Goal: Information Seeking & Learning: Find contact information

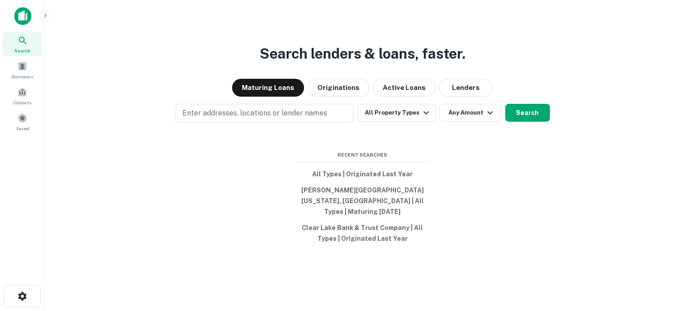
click at [465, 83] on div "Search lenders & loans, faster. Maturing Loans Originations Active Loans Lender…" at bounding box center [362, 176] width 621 height 311
click at [460, 89] on button "Lenders" at bounding box center [466, 88] width 54 height 18
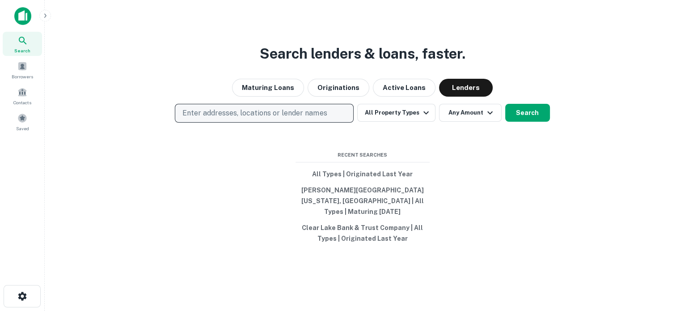
click at [258, 112] on button "Enter addresses, locations or lender names" at bounding box center [264, 113] width 179 height 19
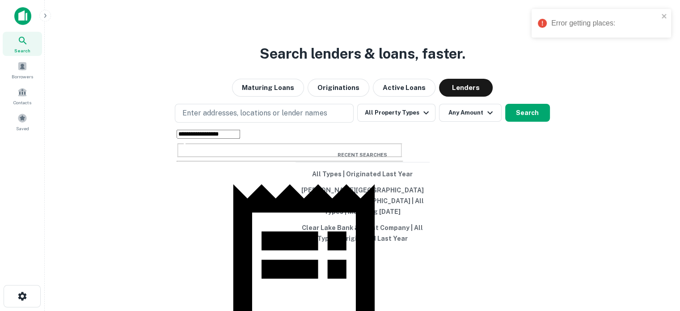
type input "**********"
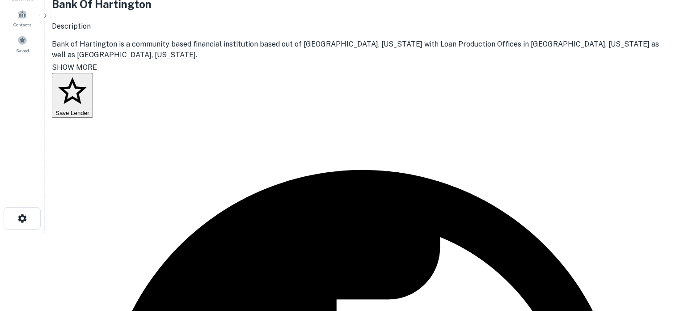
scroll to position [134, 0]
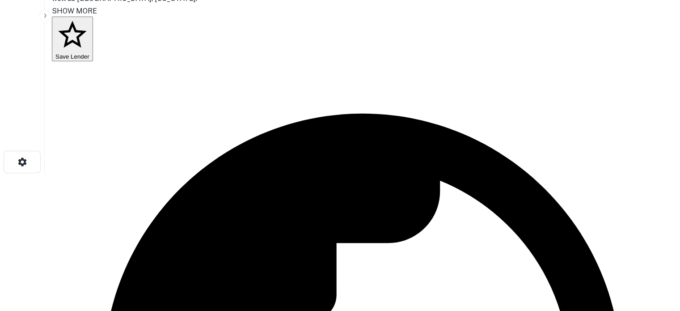
click at [583, 177] on body "Search Borrowers Contacts Saved Back to search Bank Of Hartington Description B…" at bounding box center [340, 21] width 680 height 311
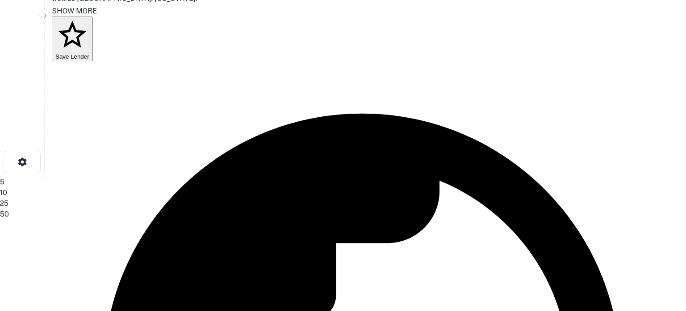
click at [573, 209] on li "25" at bounding box center [340, 203] width 680 height 11
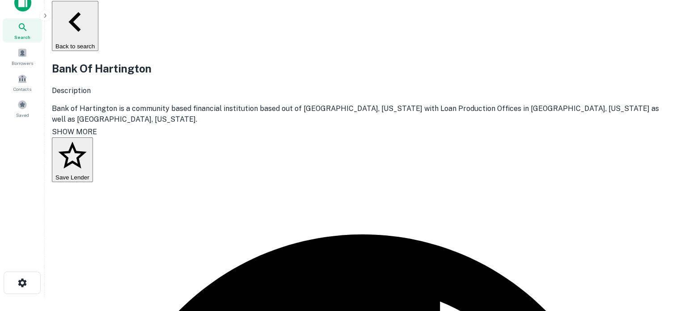
scroll to position [0, 0]
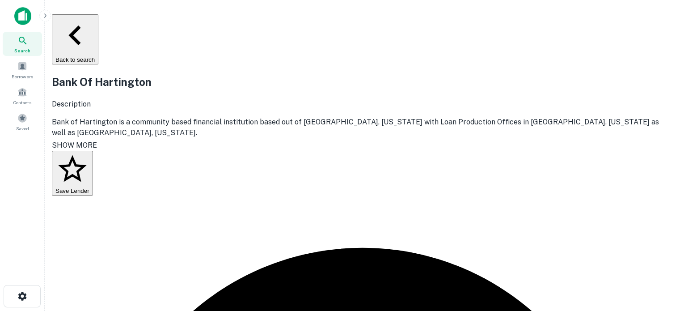
click at [20, 46] on icon at bounding box center [22, 40] width 11 height 11
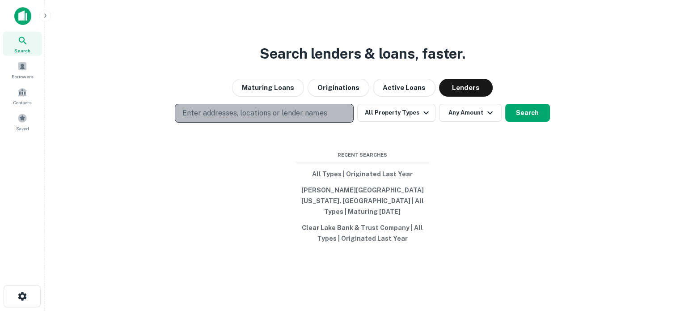
click at [313, 118] on p "Enter addresses, locations or lender names" at bounding box center [254, 113] width 144 height 11
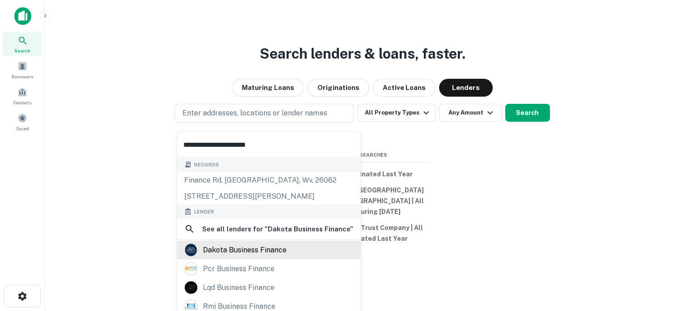
type input "**********"
click at [254, 254] on div "dakota business finance" at bounding box center [245, 249] width 84 height 13
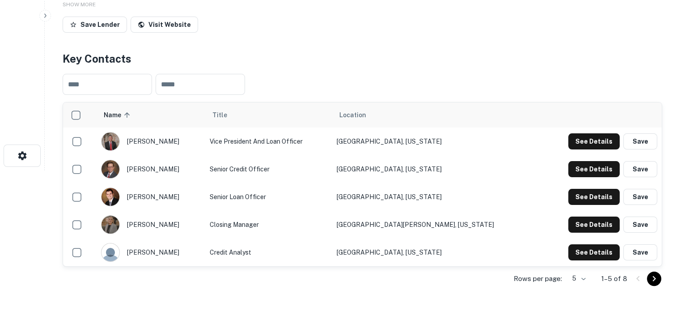
scroll to position [179, 0]
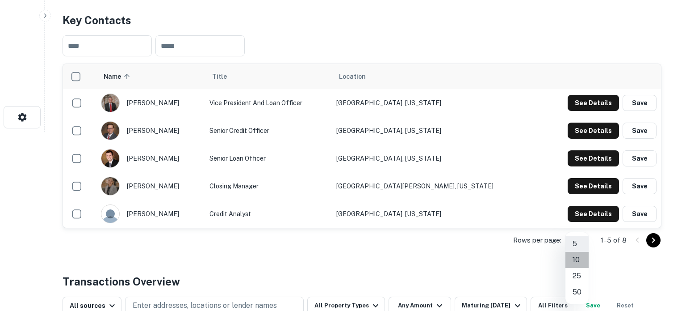
click at [581, 262] on li "10" at bounding box center [577, 260] width 23 height 16
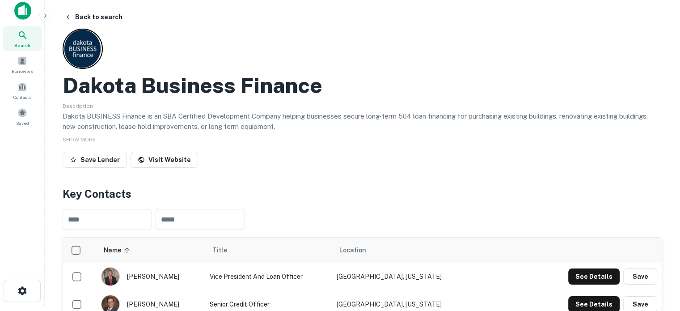
scroll to position [0, 0]
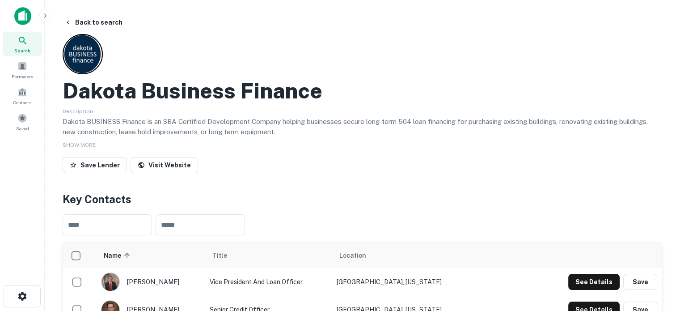
click at [22, 50] on span "Search" at bounding box center [22, 50] width 16 height 7
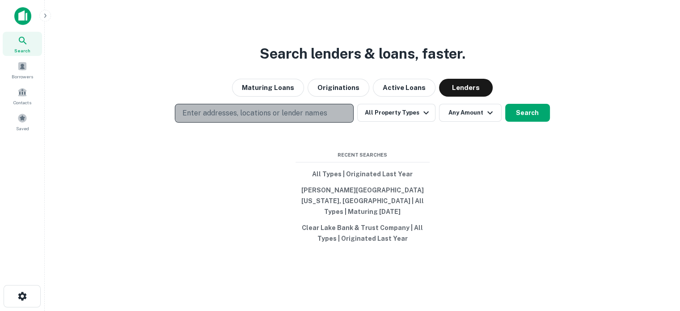
click at [301, 115] on p "Enter addresses, locations or lender names" at bounding box center [254, 113] width 144 height 11
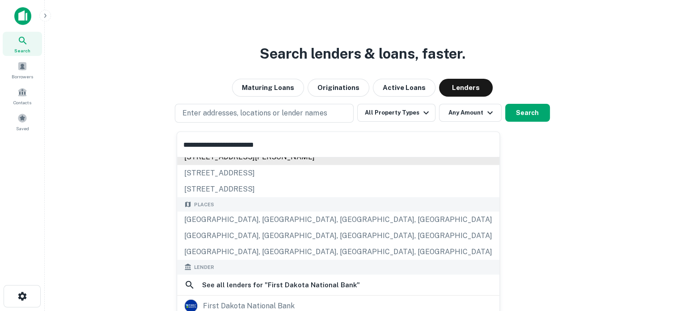
scroll to position [45, 0]
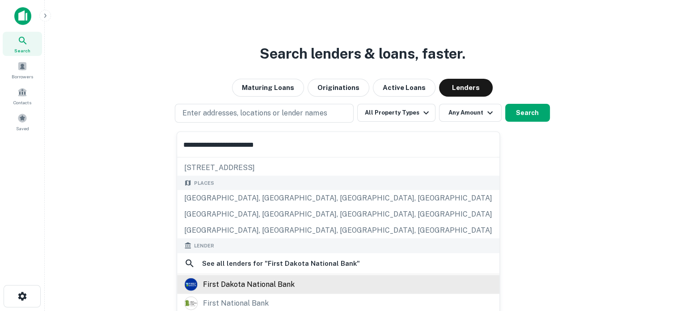
type input "**********"
click at [243, 282] on div "first dakota national bank" at bounding box center [249, 283] width 92 height 13
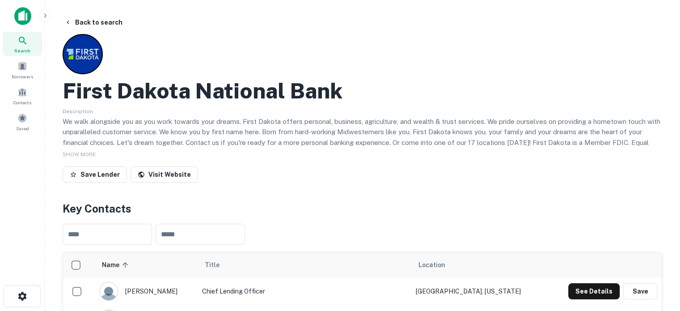
click at [25, 47] on span "Search" at bounding box center [22, 50] width 16 height 7
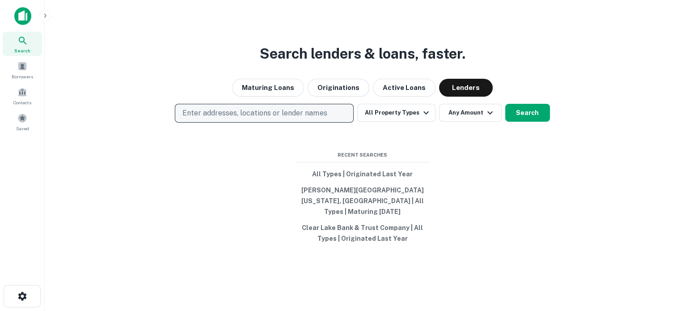
click at [323, 114] on p "Enter addresses, locations or lender names" at bounding box center [254, 113] width 144 height 11
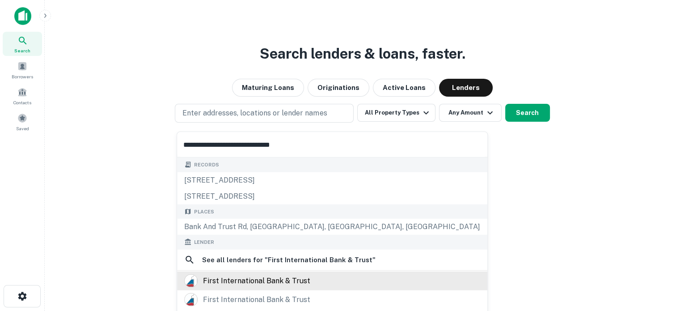
type input "**********"
click at [251, 277] on div "first international bank & trust" at bounding box center [256, 280] width 107 height 13
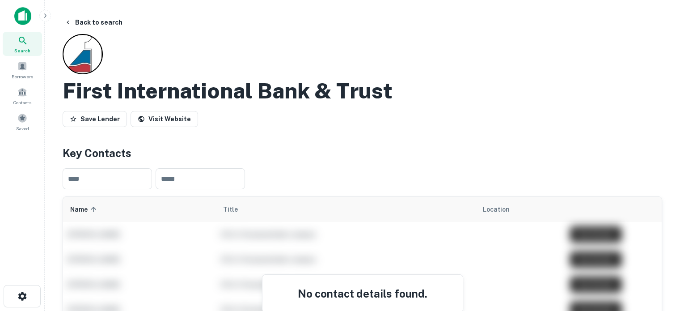
click at [27, 49] on span "Search" at bounding box center [22, 50] width 16 height 7
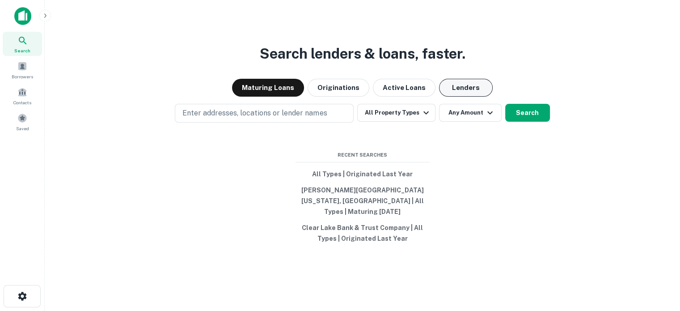
click at [455, 97] on button "Lenders" at bounding box center [466, 88] width 54 height 18
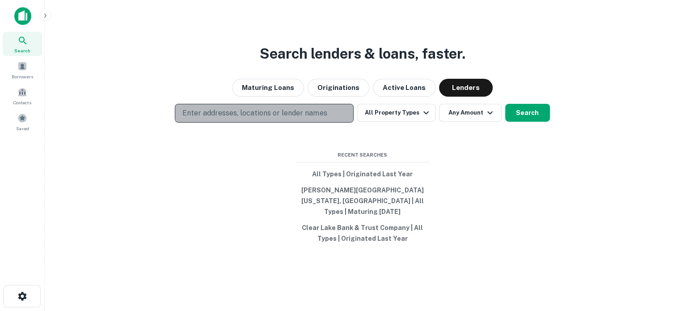
click at [294, 118] on p "Enter addresses, locations or lender names" at bounding box center [254, 113] width 144 height 11
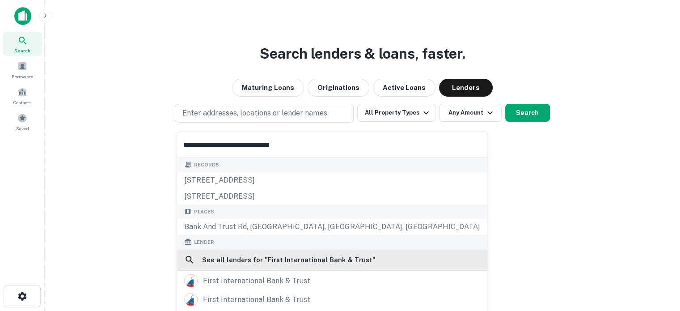
scroll to position [78, 0]
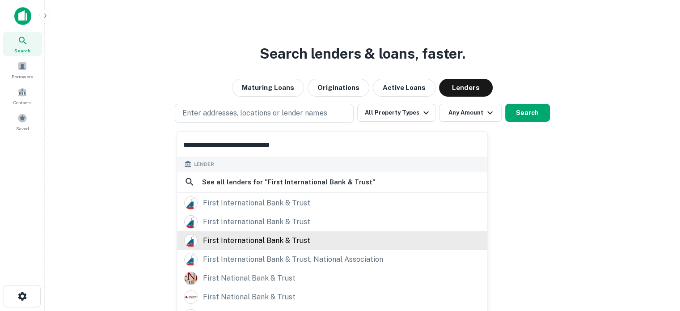
type input "**********"
click at [261, 243] on div "first international bank & trust" at bounding box center [256, 239] width 107 height 13
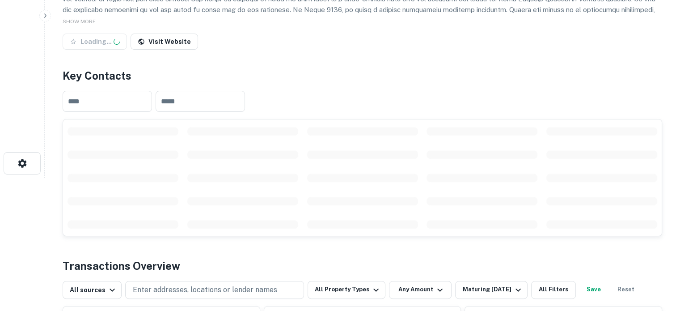
scroll to position [134, 0]
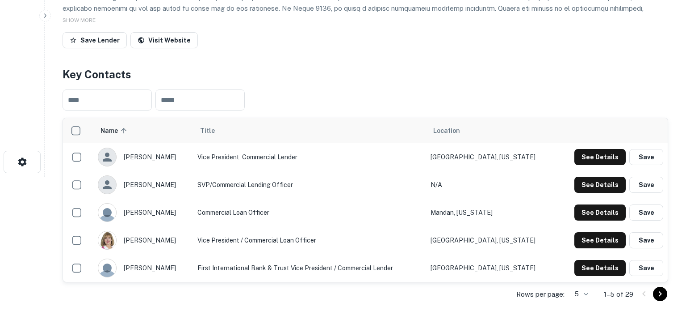
click at [572, 177] on body "Search Borrowers Contacts Saved Back to search First International Bank & Trust…" at bounding box center [343, 21] width 686 height 311
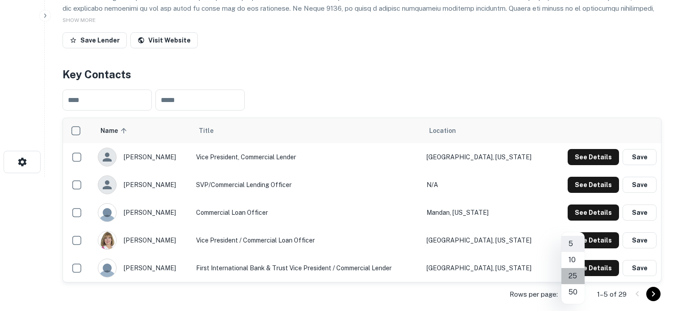
click at [571, 277] on li "25" at bounding box center [573, 276] width 23 height 16
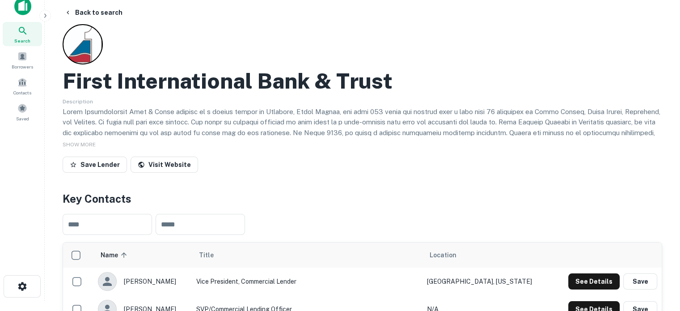
scroll to position [0, 0]
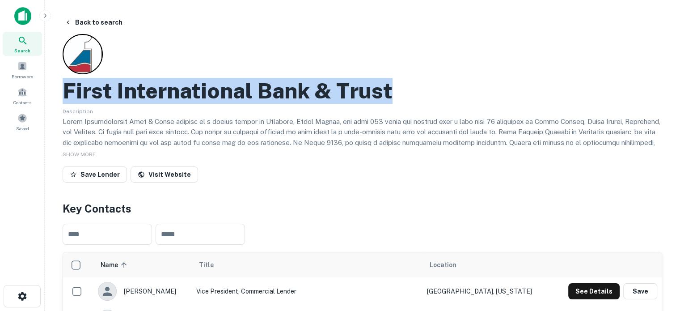
drag, startPoint x: 66, startPoint y: 96, endPoint x: 435, endPoint y: 96, distance: 369.2
click at [435, 96] on div "First International Bank & Trust" at bounding box center [362, 91] width 599 height 26
copy h2 "First International Bank & Trust"
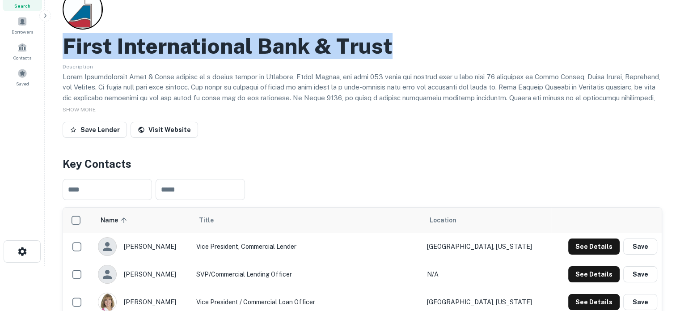
scroll to position [89, 0]
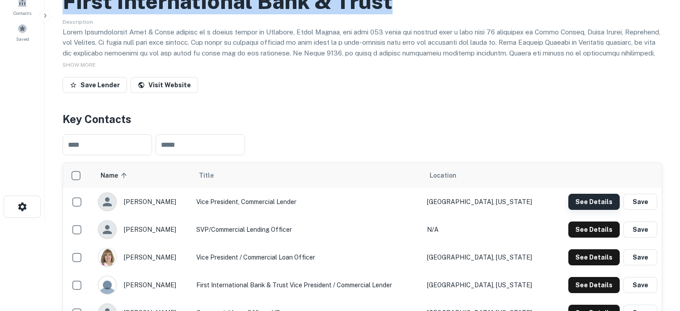
click at [604, 204] on button "See Details" at bounding box center [593, 202] width 51 height 16
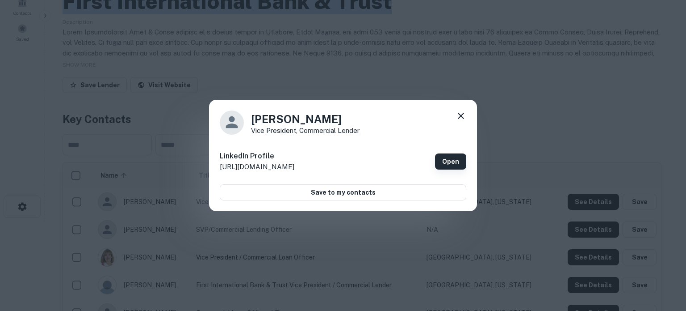
click at [451, 156] on link "Open" at bounding box center [450, 161] width 31 height 16
click at [458, 115] on icon at bounding box center [461, 115] width 11 height 11
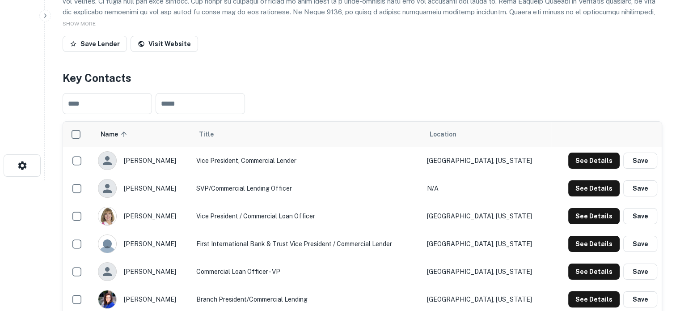
scroll to position [179, 0]
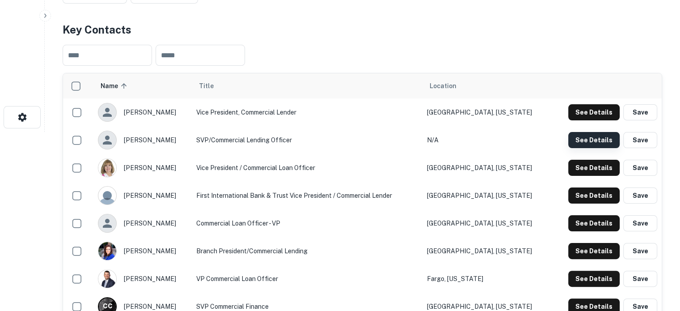
click at [585, 139] on button "See Details" at bounding box center [593, 140] width 51 height 16
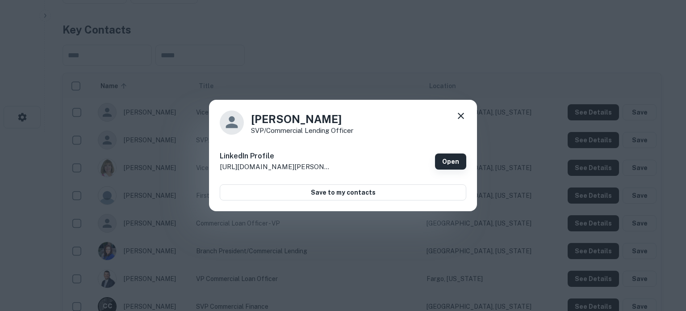
click at [451, 159] on link "Open" at bounding box center [450, 161] width 31 height 16
click at [456, 110] on icon at bounding box center [461, 115] width 11 height 11
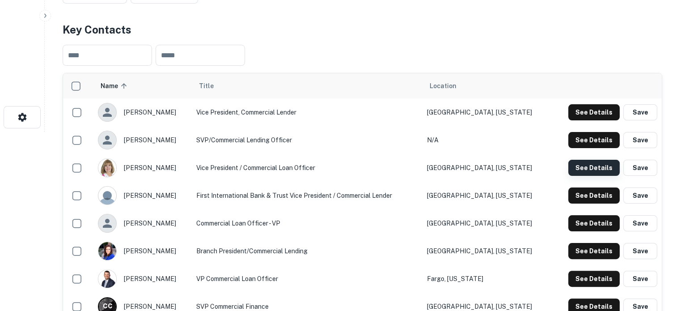
click at [583, 171] on button "See Details" at bounding box center [593, 168] width 51 height 16
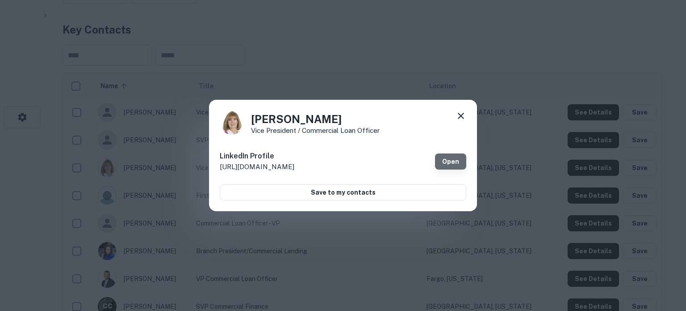
click at [463, 163] on link "Open" at bounding box center [450, 161] width 31 height 16
click at [472, 117] on div "Jolene Hale Vice President / Commercial Loan Officer LinkedIn Profile http://ww…" at bounding box center [343, 156] width 268 height 112
click at [462, 116] on icon at bounding box center [461, 116] width 6 height 6
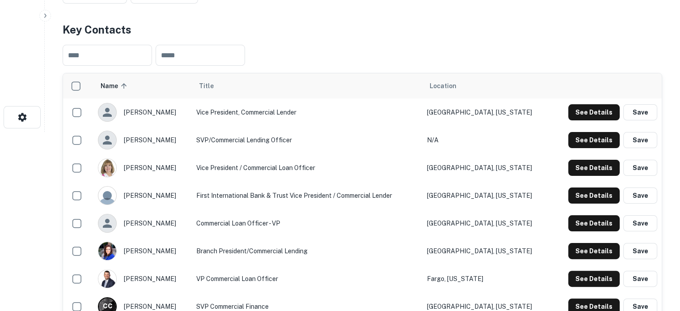
scroll to position [223, 0]
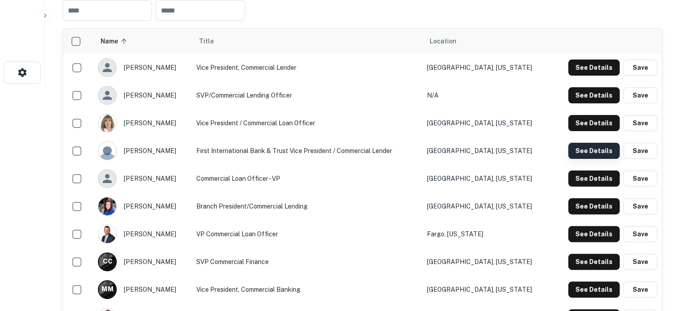
click at [581, 150] on button "See Details" at bounding box center [593, 151] width 51 height 16
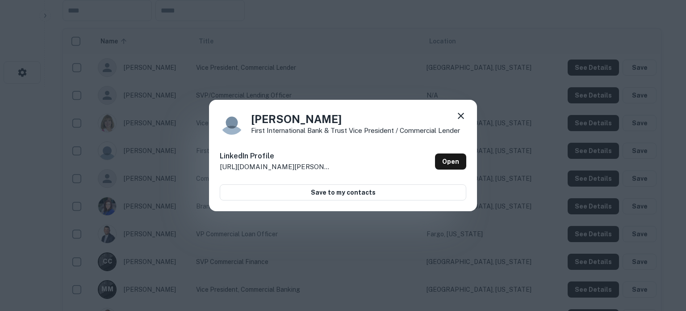
click at [462, 114] on icon at bounding box center [461, 115] width 11 height 11
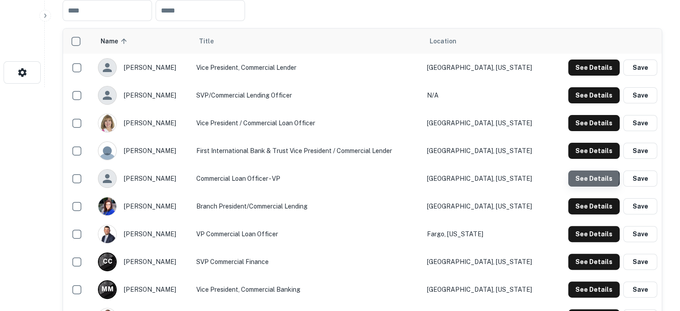
click at [591, 179] on button "See Details" at bounding box center [593, 178] width 51 height 16
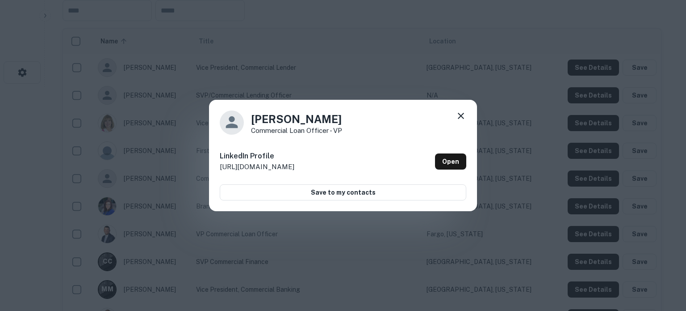
click at [462, 118] on icon at bounding box center [461, 115] width 11 height 11
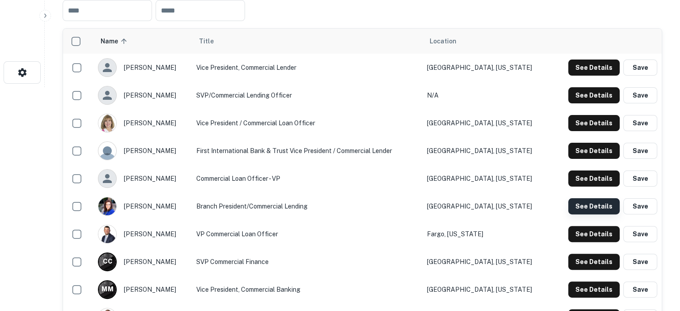
click at [591, 205] on button "See Details" at bounding box center [593, 206] width 51 height 16
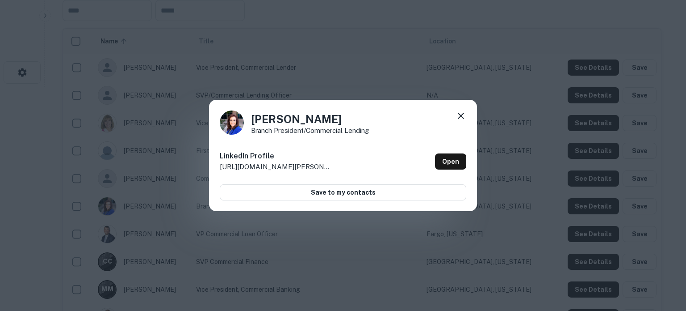
click at [460, 106] on div "Rhonda Curtis Branch President/Commercial Lending LinkedIn Profile http://www.l…" at bounding box center [343, 156] width 268 height 112
click at [462, 123] on div at bounding box center [461, 117] width 11 height 14
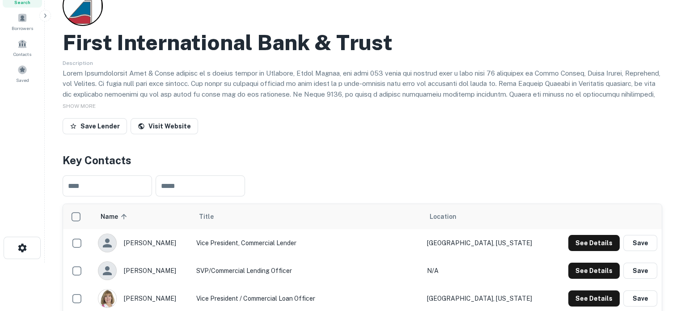
scroll to position [0, 0]
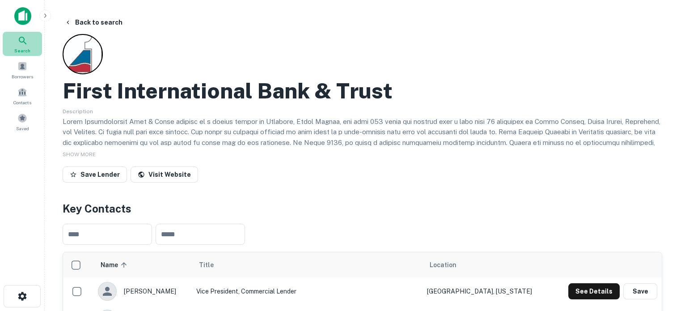
click at [27, 50] on span "Search" at bounding box center [22, 50] width 16 height 7
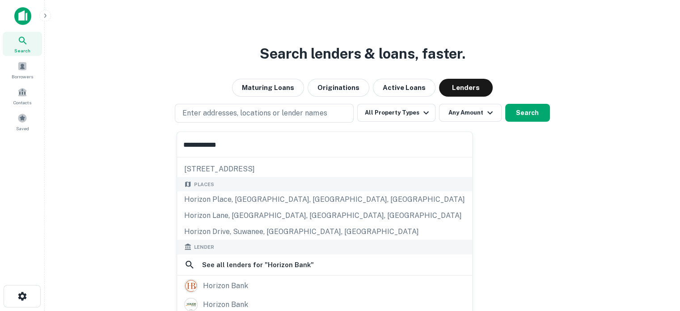
scroll to position [89, 0]
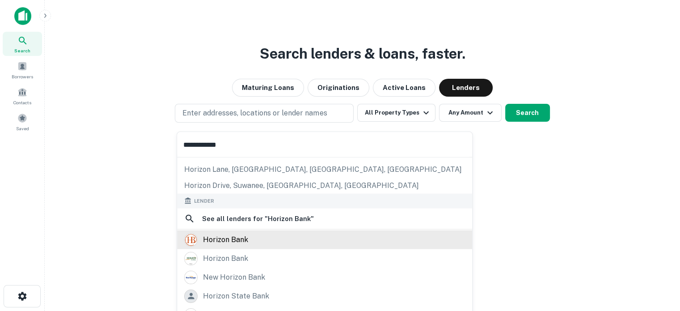
type input "**********"
click at [246, 242] on div "horizon bank" at bounding box center [225, 238] width 45 height 13
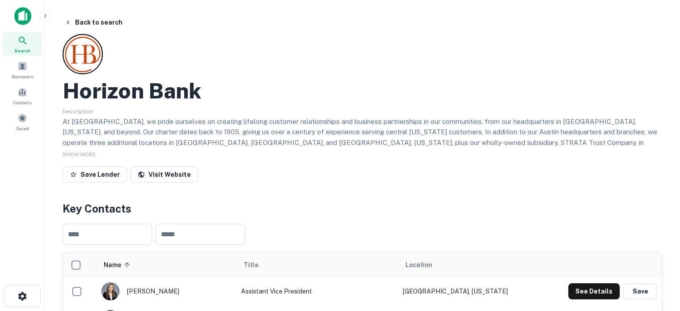
scroll to position [179, 0]
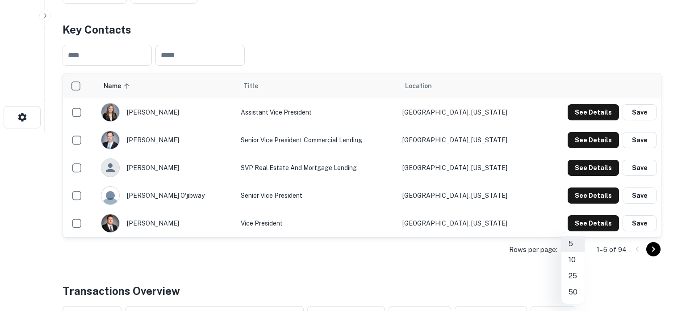
click at [574, 287] on li "50" at bounding box center [573, 292] width 23 height 16
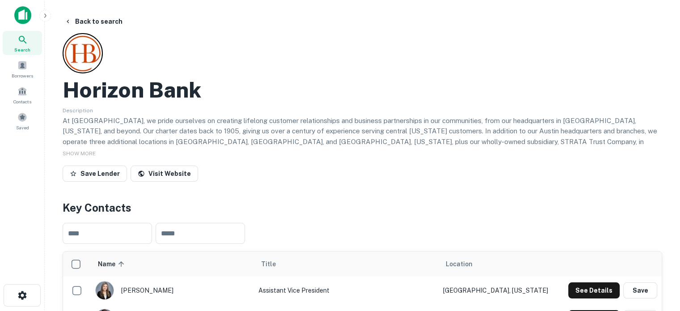
scroll to position [0, 0]
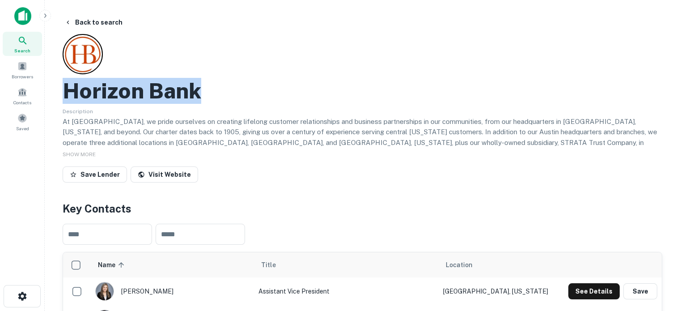
drag, startPoint x: 62, startPoint y: 99, endPoint x: 216, endPoint y: 99, distance: 153.7
copy h2 "Horizon Bank"
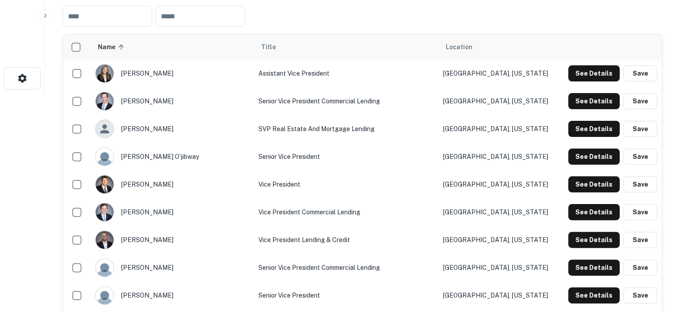
scroll to position [268, 0]
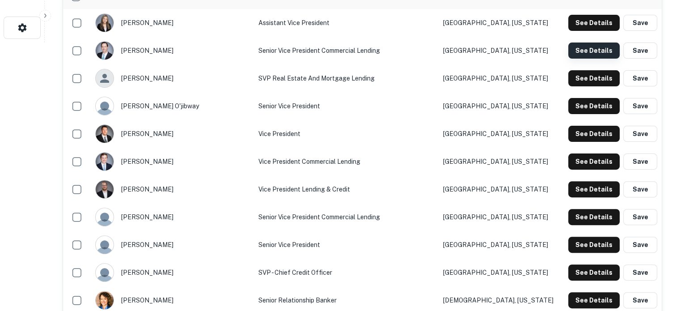
click at [591, 55] on button "See Details" at bounding box center [593, 50] width 51 height 16
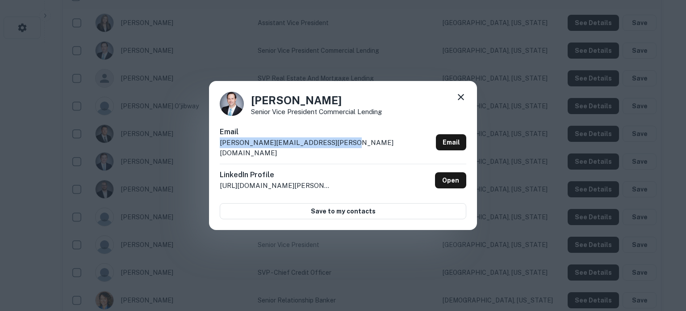
drag, startPoint x: 368, startPoint y: 150, endPoint x: 219, endPoint y: 148, distance: 148.8
click at [219, 148] on div "Chris Shields Senior Vice President Commercial Lending Email chris.shields@hori…" at bounding box center [343, 155] width 268 height 149
copy p "chris.shields@horizonbanktexas.com"
click at [460, 102] on icon at bounding box center [461, 97] width 11 height 11
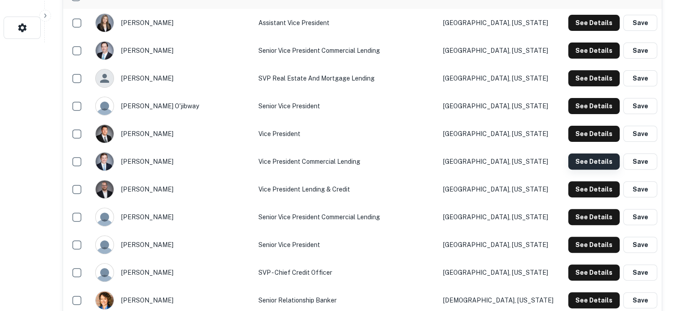
click at [579, 164] on button "See Details" at bounding box center [593, 161] width 51 height 16
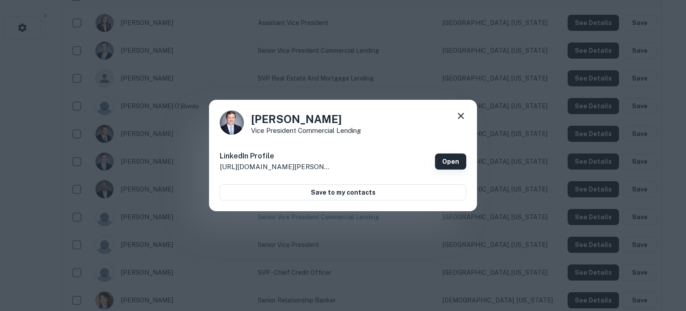
click at [449, 162] on link "Open" at bounding box center [450, 161] width 31 height 16
click at [460, 114] on icon at bounding box center [461, 116] width 6 height 6
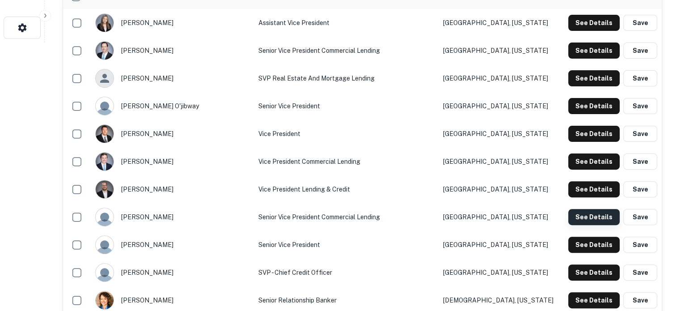
click at [575, 214] on button "See Details" at bounding box center [593, 217] width 51 height 16
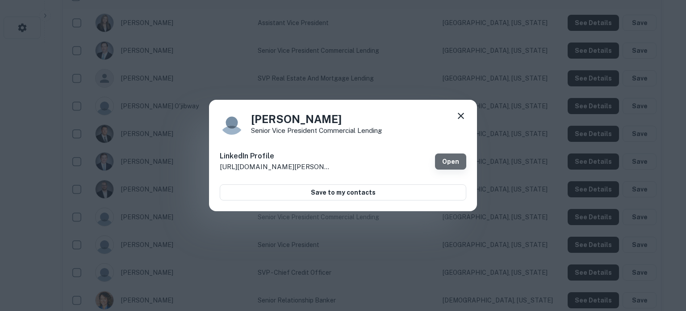
click at [445, 167] on link "Open" at bounding box center [450, 161] width 31 height 16
click at [459, 115] on icon at bounding box center [461, 115] width 11 height 11
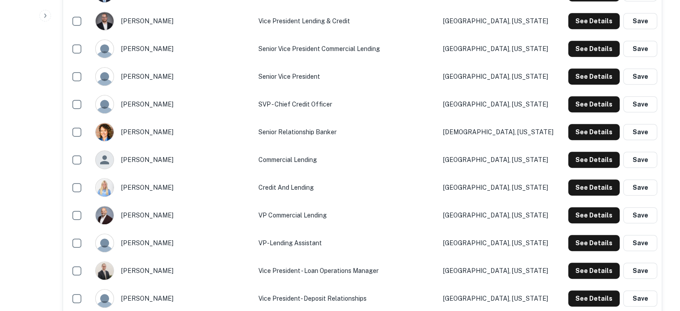
scroll to position [492, 0]
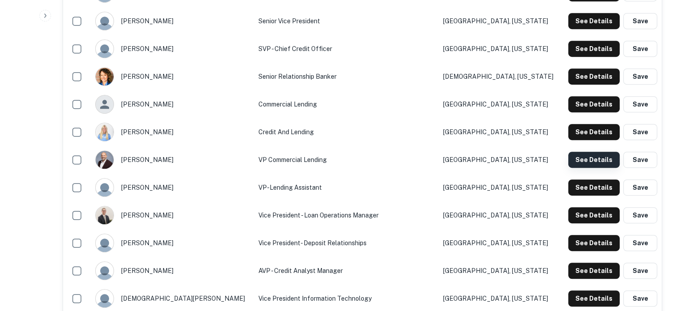
click at [576, 164] on button "See Details" at bounding box center [593, 160] width 51 height 16
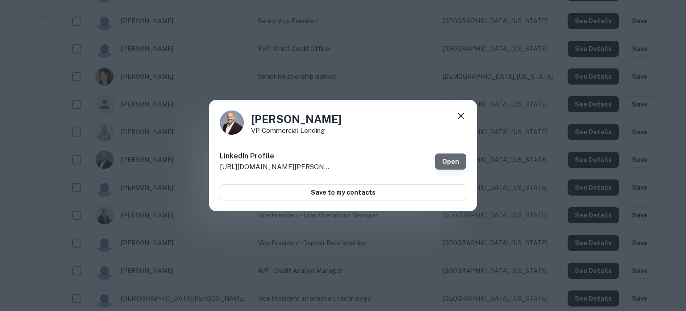
click at [457, 163] on link "Open" at bounding box center [450, 161] width 31 height 16
click at [463, 116] on icon at bounding box center [461, 115] width 11 height 11
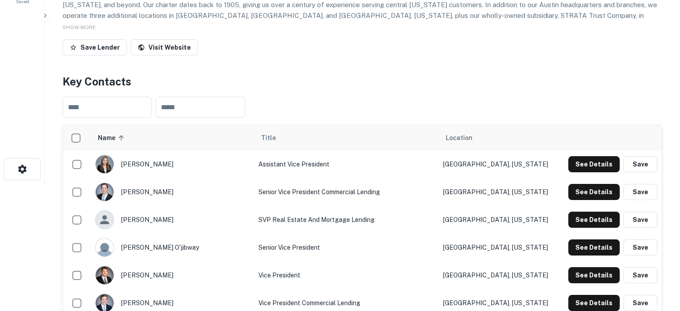
scroll to position [0, 0]
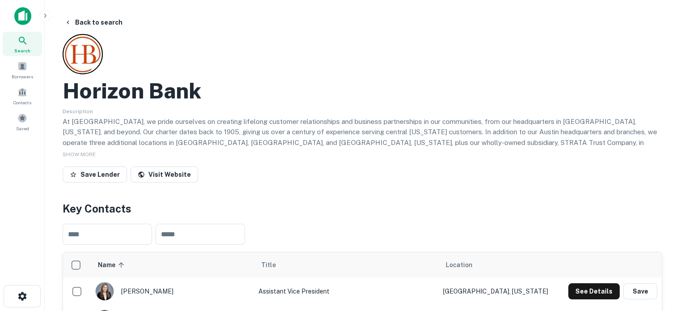
click at [28, 54] on div "Search" at bounding box center [22, 44] width 39 height 24
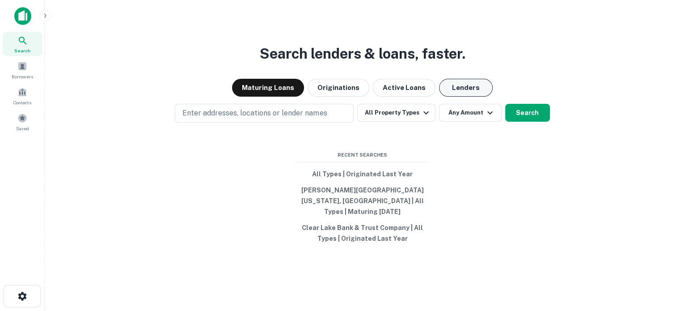
click at [442, 87] on button "Lenders" at bounding box center [466, 88] width 54 height 18
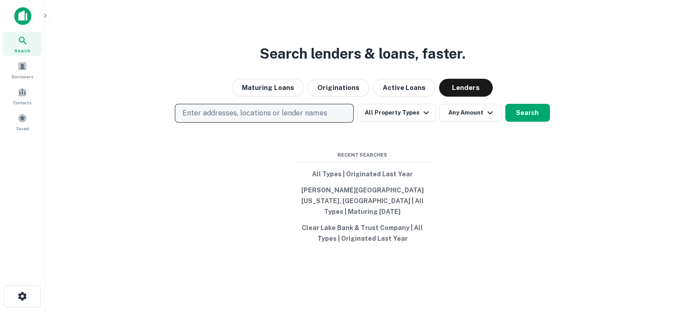
click at [245, 118] on p "Enter addresses, locations or lender names" at bounding box center [254, 113] width 144 height 11
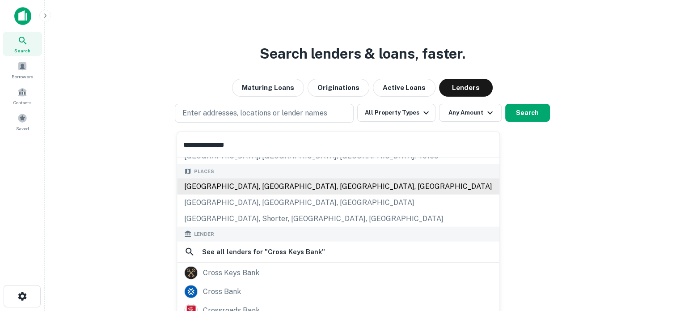
scroll to position [45, 0]
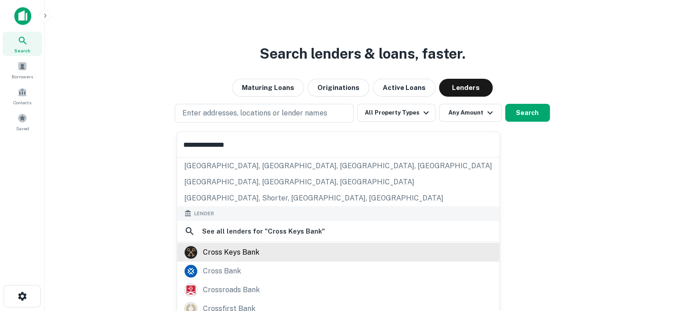
type input "**********"
click at [248, 248] on div "cross keys bank" at bounding box center [231, 251] width 56 height 13
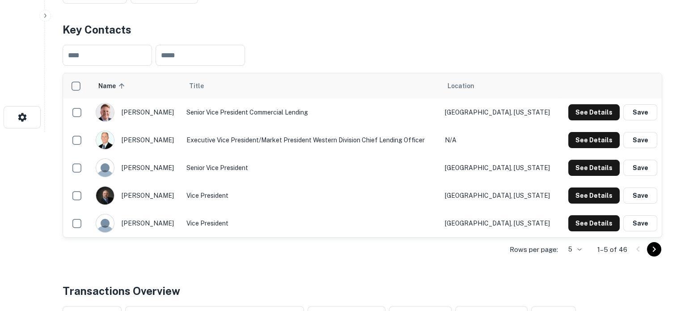
scroll to position [179, 0]
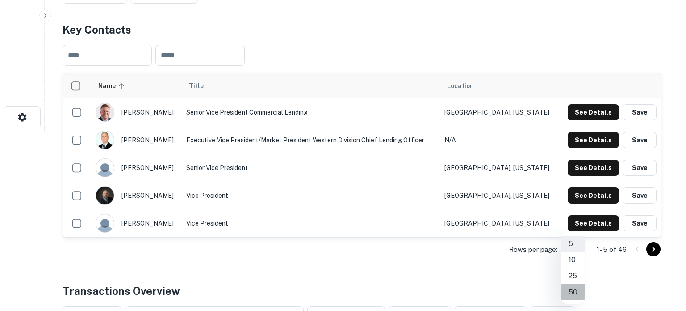
click at [573, 286] on li "50" at bounding box center [573, 292] width 23 height 16
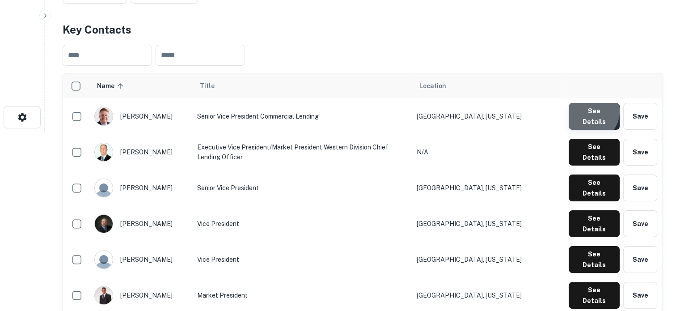
click at [590, 112] on button "See Details" at bounding box center [593, 116] width 51 height 27
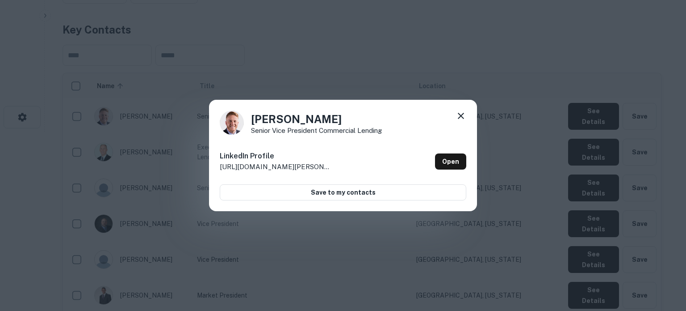
drag, startPoint x: 252, startPoint y: 122, endPoint x: 362, endPoint y: 119, distance: 110.0
click at [362, 119] on h4 "Bradley Bridges" at bounding box center [316, 119] width 131 height 16
copy h4 "Bradley Bridges"
click at [463, 117] on icon at bounding box center [461, 116] width 6 height 6
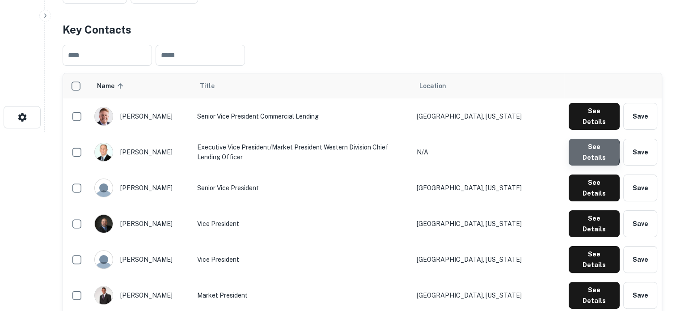
click at [575, 144] on button "See Details" at bounding box center [593, 152] width 51 height 27
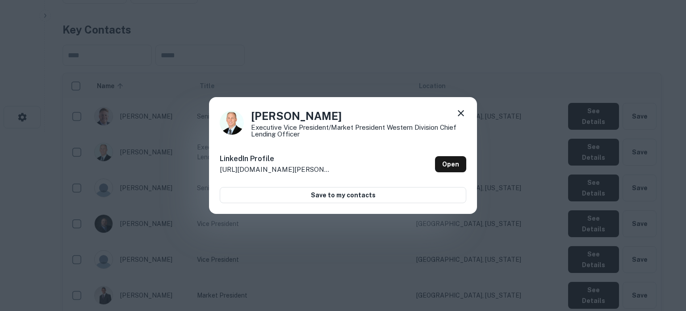
click at [462, 114] on icon at bounding box center [461, 113] width 6 height 6
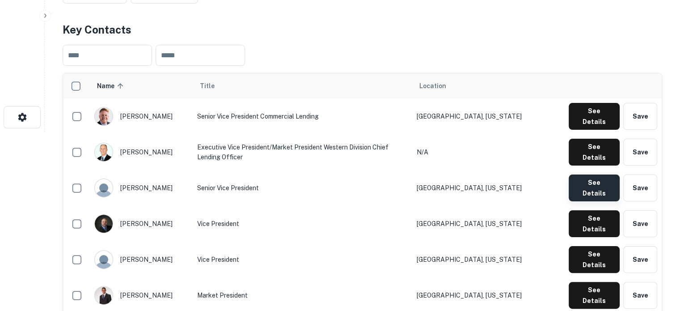
click at [599, 174] on button "See Details" at bounding box center [593, 187] width 51 height 27
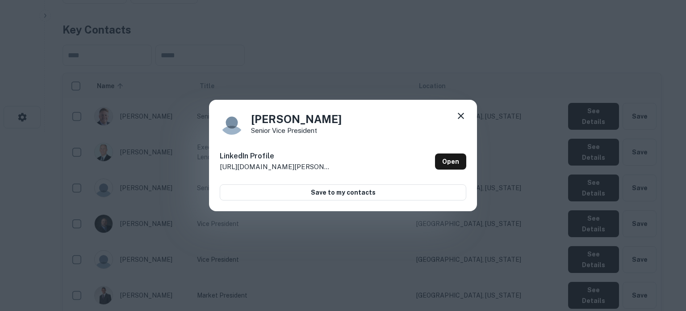
click at [463, 115] on icon at bounding box center [461, 115] width 11 height 11
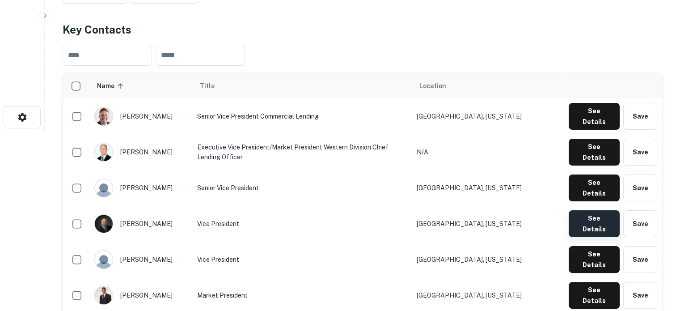
click at [591, 210] on button "See Details" at bounding box center [593, 223] width 51 height 27
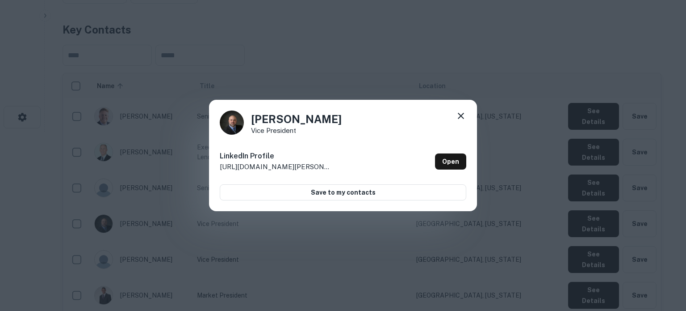
click at [463, 114] on icon at bounding box center [461, 115] width 11 height 11
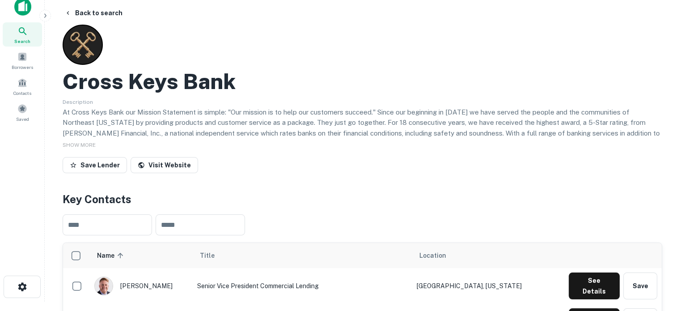
scroll to position [0, 0]
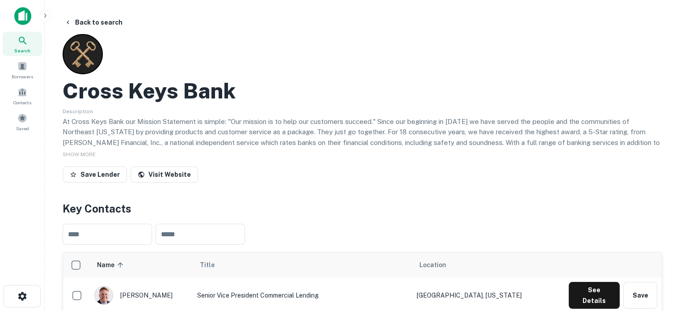
drag, startPoint x: 17, startPoint y: 34, endPoint x: 64, endPoint y: 2, distance: 57.3
click at [17, 34] on div "Search" at bounding box center [22, 44] width 39 height 24
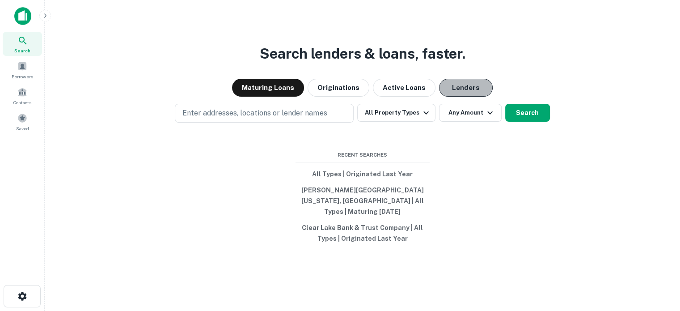
click at [464, 91] on button "Lenders" at bounding box center [466, 88] width 54 height 18
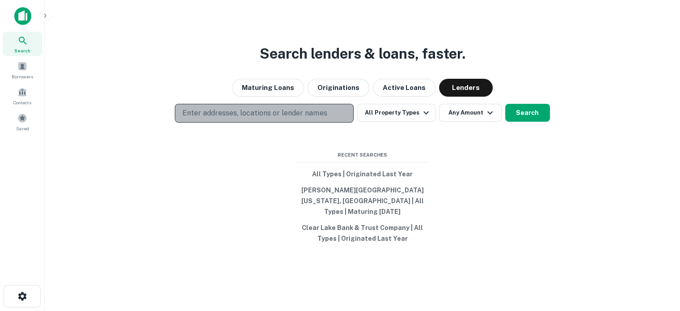
click at [263, 118] on p "Enter addresses, locations or lender names" at bounding box center [254, 113] width 144 height 11
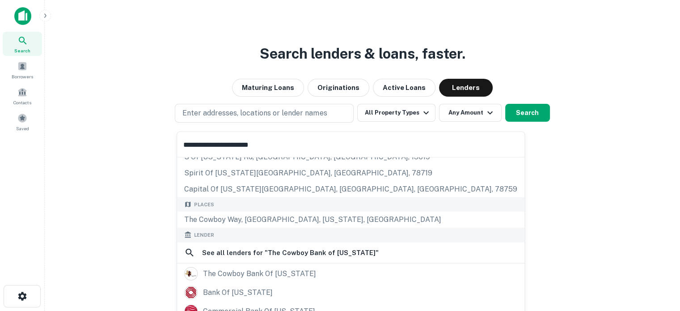
scroll to position [45, 0]
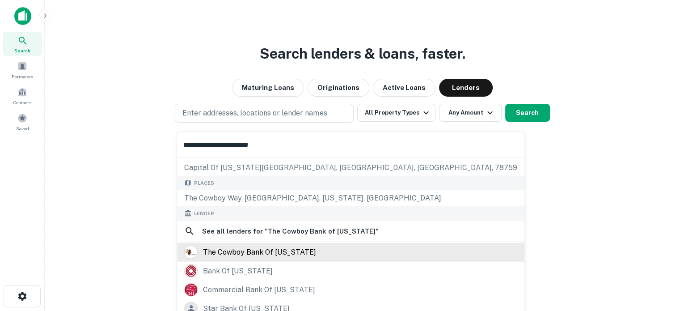
type input "**********"
click at [250, 253] on div "the cowboy bank of [US_STATE]" at bounding box center [259, 251] width 113 height 13
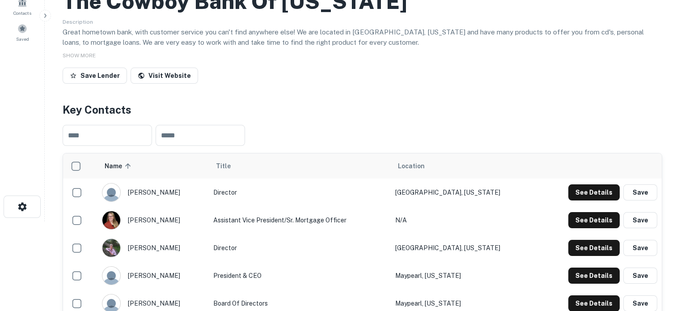
scroll to position [223, 0]
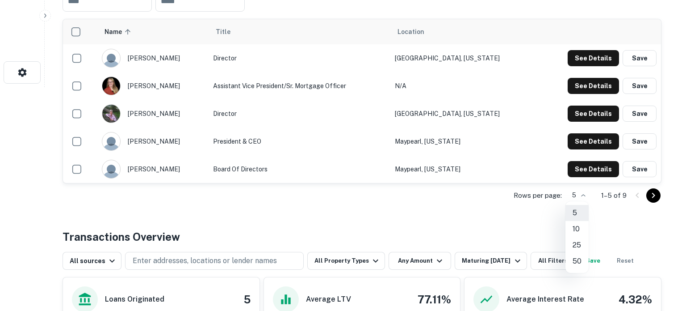
click at [581, 222] on li "10" at bounding box center [577, 229] width 23 height 16
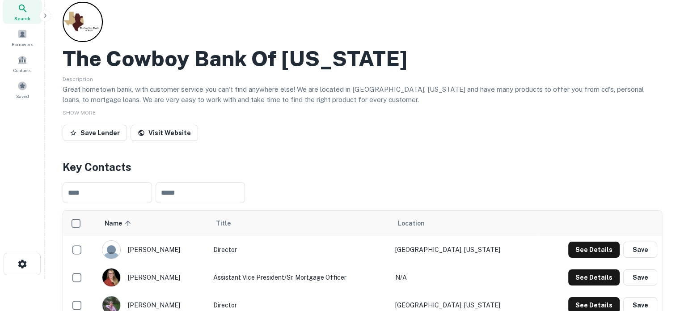
scroll to position [0, 0]
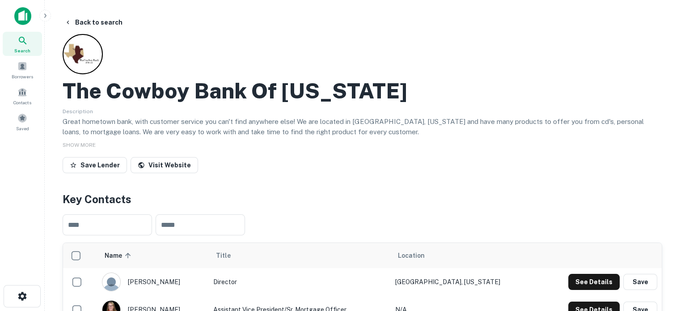
click at [25, 47] on span "Search" at bounding box center [22, 50] width 16 height 7
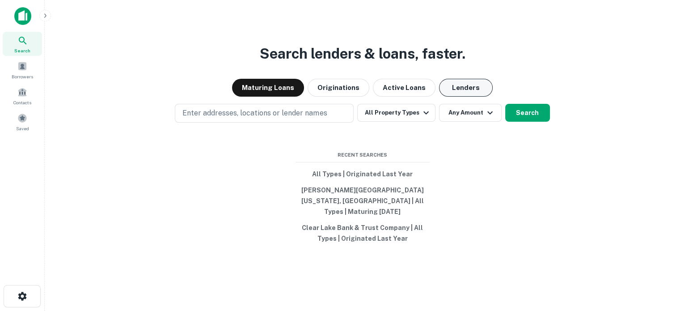
click at [452, 94] on button "Lenders" at bounding box center [466, 88] width 54 height 18
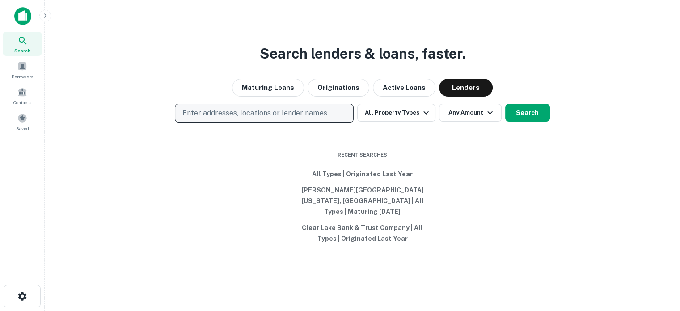
click at [295, 122] on button "Enter addresses, locations or lender names" at bounding box center [264, 113] width 179 height 19
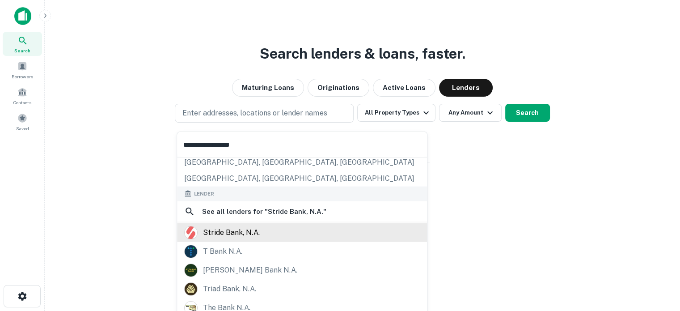
scroll to position [89, 0]
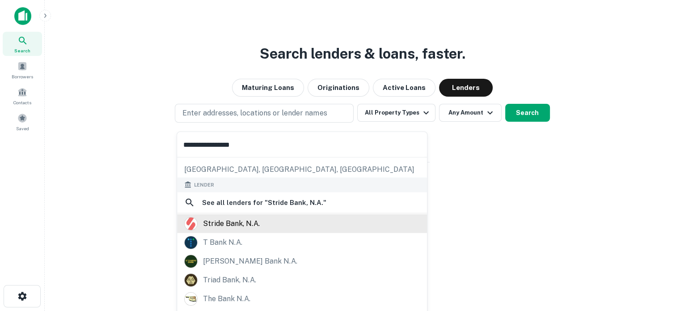
type input "**********"
click at [251, 222] on div "stride bank, n.a." at bounding box center [231, 222] width 57 height 13
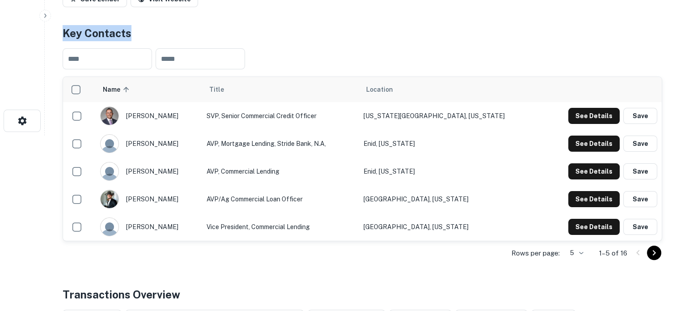
scroll to position [179, 0]
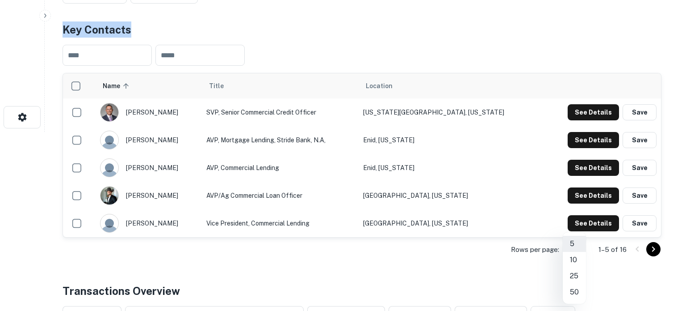
click at [576, 279] on li "25" at bounding box center [574, 276] width 23 height 16
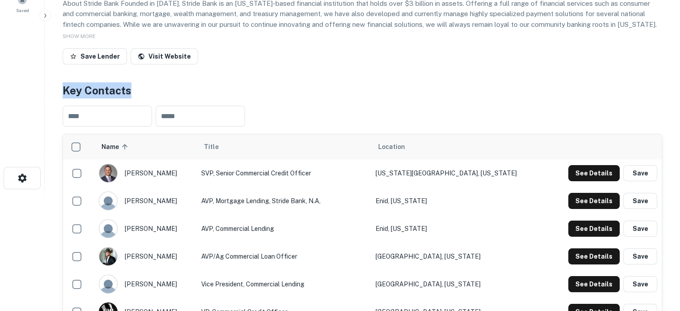
scroll to position [45, 0]
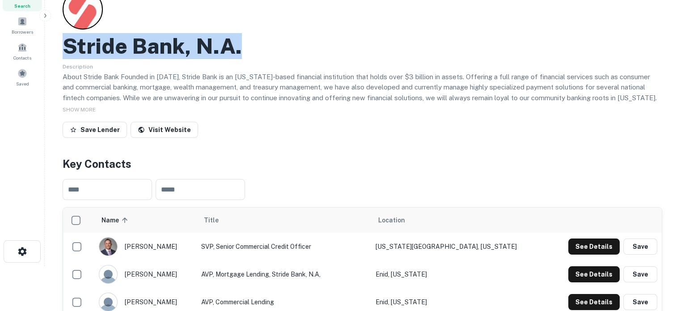
drag, startPoint x: 65, startPoint y: 41, endPoint x: 268, endPoint y: 50, distance: 203.1
click at [268, 50] on div "Stride Bank, N.a." at bounding box center [362, 46] width 599 height 26
copy h2 "Stride Bank, N.a."
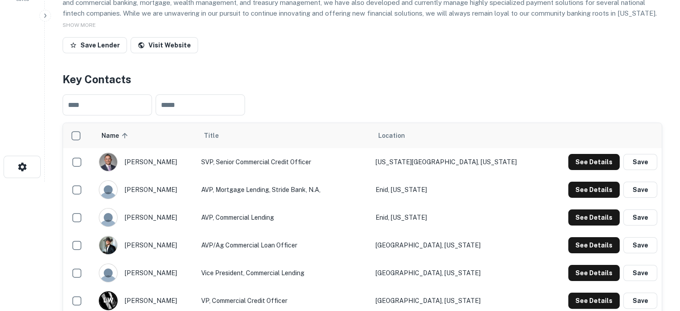
scroll to position [134, 0]
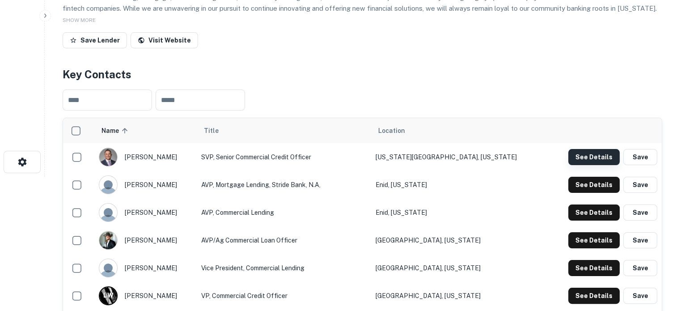
click at [597, 156] on button "See Details" at bounding box center [593, 157] width 51 height 16
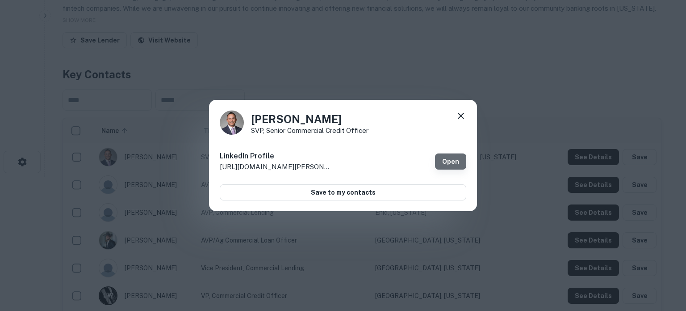
click at [451, 157] on link "Open" at bounding box center [450, 161] width 31 height 16
click at [456, 112] on icon at bounding box center [461, 115] width 11 height 11
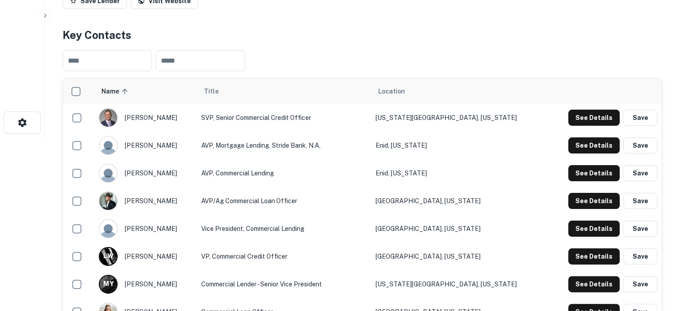
scroll to position [179, 0]
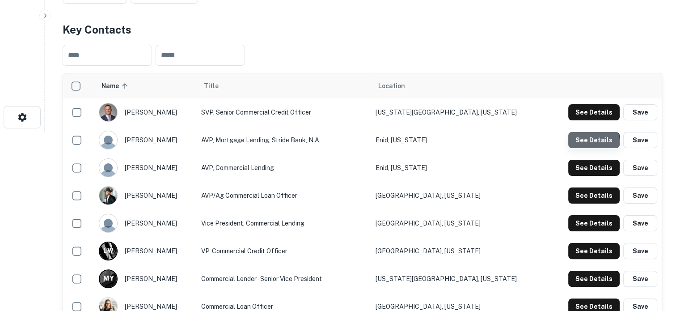
click at [582, 143] on button "See Details" at bounding box center [593, 140] width 51 height 16
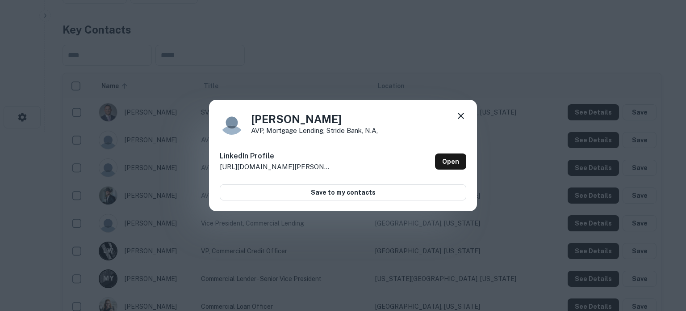
click at [459, 113] on icon at bounding box center [461, 115] width 11 height 11
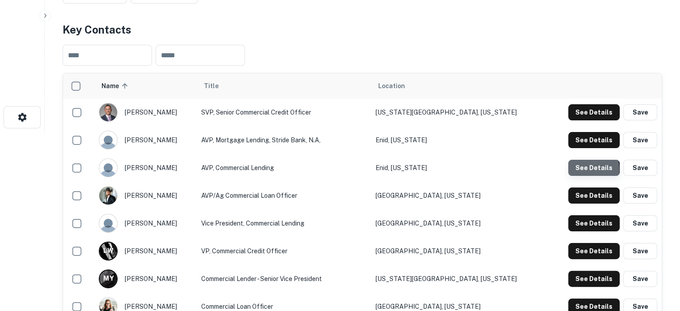
click at [574, 170] on button "See Details" at bounding box center [593, 168] width 51 height 16
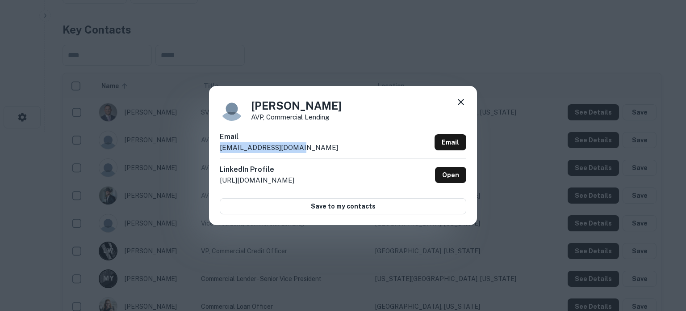
drag, startPoint x: 218, startPoint y: 150, endPoint x: 310, endPoint y: 146, distance: 92.1
click at [310, 146] on div "Tambi Brown AVP, Commercial Lending Email tbrown@stridebank.com Email LinkedIn …" at bounding box center [343, 155] width 268 height 139
copy p "tbrown@stridebank.com"
drag, startPoint x: 459, startPoint y: 102, endPoint x: 461, endPoint y: 110, distance: 8.2
click at [459, 102] on icon at bounding box center [461, 102] width 11 height 11
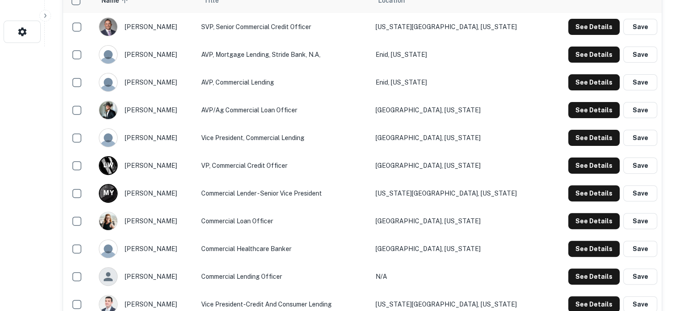
scroll to position [268, 0]
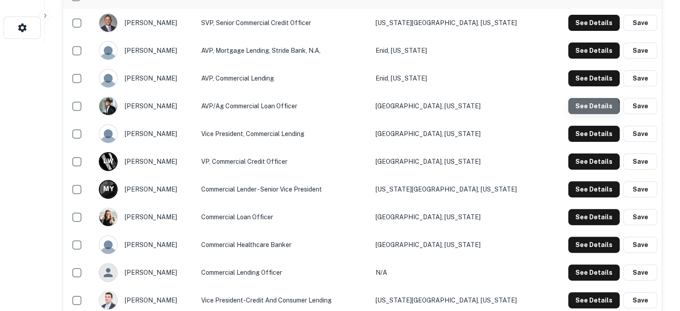
click at [583, 108] on button "See Details" at bounding box center [593, 106] width 51 height 16
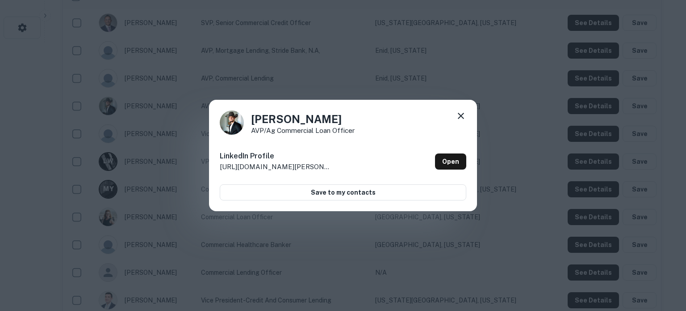
click at [464, 114] on icon at bounding box center [461, 115] width 11 height 11
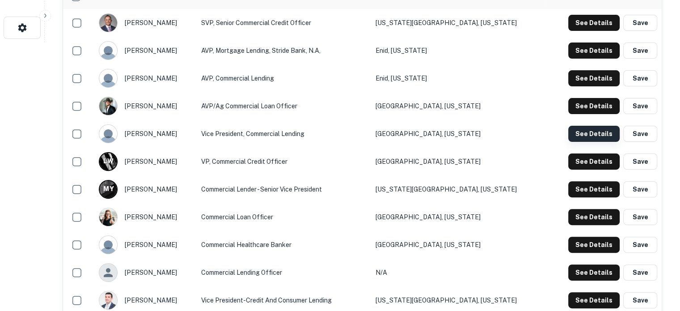
click at [586, 131] on button "See Details" at bounding box center [593, 134] width 51 height 16
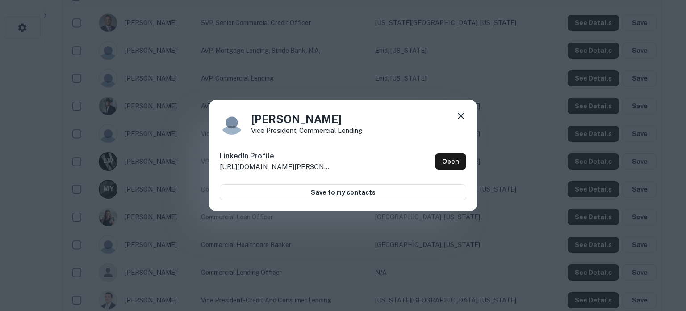
click at [461, 117] on icon at bounding box center [461, 115] width 11 height 11
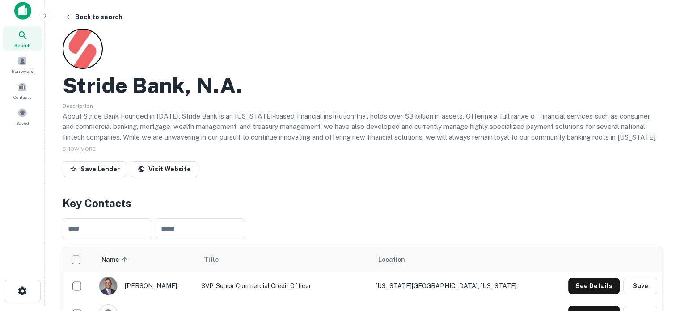
scroll to position [0, 0]
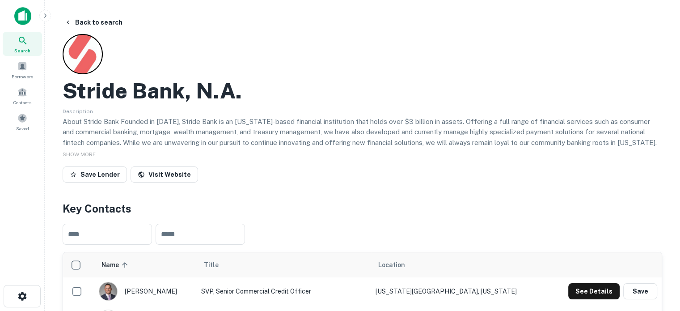
click at [20, 42] on icon at bounding box center [22, 40] width 11 height 11
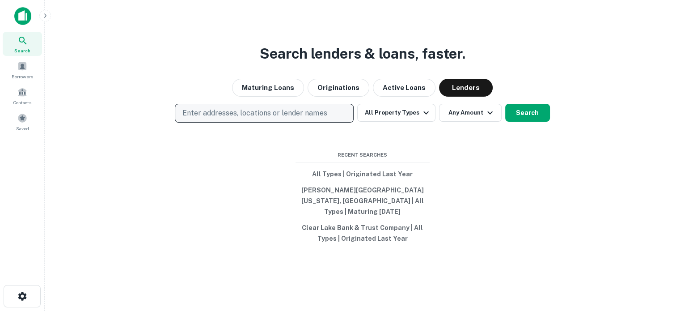
click at [307, 118] on p "Enter addresses, locations or lender names" at bounding box center [254, 113] width 144 height 11
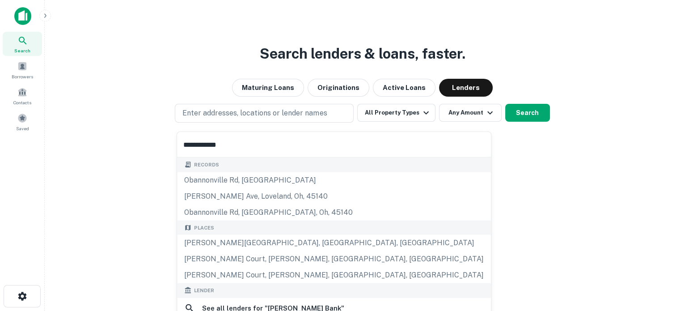
scroll to position [126, 0]
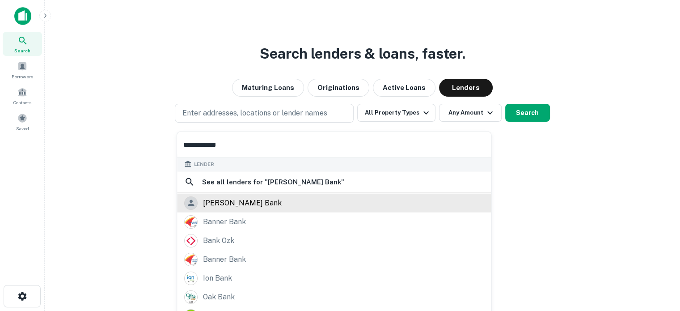
type input "**********"
click at [241, 204] on div "[PERSON_NAME] bank" at bounding box center [242, 202] width 79 height 13
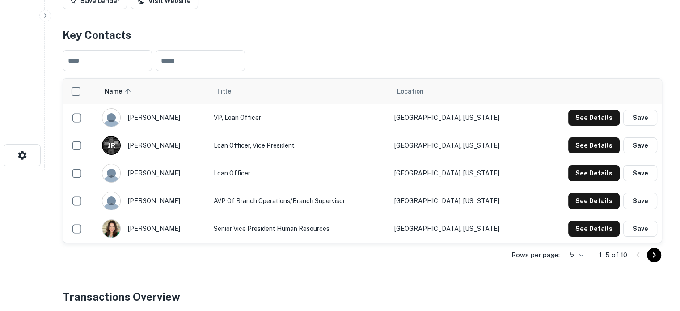
scroll to position [179, 0]
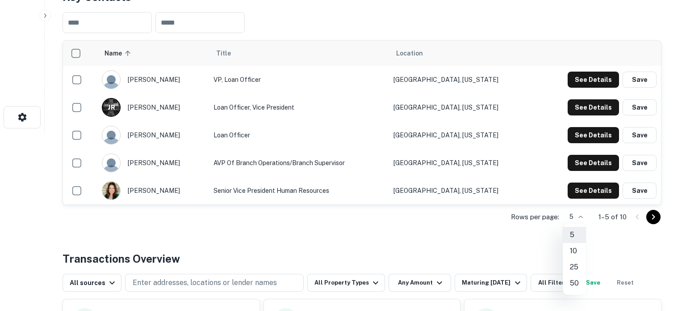
click at [574, 280] on li "50" at bounding box center [574, 283] width 23 height 16
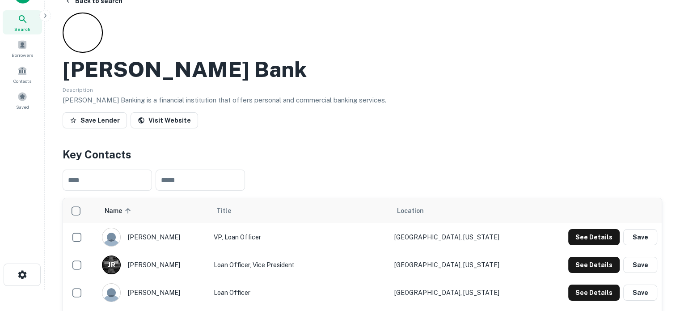
scroll to position [0, 0]
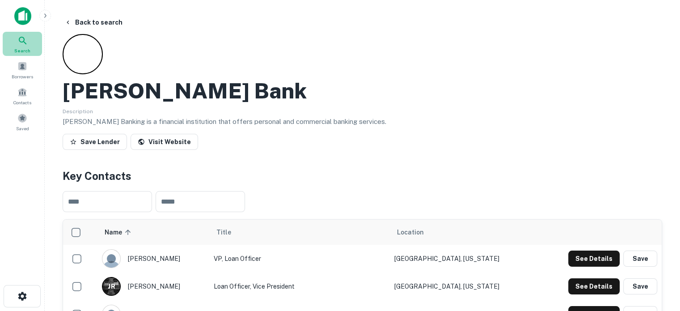
click at [21, 49] on span "Search" at bounding box center [22, 50] width 16 height 7
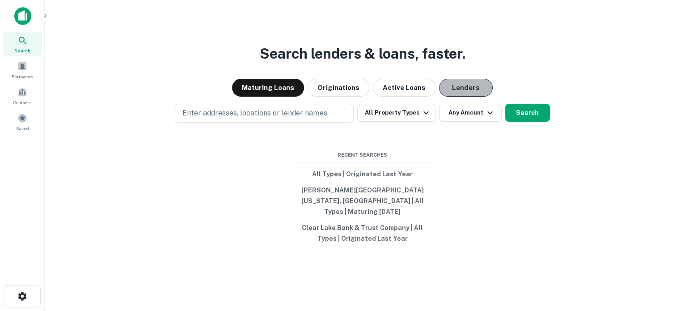
click at [477, 94] on button "Lenders" at bounding box center [466, 88] width 54 height 18
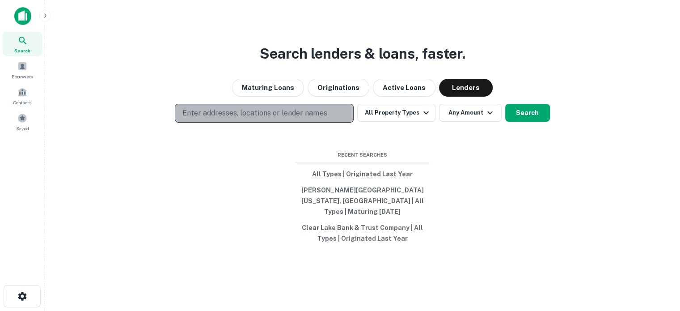
click at [297, 118] on p "Enter addresses, locations or lender names" at bounding box center [254, 113] width 144 height 11
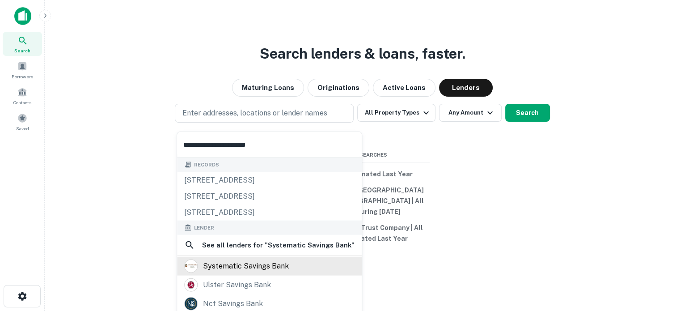
type input "**********"
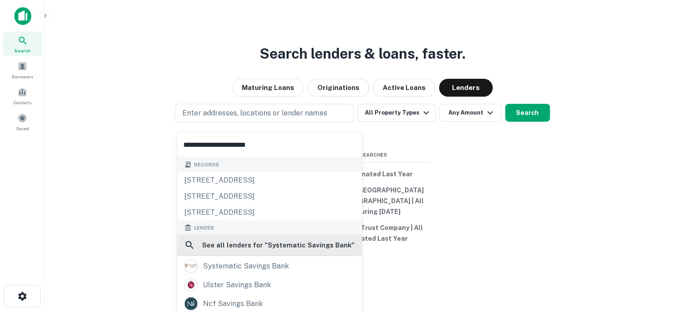
drag, startPoint x: 243, startPoint y: 264, endPoint x: 260, endPoint y: 252, distance: 20.9
click at [243, 264] on div "systematic savings bank" at bounding box center [246, 265] width 86 height 13
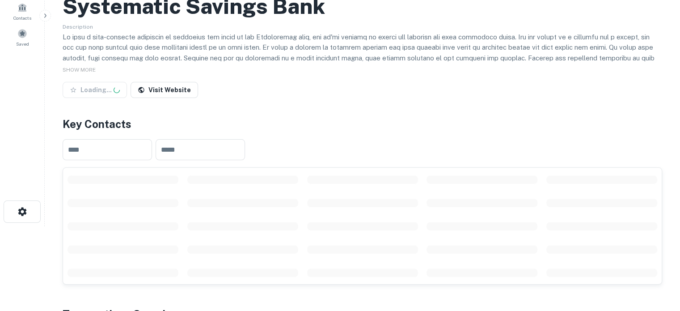
scroll to position [134, 0]
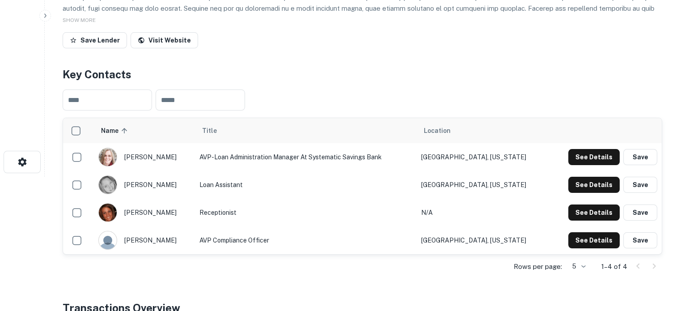
click at [583, 177] on body "Search Borrowers Contacts Saved Back to search Systematic Savings Bank Descript…" at bounding box center [340, 21] width 680 height 311
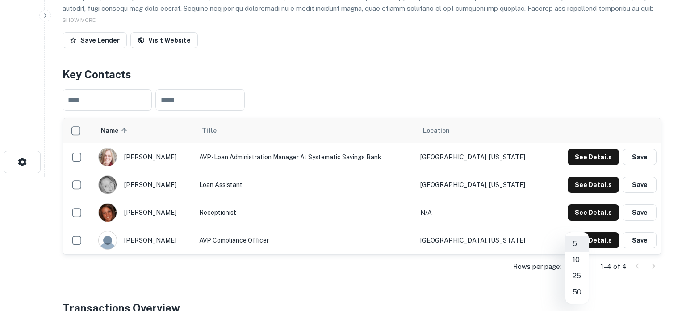
click at [346, 103] on div at bounding box center [343, 155] width 686 height 311
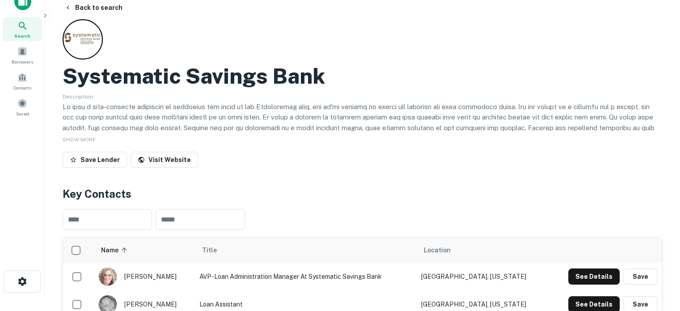
scroll to position [0, 0]
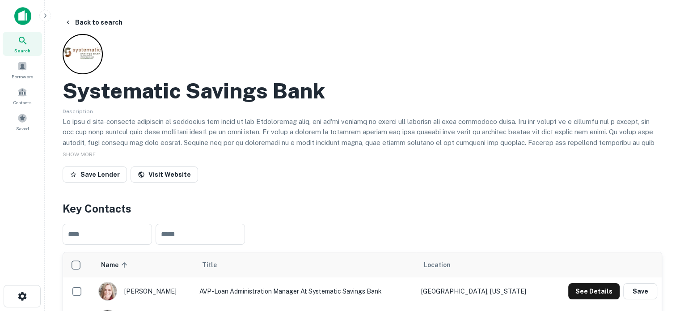
click at [21, 45] on icon at bounding box center [22, 40] width 11 height 11
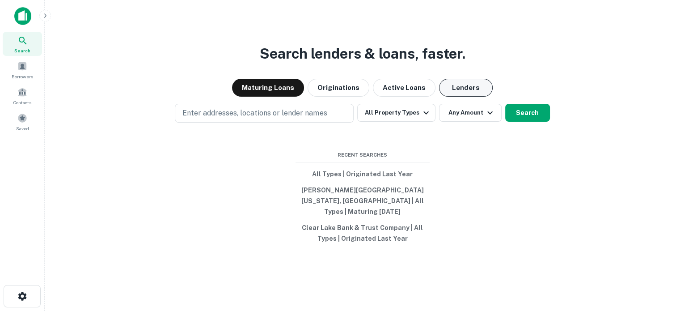
click at [460, 96] on button "Lenders" at bounding box center [466, 88] width 54 height 18
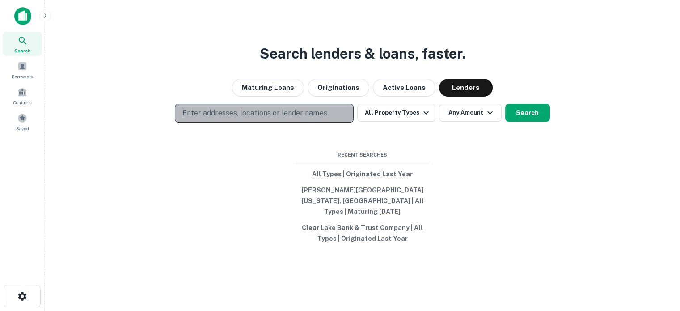
click at [291, 116] on p "Enter addresses, locations or lender names" at bounding box center [254, 113] width 144 height 11
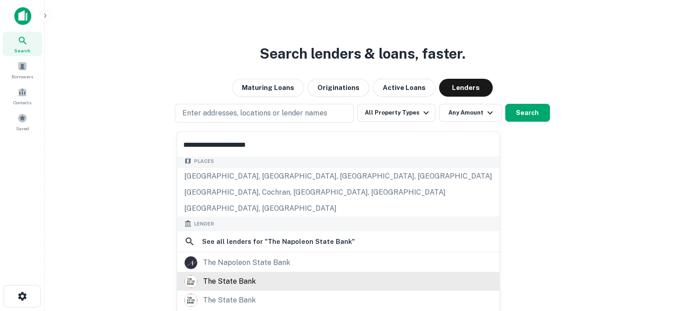
scroll to position [89, 0]
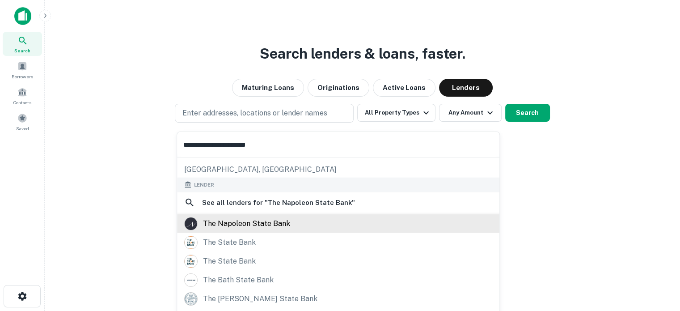
type input "**********"
click at [247, 223] on div "the napoleon state bank" at bounding box center [246, 222] width 87 height 13
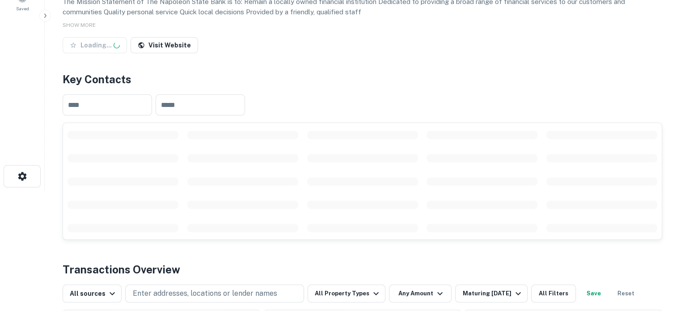
scroll to position [134, 0]
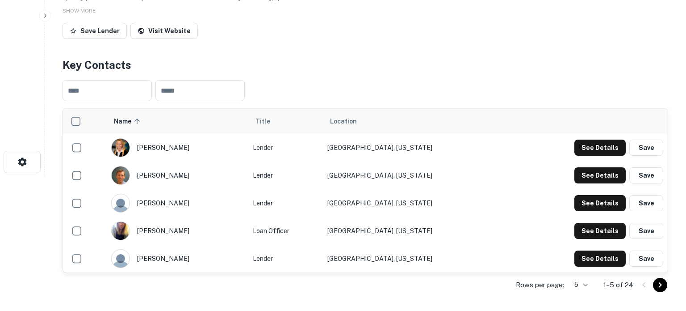
click at [572, 177] on body "Search Borrowers Contacts Saved Back to search The Napoleon State Bank Descript…" at bounding box center [343, 21] width 686 height 311
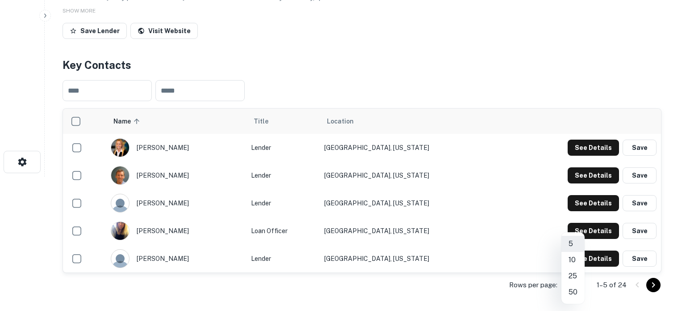
click at [572, 290] on li "50" at bounding box center [573, 292] width 23 height 16
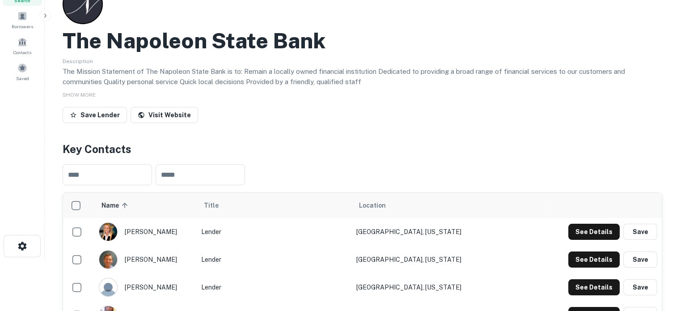
scroll to position [0, 0]
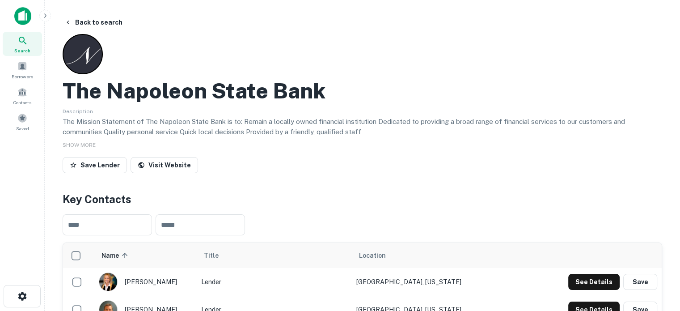
click at [32, 43] on div "Search" at bounding box center [22, 44] width 39 height 24
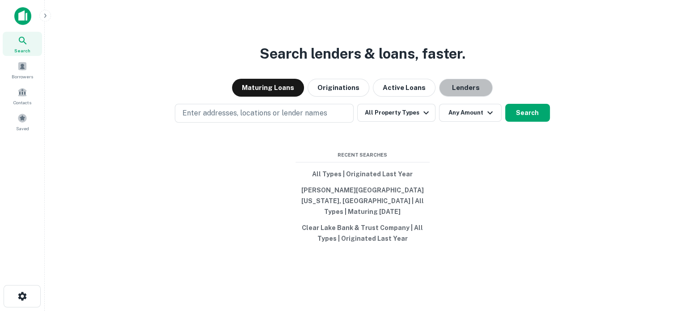
click at [470, 97] on button "Lenders" at bounding box center [466, 88] width 54 height 18
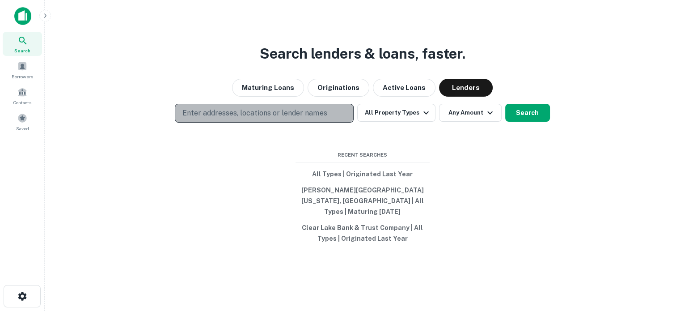
click at [296, 118] on p "Enter addresses, locations or lender names" at bounding box center [254, 113] width 144 height 11
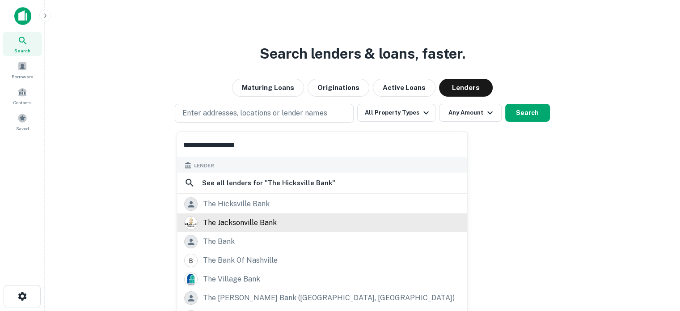
scroll to position [47, 0]
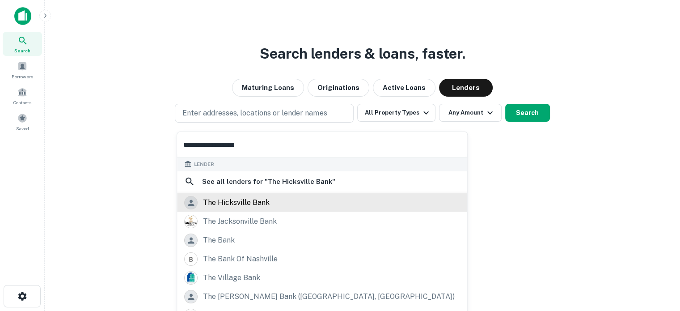
type input "**********"
click at [252, 205] on div "the hicksville bank" at bounding box center [236, 202] width 67 height 13
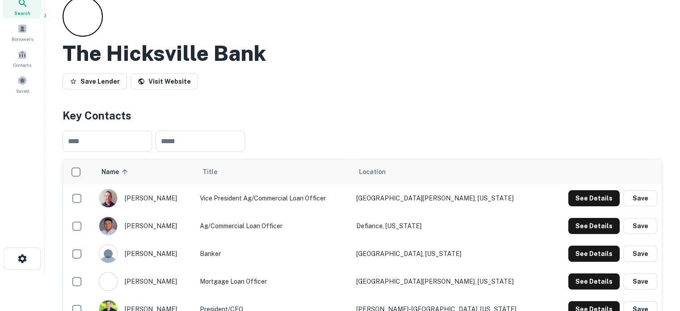
scroll to position [89, 0]
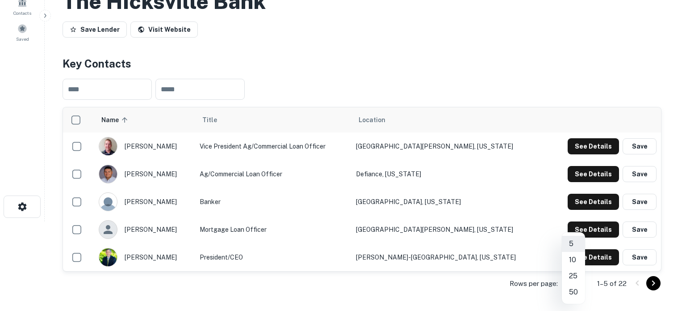
click at [566, 221] on body "Search Borrowers Contacts Saved Back to search The Hicksville Bank Save Lender …" at bounding box center [343, 66] width 686 height 311
click at [571, 272] on li "25" at bounding box center [573, 276] width 23 height 16
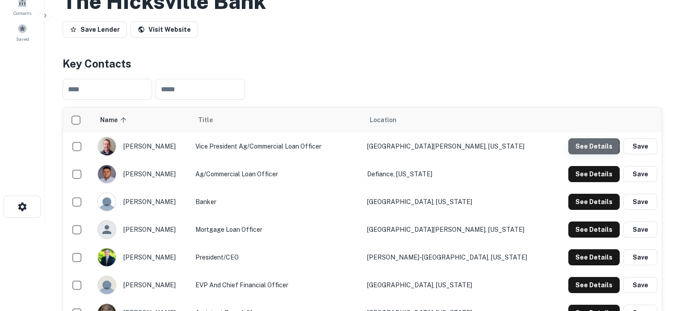
click at [590, 145] on button "See Details" at bounding box center [593, 146] width 51 height 16
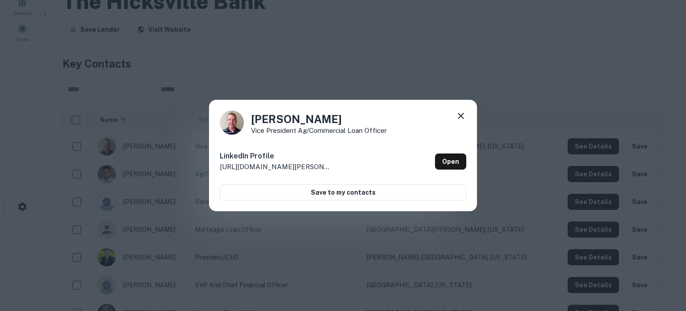
drag, startPoint x: 251, startPoint y: 117, endPoint x: 350, endPoint y: 115, distance: 99.2
click at [350, 115] on h4 "[PERSON_NAME]" at bounding box center [319, 119] width 136 height 16
copy h4 "[PERSON_NAME]"
drag, startPoint x: 248, startPoint y: 130, endPoint x: 396, endPoint y: 133, distance: 148.4
click at [396, 133] on div "[PERSON_NAME] Vice President Ag/Commercial Loan Officer" at bounding box center [343, 122] width 247 height 24
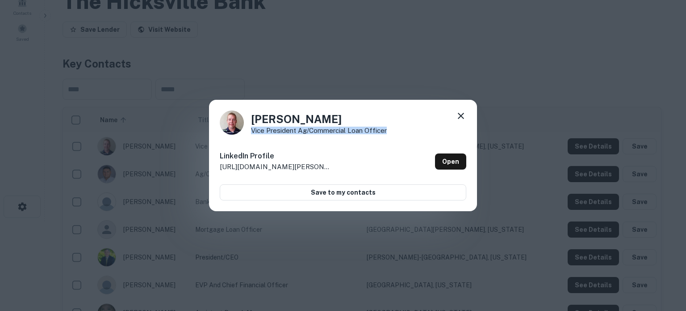
copy p "Vice President Ag/Commercial Loan Officer"
click at [461, 115] on icon at bounding box center [461, 115] width 11 height 11
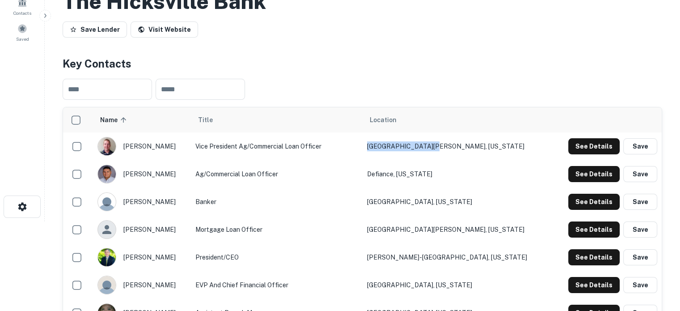
drag, startPoint x: 425, startPoint y: 148, endPoint x: 493, endPoint y: 147, distance: 67.5
click at [493, 147] on td "[GEOGRAPHIC_DATA][PERSON_NAME], [US_STATE]" at bounding box center [456, 146] width 189 height 28
copy td "[GEOGRAPHIC_DATA][PERSON_NAME], [US_STATE]"
click at [594, 176] on button "See Details" at bounding box center [593, 174] width 51 height 16
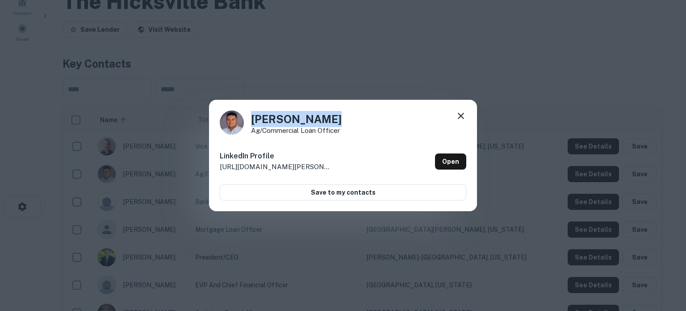
drag, startPoint x: 251, startPoint y: 122, endPoint x: 336, endPoint y: 122, distance: 84.9
click at [336, 122] on h4 "Kollin Martin" at bounding box center [296, 119] width 91 height 16
copy h4 "Kollin Martin"
drag, startPoint x: 249, startPoint y: 134, endPoint x: 350, endPoint y: 133, distance: 101.5
click at [350, 133] on div "Kollin Martin Ag/Commercial Loan Officer" at bounding box center [343, 122] width 247 height 24
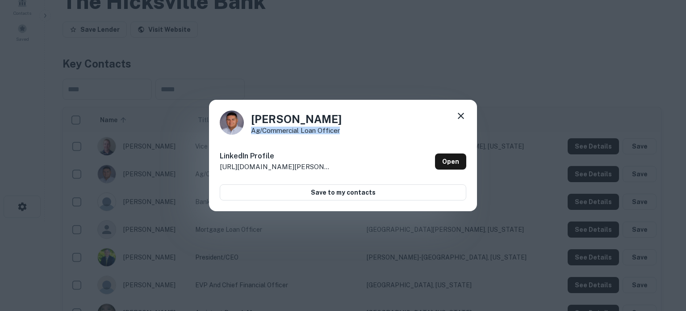
copy p "Ag/Commercial Loan Officer"
click at [461, 118] on icon at bounding box center [461, 115] width 11 height 11
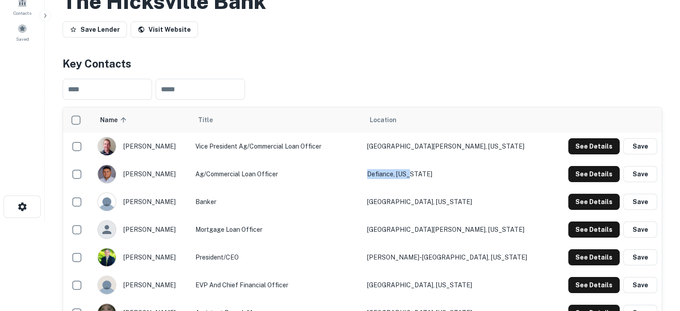
drag, startPoint x: 450, startPoint y: 173, endPoint x: 484, endPoint y: 175, distance: 34.0
click at [484, 175] on tr "kollin martin Ag/Commercial Loan Officer Defiance, Ohio See Details Save" at bounding box center [362, 174] width 598 height 28
copy tr "Defiance, Ohio"
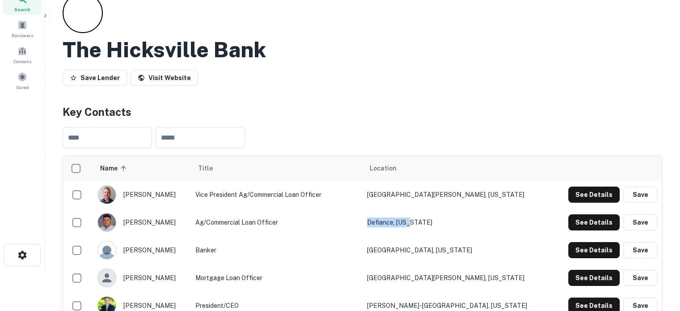
scroll to position [0, 0]
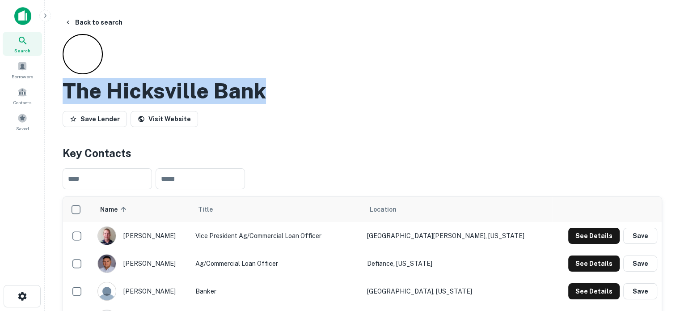
drag, startPoint x: 64, startPoint y: 88, endPoint x: 297, endPoint y: 84, distance: 233.3
click at [297, 84] on div "The Hicksville Bank" at bounding box center [362, 91] width 599 height 26
copy h2 "The Hicksville Bank"
click at [581, 236] on button "See Details" at bounding box center [593, 235] width 51 height 16
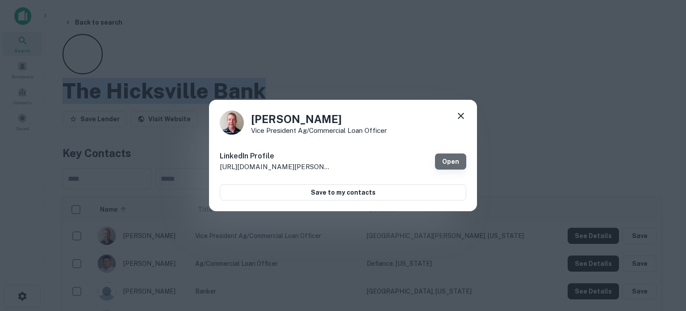
click at [454, 165] on link "Open" at bounding box center [450, 161] width 31 height 16
click at [462, 116] on icon at bounding box center [461, 115] width 11 height 11
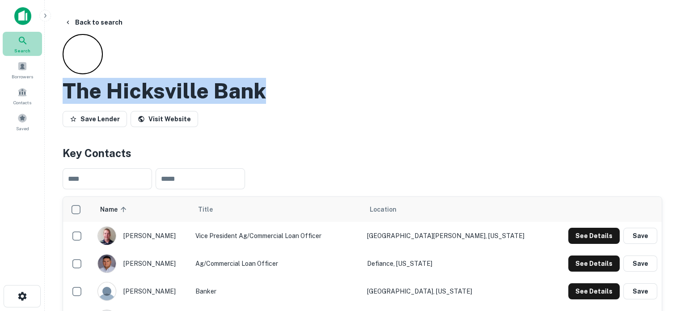
click at [19, 38] on icon at bounding box center [23, 41] width 8 height 8
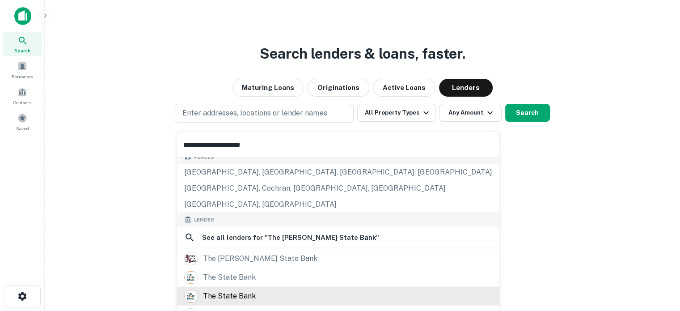
scroll to position [89, 0]
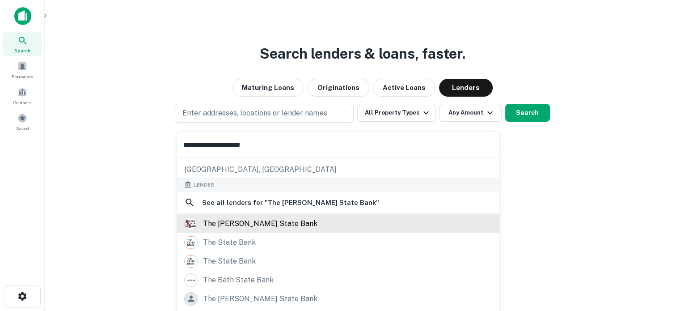
type input "**********"
click at [245, 226] on div "the [PERSON_NAME] state bank" at bounding box center [260, 222] width 114 height 13
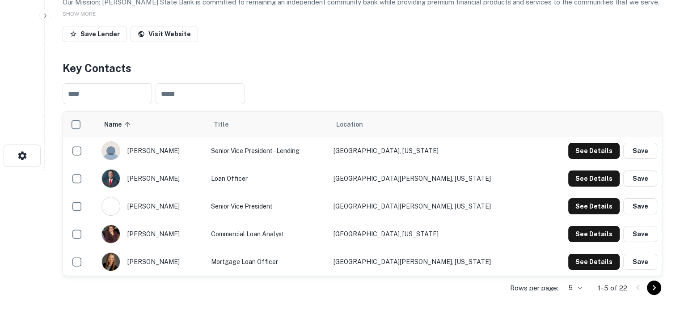
scroll to position [179, 0]
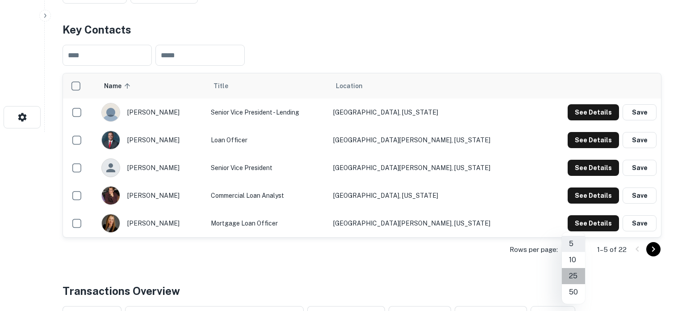
click at [576, 280] on li "25" at bounding box center [573, 276] width 23 height 16
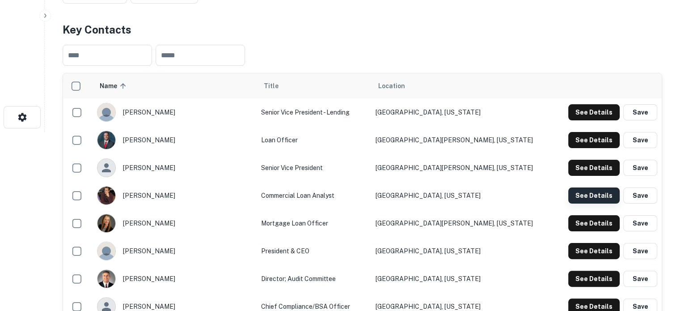
click at [576, 196] on button "See Details" at bounding box center [593, 195] width 51 height 16
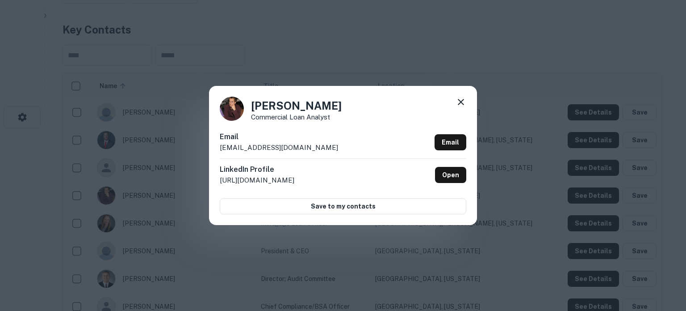
drag, startPoint x: 249, startPoint y: 105, endPoint x: 332, endPoint y: 101, distance: 82.3
click at [332, 101] on div "[PERSON_NAME] Commercial Loan Analyst" at bounding box center [343, 109] width 247 height 24
drag, startPoint x: 341, startPoint y: 106, endPoint x: 253, endPoint y: 107, distance: 88.0
click at [253, 107] on div "[PERSON_NAME] Commercial Loan Analyst" at bounding box center [343, 109] width 247 height 24
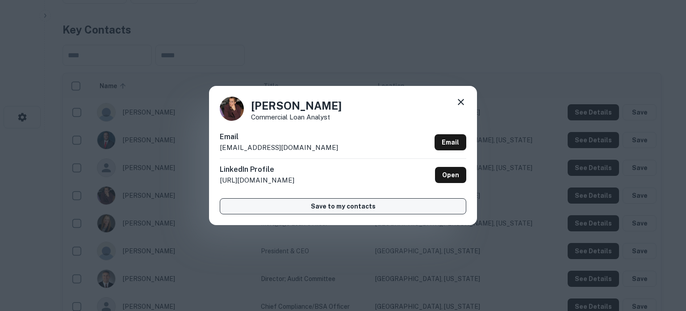
copy h4 "[PERSON_NAME]"
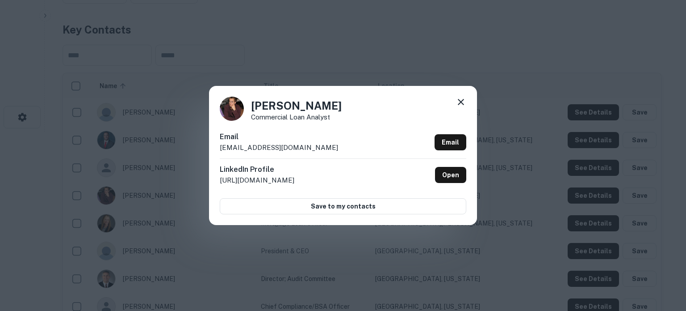
drag, startPoint x: 253, startPoint y: 118, endPoint x: 348, endPoint y: 113, distance: 95.3
click at [348, 113] on div "[PERSON_NAME] Commercial Loan Analyst" at bounding box center [343, 109] width 247 height 24
click at [307, 118] on p "Commercial Loan Analyst" at bounding box center [296, 117] width 91 height 7
drag, startPoint x: 250, startPoint y: 118, endPoint x: 331, endPoint y: 120, distance: 80.9
click at [331, 119] on div "[PERSON_NAME] Commercial Loan Analyst" at bounding box center [343, 109] width 247 height 24
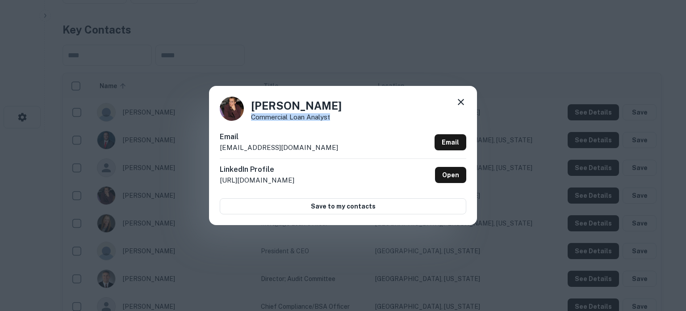
copy p "Commercial Loan Analyst"
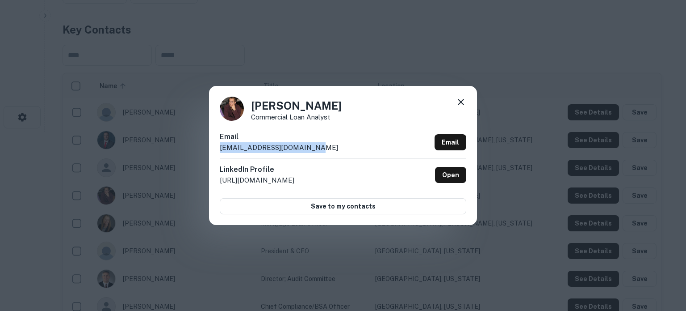
drag, startPoint x: 217, startPoint y: 148, endPoint x: 309, endPoint y: 144, distance: 92.2
click at [309, 144] on div "[PERSON_NAME] Commercial Loan Analyst Email [EMAIL_ADDRESS][DOMAIN_NAME] Email …" at bounding box center [343, 155] width 268 height 139
copy p "[EMAIL_ADDRESS][DOMAIN_NAME]"
click at [461, 101] on icon at bounding box center [461, 102] width 6 height 6
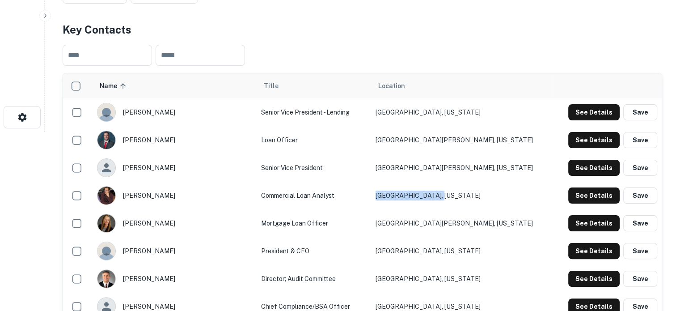
drag, startPoint x: 408, startPoint y: 195, endPoint x: 487, endPoint y: 189, distance: 78.9
click at [487, 189] on tr "[PERSON_NAME] Commercial Loan Analyst [GEOGRAPHIC_DATA], [US_STATE] See Details…" at bounding box center [362, 195] width 598 height 28
copy tr "[GEOGRAPHIC_DATA], [US_STATE]"
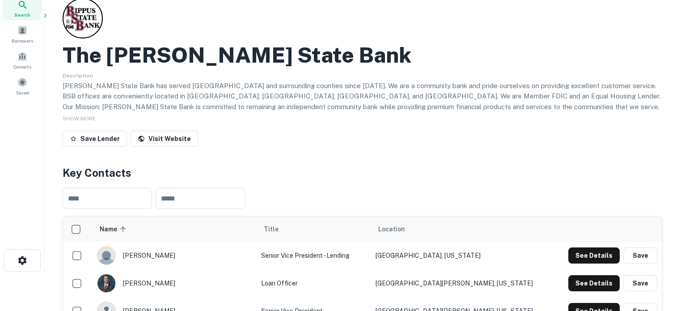
scroll to position [0, 0]
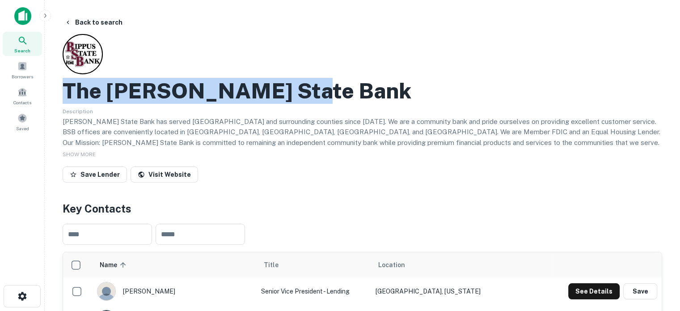
drag, startPoint x: 63, startPoint y: 89, endPoint x: 372, endPoint y: 90, distance: 309.7
click at [372, 90] on div "The [PERSON_NAME] State Bank" at bounding box center [362, 91] width 599 height 26
copy h2 "The [PERSON_NAME] State Bank"
click at [21, 47] on span "Search" at bounding box center [22, 50] width 16 height 7
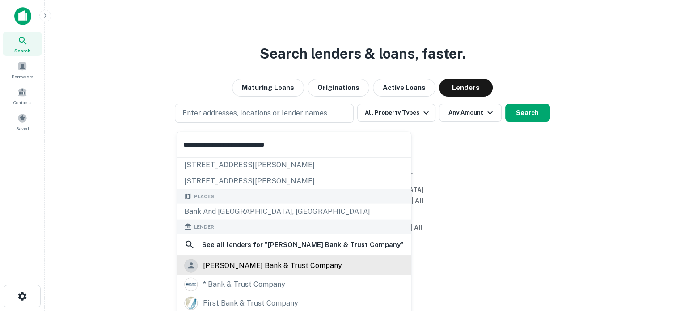
scroll to position [45, 0]
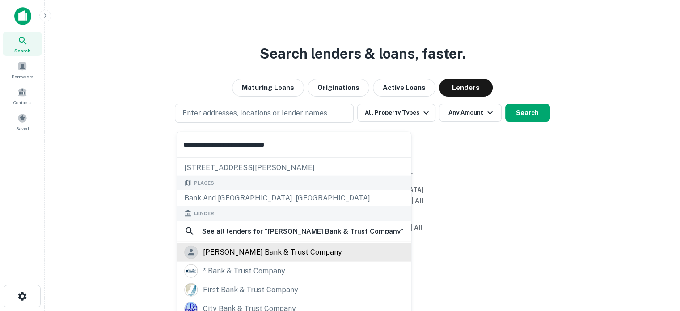
type input "**********"
click at [277, 253] on div "feliciana bank & trust company" at bounding box center [272, 251] width 139 height 13
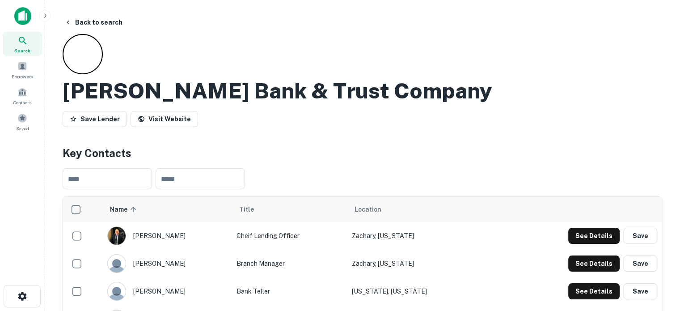
click at [29, 46] on div "Search" at bounding box center [22, 44] width 39 height 24
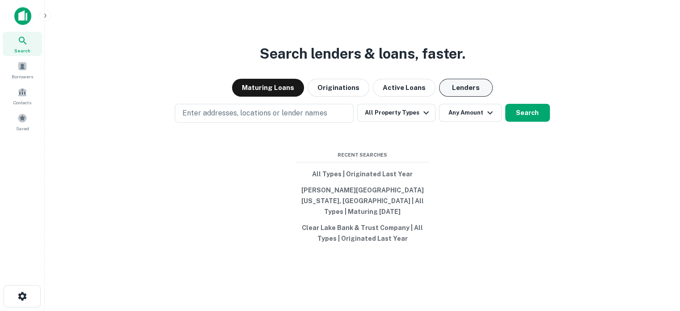
click at [456, 89] on button "Lenders" at bounding box center [466, 88] width 54 height 18
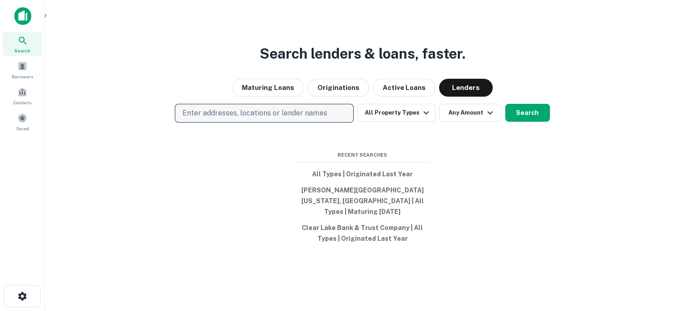
click at [322, 118] on p "Enter addresses, locations or lender names" at bounding box center [254, 113] width 144 height 11
type input "**********"
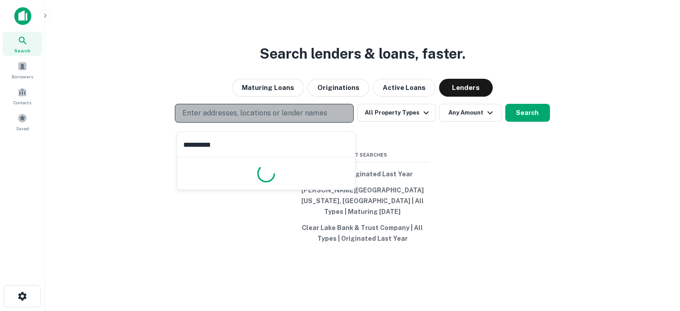
click at [322, 118] on p "Enter addresses, locations or lender names" at bounding box center [254, 113] width 144 height 11
click at [270, 118] on p "Enter addresses, locations or lender names" at bounding box center [254, 113] width 144 height 11
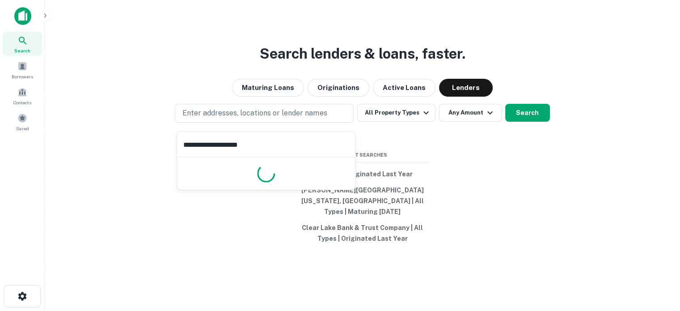
type input "**********"
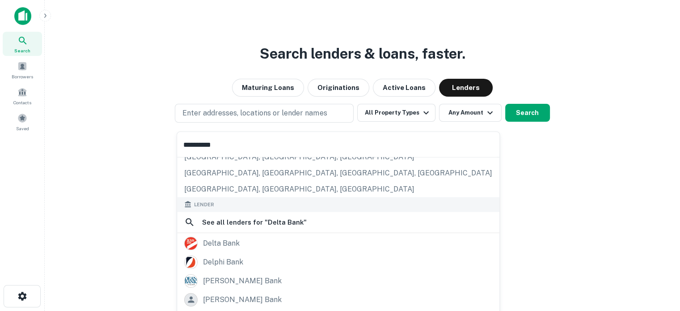
scroll to position [89, 0]
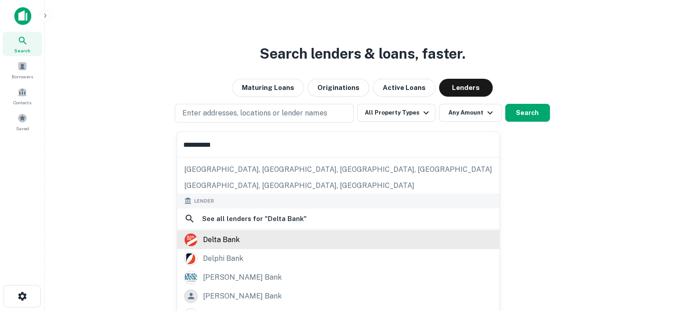
click at [238, 244] on div "delta bank" at bounding box center [221, 238] width 37 height 13
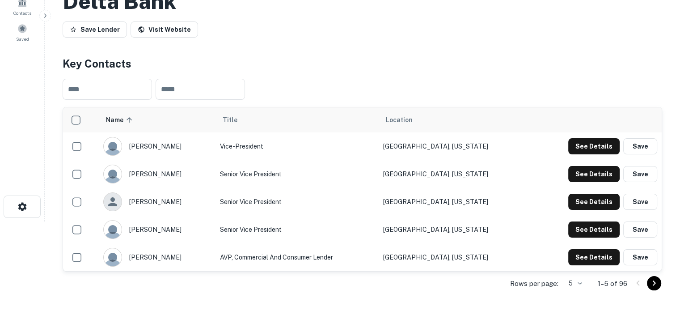
scroll to position [179, 0]
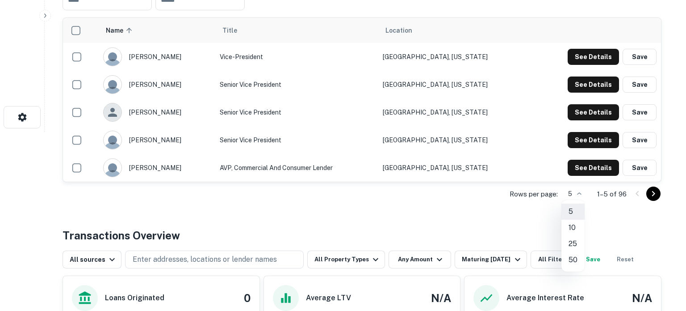
click at [575, 257] on li "50" at bounding box center [573, 260] width 23 height 16
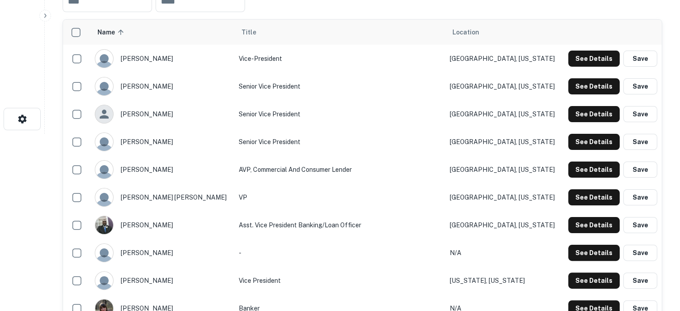
scroll to position [134, 0]
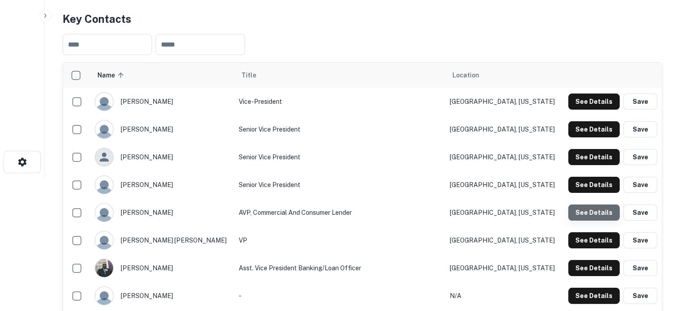
click at [606, 211] on button "See Details" at bounding box center [593, 212] width 51 height 16
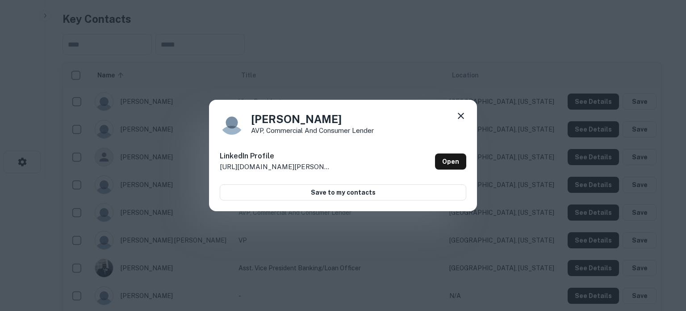
click at [465, 118] on icon at bounding box center [461, 115] width 11 height 11
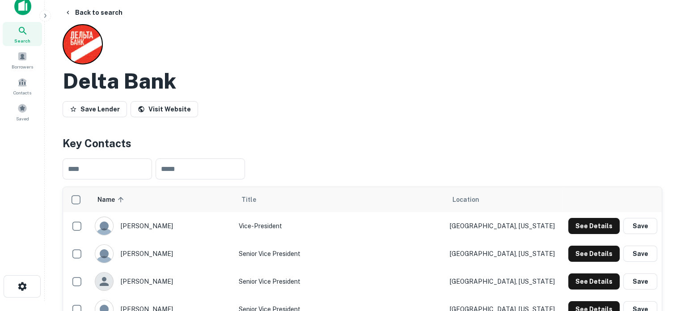
scroll to position [0, 0]
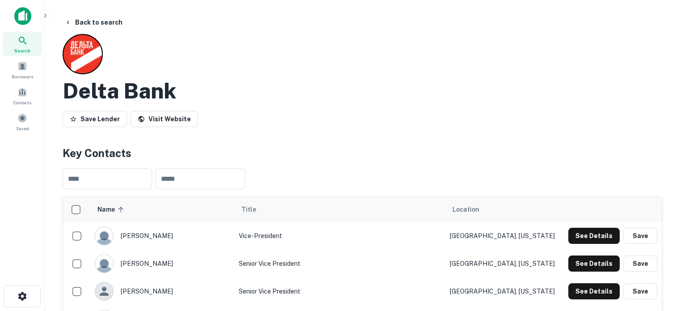
click at [30, 48] on div "Search" at bounding box center [22, 44] width 39 height 24
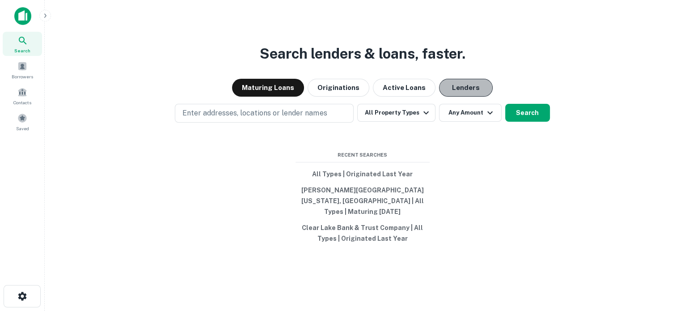
click at [452, 93] on button "Lenders" at bounding box center [466, 88] width 54 height 18
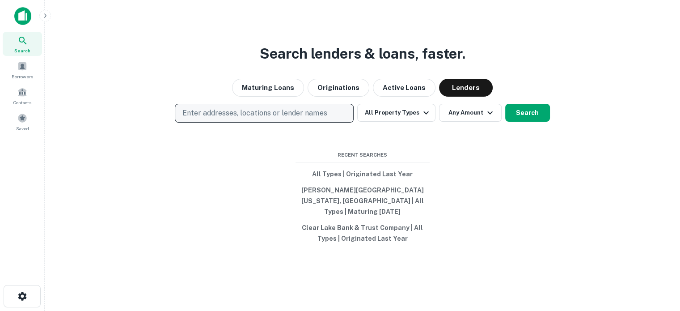
click at [320, 122] on button "Enter addresses, locations or lender names" at bounding box center [264, 113] width 179 height 19
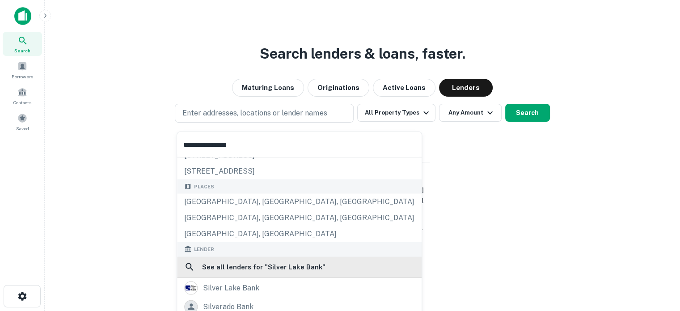
scroll to position [89, 0]
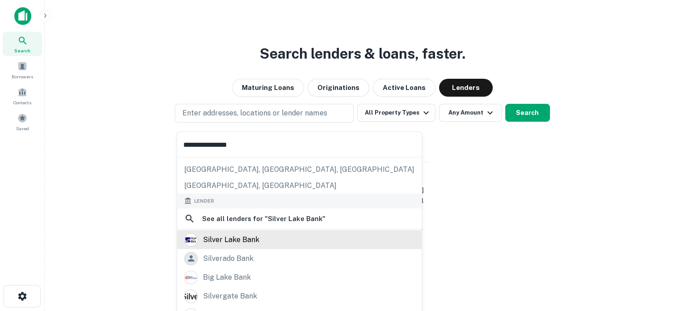
type input "**********"
click at [246, 239] on div "silver lake bank" at bounding box center [231, 238] width 56 height 13
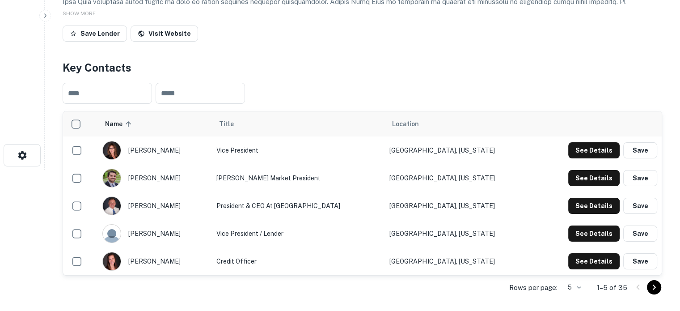
scroll to position [179, 0]
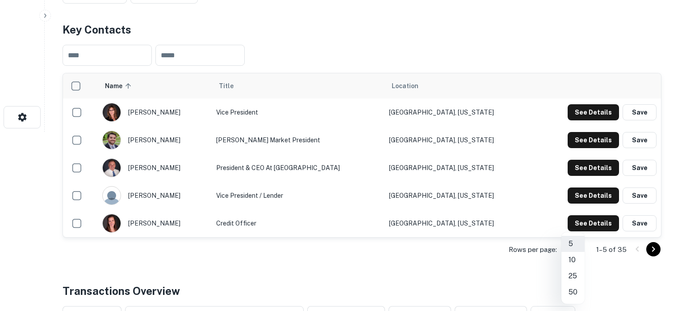
click at [576, 277] on li "25" at bounding box center [573, 276] width 23 height 16
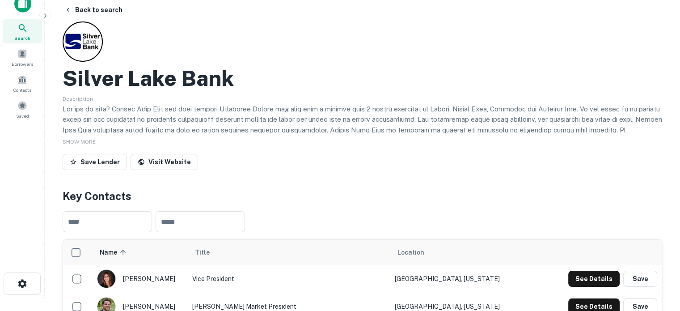
scroll to position [0, 0]
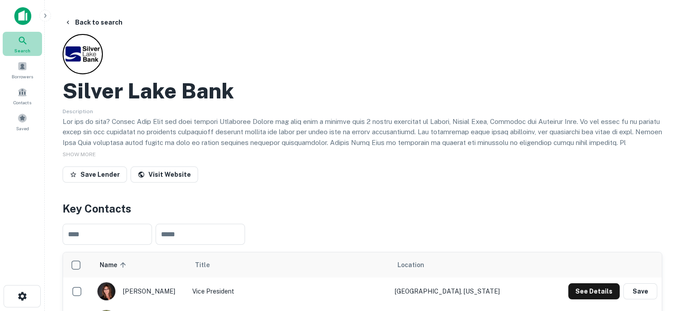
click at [27, 47] on span "Search" at bounding box center [22, 50] width 16 height 7
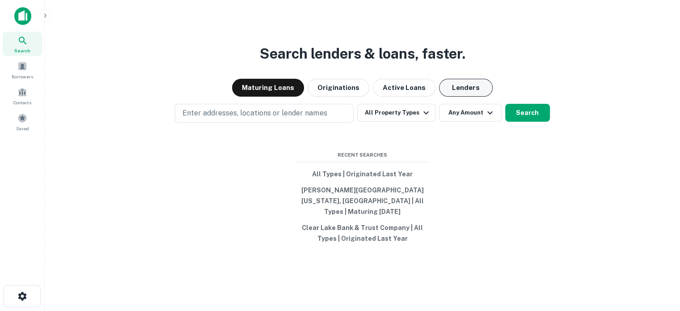
click at [459, 97] on button "Lenders" at bounding box center [466, 88] width 54 height 18
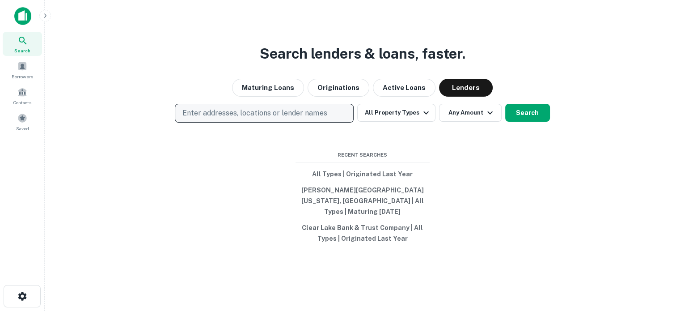
click at [333, 121] on button "Enter addresses, locations or lender names" at bounding box center [264, 113] width 179 height 19
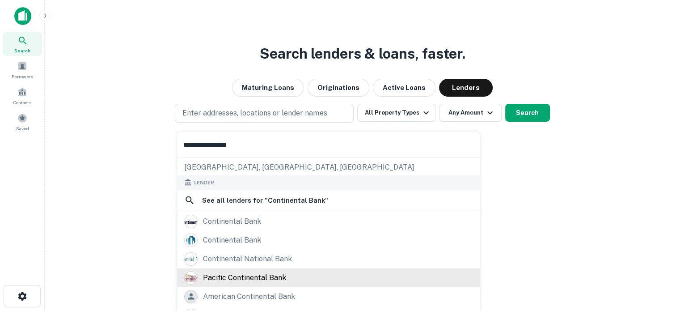
scroll to position [126, 0]
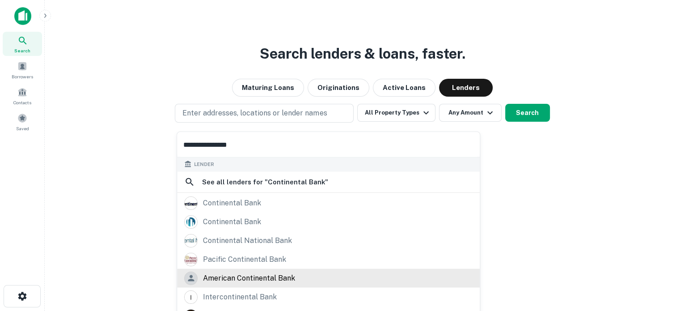
type input "**********"
click at [223, 275] on div "american continental bank" at bounding box center [249, 277] width 92 height 13
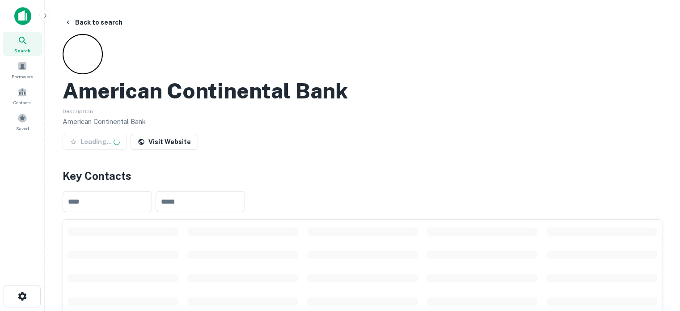
scroll to position [134, 0]
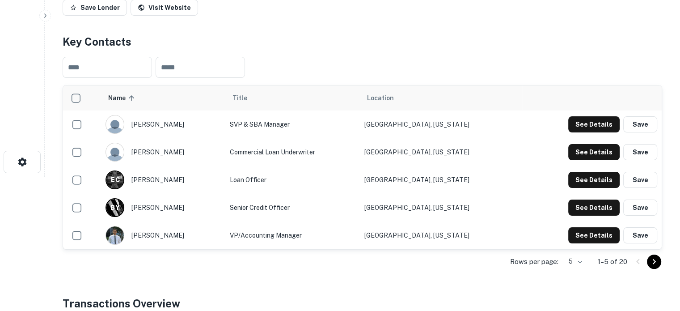
click at [576, 177] on body "Search Borrowers Contacts Saved Back to search American Continental Bank Descri…" at bounding box center [340, 21] width 680 height 311
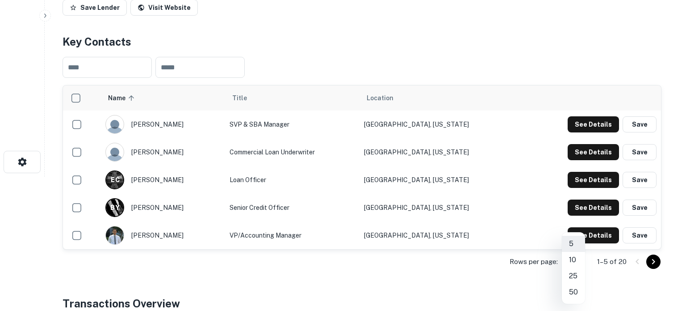
click at [576, 274] on li "25" at bounding box center [573, 276] width 23 height 16
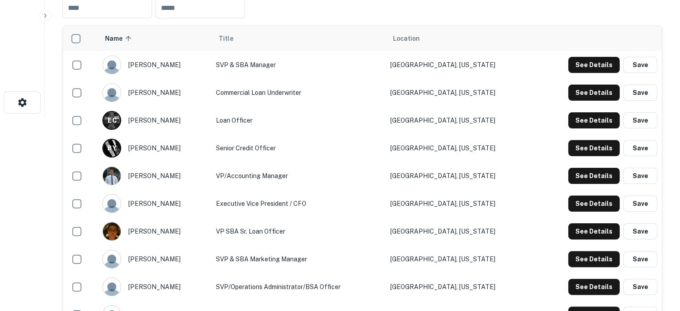
scroll to position [179, 0]
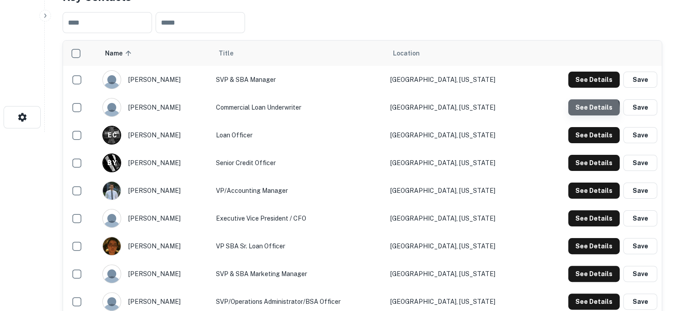
click at [585, 110] on button "See Details" at bounding box center [593, 107] width 51 height 16
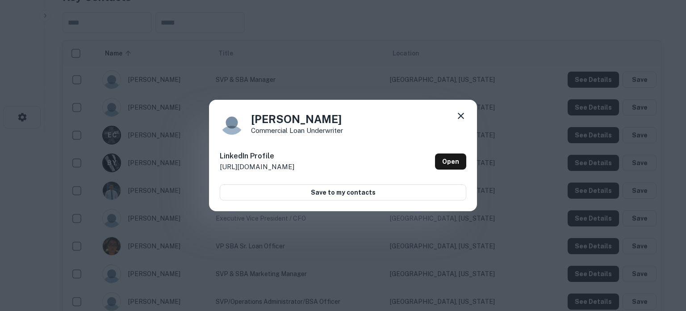
click at [458, 112] on icon at bounding box center [461, 115] width 11 height 11
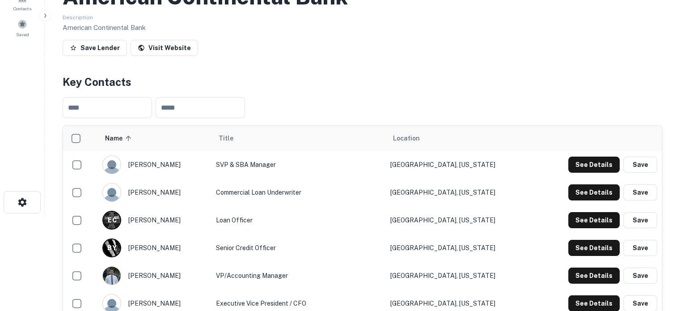
scroll to position [0, 0]
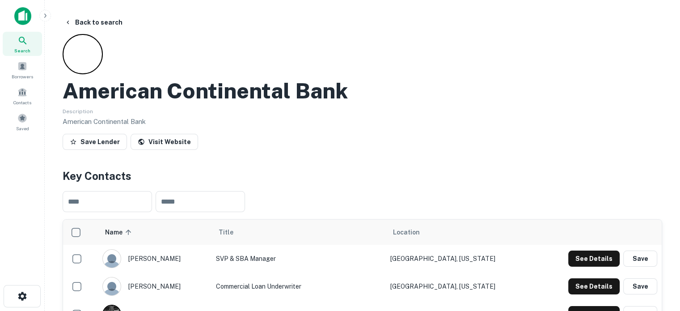
click at [20, 48] on span "Search" at bounding box center [22, 50] width 16 height 7
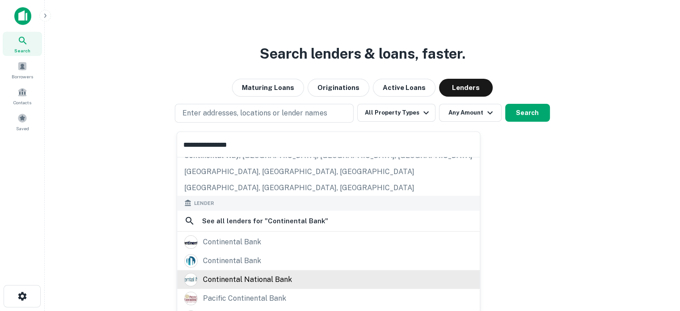
scroll to position [126, 0]
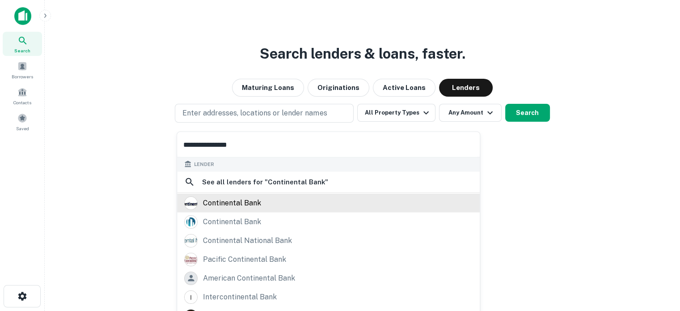
type input "**********"
click at [239, 204] on div "continental bank" at bounding box center [232, 202] width 58 height 13
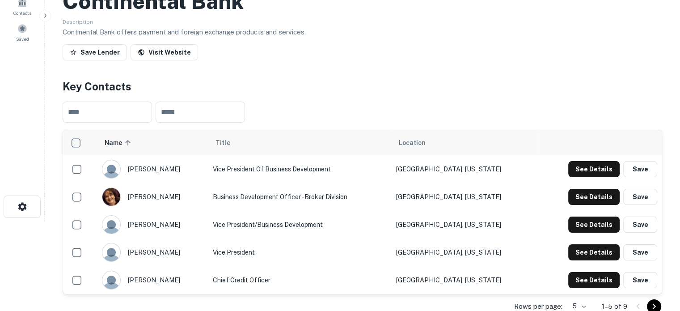
scroll to position [179, 0]
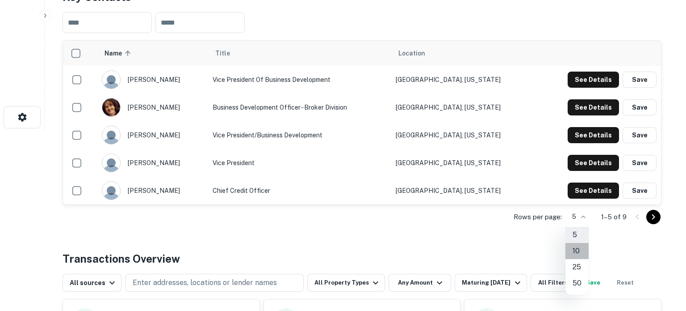
click at [576, 247] on li "10" at bounding box center [577, 251] width 23 height 16
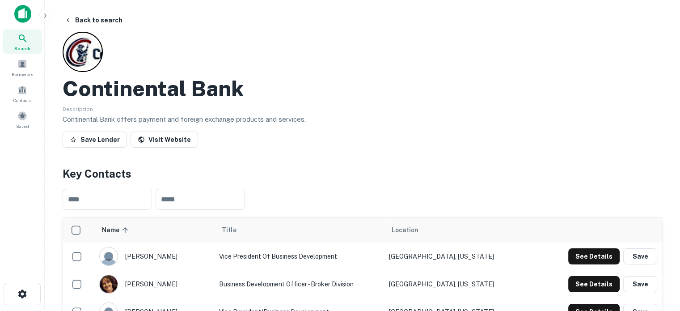
scroll to position [0, 0]
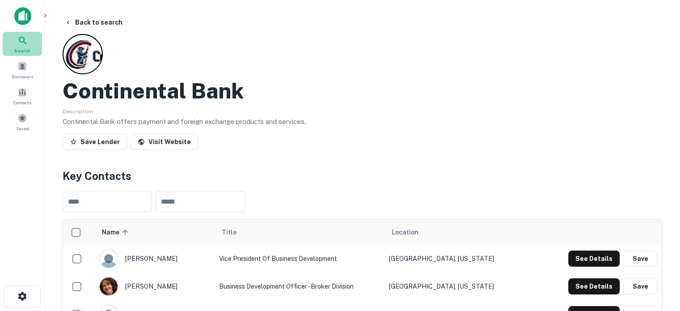
click at [27, 51] on span "Search" at bounding box center [22, 50] width 16 height 7
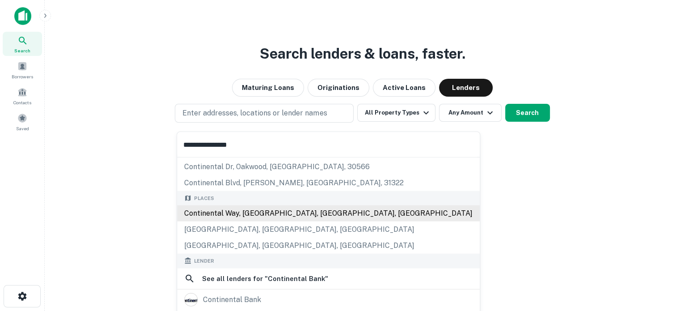
scroll to position [89, 0]
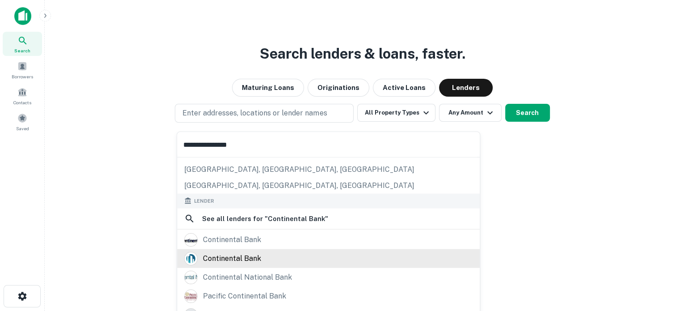
type input "**********"
click at [255, 254] on div "continental bank" at bounding box center [232, 257] width 58 height 13
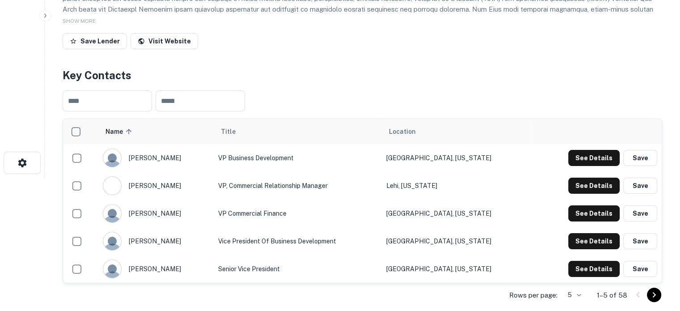
scroll to position [179, 0]
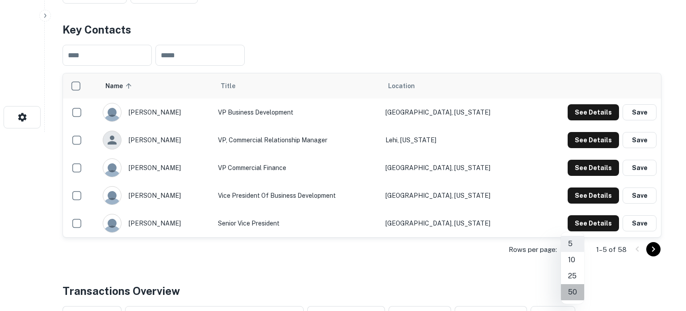
click at [574, 286] on li "50" at bounding box center [572, 292] width 23 height 16
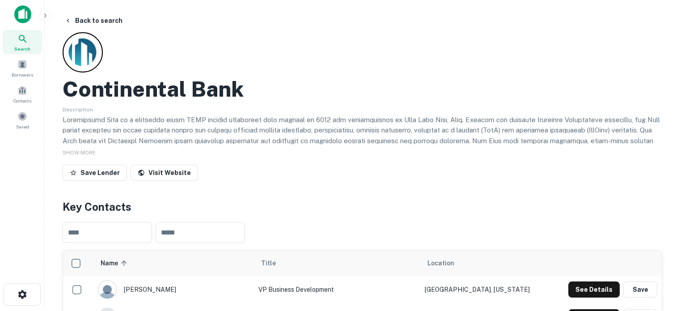
scroll to position [0, 0]
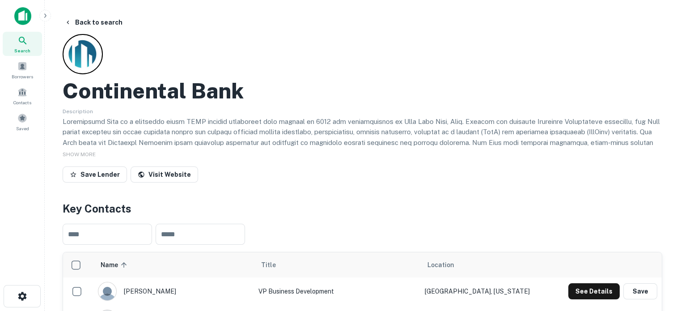
drag, startPoint x: 31, startPoint y: 46, endPoint x: 98, endPoint y: 46, distance: 67.0
click at [31, 46] on div "Search" at bounding box center [22, 44] width 39 height 24
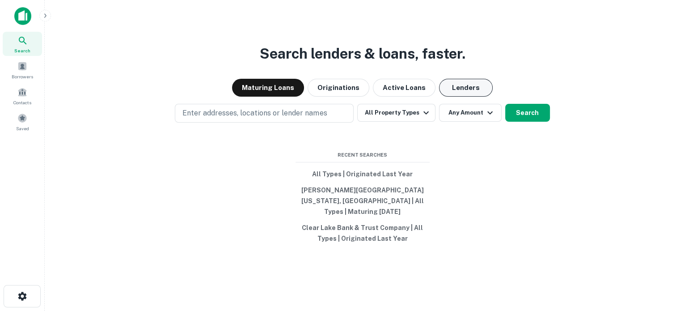
click at [461, 96] on button "Lenders" at bounding box center [466, 88] width 54 height 18
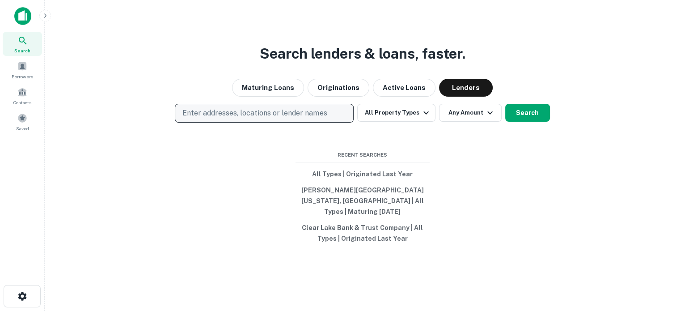
click at [290, 118] on p "Enter addresses, locations or lender names" at bounding box center [254, 113] width 144 height 11
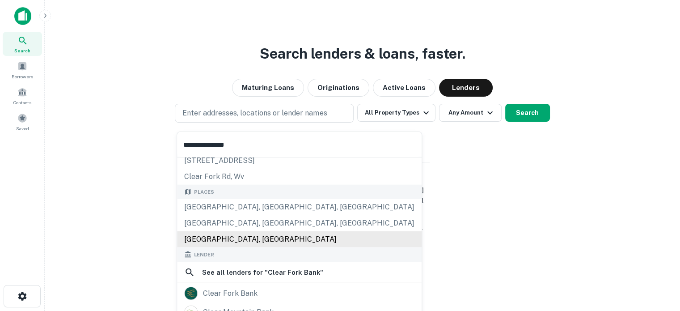
scroll to position [89, 0]
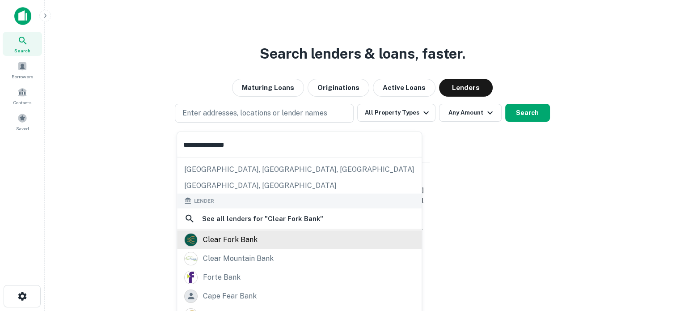
type input "**********"
click at [257, 239] on div "clear fork bank" at bounding box center [299, 238] width 230 height 13
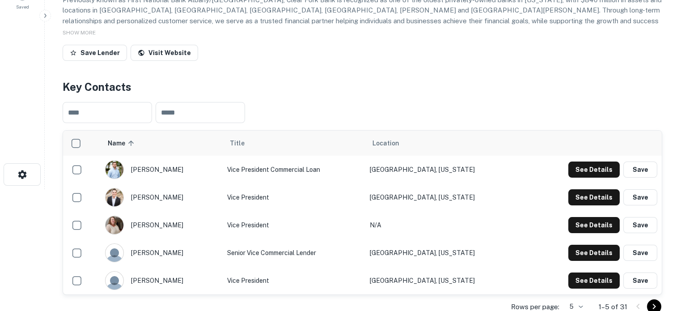
scroll to position [179, 0]
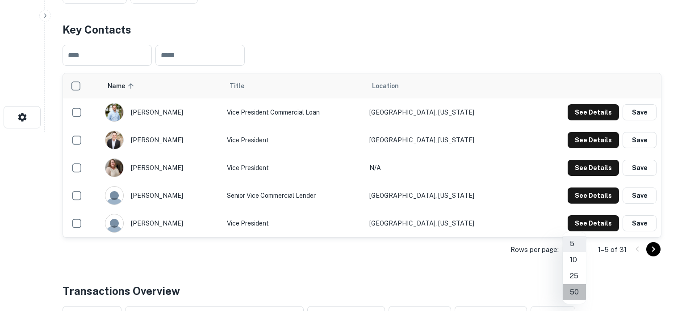
click at [574, 287] on li "50" at bounding box center [574, 292] width 23 height 16
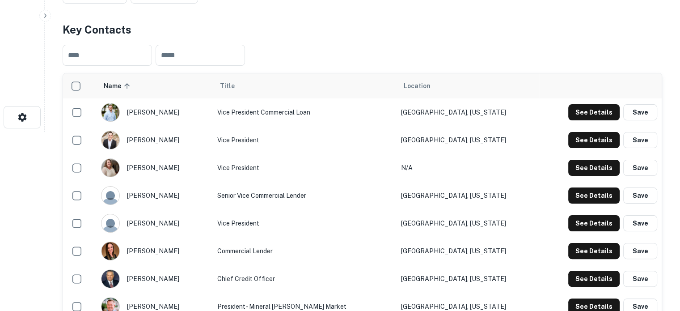
click at [387, 228] on td "Vice President" at bounding box center [304, 223] width 183 height 28
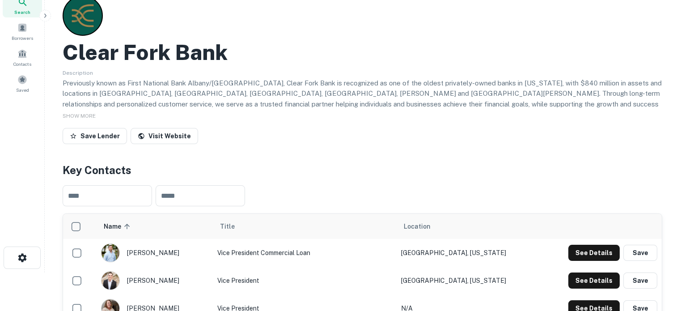
scroll to position [0, 0]
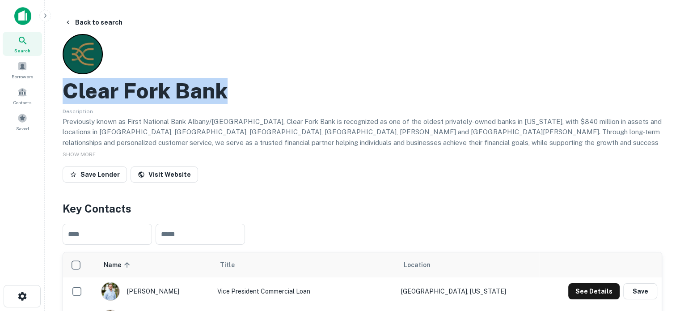
drag, startPoint x: 52, startPoint y: 92, endPoint x: 234, endPoint y: 91, distance: 181.9
copy h2 "Clear Fork Bank"
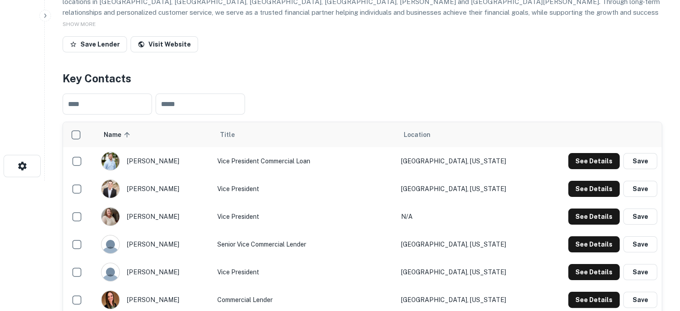
scroll to position [134, 0]
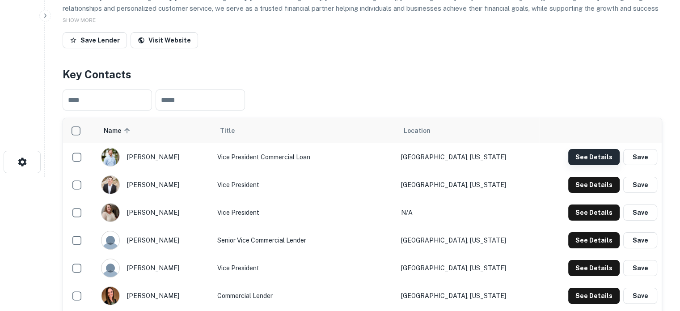
click at [601, 159] on button "See Details" at bounding box center [593, 157] width 51 height 16
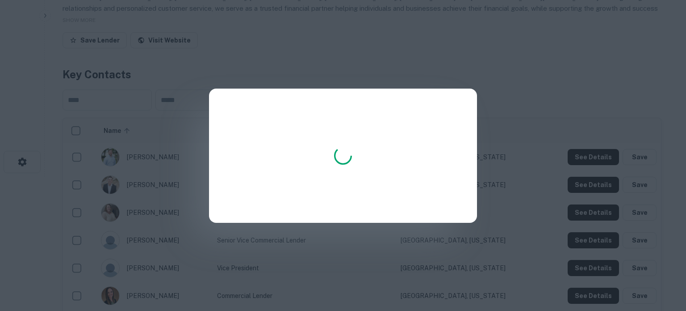
click at [396, 164] on div at bounding box center [343, 155] width 268 height 134
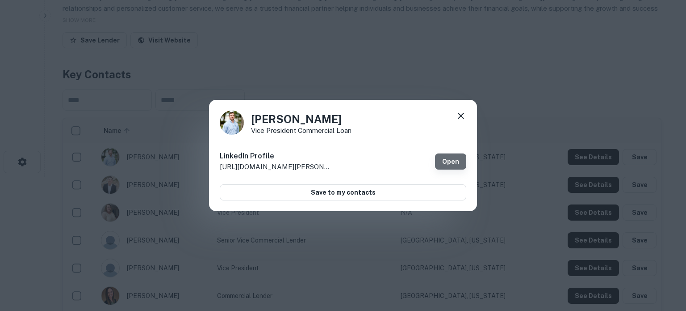
click at [451, 157] on link "Open" at bounding box center [450, 161] width 31 height 16
click at [464, 115] on icon at bounding box center [461, 115] width 11 height 11
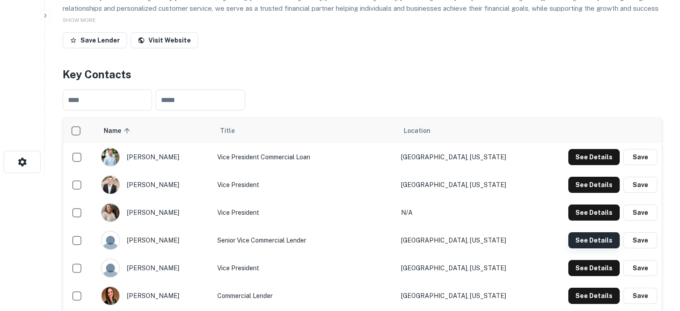
click at [603, 242] on button "See Details" at bounding box center [593, 240] width 51 height 16
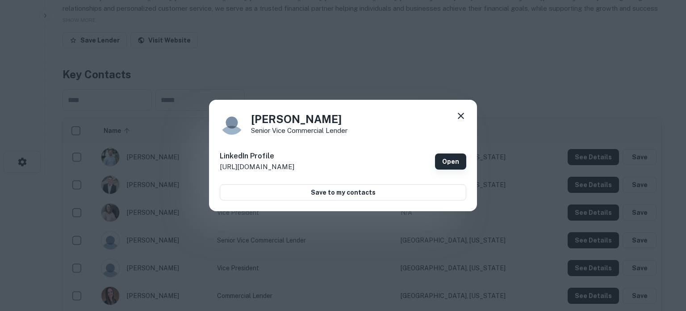
click at [459, 166] on link "Open" at bounding box center [450, 161] width 31 height 16
click at [460, 114] on icon at bounding box center [461, 116] width 6 height 6
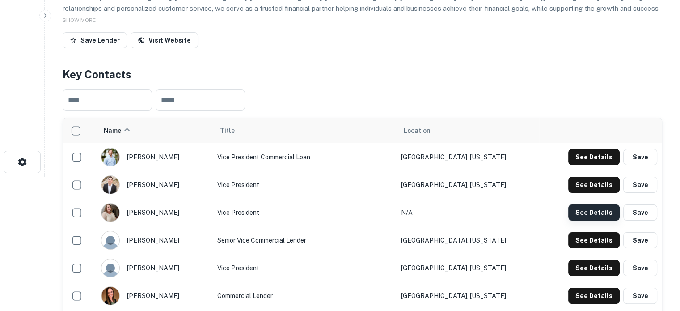
click at [580, 211] on button "See Details" at bounding box center [593, 212] width 51 height 16
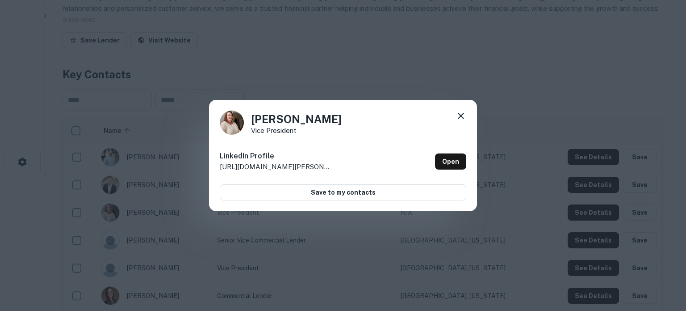
click at [458, 113] on icon at bounding box center [461, 116] width 6 height 6
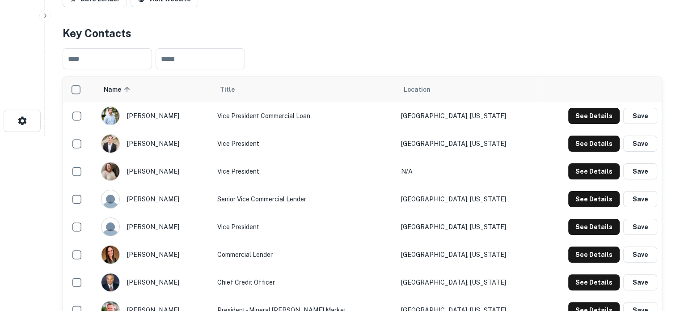
scroll to position [223, 0]
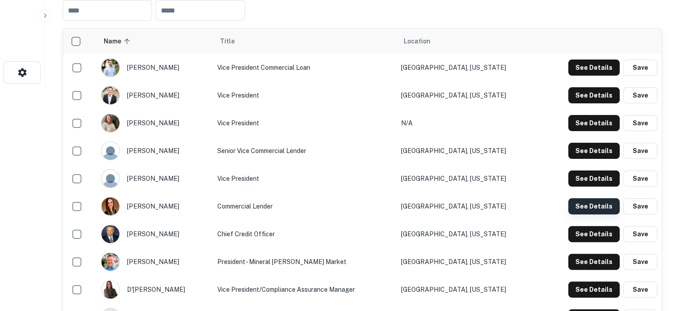
click at [598, 203] on button "See Details" at bounding box center [593, 206] width 51 height 16
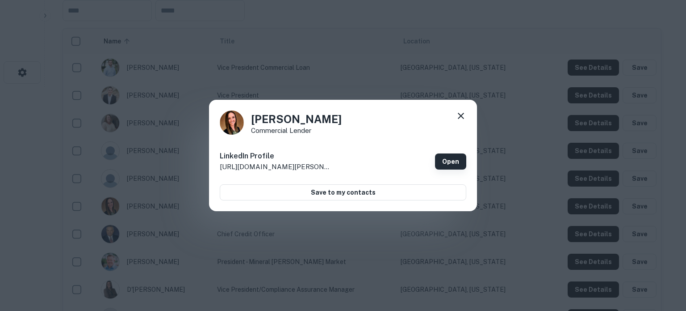
click at [458, 168] on link "Open" at bounding box center [450, 161] width 31 height 16
click at [466, 113] on icon at bounding box center [461, 115] width 11 height 11
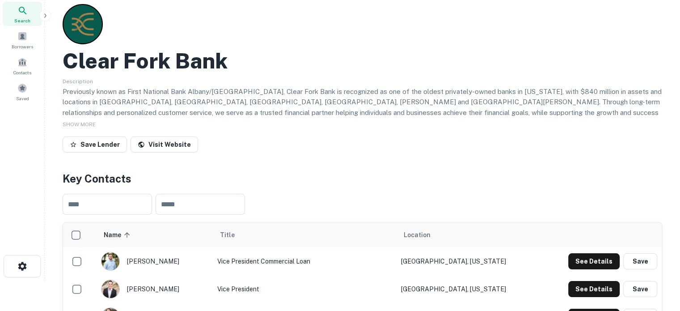
scroll to position [0, 0]
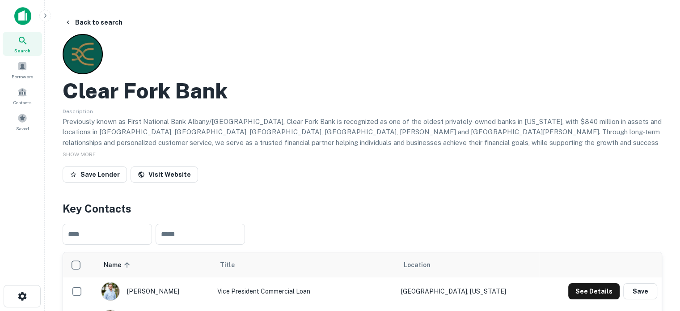
drag, startPoint x: 31, startPoint y: 44, endPoint x: 272, endPoint y: 57, distance: 241.7
click at [31, 44] on div "Search" at bounding box center [22, 44] width 39 height 24
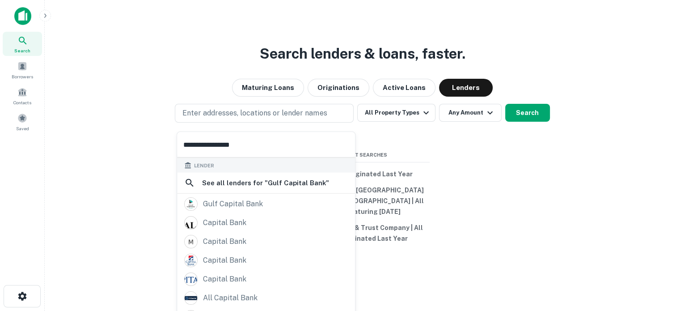
scroll to position [47, 0]
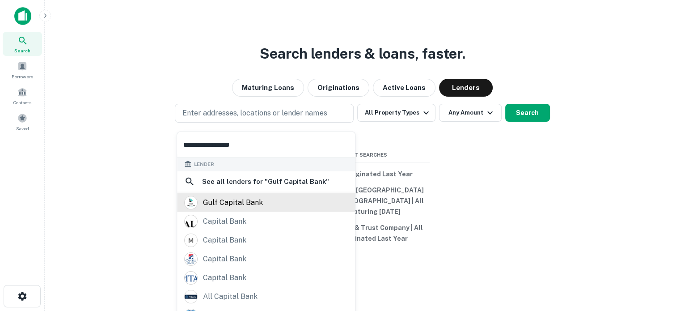
type input "**********"
click at [272, 196] on div "gulf capital bank" at bounding box center [266, 202] width 164 height 13
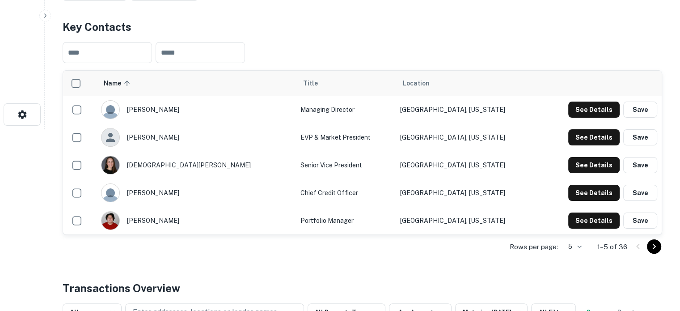
scroll to position [223, 0]
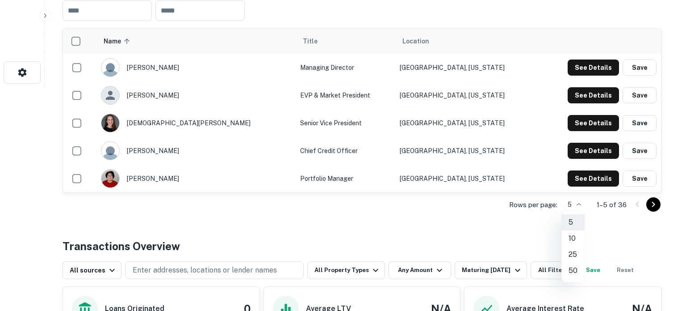
click at [574, 270] on li "50" at bounding box center [573, 270] width 23 height 16
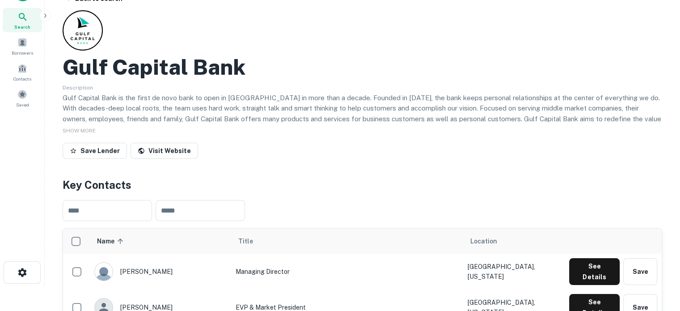
scroll to position [0, 0]
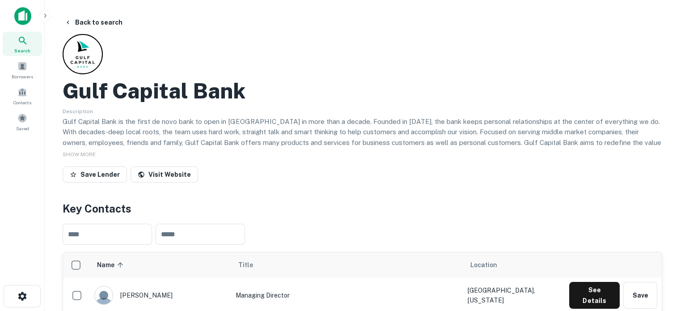
click at [31, 46] on div "Search" at bounding box center [22, 44] width 39 height 24
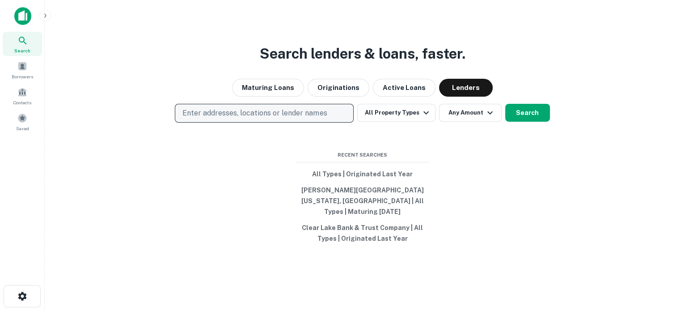
click at [304, 114] on p "Enter addresses, locations or lender names" at bounding box center [254, 113] width 144 height 11
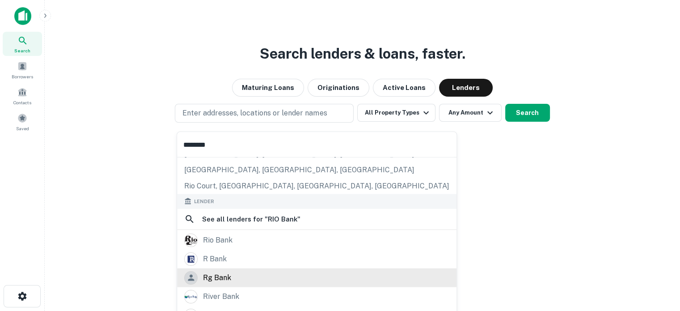
scroll to position [89, 0]
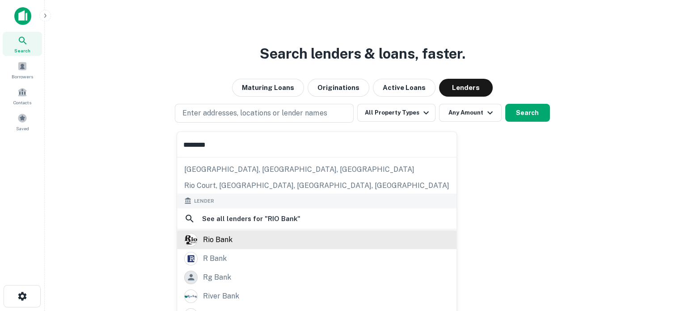
type input "********"
click at [242, 237] on div "rio bank" at bounding box center [316, 238] width 265 height 13
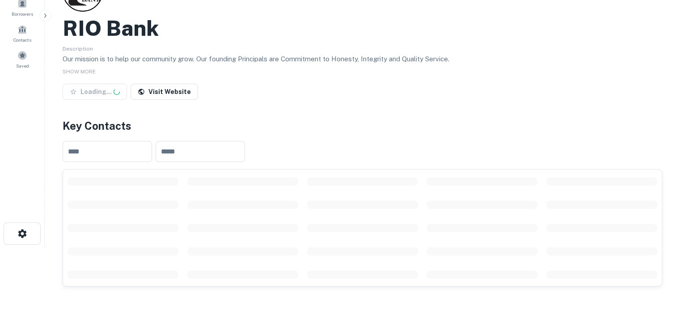
scroll to position [134, 0]
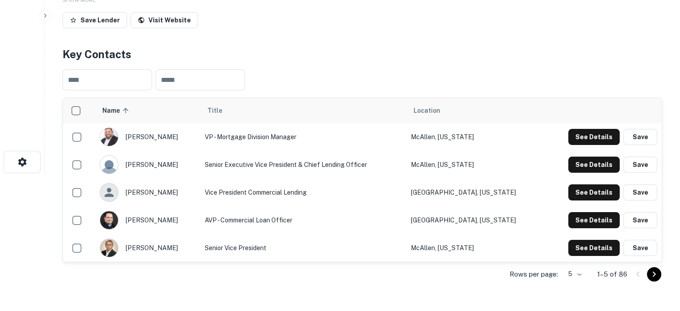
click at [574, 177] on body "Search Borrowers Contacts Saved Back to search RIO Bank Description Our mission…" at bounding box center [340, 21] width 680 height 311
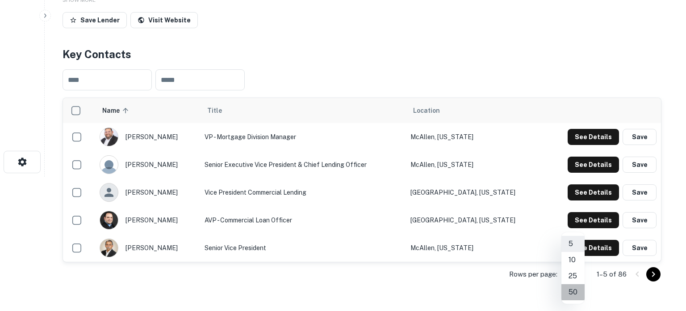
click at [572, 289] on li "50" at bounding box center [573, 292] width 23 height 16
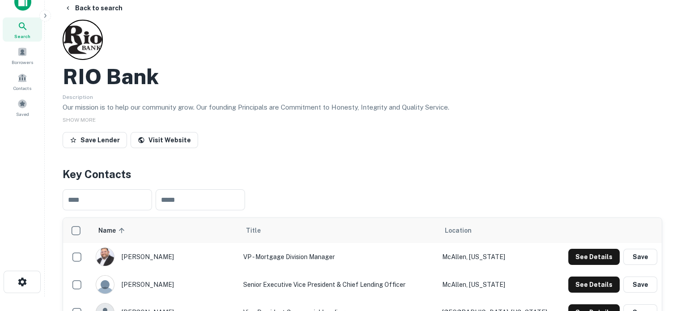
scroll to position [0, 0]
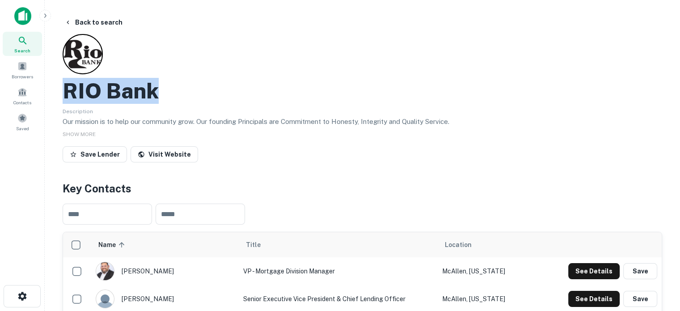
drag, startPoint x: 63, startPoint y: 85, endPoint x: 191, endPoint y: 92, distance: 128.9
click at [191, 92] on div "RIO Bank" at bounding box center [362, 91] width 599 height 26
copy h2 "RIO Bank"
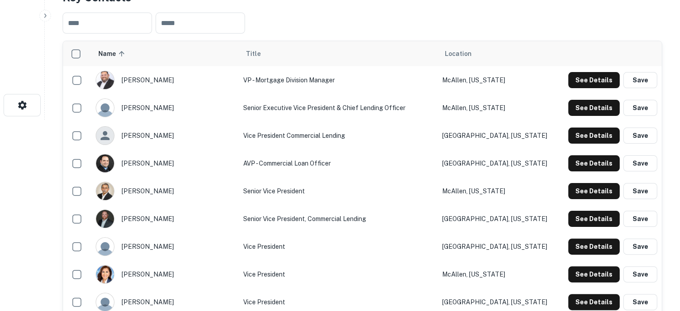
scroll to position [223, 0]
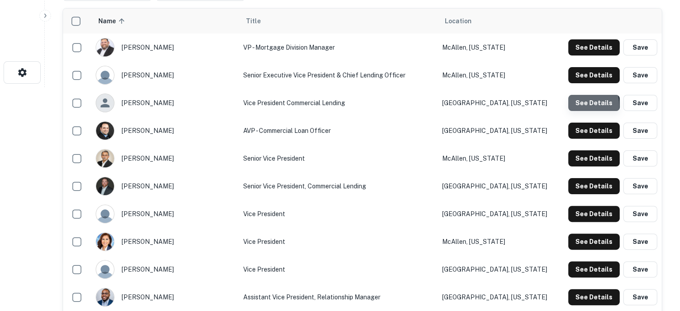
click at [577, 106] on button "See Details" at bounding box center [593, 103] width 51 height 16
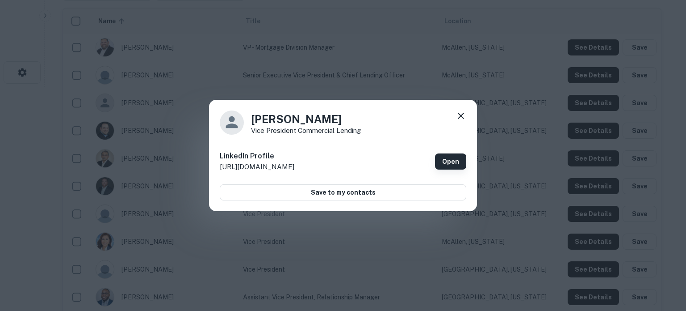
click at [447, 159] on link "Open" at bounding box center [450, 161] width 31 height 16
click at [458, 116] on icon at bounding box center [461, 115] width 11 height 11
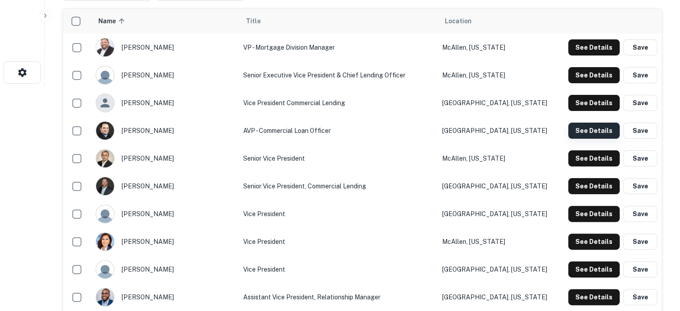
click at [585, 132] on button "See Details" at bounding box center [593, 130] width 51 height 16
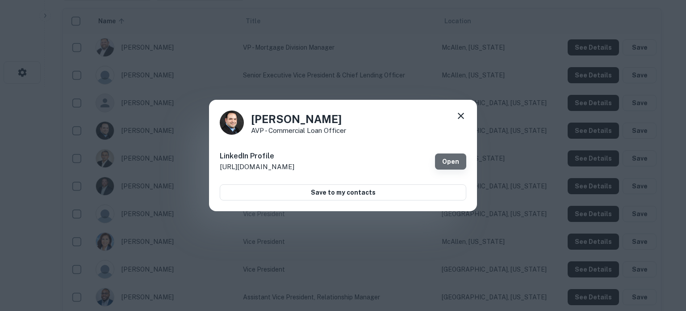
click at [446, 156] on link "Open" at bounding box center [450, 161] width 31 height 16
click at [462, 115] on icon at bounding box center [461, 116] width 6 height 6
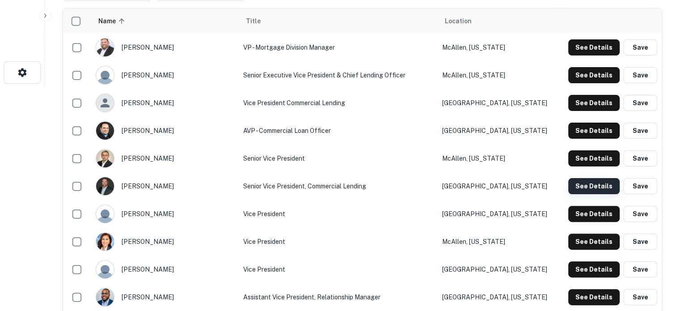
click at [581, 186] on button "See Details" at bounding box center [593, 186] width 51 height 16
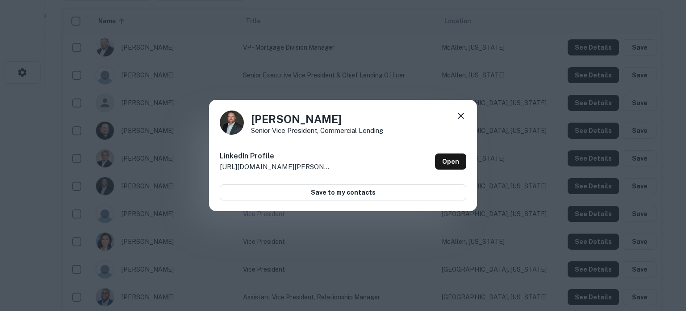
click at [458, 113] on icon at bounding box center [461, 116] width 6 height 6
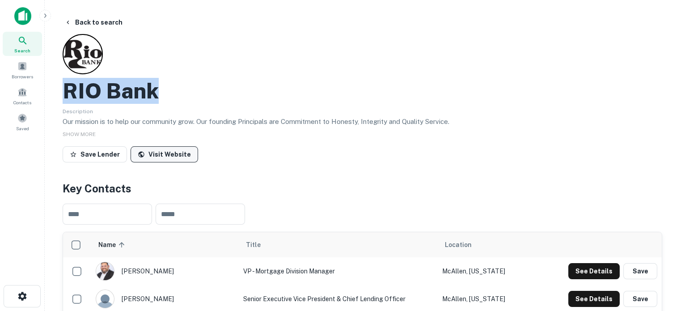
scroll to position [0, 0]
click at [28, 53] on span "Search" at bounding box center [22, 50] width 16 height 7
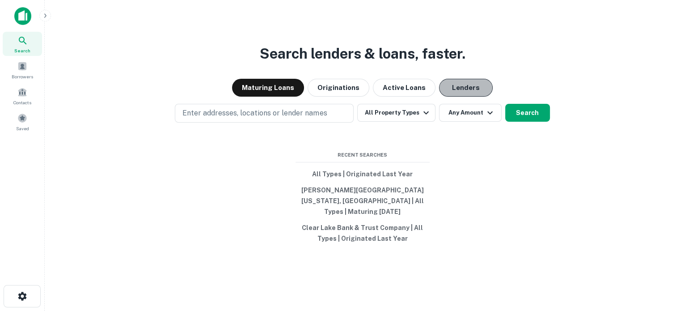
click at [447, 96] on button "Lenders" at bounding box center [466, 88] width 54 height 18
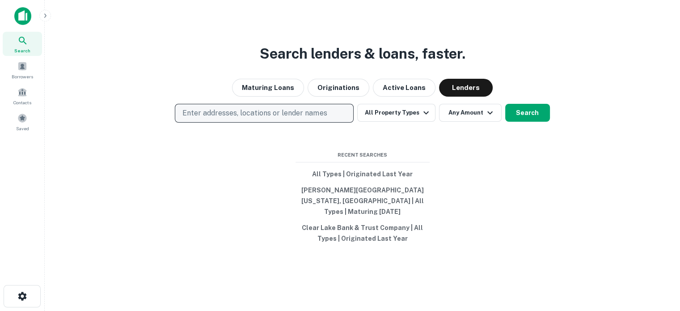
click at [301, 118] on p "Enter addresses, locations or lender names" at bounding box center [254, 113] width 144 height 11
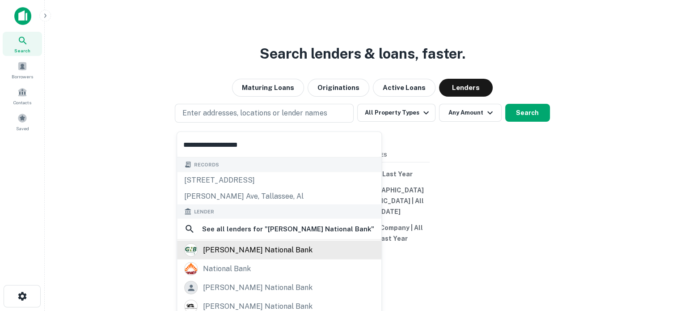
type input "**********"
click at [236, 246] on div "[PERSON_NAME] national bank" at bounding box center [257, 249] width 109 height 13
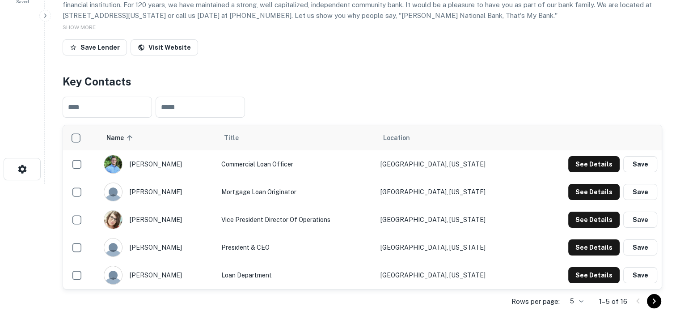
scroll to position [179, 0]
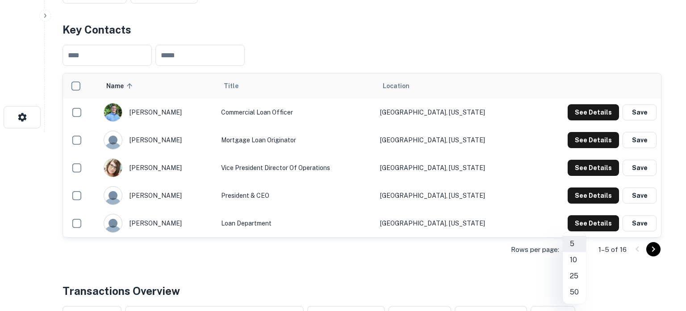
click at [574, 274] on li "25" at bounding box center [574, 276] width 23 height 16
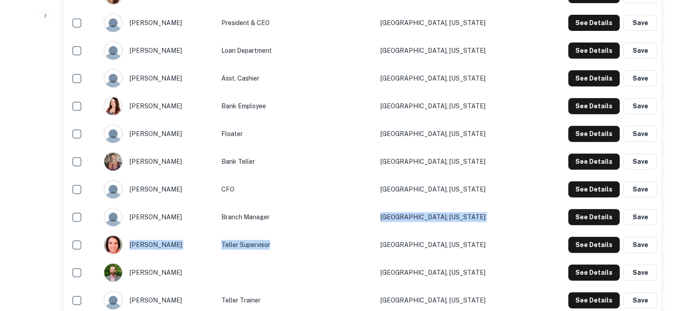
click at [380, 228] on tbody "[PERSON_NAME] Commercial Loan Officer [GEOGRAPHIC_DATA], [US_STATE] See Details…" at bounding box center [362, 147] width 598 height 443
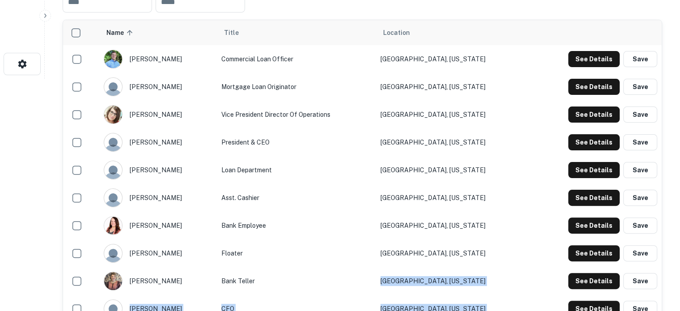
scroll to position [223, 0]
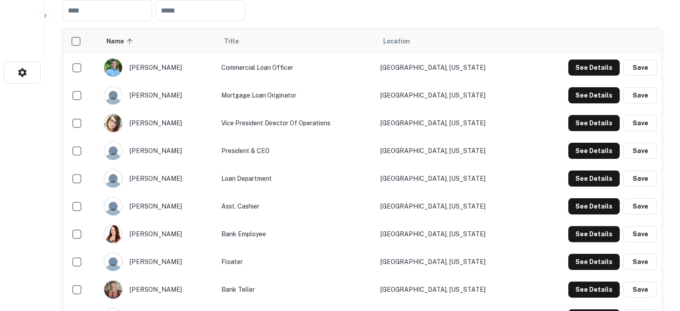
click at [374, 155] on td "President & CEO" at bounding box center [296, 151] width 159 height 28
click at [587, 73] on button "See Details" at bounding box center [593, 67] width 51 height 16
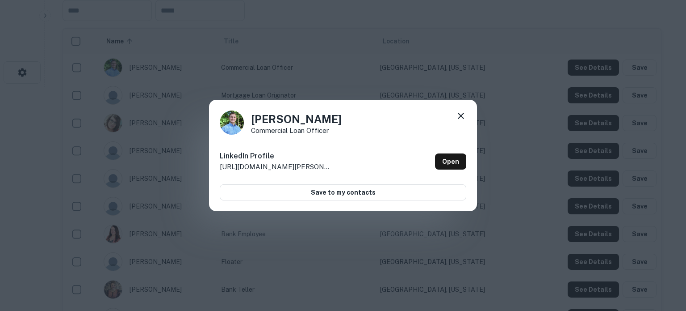
click at [466, 112] on icon at bounding box center [461, 115] width 11 height 11
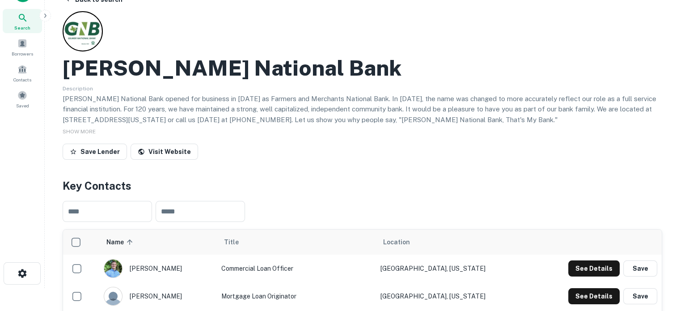
scroll to position [0, 0]
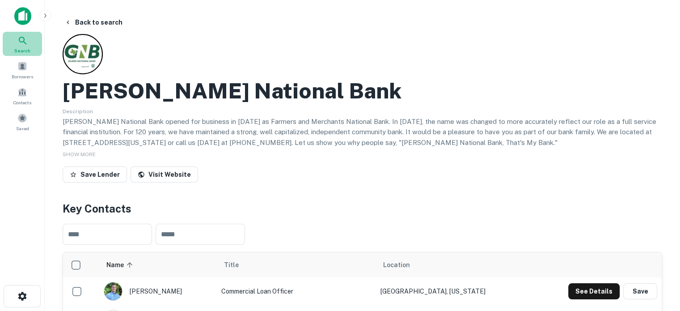
click at [32, 46] on div "Search" at bounding box center [22, 44] width 39 height 24
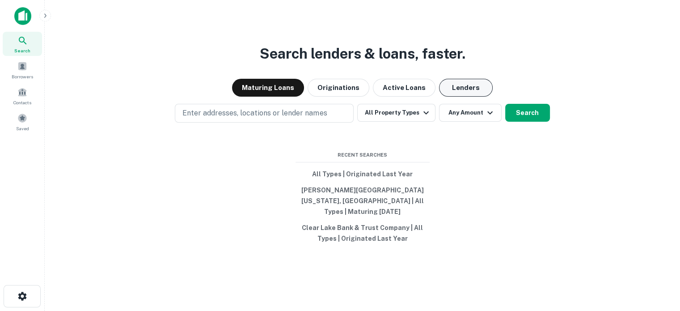
click at [461, 97] on button "Lenders" at bounding box center [466, 88] width 54 height 18
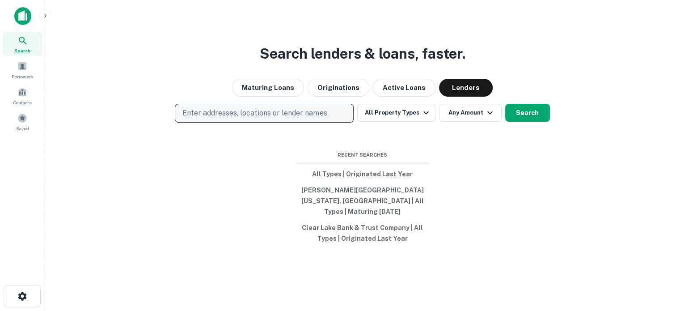
click at [309, 118] on p "Enter addresses, locations or lender names" at bounding box center [254, 113] width 144 height 11
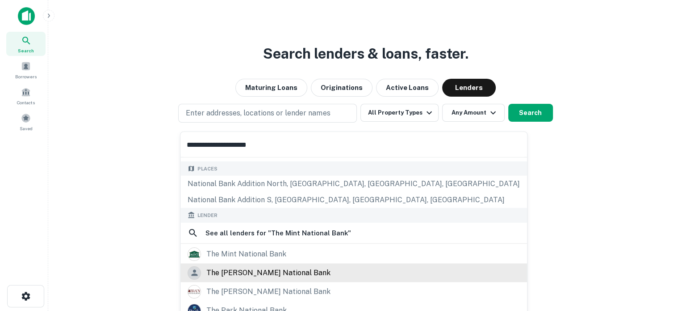
scroll to position [89, 0]
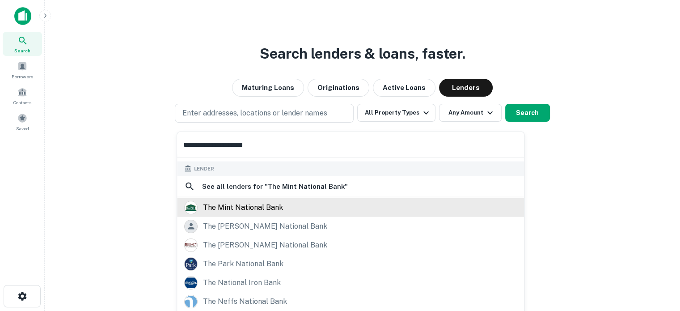
type input "**********"
click at [275, 207] on div "the mint national bank" at bounding box center [243, 206] width 80 height 13
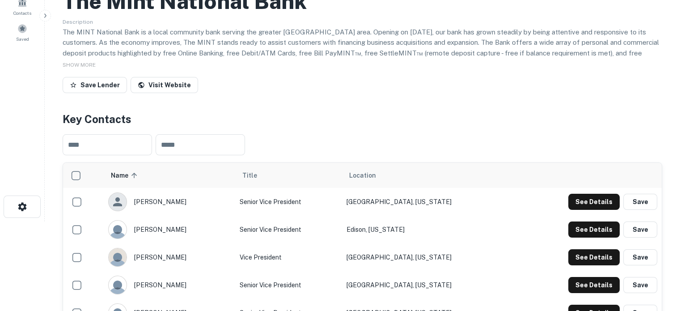
scroll to position [223, 0]
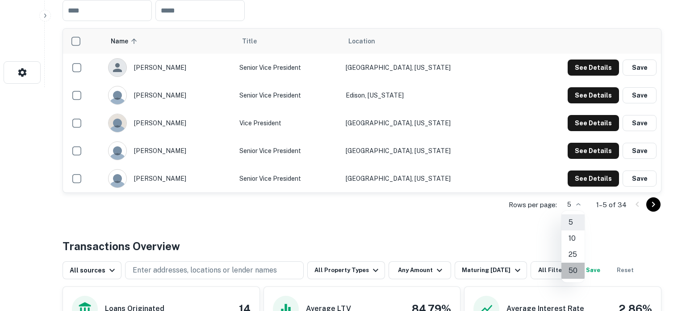
click at [573, 269] on li "50" at bounding box center [573, 270] width 23 height 16
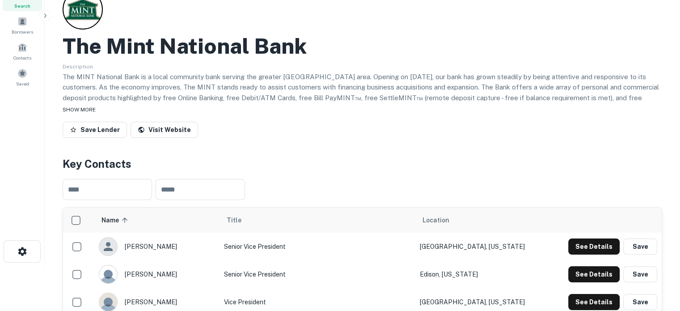
scroll to position [0, 0]
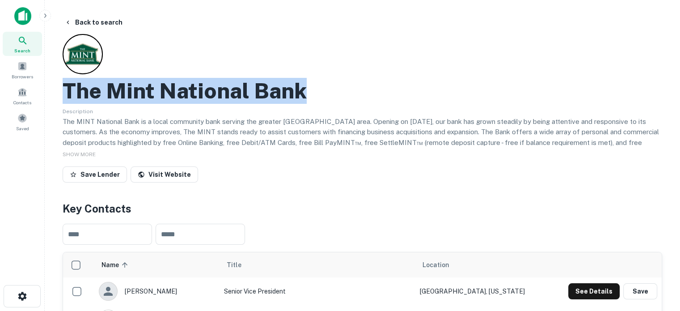
drag, startPoint x: 84, startPoint y: 84, endPoint x: 352, endPoint y: 92, distance: 267.4
click at [352, 92] on div "The Mint National Bank" at bounding box center [362, 91] width 599 height 26
copy h2 "The Mint National Bank"
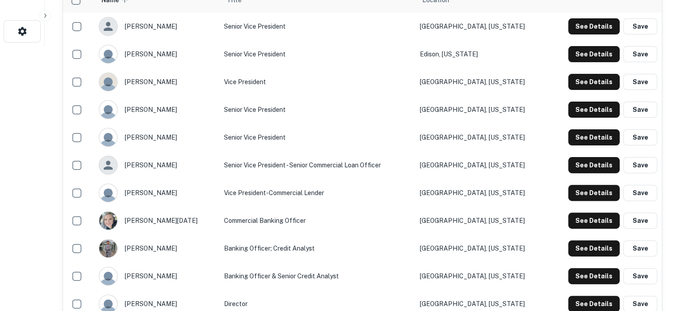
scroll to position [313, 0]
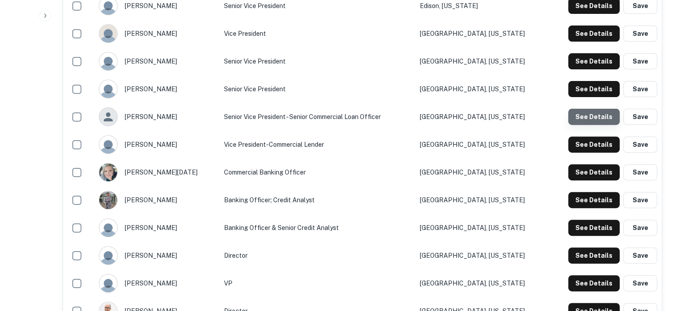
click at [597, 118] on button "See Details" at bounding box center [593, 117] width 51 height 16
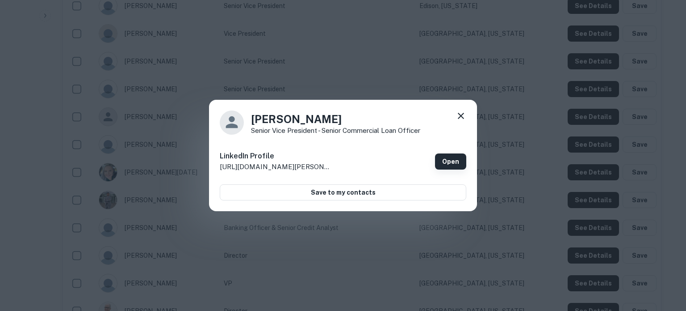
click at [445, 161] on link "Open" at bounding box center [450, 161] width 31 height 16
click at [458, 117] on icon at bounding box center [461, 115] width 11 height 11
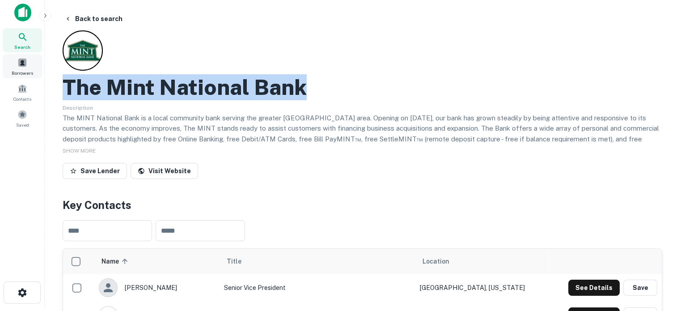
scroll to position [0, 0]
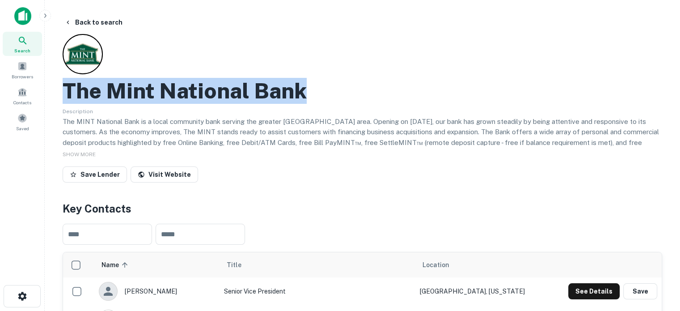
click at [30, 40] on div "Search" at bounding box center [22, 44] width 39 height 24
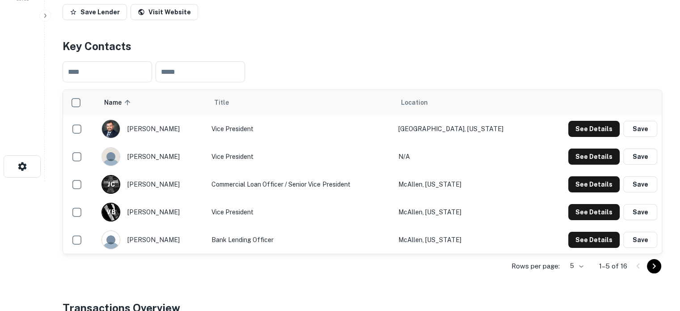
scroll to position [223, 0]
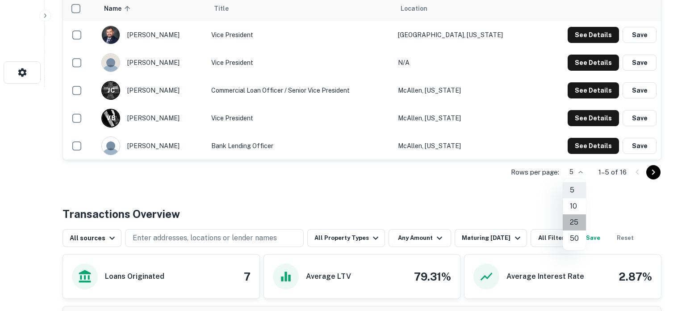
click at [575, 218] on li "25" at bounding box center [574, 222] width 23 height 16
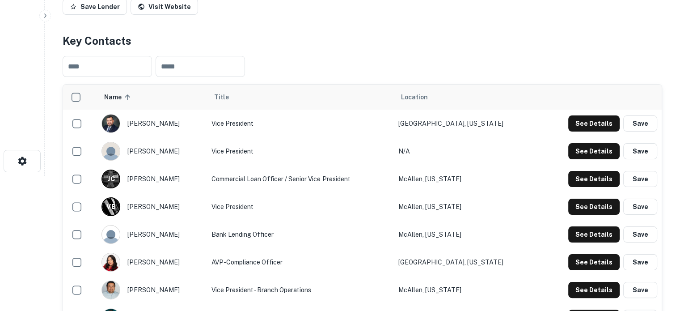
scroll to position [134, 0]
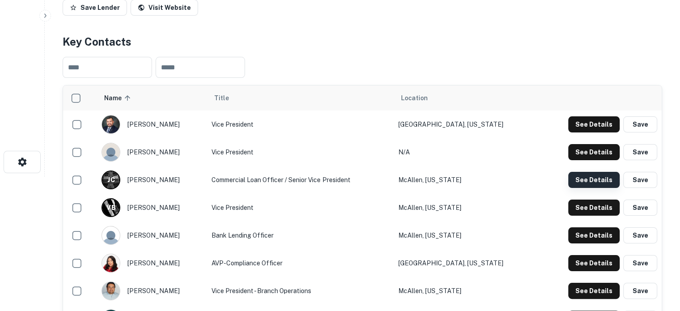
click at [573, 175] on button "See Details" at bounding box center [593, 180] width 51 height 16
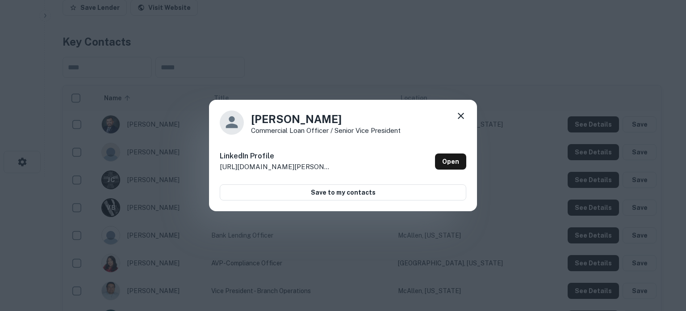
click at [461, 116] on icon at bounding box center [461, 115] width 11 height 11
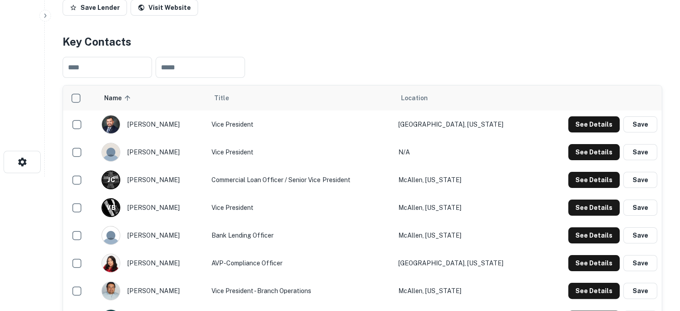
scroll to position [0, 0]
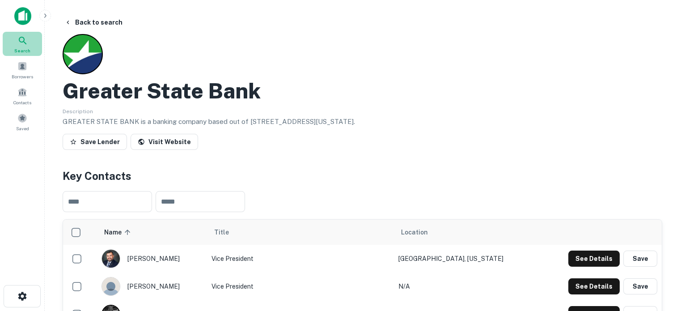
click at [29, 42] on div "Search" at bounding box center [22, 44] width 39 height 24
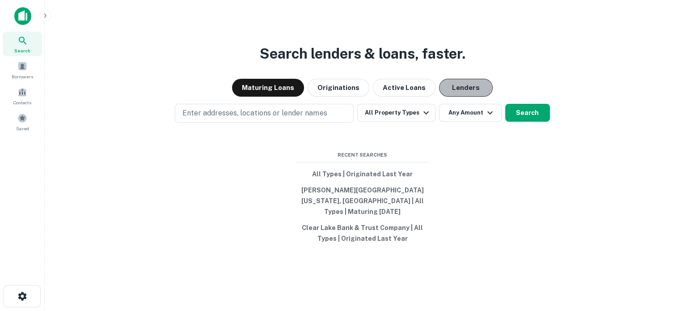
click at [462, 84] on button "Lenders" at bounding box center [466, 88] width 54 height 18
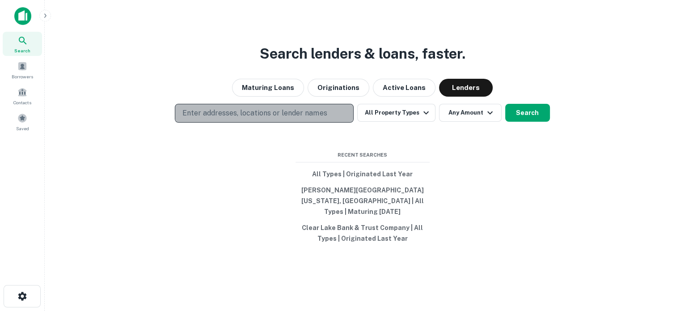
click at [299, 113] on p "Enter addresses, locations or lender names" at bounding box center [254, 113] width 144 height 11
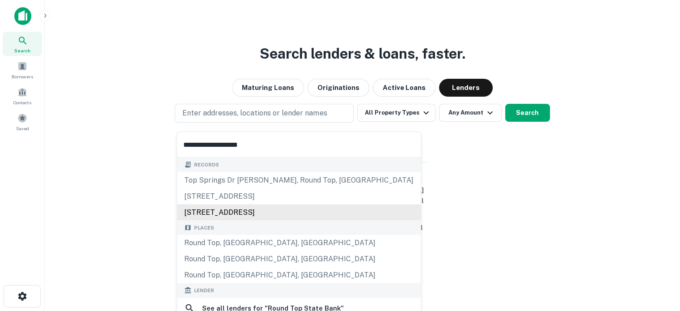
scroll to position [45, 0]
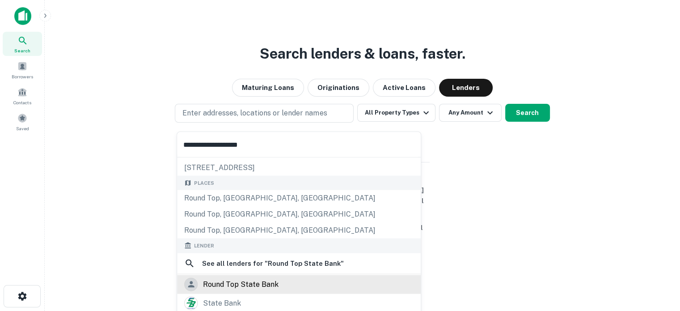
type input "**********"
click at [257, 284] on div "round top state bank" at bounding box center [241, 283] width 76 height 13
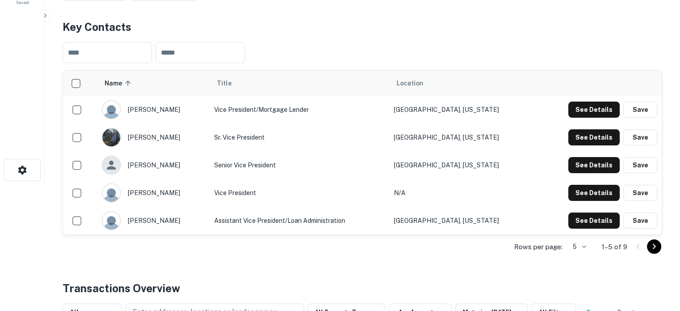
scroll to position [134, 0]
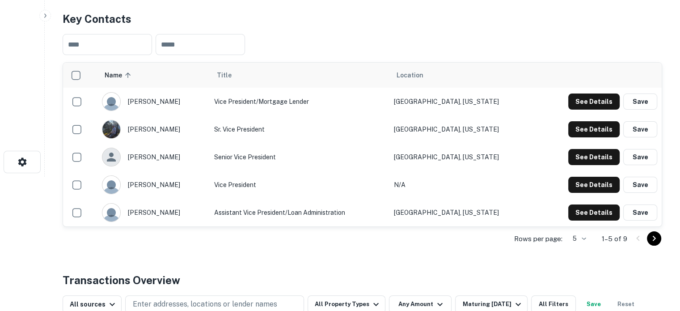
click at [575, 177] on body "Search Borrowers Contacts Saved Back to search Round TOP State Bank Save Lender…" at bounding box center [340, 21] width 680 height 311
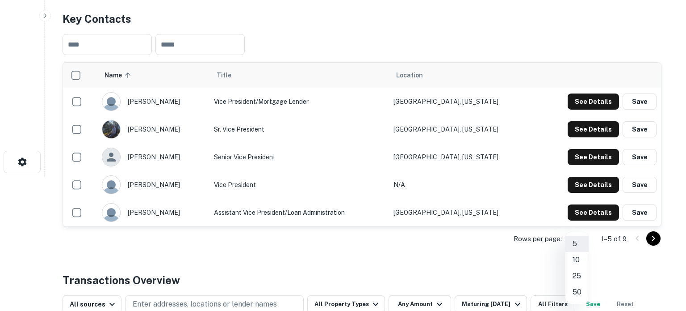
click at [579, 273] on li "25" at bounding box center [577, 276] width 23 height 16
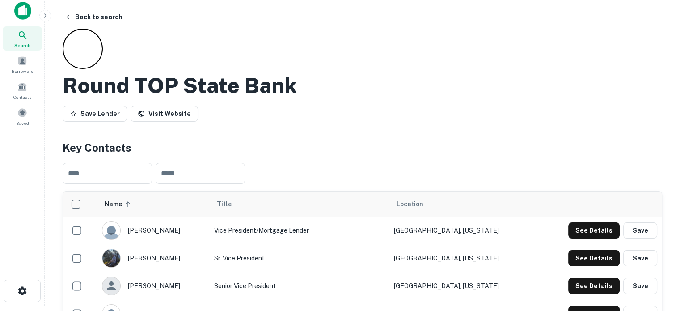
scroll to position [0, 0]
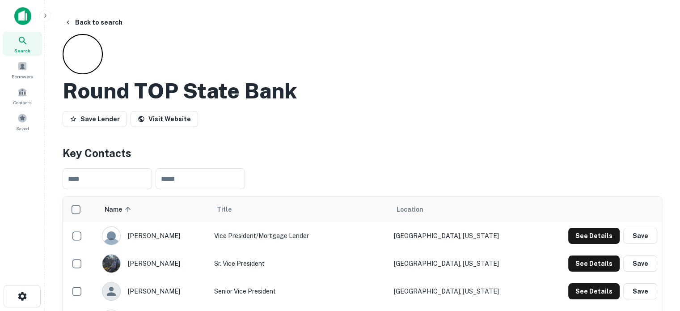
click at [24, 48] on span "Search" at bounding box center [22, 50] width 16 height 7
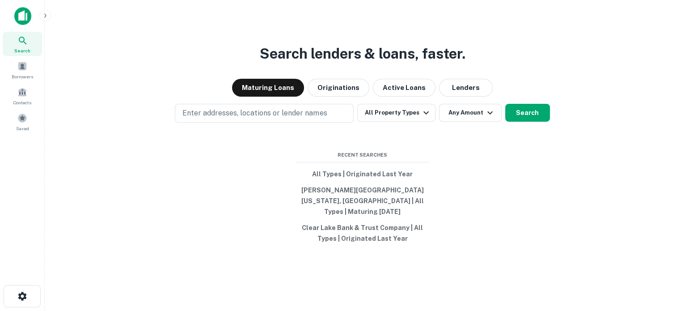
click at [450, 103] on div "Search lenders & loans, faster. Maturing Loans Originations Active Loans Lender…" at bounding box center [362, 176] width 621 height 311
click at [448, 95] on button "Lenders" at bounding box center [466, 88] width 54 height 18
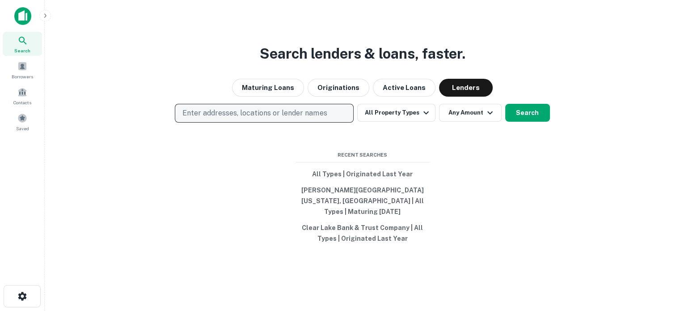
click at [223, 118] on p "Enter addresses, locations or lender names" at bounding box center [254, 113] width 144 height 11
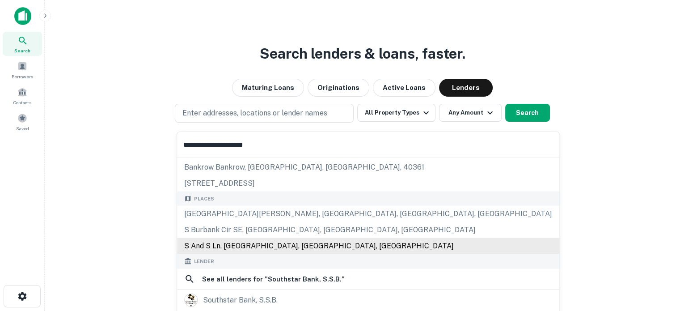
scroll to position [45, 0]
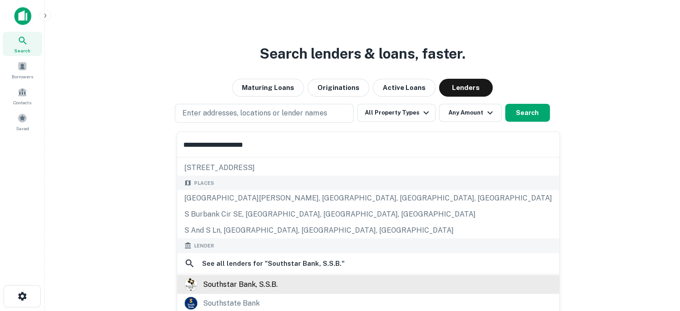
type input "**********"
click at [250, 287] on div "southstar bank, s.s.b." at bounding box center [240, 283] width 75 height 13
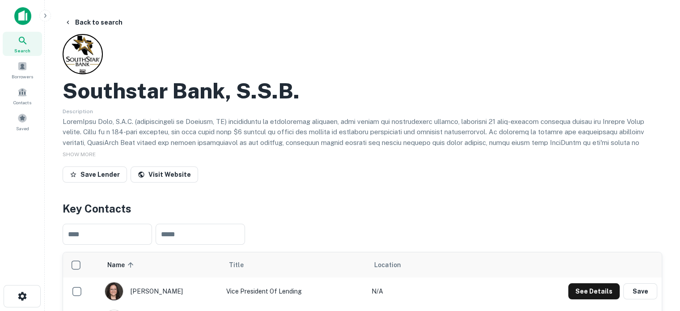
scroll to position [134, 0]
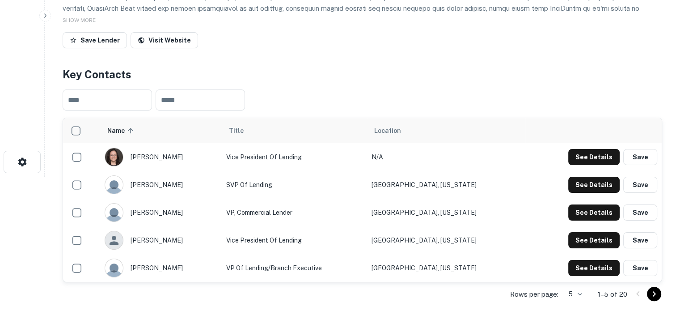
click at [577, 177] on body "Search Borrowers Contacts Saved Back to search Southstar Bank, S.s.b. Descripti…" at bounding box center [340, 21] width 680 height 311
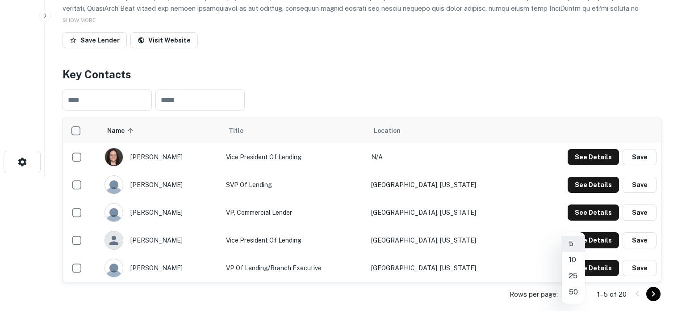
click at [577, 277] on li "25" at bounding box center [573, 276] width 23 height 16
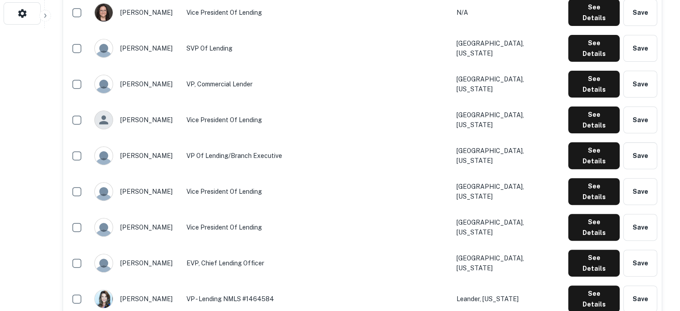
scroll to position [268, 0]
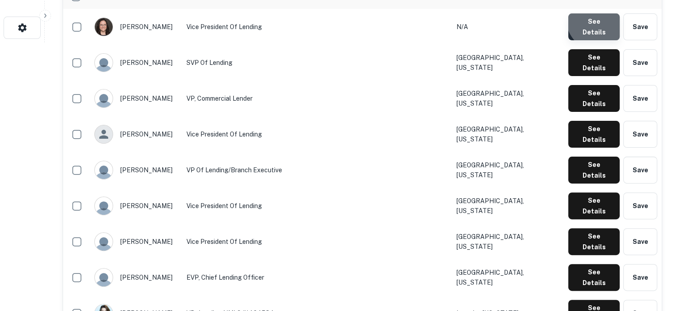
click at [603, 18] on button "See Details" at bounding box center [593, 26] width 51 height 27
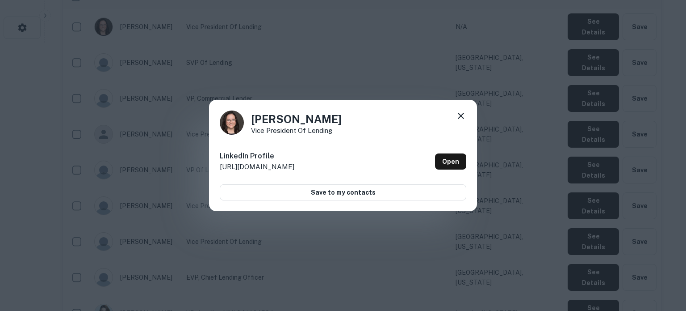
click at [465, 110] on icon at bounding box center [461, 115] width 11 height 11
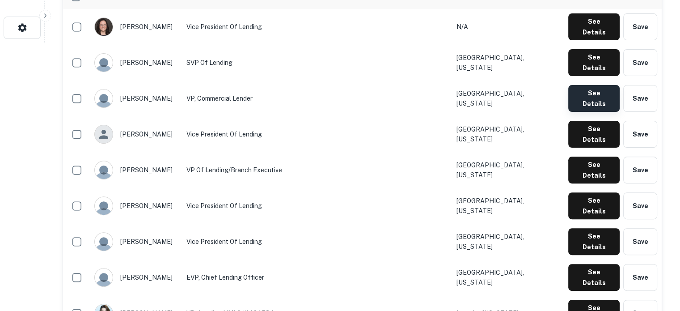
click at [580, 85] on button "See Details" at bounding box center [593, 98] width 51 height 27
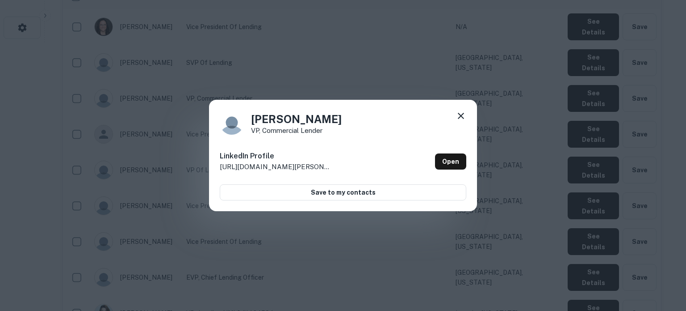
click at [463, 117] on icon at bounding box center [461, 115] width 11 height 11
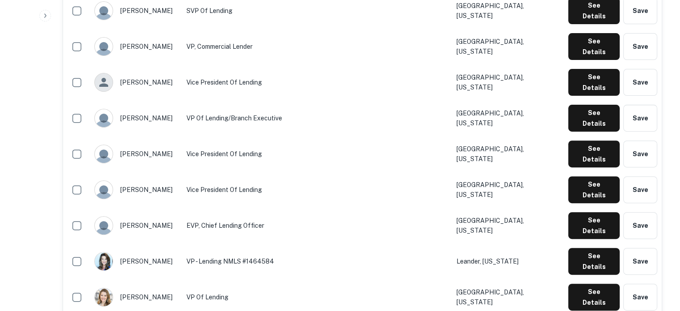
scroll to position [358, 0]
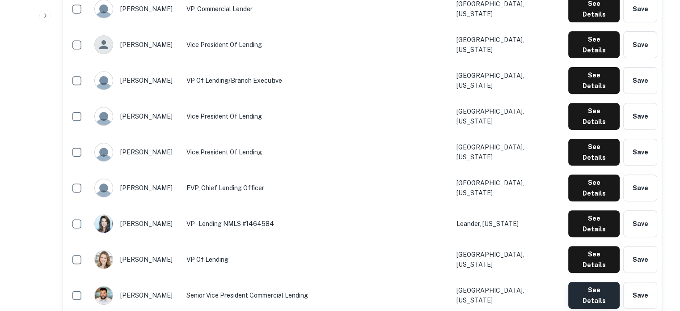
click at [602, 282] on button "See Details" at bounding box center [593, 295] width 51 height 27
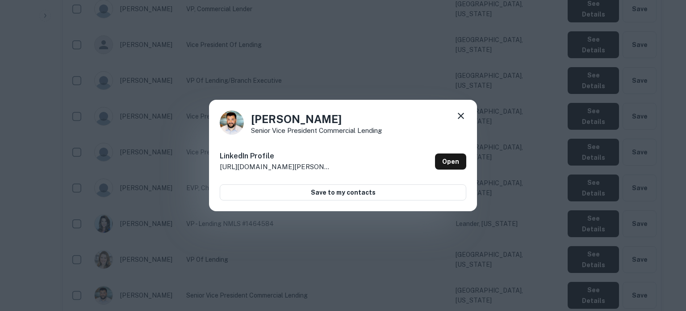
click at [459, 112] on icon at bounding box center [461, 115] width 11 height 11
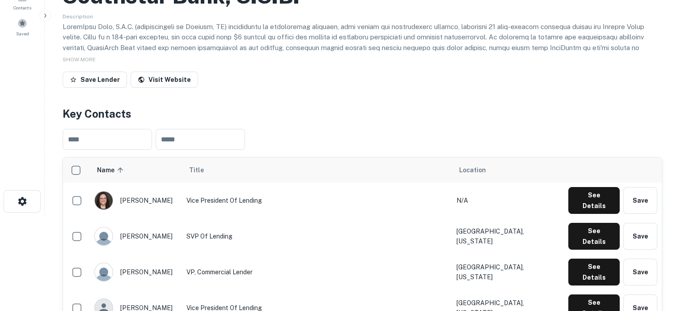
scroll to position [46, 0]
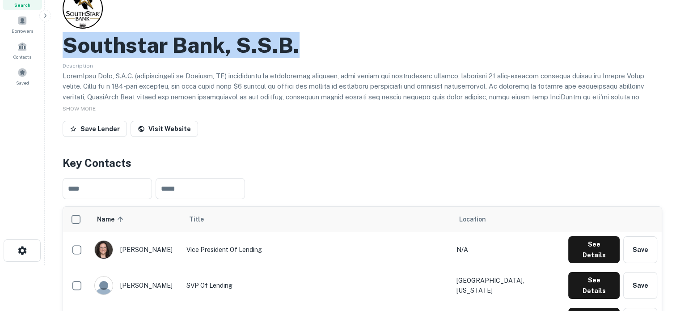
drag, startPoint x: 65, startPoint y: 43, endPoint x: 337, endPoint y: 47, distance: 271.8
click at [337, 47] on div "Southstar Bank, S.s.b." at bounding box center [362, 45] width 599 height 26
copy h2 "Southstar Bank, S.s.b."
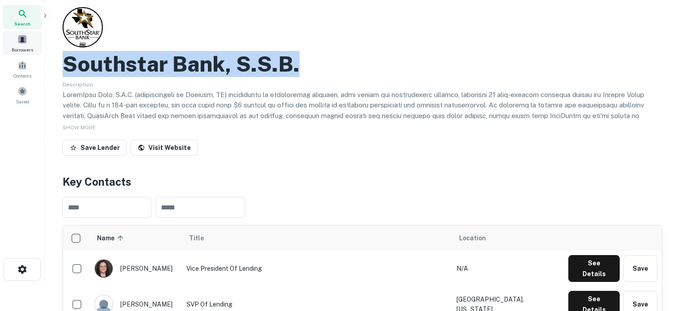
scroll to position [0, 0]
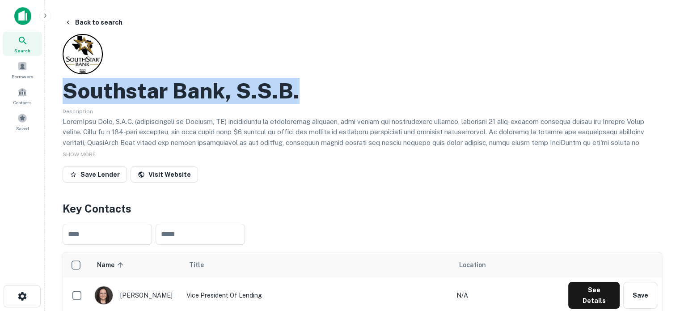
click at [21, 45] on icon at bounding box center [22, 40] width 11 height 11
click at [29, 42] on div "Search" at bounding box center [22, 44] width 39 height 24
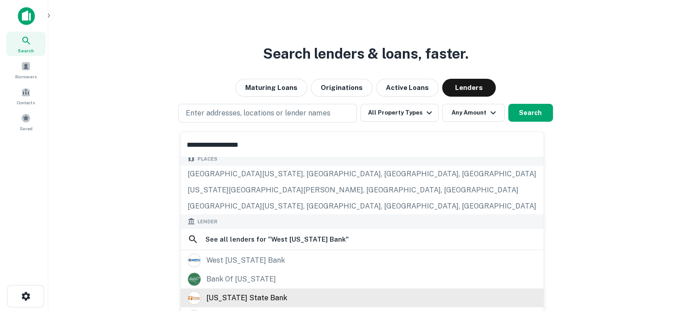
scroll to position [89, 0]
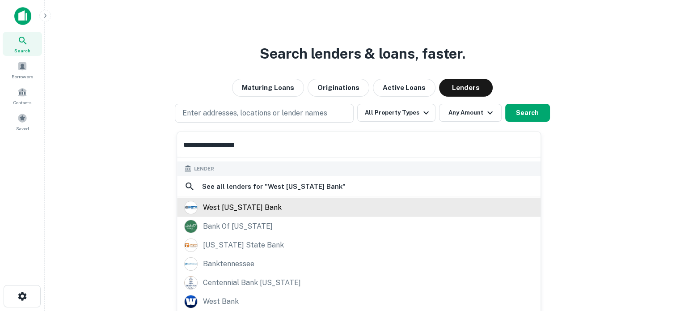
type input "**********"
click at [247, 206] on div "west [US_STATE] bank" at bounding box center [242, 206] width 79 height 13
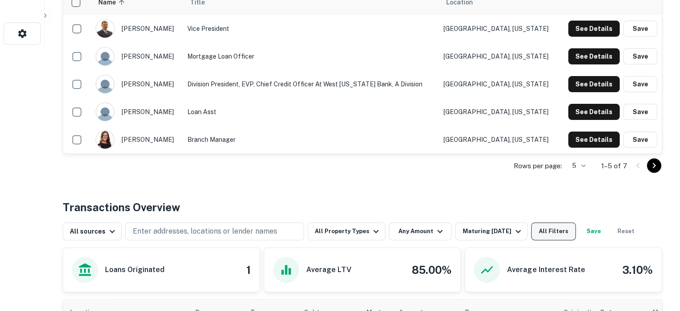
scroll to position [268, 0]
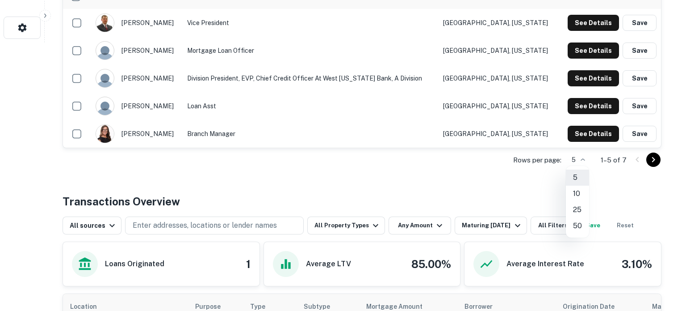
click at [579, 194] on li "10" at bounding box center [577, 193] width 23 height 16
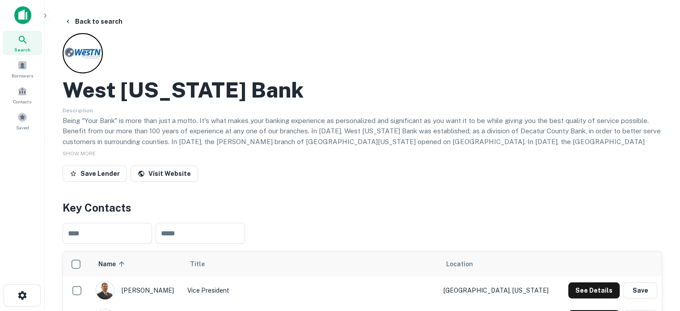
scroll to position [0, 0]
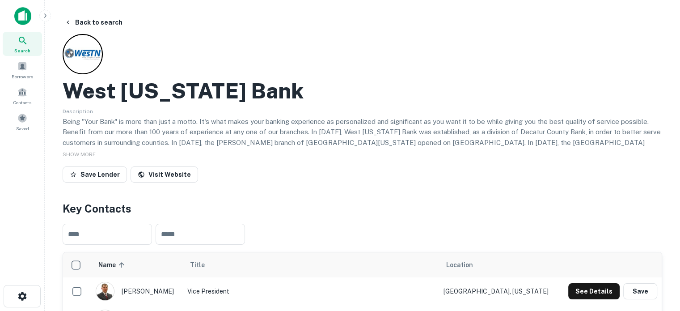
click at [31, 44] on div "Search" at bounding box center [22, 44] width 39 height 24
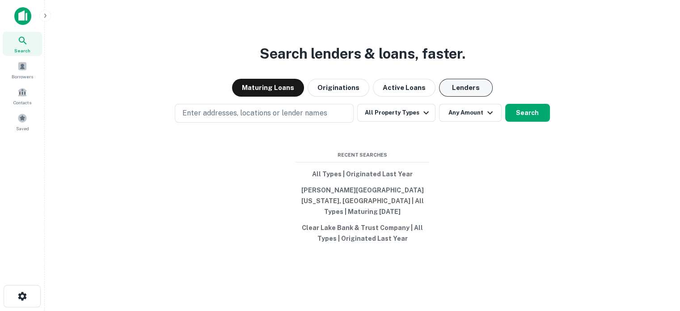
click at [475, 93] on button "Lenders" at bounding box center [466, 88] width 54 height 18
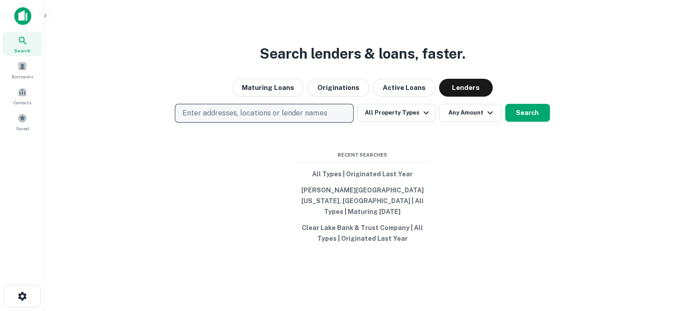
click at [269, 118] on p "Enter addresses, locations or lender names" at bounding box center [254, 113] width 144 height 11
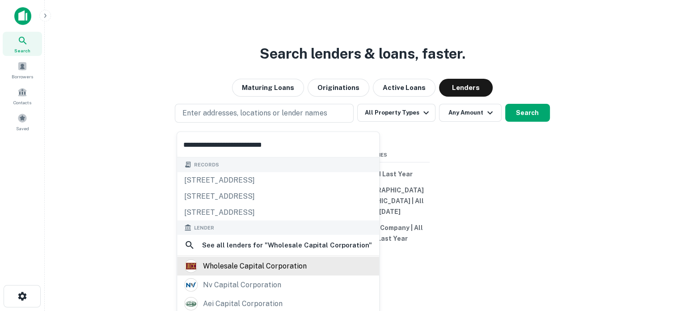
type input "**********"
drag, startPoint x: 247, startPoint y: 266, endPoint x: 256, endPoint y: 259, distance: 11.5
click at [247, 266] on div "wholesale capital corporation" at bounding box center [255, 265] width 104 height 13
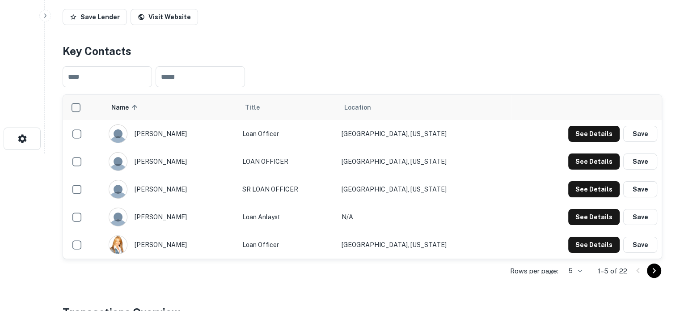
scroll to position [179, 0]
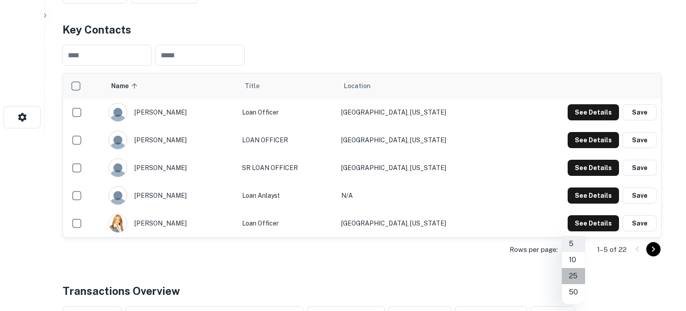
click at [576, 277] on li "25" at bounding box center [573, 276] width 23 height 16
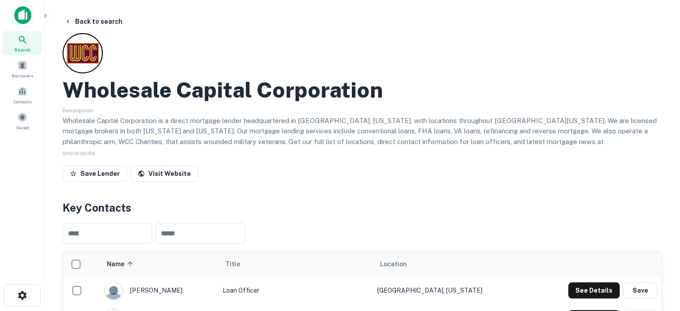
scroll to position [0, 0]
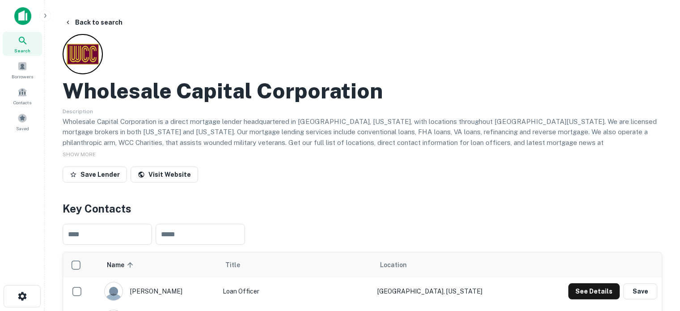
click at [29, 39] on div "Search" at bounding box center [22, 44] width 39 height 24
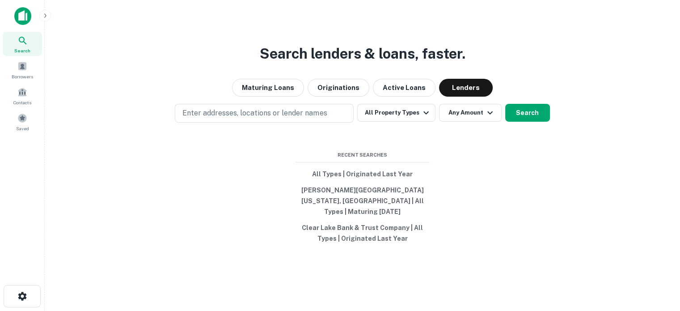
click at [309, 118] on p "Enter addresses, locations or lender names" at bounding box center [254, 113] width 144 height 11
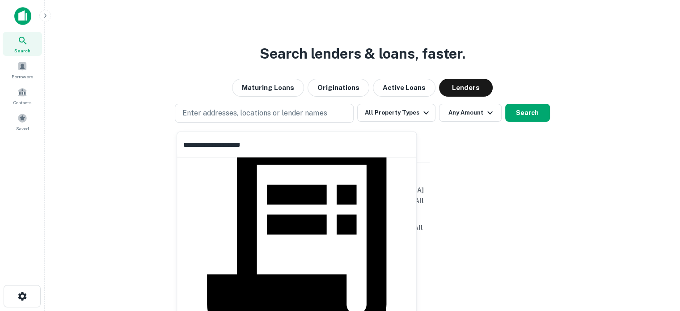
scroll to position [47, 0]
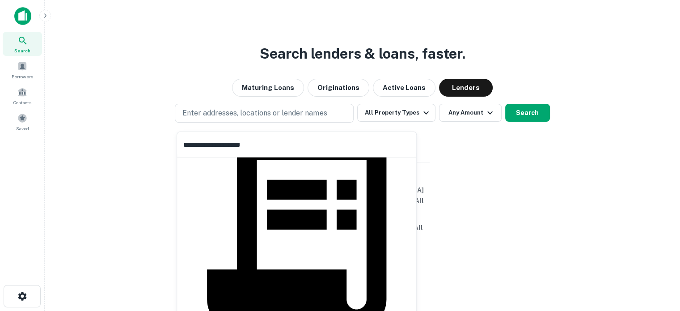
type input "**********"
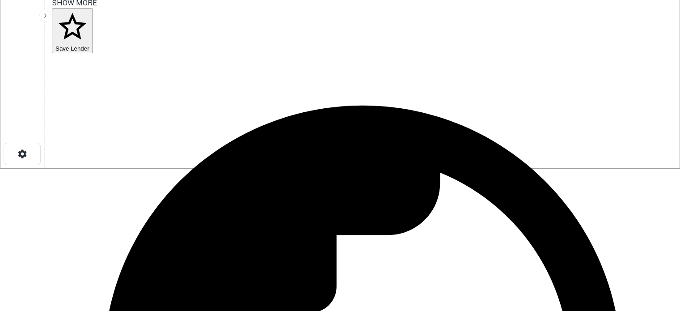
scroll to position [223, 0]
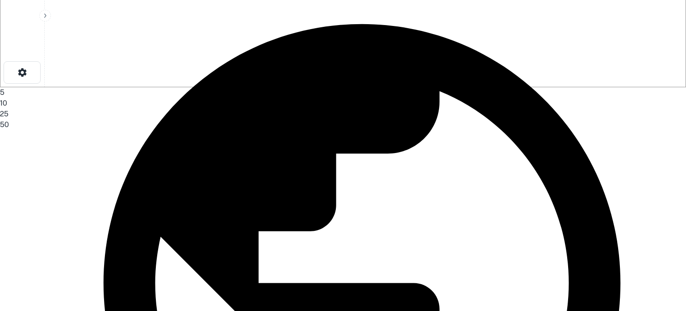
click at [573, 109] on li "10" at bounding box center [340, 103] width 680 height 11
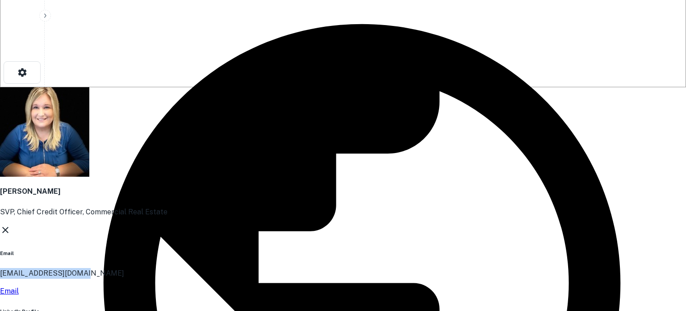
drag, startPoint x: 303, startPoint y: 148, endPoint x: 208, endPoint y: 152, distance: 95.3
click at [208, 152] on div "[PERSON_NAME] SVP, Chief Credit Officer, Commercial Real Estate Email [EMAIL_AD…" at bounding box center [340, 226] width 680 height 278
copy p "[EMAIL_ADDRESS][DOMAIN_NAME]"
drag, startPoint x: 252, startPoint y: 107, endPoint x: 332, endPoint y: 102, distance: 80.2
click at [332, 186] on h4 "[PERSON_NAME]" at bounding box center [340, 191] width 680 height 11
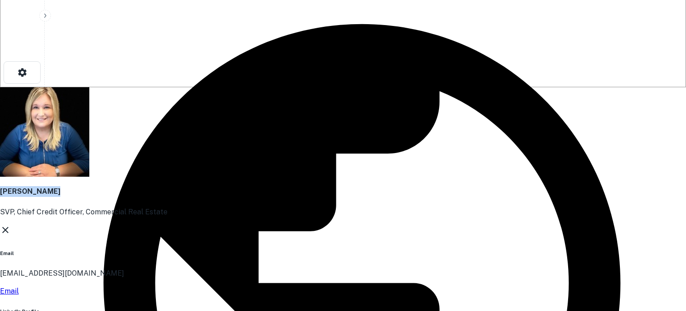
copy h4 "[PERSON_NAME]"
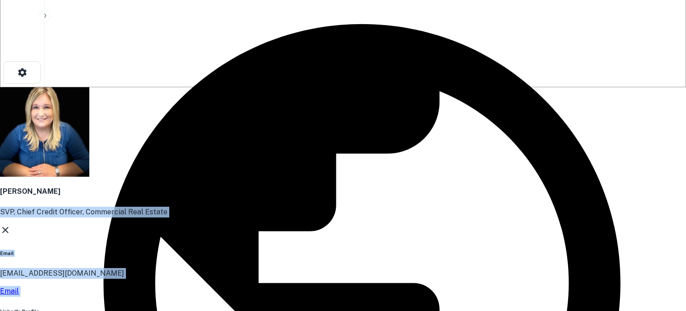
drag, startPoint x: 252, startPoint y: 118, endPoint x: 405, endPoint y: 123, distance: 153.4
click at [405, 123] on div "[PERSON_NAME] SVP, Chief Credit Officer, Commercial Real Estate Email [EMAIL_AD…" at bounding box center [340, 226] width 680 height 278
drag, startPoint x: 404, startPoint y: 121, endPoint x: 389, endPoint y: 119, distance: 14.9
click at [402, 206] on p "SVP, Chief Credit Officer, Commercial Real Estate" at bounding box center [340, 211] width 680 height 11
click at [262, 206] on p "SVP, Chief Credit Officer, Commercial Real Estate" at bounding box center [340, 211] width 680 height 11
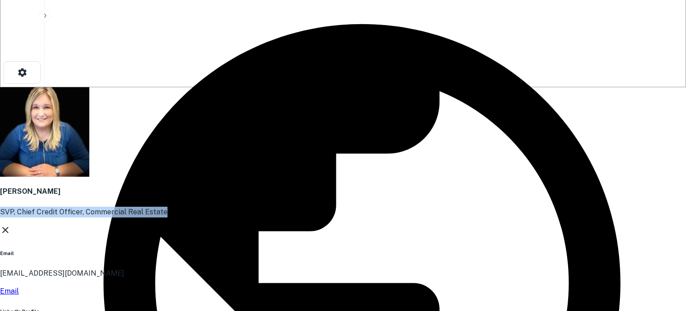
drag, startPoint x: 252, startPoint y: 116, endPoint x: 407, endPoint y: 119, distance: 155.1
click at [407, 119] on div "[PERSON_NAME] SVP, Chief Credit Officer, Commercial Real Estate" at bounding box center [340, 152] width 680 height 130
copy p "SVP, Chief Credit Officer, Commercial Real Estate"
click at [8, 227] on icon at bounding box center [5, 230] width 6 height 6
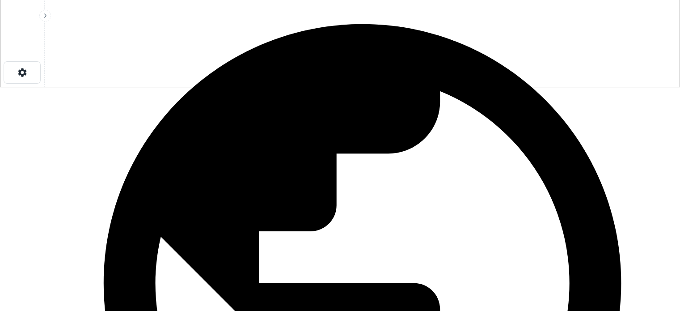
drag, startPoint x: 551, startPoint y: 121, endPoint x: 501, endPoint y: 123, distance: 49.6
copy td "[GEOGRAPHIC_DATA], [US_STATE]"
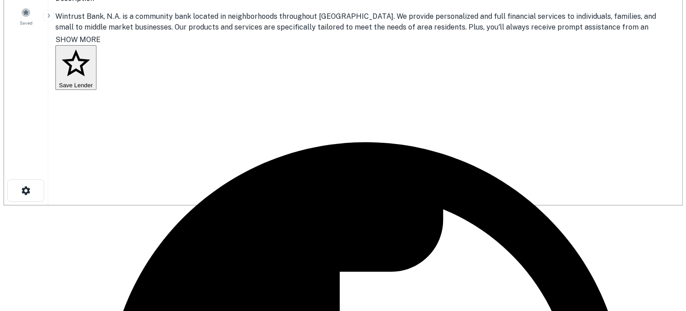
scroll to position [45, 0]
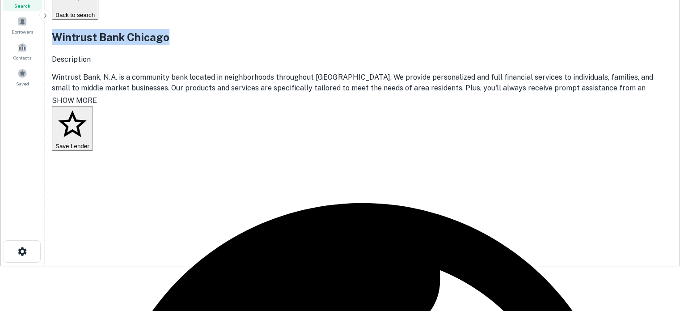
drag, startPoint x: 64, startPoint y: 41, endPoint x: 326, endPoint y: 49, distance: 262.5
click at [326, 45] on div "Wintrust Bank Chicago" at bounding box center [362, 37] width 621 height 16
copy h2 "Wintrust Bank Chicago"
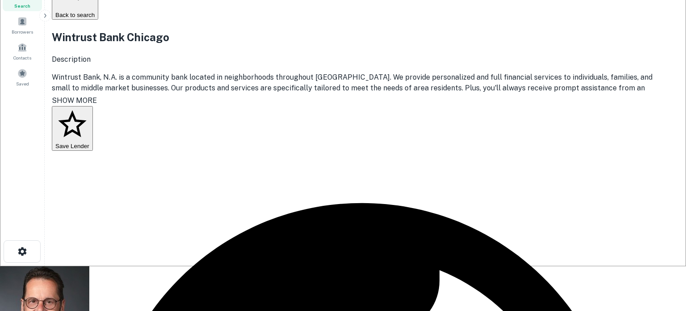
drag, startPoint x: 223, startPoint y: 151, endPoint x: 331, endPoint y: 151, distance: 107.3
copy p "cschneider@wintrust.com"
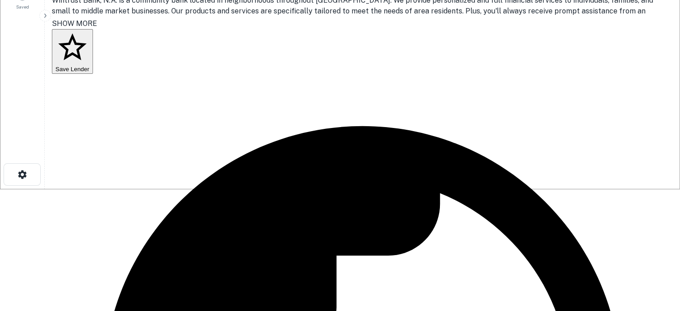
scroll to position [134, 0]
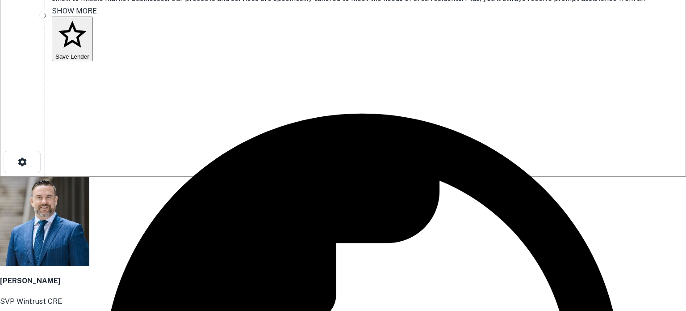
drag, startPoint x: 463, startPoint y: 110, endPoint x: 459, endPoint y: 123, distance: 13.9
click at [463, 177] on div "Darragh Griffin SVP Wintrust CRE LinkedIn Profile http://www.linkedin.com/in/da…" at bounding box center [340, 287] width 680 height 220
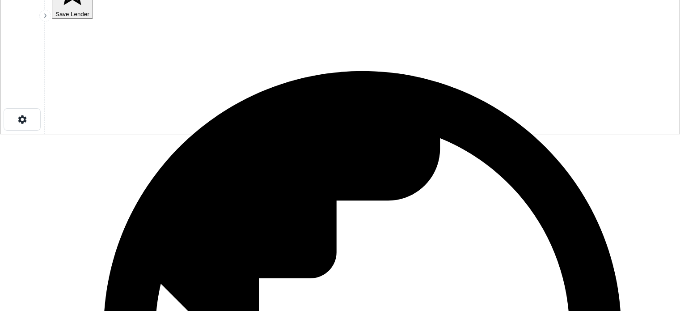
scroll to position [179, 0]
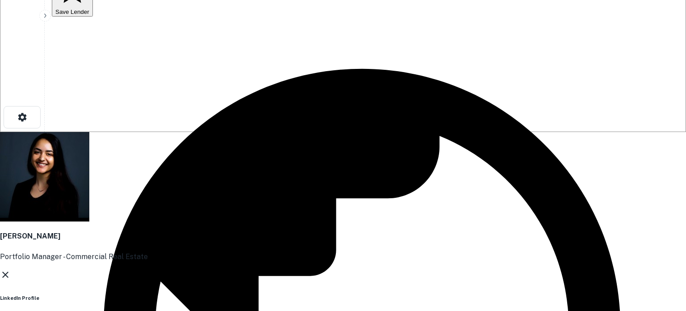
click at [8, 271] on icon at bounding box center [5, 274] width 6 height 6
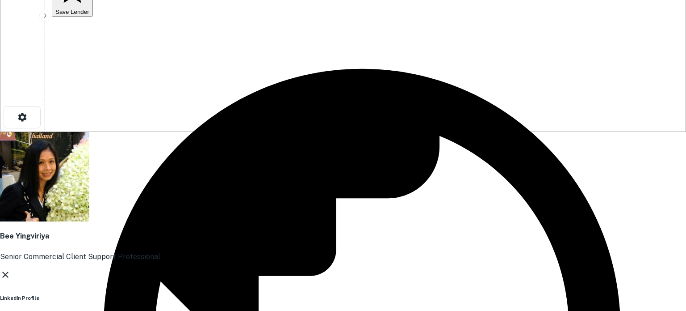
click at [8, 271] on icon at bounding box center [5, 274] width 6 height 6
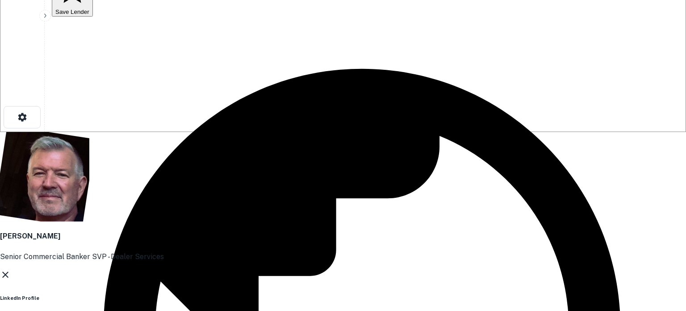
click at [11, 269] on icon at bounding box center [5, 274] width 11 height 11
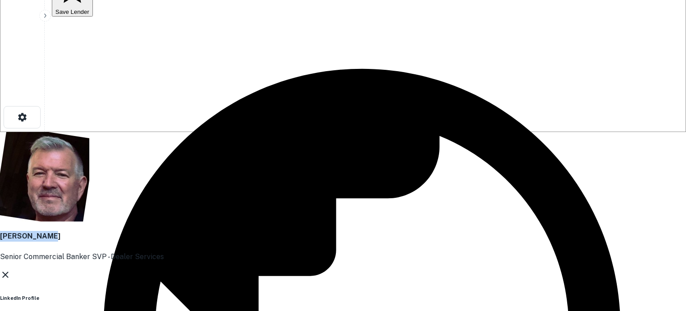
drag, startPoint x: 253, startPoint y: 118, endPoint x: 329, endPoint y: 118, distance: 76.0
click at [329, 231] on h4 "Craig Harter" at bounding box center [340, 236] width 680 height 11
copy h4 "Craig Harter"
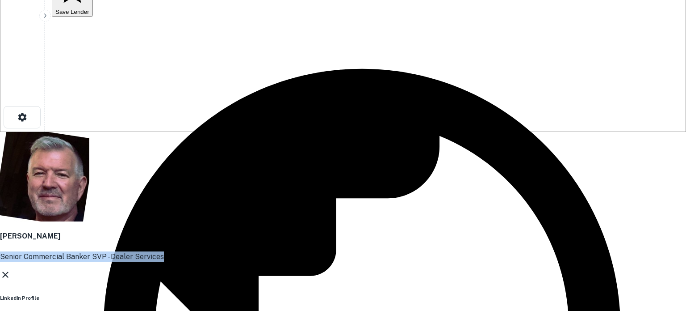
drag, startPoint x: 253, startPoint y: 131, endPoint x: 416, endPoint y: 132, distance: 163.6
click at [416, 132] on div "Craig Harter Senior Commercial Banker SVP - Dealer Services" at bounding box center [340, 197] width 680 height 130
copy p "Senior Commercial Banker SVP - Dealer Services"
click at [11, 269] on icon at bounding box center [5, 274] width 11 height 11
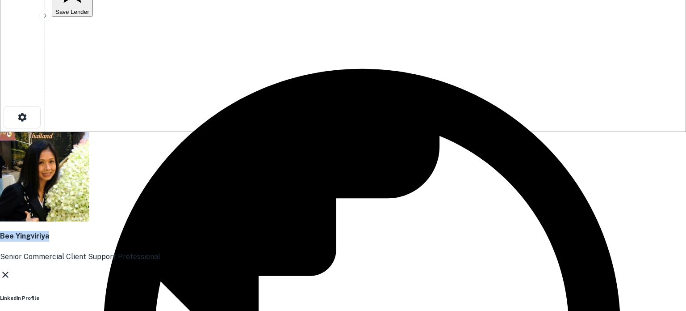
drag, startPoint x: 251, startPoint y: 121, endPoint x: 347, endPoint y: 115, distance: 96.3
click at [347, 231] on h4 "Bee Yingviriya" at bounding box center [340, 236] width 680 height 11
copy h4 "Bee Yingviriya"
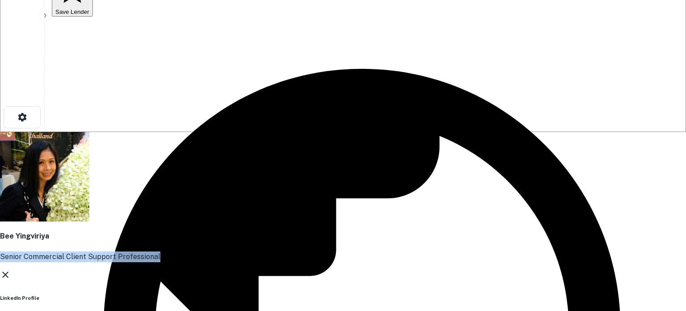
drag, startPoint x: 255, startPoint y: 131, endPoint x: 408, endPoint y: 130, distance: 153.3
click at [408, 132] on div "Bee Yingviriya Senior Commercial Client Support Professional" at bounding box center [340, 197] width 680 height 130
copy p "Senior Commercial Client Support Professional"
click at [8, 271] on icon at bounding box center [5, 274] width 6 height 6
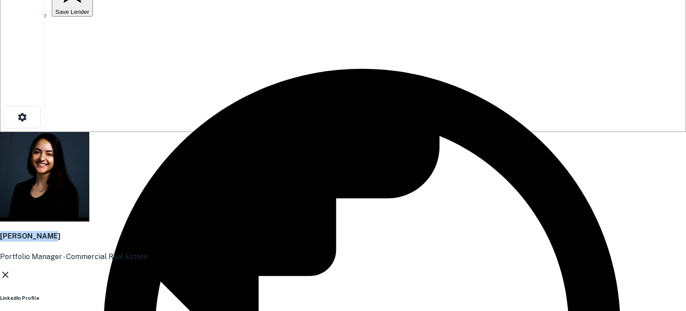
drag, startPoint x: 254, startPoint y: 121, endPoint x: 324, endPoint y: 115, distance: 70.0
click at [324, 231] on h4 "Naima Bergen" at bounding box center [340, 236] width 680 height 11
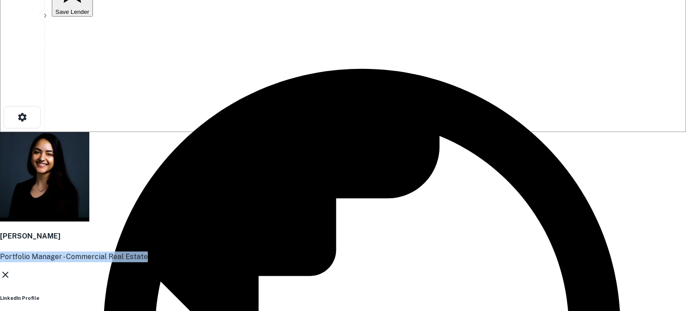
drag, startPoint x: 250, startPoint y: 131, endPoint x: 385, endPoint y: 132, distance: 135.0
click at [385, 132] on div "Naima Bergen Portfolio Manager - Commercial Real Estate" at bounding box center [340, 197] width 680 height 130
click at [11, 269] on icon at bounding box center [5, 274] width 11 height 11
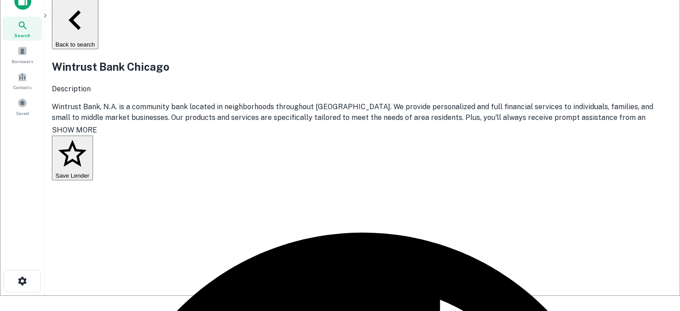
scroll to position [0, 0]
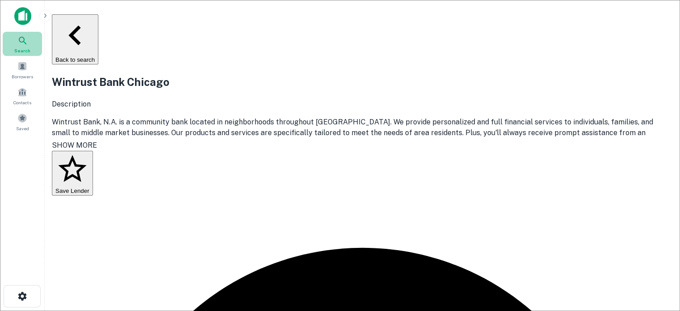
click at [22, 38] on icon at bounding box center [22, 40] width 11 height 11
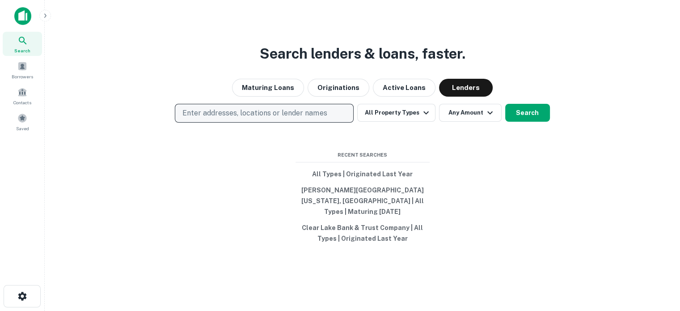
click at [275, 118] on p "Enter addresses, locations or lender names" at bounding box center [254, 113] width 144 height 11
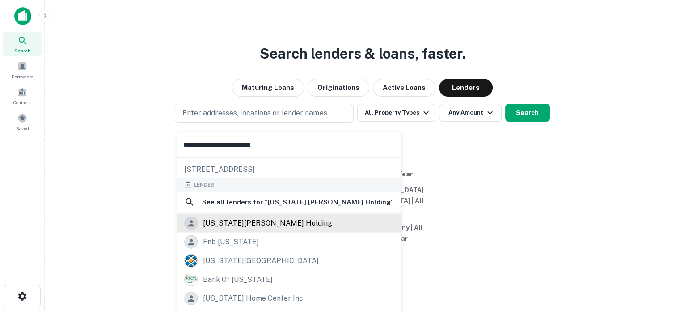
scroll to position [45, 0]
type input "**********"
click at [263, 224] on div "[US_STATE][PERSON_NAME] holding" at bounding box center [267, 221] width 129 height 13
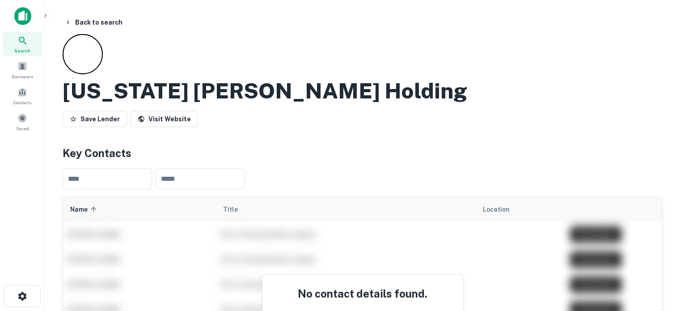
click at [19, 46] on icon at bounding box center [22, 40] width 11 height 11
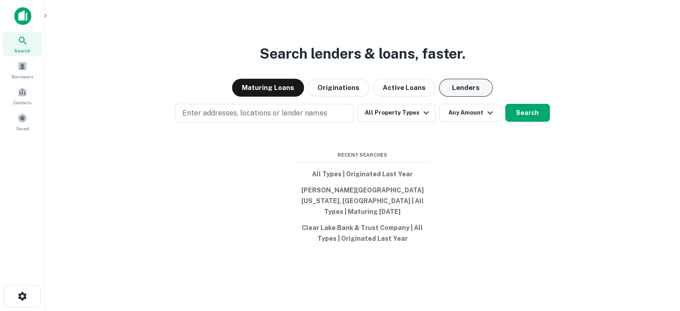
click at [482, 97] on button "Lenders" at bounding box center [466, 88] width 54 height 18
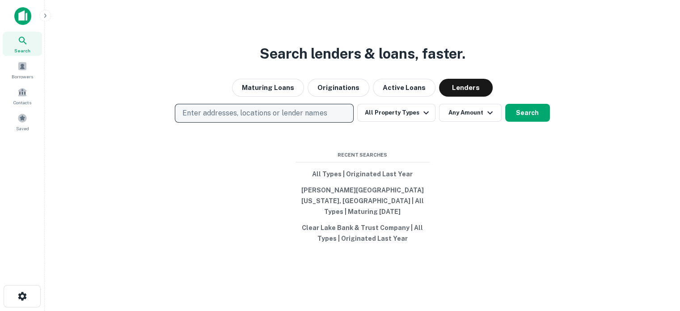
click at [265, 117] on p "Enter addresses, locations or lender names" at bounding box center [254, 113] width 144 height 11
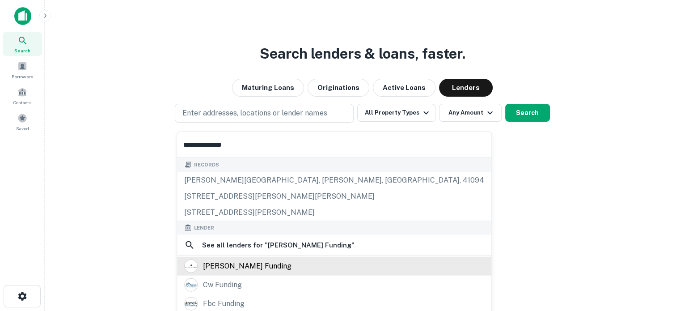
type input "**********"
click at [247, 267] on div "[PERSON_NAME] funding" at bounding box center [247, 265] width 88 height 13
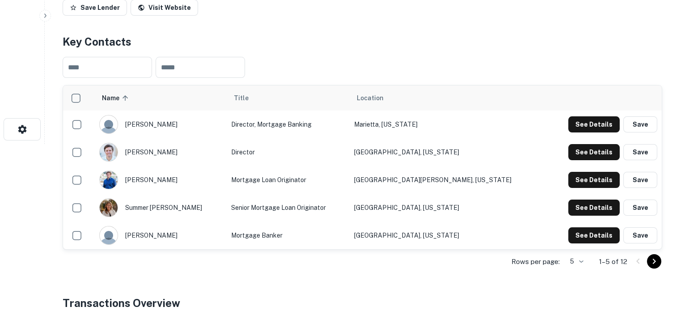
scroll to position [179, 0]
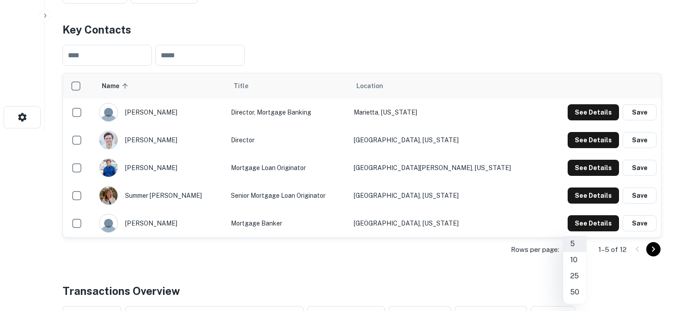
click at [581, 274] on li "25" at bounding box center [575, 276] width 23 height 16
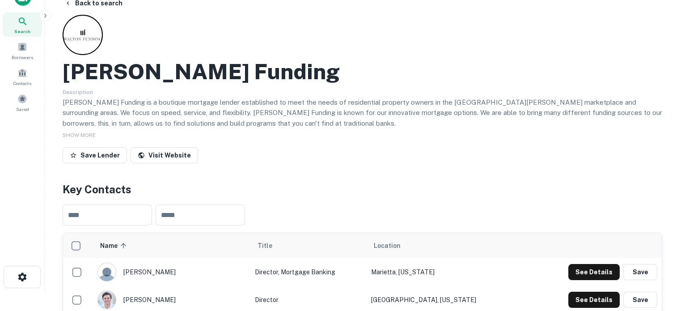
scroll to position [0, 0]
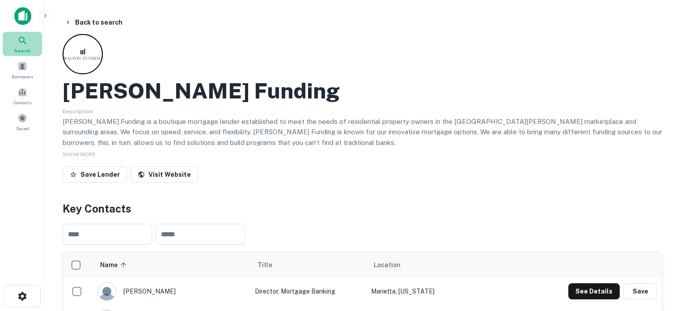
click at [21, 44] on icon at bounding box center [22, 40] width 11 height 11
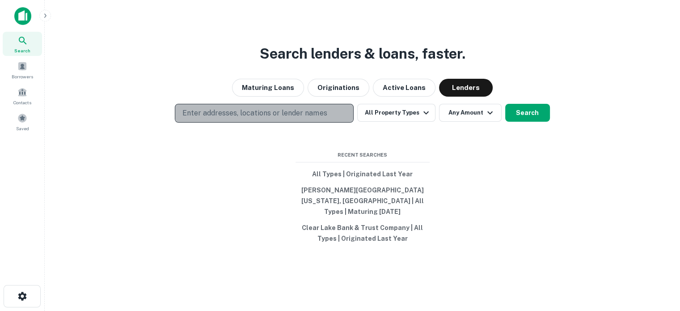
click at [284, 118] on p "Enter addresses, locations or lender names" at bounding box center [254, 113] width 144 height 11
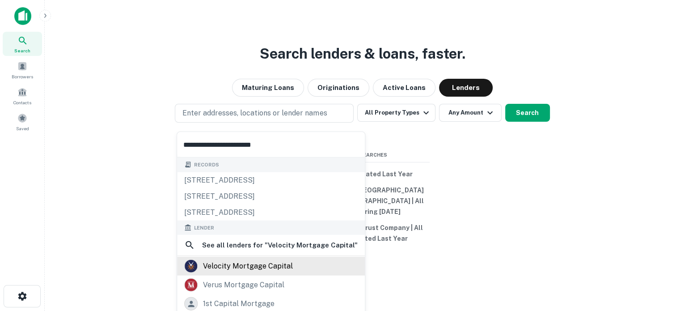
type input "**********"
click at [264, 268] on div "velocity mortgage capital" at bounding box center [248, 265] width 90 height 13
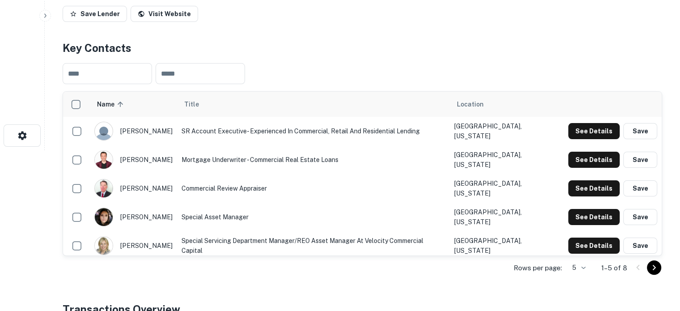
scroll to position [179, 0]
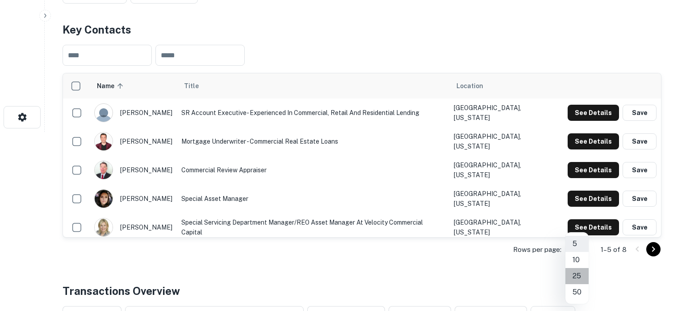
click at [582, 274] on li "25" at bounding box center [577, 276] width 23 height 16
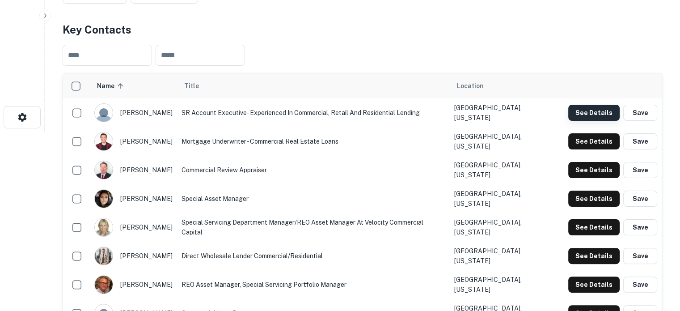
click at [585, 115] on button "See Details" at bounding box center [593, 113] width 51 height 16
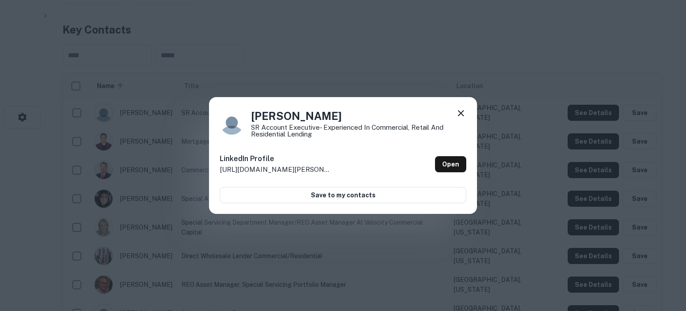
drag, startPoint x: 252, startPoint y: 119, endPoint x: 341, endPoint y: 119, distance: 89.4
click at [341, 119] on h4 "Melonie Vincent" at bounding box center [358, 116] width 215 height 16
copy h4 "Melonie Vincent"
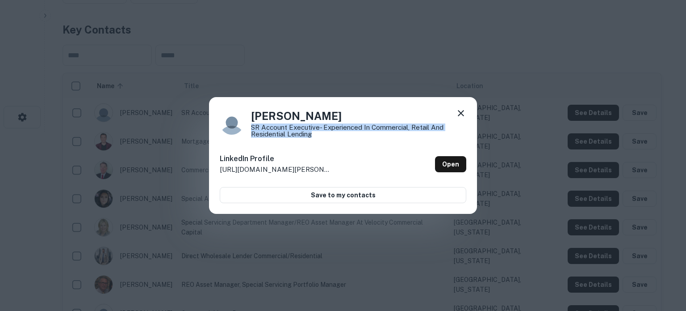
drag, startPoint x: 251, startPoint y: 126, endPoint x: 324, endPoint y: 132, distance: 73.6
click at [324, 132] on p "SR Account Executive- Experienced in Commercial, Retail and Residential Lending" at bounding box center [358, 130] width 215 height 13
copy p "SR Account Executive- Experienced in Commercial, Retail and Residential Lending"
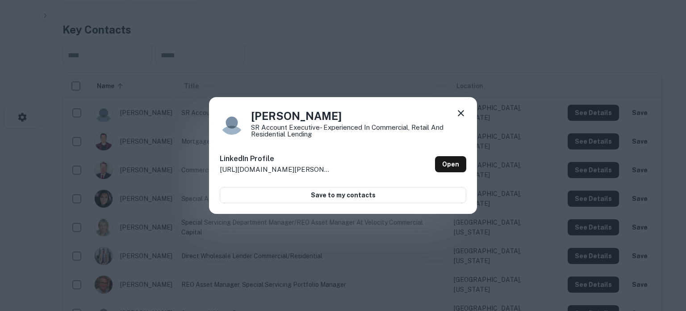
click at [307, 144] on div "Melonie Vincent SR Account Executive- Experienced in Commercial, Retail and Res…" at bounding box center [343, 155] width 268 height 117
click at [450, 166] on link "Open" at bounding box center [450, 164] width 31 height 16
click at [461, 112] on icon at bounding box center [461, 113] width 6 height 6
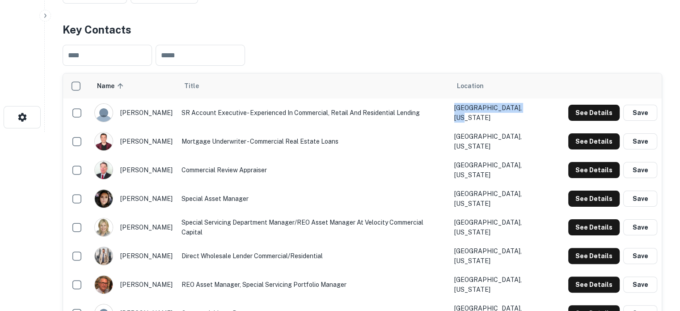
drag, startPoint x: 537, startPoint y: 113, endPoint x: 467, endPoint y: 114, distance: 70.6
click at [467, 114] on tr "melonie vincent SR Account Executive- Experienced in Commercial, Retail and Res…" at bounding box center [362, 112] width 598 height 29
copy tr "Los Angeles, Californi"
click at [590, 139] on button "See Details" at bounding box center [593, 141] width 51 height 16
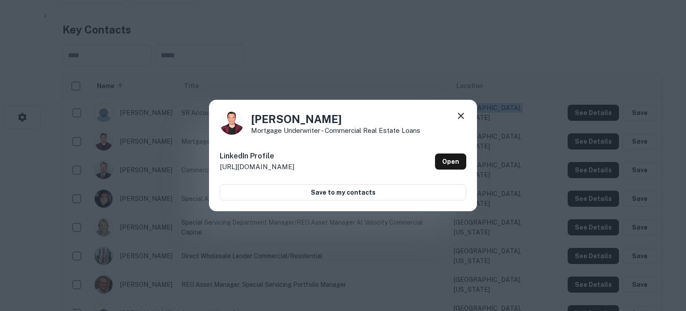
drag, startPoint x: 254, startPoint y: 119, endPoint x: 336, endPoint y: 120, distance: 81.8
click at [336, 120] on h4 "Andrei Satsuta" at bounding box center [335, 119] width 169 height 16
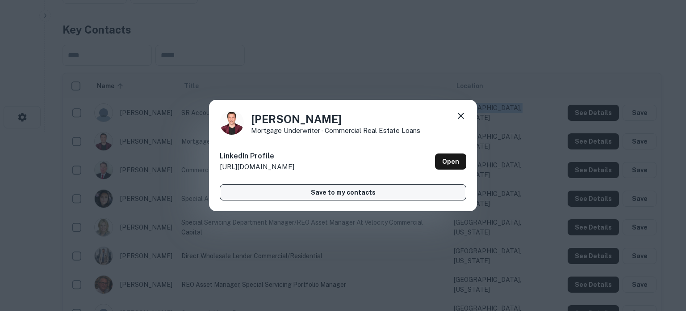
copy h4 "Andrei Satsuta"
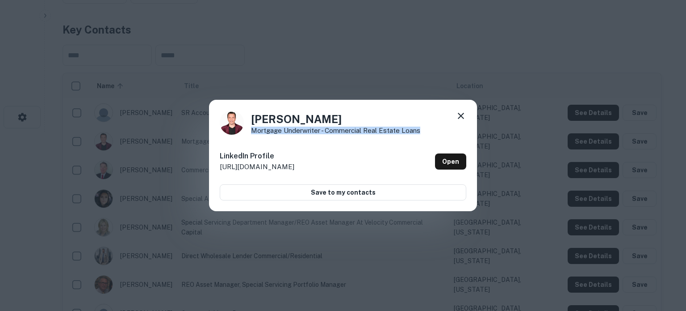
drag, startPoint x: 250, startPoint y: 131, endPoint x: 418, endPoint y: 132, distance: 168.1
click at [418, 132] on div "Andrei Satsuta Mortgage Underwriter - Commercial Real Estate Loans" at bounding box center [343, 122] width 247 height 24
copy p "Mortgage Underwriter - Commercial Real Estate Loans"
click at [461, 118] on icon at bounding box center [461, 115] width 11 height 11
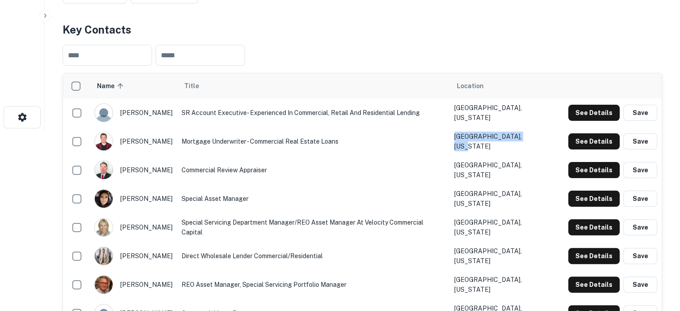
drag, startPoint x: 538, startPoint y: 139, endPoint x: 468, endPoint y: 141, distance: 70.2
click at [468, 141] on td "Los Angeles, California" at bounding box center [507, 141] width 114 height 29
copy td "Los Angeles, California"
click at [590, 169] on button "See Details" at bounding box center [593, 170] width 51 height 16
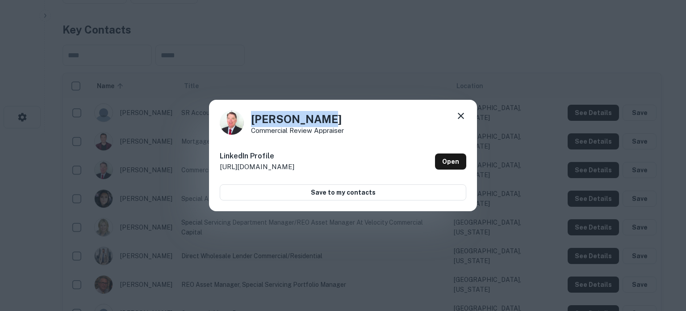
drag, startPoint x: 250, startPoint y: 121, endPoint x: 324, endPoint y: 119, distance: 73.3
click at [324, 119] on div "Frank Muller Commercial Review Appraiser" at bounding box center [343, 122] width 247 height 24
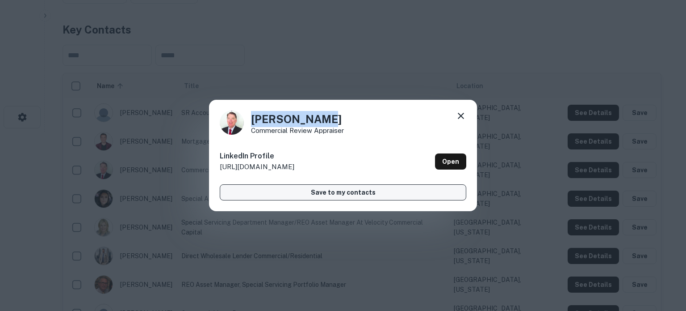
copy h4 "Frank Muller"
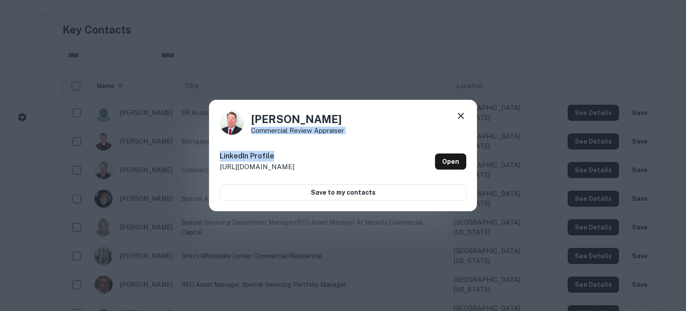
drag, startPoint x: 253, startPoint y: 131, endPoint x: 354, endPoint y: 136, distance: 101.6
click at [354, 136] on div "Frank Muller Commercial Review Appraiser LinkedIn Profile http://www.linkedin.c…" at bounding box center [343, 156] width 268 height 112
copy div "Commercial Review Appraiser LinkedIn Profile"
click at [371, 138] on div "Frank Muller Commercial Review Appraiser LinkedIn Profile http://www.linkedin.c…" at bounding box center [343, 156] width 268 height 112
drag, startPoint x: 252, startPoint y: 131, endPoint x: 345, endPoint y: 129, distance: 93.4
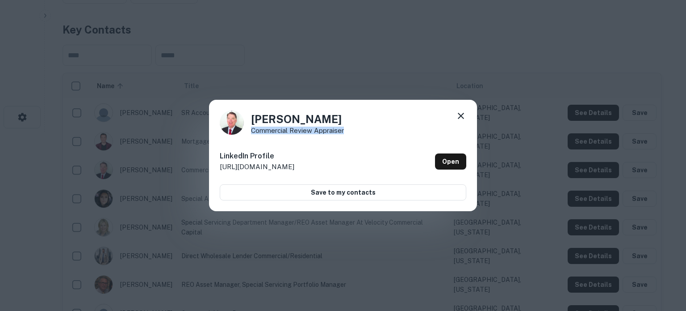
click at [345, 129] on div "Frank Muller Commercial Review Appraiser" at bounding box center [343, 122] width 247 height 24
click at [458, 116] on icon at bounding box center [461, 115] width 11 height 11
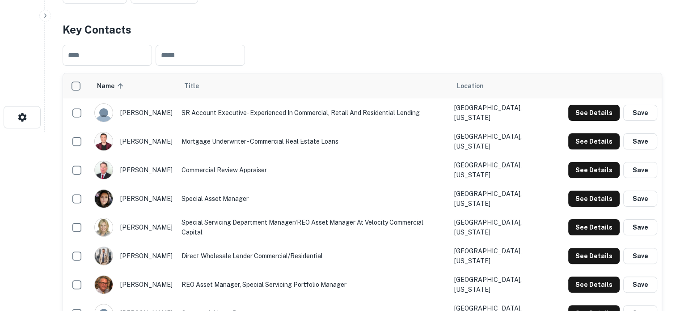
click at [365, 150] on td "Mortgage Underwriter - Commercial Real Estate Loans" at bounding box center [313, 141] width 273 height 29
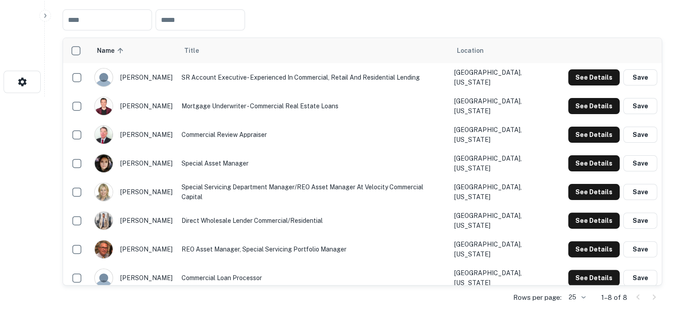
scroll to position [223, 0]
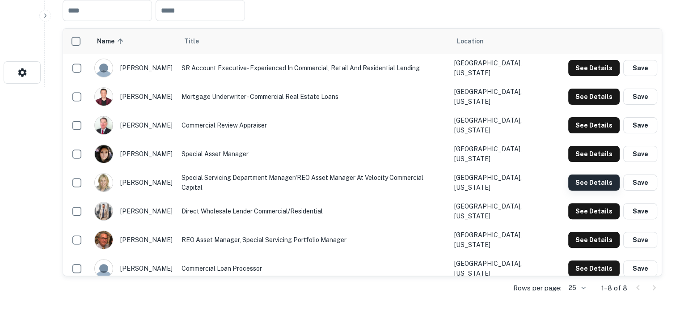
click at [592, 176] on button "See Details" at bounding box center [593, 182] width 51 height 16
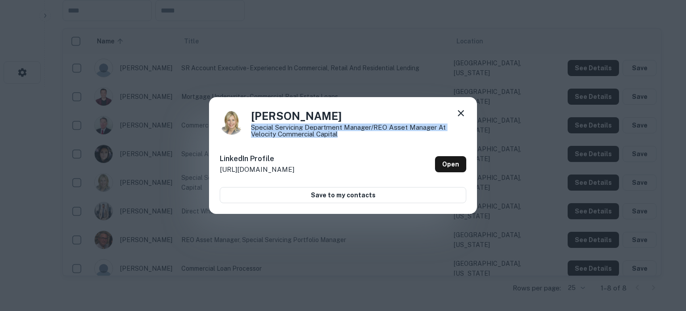
drag, startPoint x: 344, startPoint y: 135, endPoint x: 251, endPoint y: 127, distance: 93.2
click at [251, 127] on p "Special Servicing Department Manager/REO Asset Manager at Velocity Commercial C…" at bounding box center [358, 130] width 215 height 13
copy p "Special Servicing Department Manager/REO Asset Manager at Velocity Commercial C…"
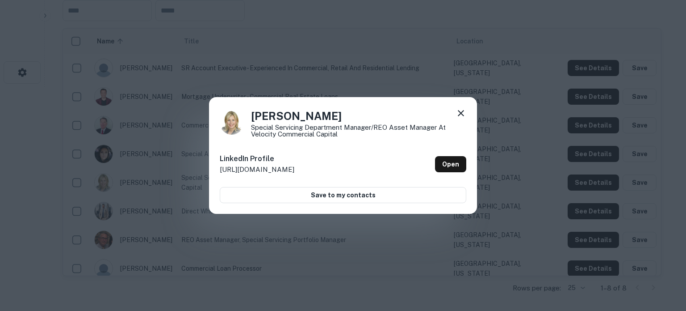
click at [274, 119] on h4 "Sandie Lawrence" at bounding box center [358, 116] width 215 height 16
drag, startPoint x: 265, startPoint y: 114, endPoint x: 347, endPoint y: 112, distance: 82.2
click at [347, 112] on h4 "Sandie Lawrence" at bounding box center [358, 116] width 215 height 16
copy h4 "Sandie Lawrence"
click at [463, 114] on icon at bounding box center [461, 113] width 11 height 11
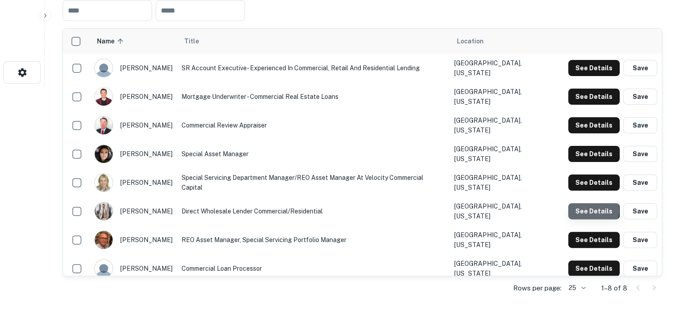
click at [594, 205] on button "See Details" at bounding box center [593, 211] width 51 height 16
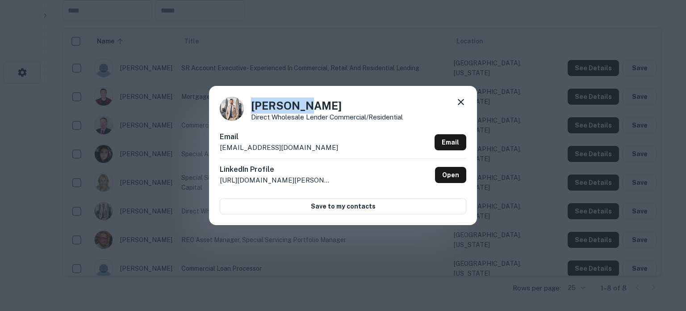
drag, startPoint x: 253, startPoint y: 107, endPoint x: 323, endPoint y: 107, distance: 69.7
click at [323, 107] on h4 "Shane Pew" at bounding box center [327, 105] width 152 height 16
drag, startPoint x: 252, startPoint y: 118, endPoint x: 402, endPoint y: 120, distance: 150.6
click at [402, 120] on p "Direct Wholesale Lender Commercial/Residential" at bounding box center [327, 117] width 152 height 7
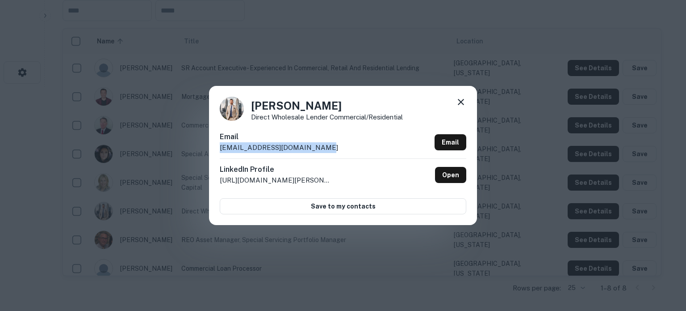
drag, startPoint x: 219, startPoint y: 152, endPoint x: 326, endPoint y: 146, distance: 107.4
click at [326, 146] on div "Shane Pew Direct Wholesale Lender Commercial/Residential Email spew@velocitycom…" at bounding box center [343, 155] width 268 height 139
click at [466, 102] on icon at bounding box center [461, 102] width 11 height 11
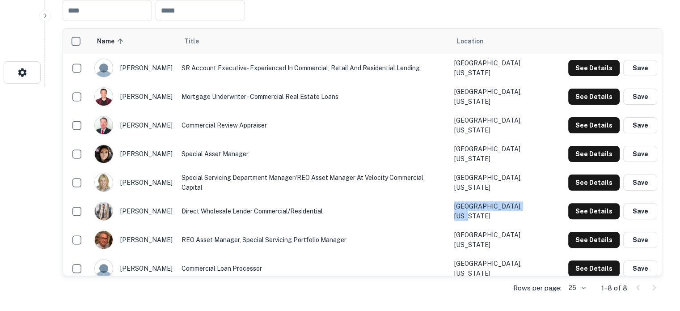
drag, startPoint x: 468, startPoint y: 206, endPoint x: 538, endPoint y: 207, distance: 69.7
click at [538, 207] on td "Los Angeles, California" at bounding box center [507, 211] width 114 height 29
drag, startPoint x: 472, startPoint y: 121, endPoint x: 548, endPoint y: 121, distance: 76.0
click at [548, 121] on td "Collegeville, Pennsylvania" at bounding box center [507, 125] width 114 height 29
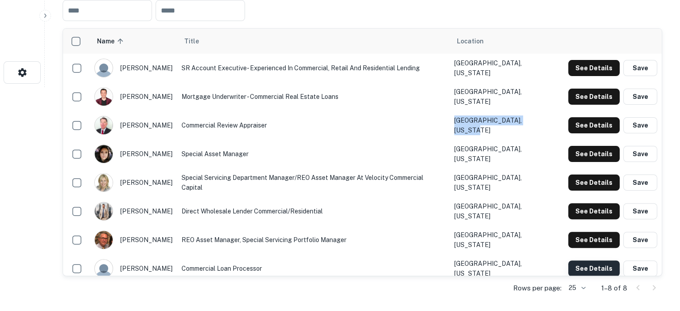
click at [592, 260] on button "See Details" at bounding box center [593, 268] width 51 height 16
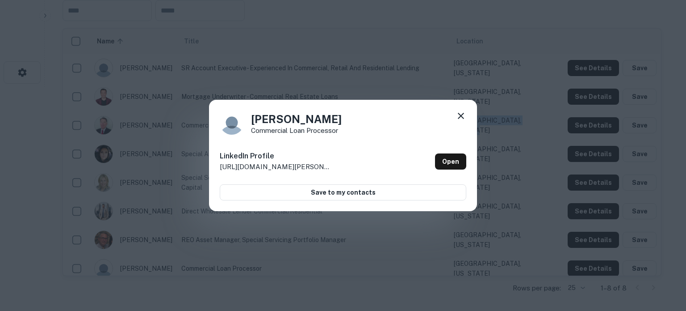
drag, startPoint x: 250, startPoint y: 119, endPoint x: 344, endPoint y: 117, distance: 93.4
click at [344, 117] on div "Tobin Wangerin commercial loan processor" at bounding box center [343, 122] width 247 height 24
drag, startPoint x: 264, startPoint y: 131, endPoint x: 342, endPoint y: 131, distance: 78.2
click at [342, 131] on div "Tobin Wangerin commercial loan processor" at bounding box center [343, 122] width 247 height 24
click at [463, 114] on icon at bounding box center [461, 115] width 11 height 11
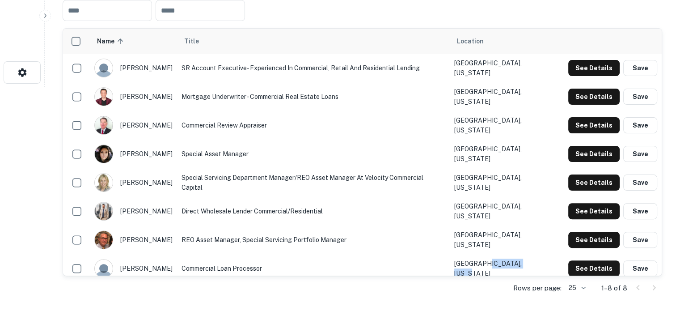
drag, startPoint x: 546, startPoint y: 257, endPoint x: 499, endPoint y: 261, distance: 47.5
click at [500, 261] on td "Thousand Oaks, California" at bounding box center [507, 268] width 114 height 29
click at [497, 261] on td "Thousand Oaks, California" at bounding box center [507, 268] width 114 height 29
drag, startPoint x: 473, startPoint y: 261, endPoint x: 552, endPoint y: 261, distance: 79.1
click at [552, 261] on td "Thousand Oaks, California" at bounding box center [507, 268] width 114 height 29
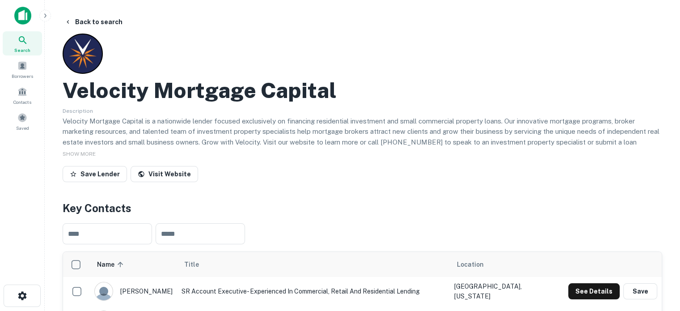
scroll to position [0, 0]
click at [122, 108] on div "Description Velocity Mortgage Capital is a nationwide lender focused exclusivel…" at bounding box center [362, 125] width 599 height 41
click at [67, 96] on h2 "Velocity Mortgage Capital" at bounding box center [200, 91] width 274 height 26
click at [76, 91] on h2 "Velocity Mortgage Capital" at bounding box center [200, 91] width 274 height 26
click at [149, 88] on h2 "Velocity Mortgage Capital" at bounding box center [200, 91] width 274 height 26
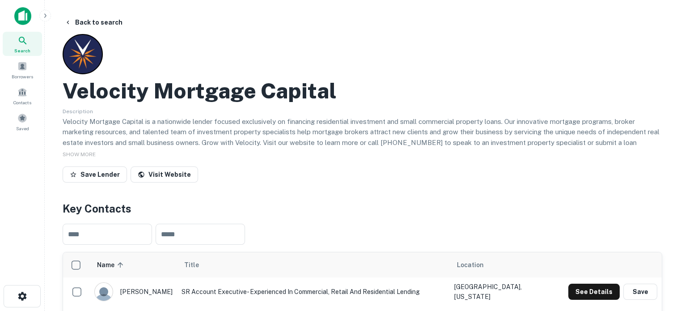
click at [424, 125] on p "Velocity Mortgage Capital is a nationwide lender focused exclusively on financi…" at bounding box center [362, 137] width 599 height 42
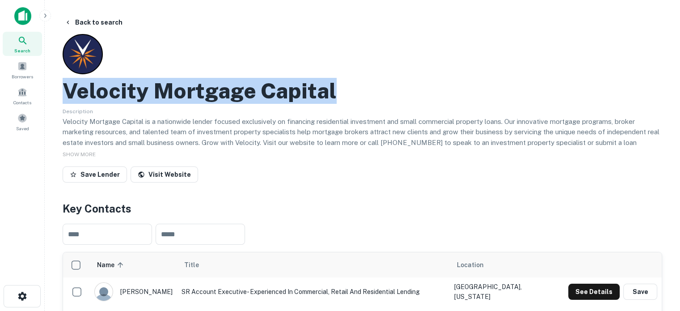
drag, startPoint x: 352, startPoint y: 92, endPoint x: 68, endPoint y: 84, distance: 283.9
click at [68, 84] on div "Velocity Mortgage Capital" at bounding box center [362, 91] width 599 height 26
click at [18, 43] on icon at bounding box center [22, 40] width 11 height 11
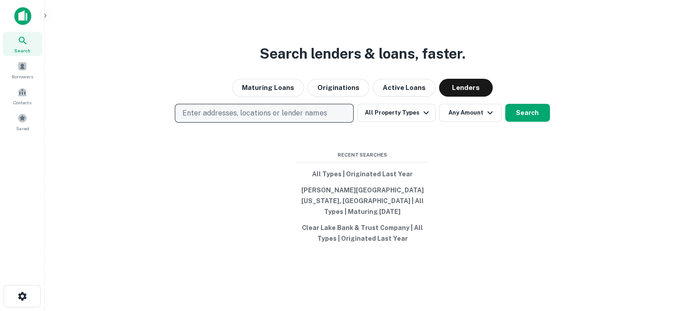
click at [261, 118] on p "Enter addresses, locations or lender names" at bounding box center [254, 113] width 144 height 11
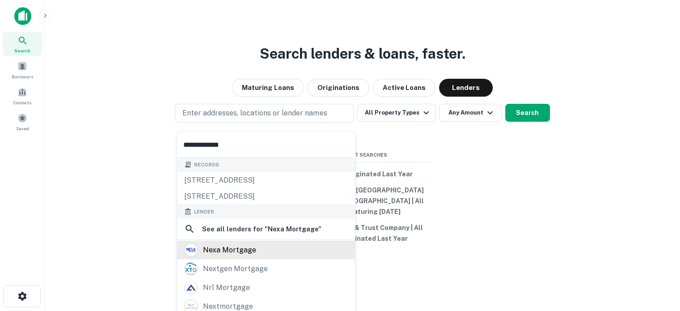
type input "**********"
click at [270, 248] on div "nexa mortgage" at bounding box center [266, 249] width 164 height 13
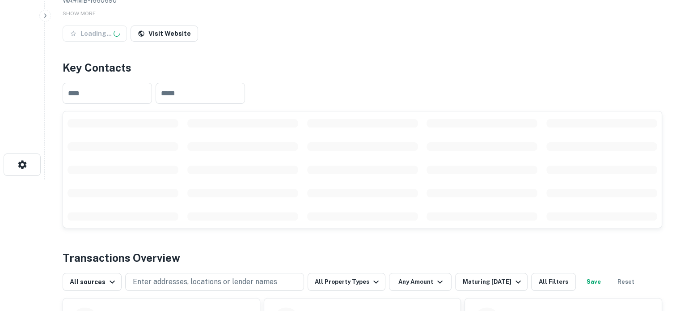
scroll to position [179, 0]
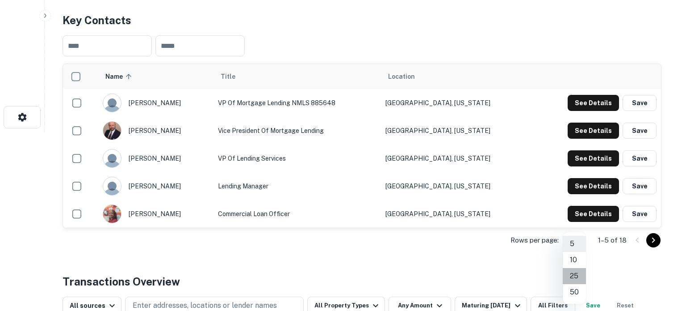
click at [573, 274] on li "25" at bounding box center [574, 276] width 23 height 16
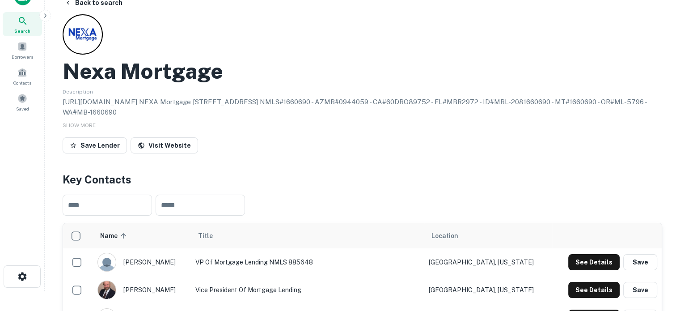
scroll to position [0, 0]
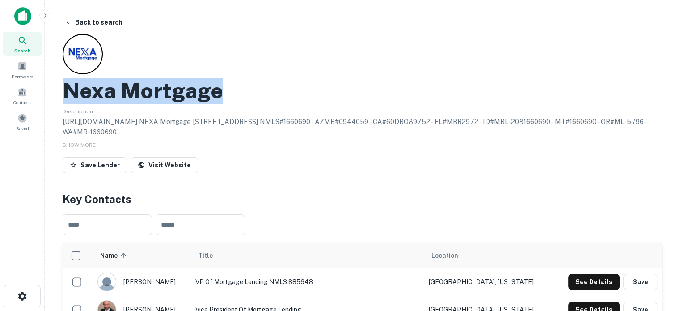
drag, startPoint x: 68, startPoint y: 92, endPoint x: 227, endPoint y: 92, distance: 159.1
click at [227, 92] on div "Nexa Mortgage" at bounding box center [362, 91] width 599 height 26
copy h2 "Nexa Mortgage"
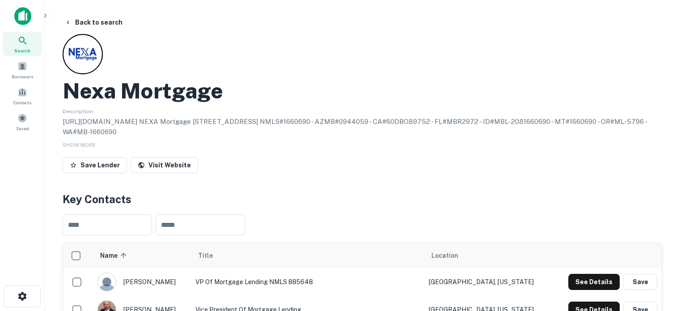
click at [358, 176] on div "Save Lender Visit Website" at bounding box center [362, 167] width 599 height 20
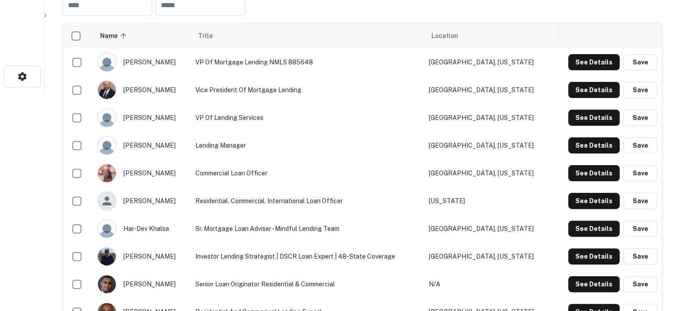
scroll to position [223, 0]
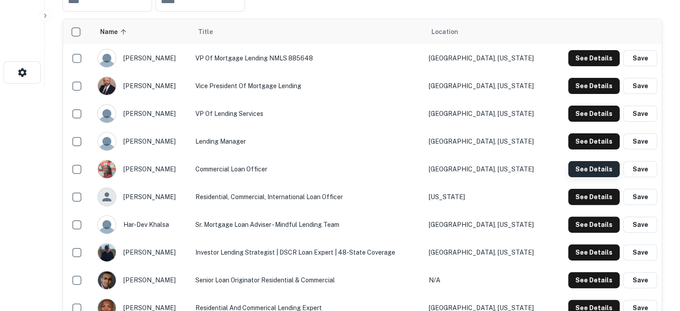
click at [601, 171] on button "See Details" at bounding box center [593, 169] width 51 height 16
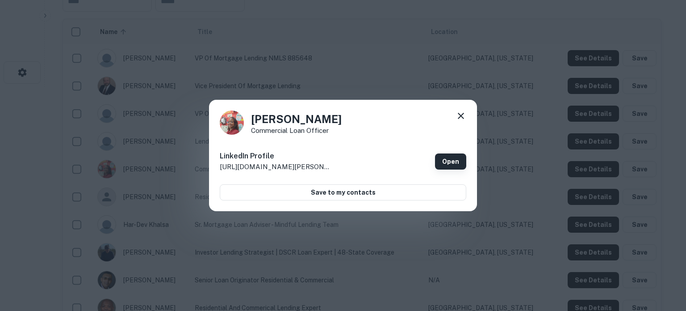
click at [454, 163] on link "Open" at bounding box center [450, 161] width 31 height 16
click at [463, 117] on icon at bounding box center [461, 116] width 6 height 6
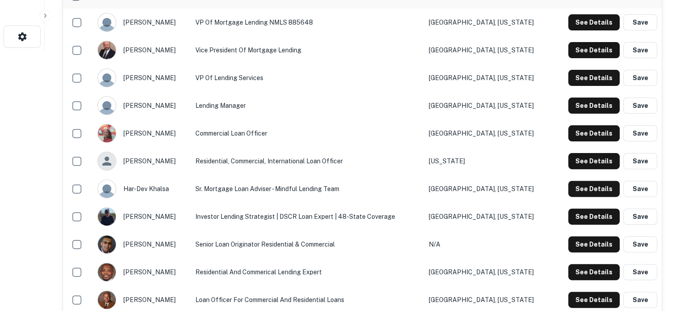
scroll to position [313, 0]
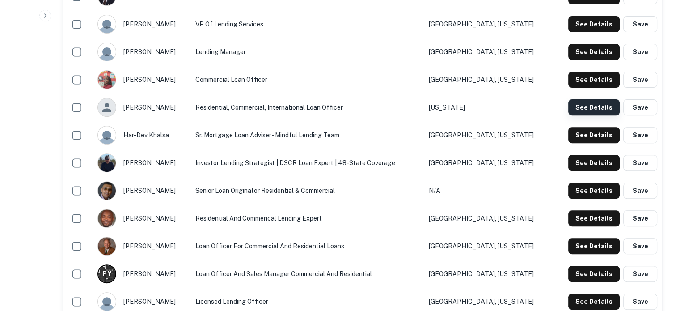
click at [591, 108] on button "See Details" at bounding box center [593, 107] width 51 height 16
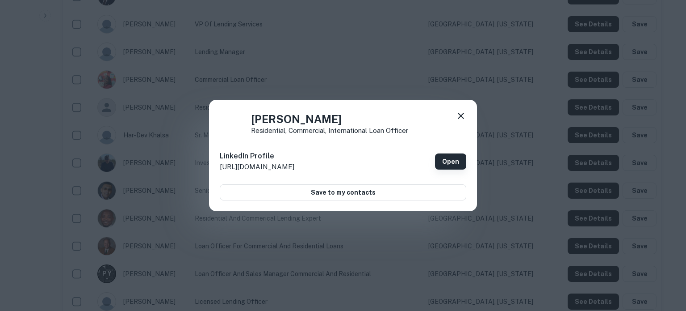
click at [446, 153] on link "Open" at bounding box center [450, 161] width 31 height 16
click at [463, 116] on icon at bounding box center [461, 115] width 11 height 11
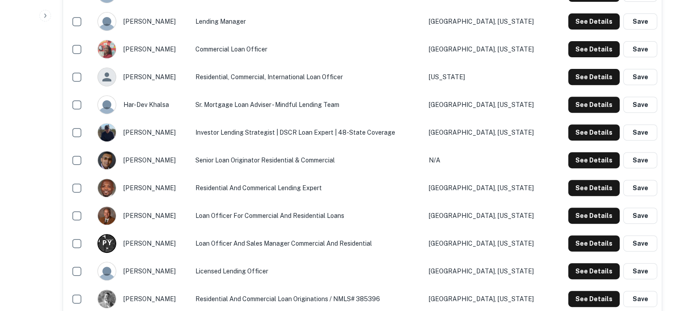
scroll to position [358, 0]
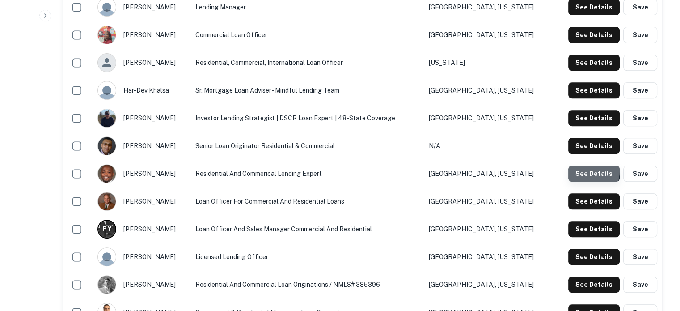
click at [583, 171] on button "See Details" at bounding box center [593, 173] width 51 height 16
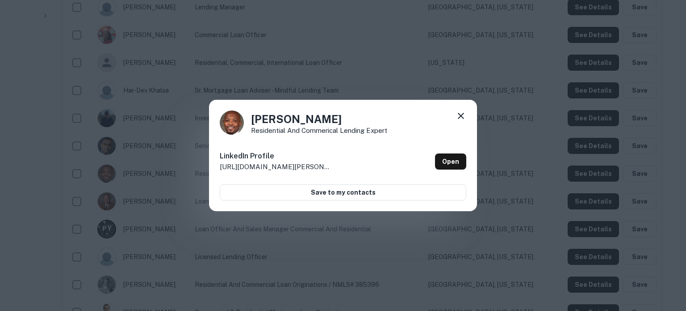
click at [463, 116] on icon at bounding box center [461, 115] width 11 height 11
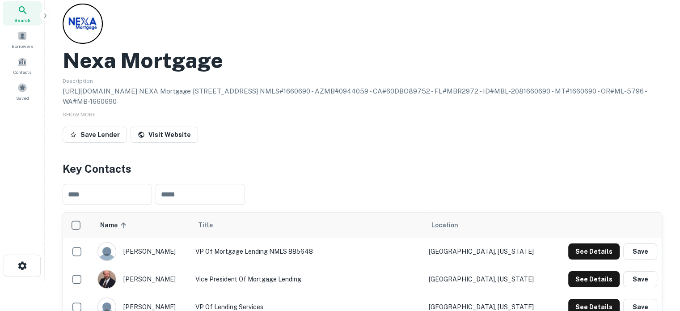
scroll to position [0, 0]
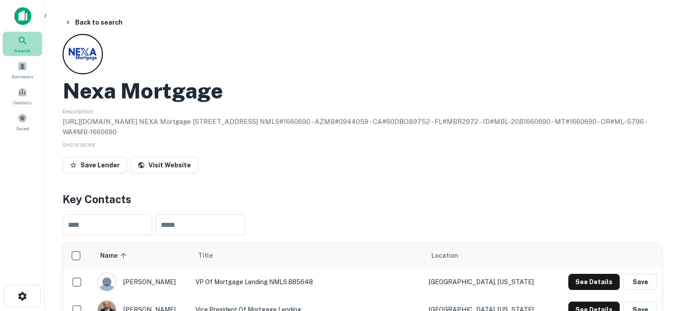
click at [34, 47] on div "Search" at bounding box center [22, 44] width 39 height 24
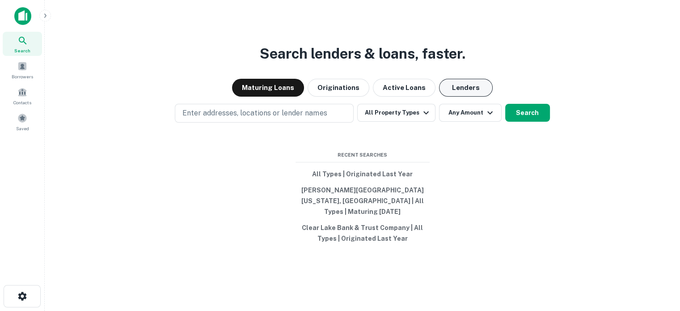
click at [476, 95] on button "Lenders" at bounding box center [466, 88] width 54 height 18
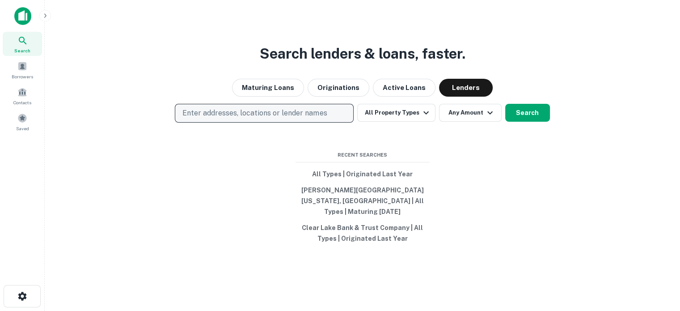
click at [286, 118] on p "Enter addresses, locations or lender names" at bounding box center [254, 113] width 144 height 11
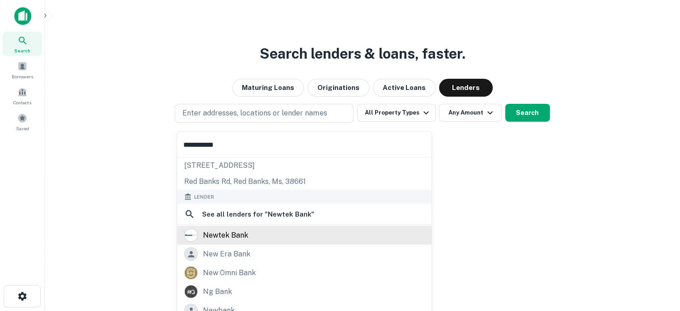
scroll to position [63, 0]
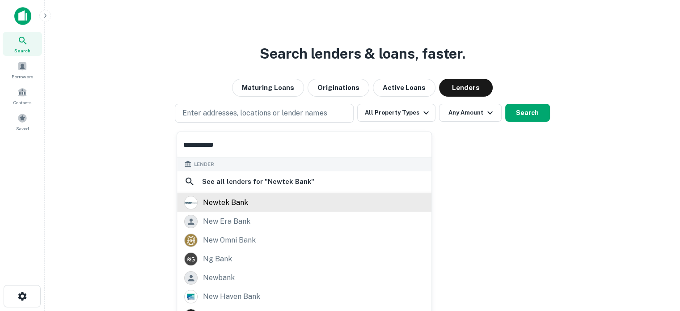
type input "**********"
click at [247, 204] on div "newtek bank" at bounding box center [225, 202] width 45 height 13
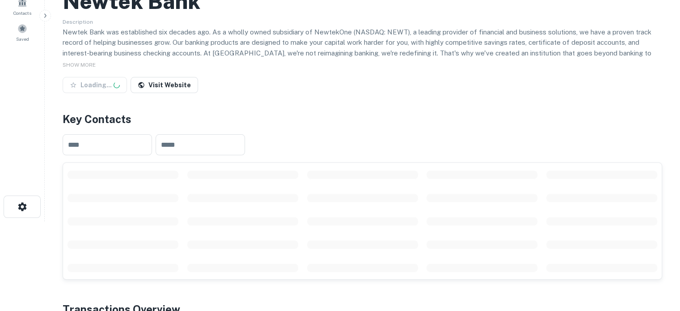
scroll to position [179, 0]
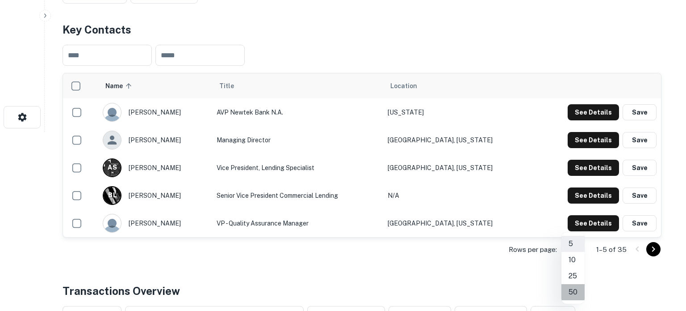
click at [574, 290] on li "50" at bounding box center [573, 292] width 23 height 16
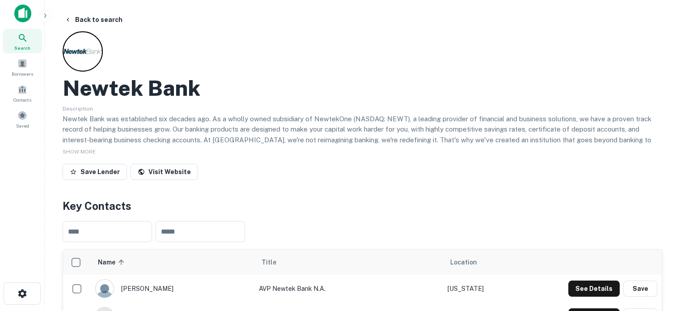
scroll to position [0, 0]
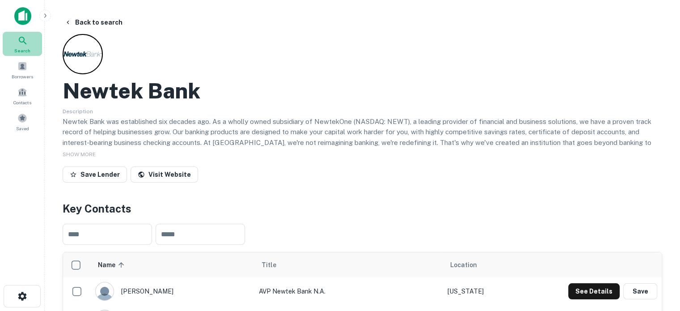
click at [23, 43] on icon at bounding box center [22, 40] width 11 height 11
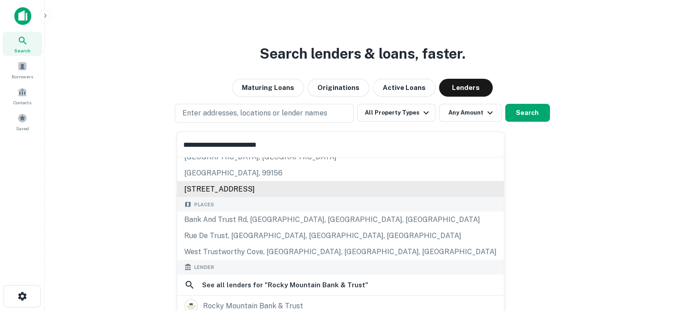
scroll to position [45, 0]
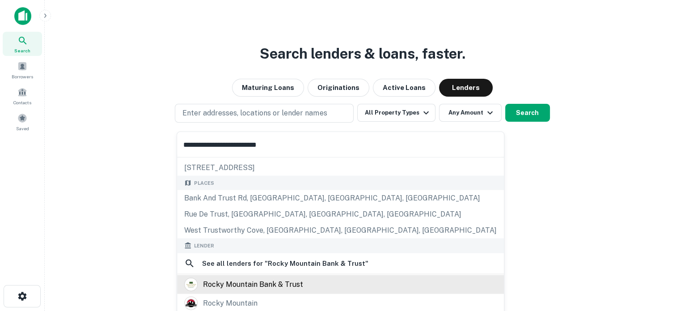
type input "**********"
click at [256, 280] on div "rocky mountain bank & trust" at bounding box center [253, 283] width 100 height 13
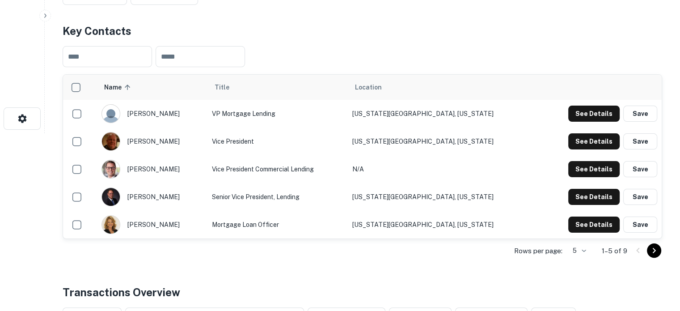
scroll to position [179, 0]
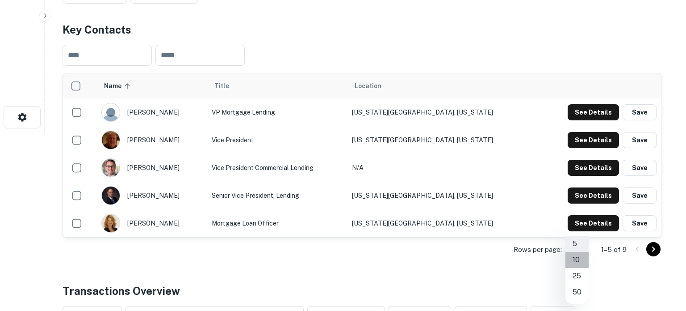
click at [576, 262] on li "10" at bounding box center [577, 260] width 23 height 16
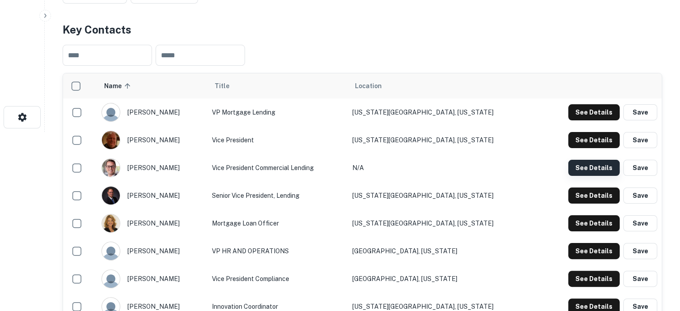
click at [581, 168] on button "See Details" at bounding box center [593, 168] width 51 height 16
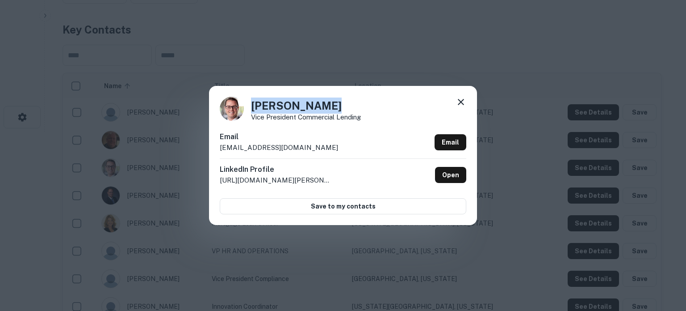
drag, startPoint x: 250, startPoint y: 104, endPoint x: 338, endPoint y: 101, distance: 87.6
click at [338, 101] on div "[PERSON_NAME] Vice President Commercial Lending" at bounding box center [343, 109] width 247 height 24
copy h4 "[PERSON_NAME]"
drag, startPoint x: 250, startPoint y: 116, endPoint x: 365, endPoint y: 116, distance: 114.4
click at [365, 116] on div "[PERSON_NAME] Vice President Commercial Lending" at bounding box center [343, 109] width 247 height 24
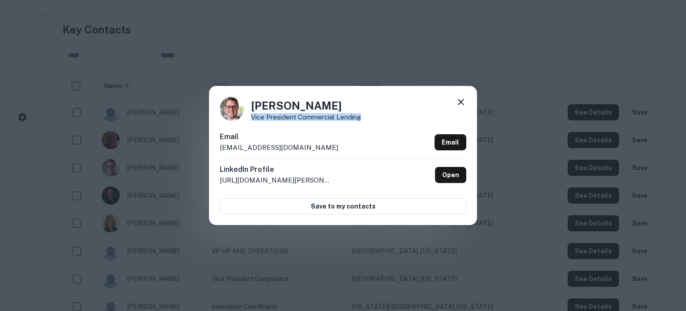
copy p "Vice President Commercial Lending"
drag, startPoint x: 219, startPoint y: 146, endPoint x: 298, endPoint y: 147, distance: 78.2
click at [298, 147] on div "Scott McBride Vice President Commercial Lending Email smcbride@rmbt.net Email L…" at bounding box center [343, 155] width 268 height 139
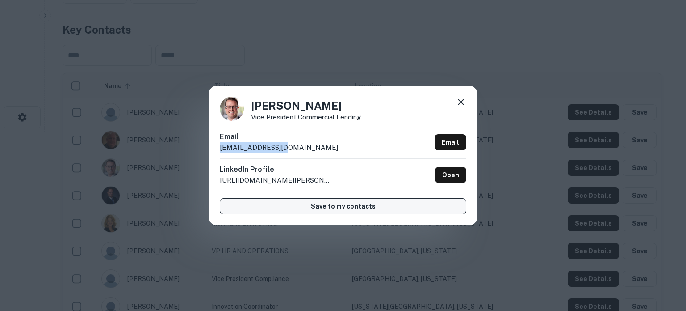
copy p "smcbride@rmbt.net"
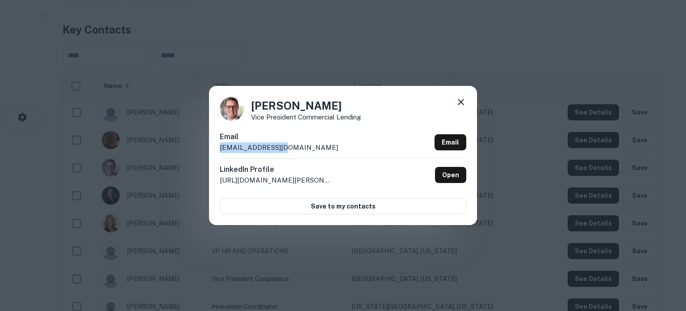
click at [459, 101] on icon at bounding box center [461, 102] width 11 height 11
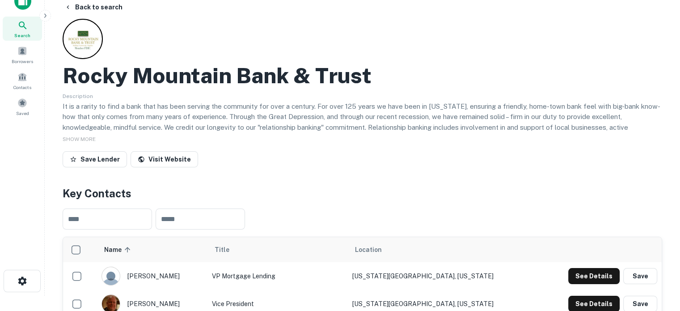
scroll to position [0, 0]
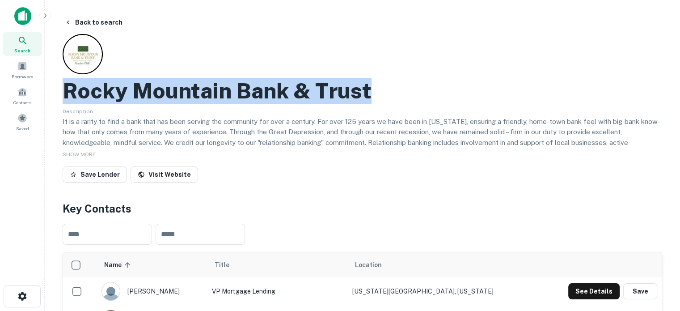
drag, startPoint x: 59, startPoint y: 91, endPoint x: 428, endPoint y: 91, distance: 369.2
copy h2 "Rocky Mountain Bank & Trust"
click at [29, 46] on div "Search" at bounding box center [22, 44] width 39 height 24
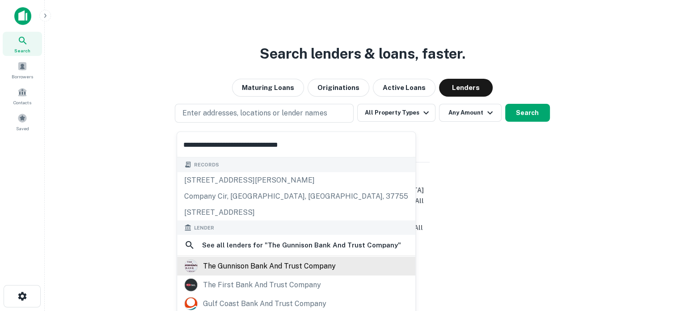
type input "**********"
click at [277, 266] on div "the gunnison bank and trust company" at bounding box center [269, 265] width 133 height 13
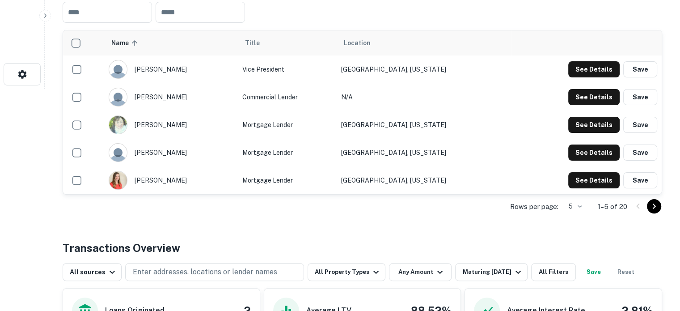
scroll to position [223, 0]
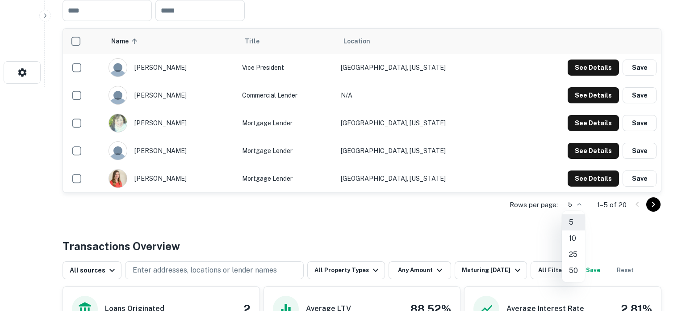
click at [575, 253] on li "25" at bounding box center [573, 254] width 23 height 16
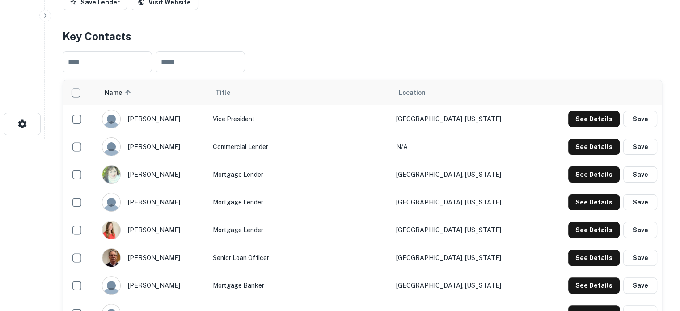
scroll to position [134, 0]
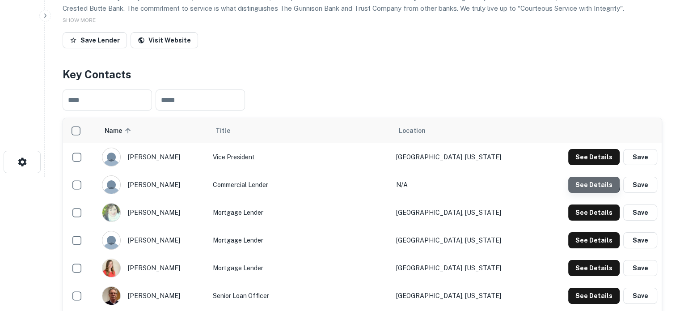
click at [584, 180] on button "See Details" at bounding box center [593, 185] width 51 height 16
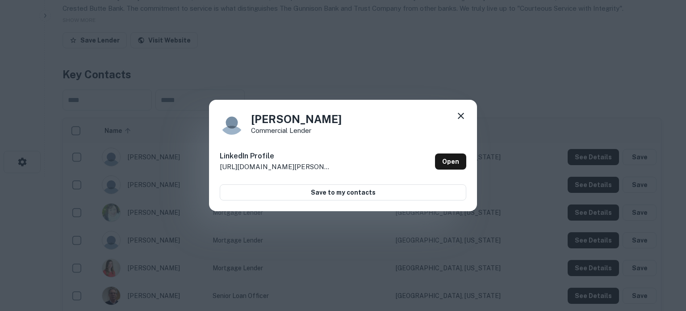
click at [458, 116] on icon at bounding box center [461, 115] width 11 height 11
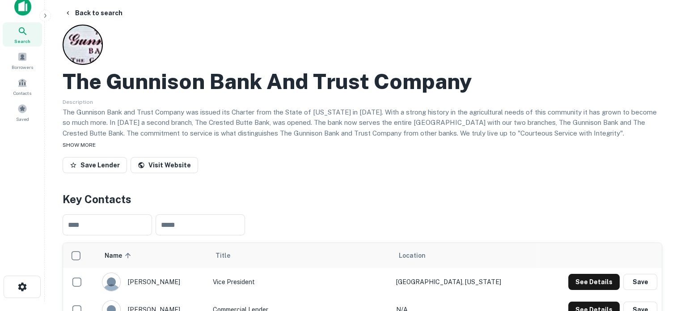
scroll to position [0, 0]
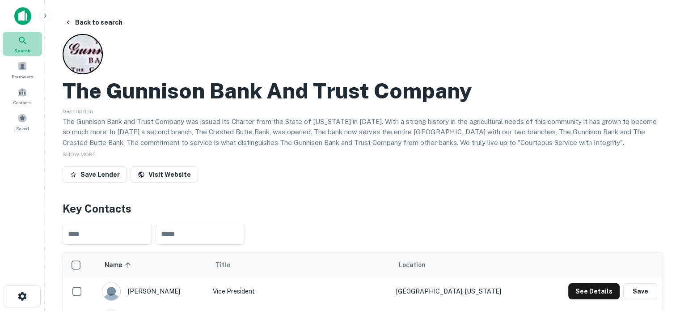
click at [29, 37] on div "Search" at bounding box center [22, 44] width 39 height 24
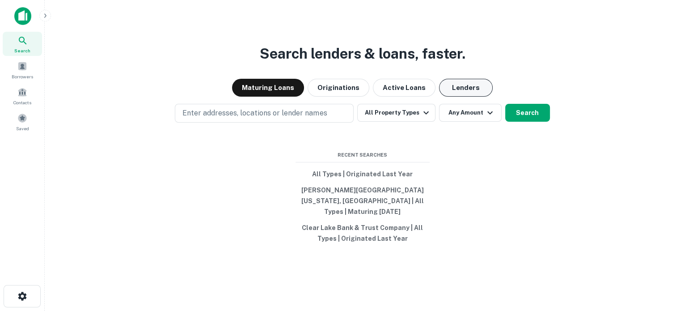
click at [454, 94] on button "Lenders" at bounding box center [466, 88] width 54 height 18
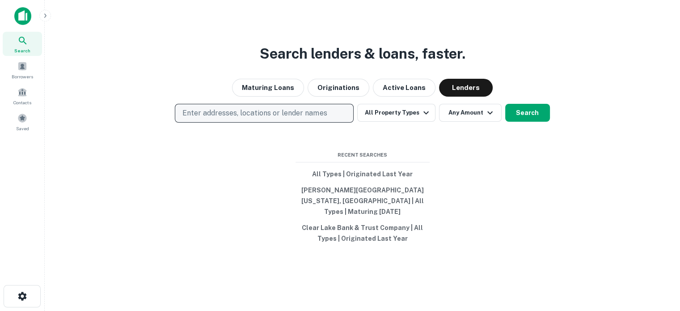
click at [293, 116] on p "Enter addresses, locations or lender names" at bounding box center [254, 113] width 144 height 11
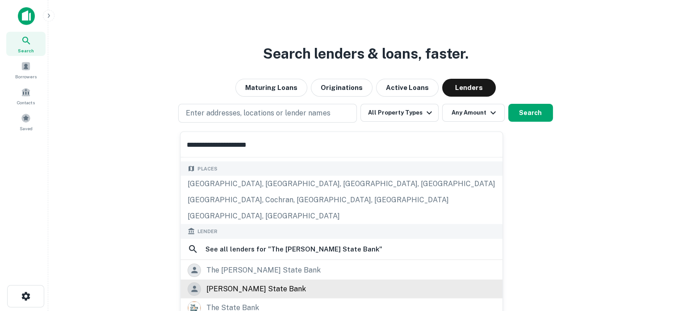
scroll to position [89, 0]
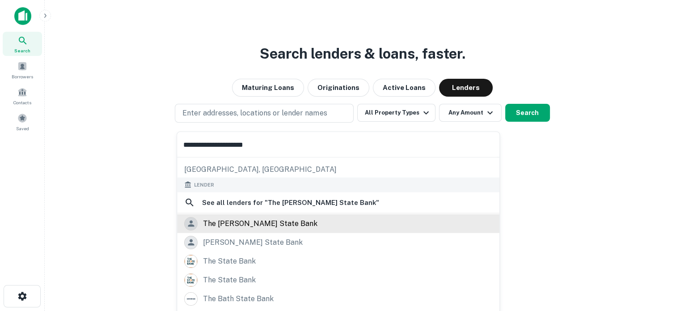
type input "**********"
click at [255, 221] on div "the dolores state bank" at bounding box center [260, 222] width 114 height 13
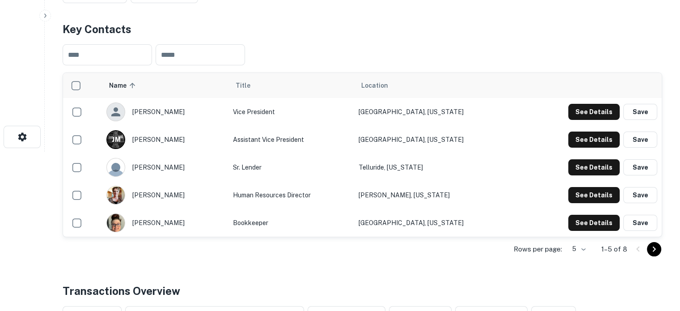
scroll to position [179, 0]
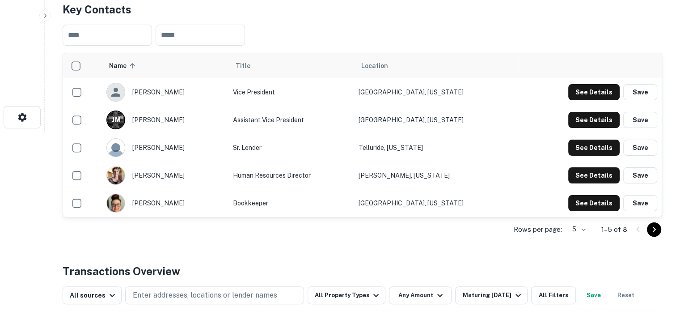
click at [593, 227] on div "Rows per page: 5 * 1–5 of 8" at bounding box center [362, 229] width 599 height 24
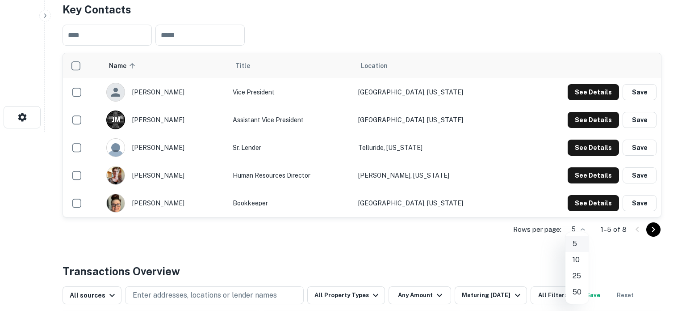
drag, startPoint x: 583, startPoint y: 226, endPoint x: 581, endPoint y: 248, distance: 22.4
click at [578, 258] on li "10" at bounding box center [577, 260] width 23 height 16
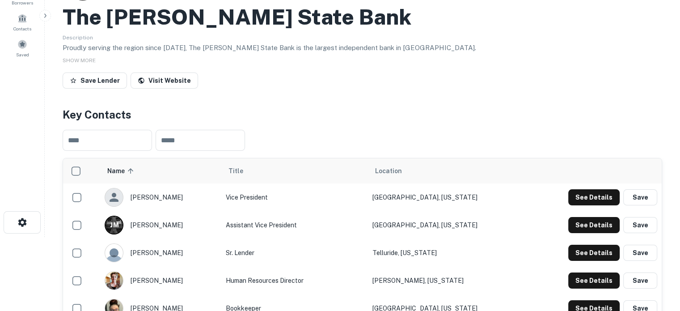
scroll to position [0, 0]
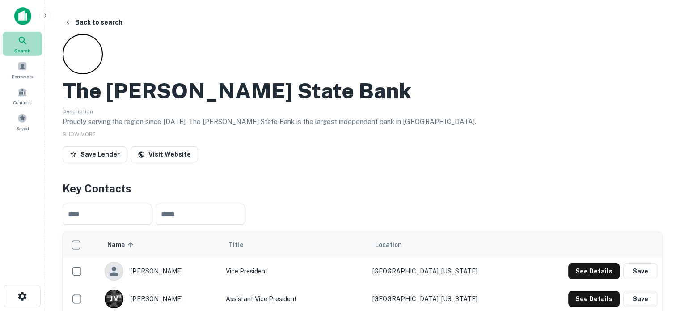
click at [34, 41] on div "Search" at bounding box center [22, 44] width 39 height 24
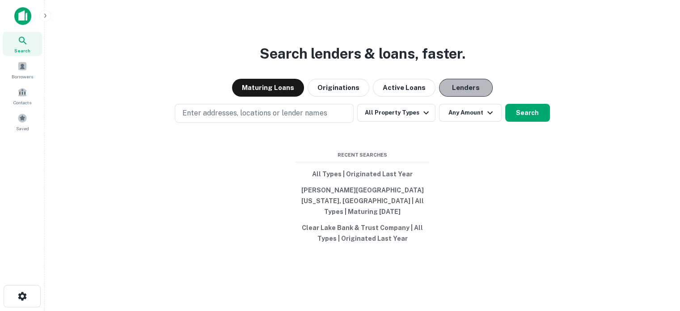
click at [464, 93] on button "Lenders" at bounding box center [466, 88] width 54 height 18
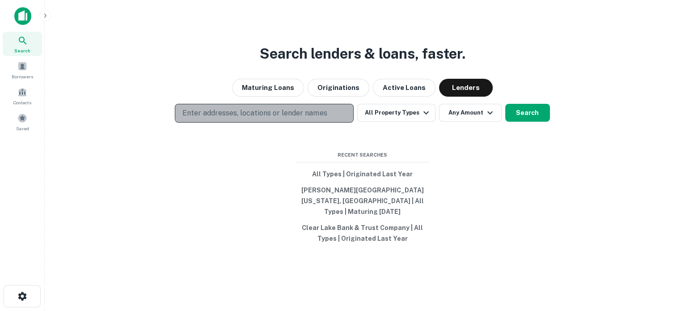
click at [312, 118] on p "Enter addresses, locations or lender names" at bounding box center [254, 113] width 144 height 11
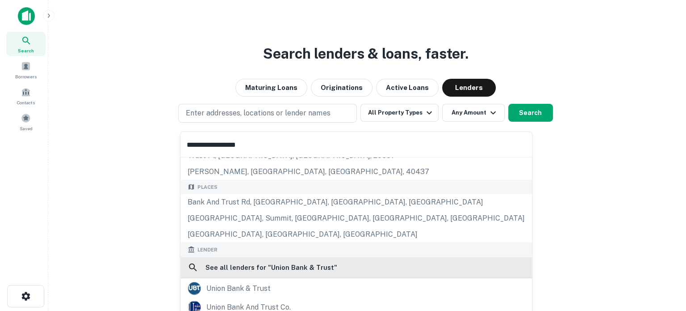
scroll to position [45, 0]
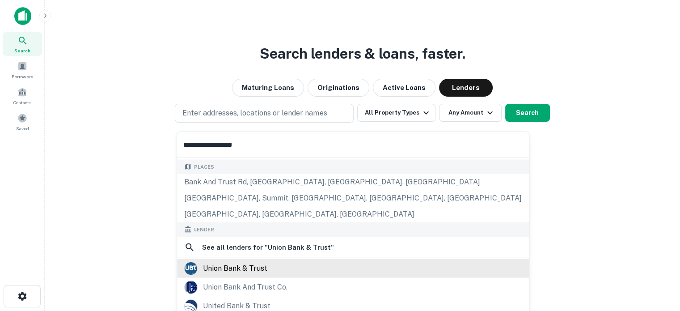
type input "**********"
click at [242, 264] on div "union bank & trust" at bounding box center [235, 267] width 64 height 13
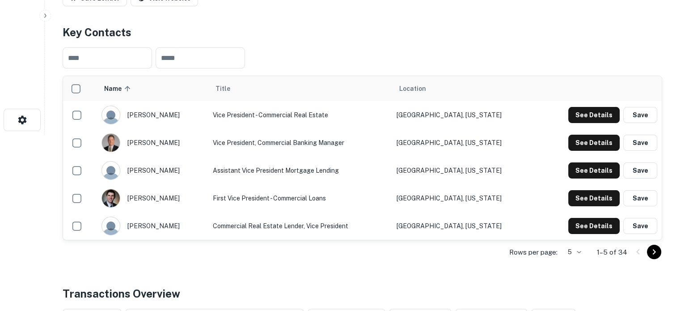
scroll to position [223, 0]
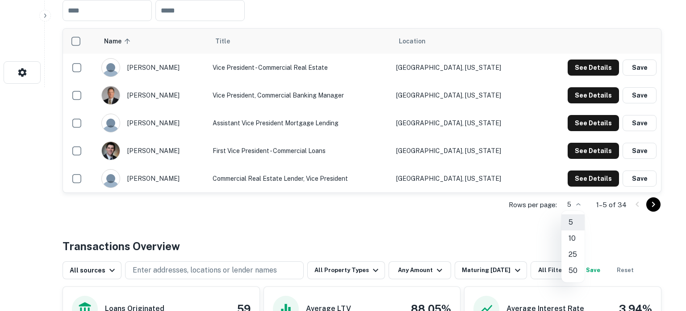
click at [575, 271] on li "50" at bounding box center [573, 270] width 23 height 16
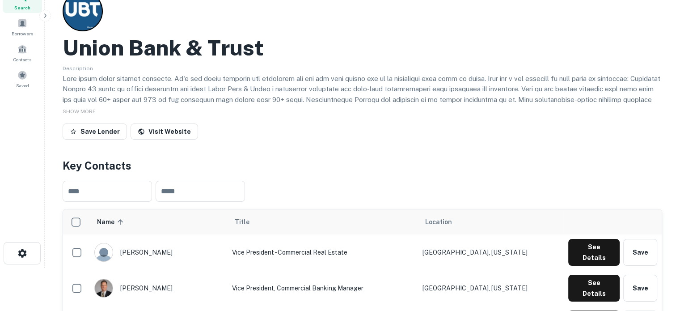
scroll to position [0, 0]
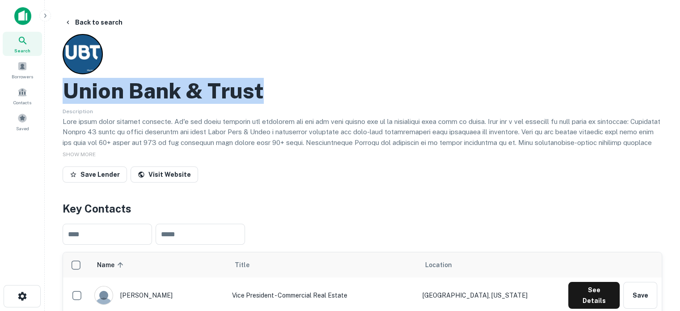
drag, startPoint x: 68, startPoint y: 88, endPoint x: 261, endPoint y: 92, distance: 192.7
click at [261, 92] on h2 "Union Bank & Trust" at bounding box center [163, 91] width 201 height 26
copy h2 "Union Bank & Trust"
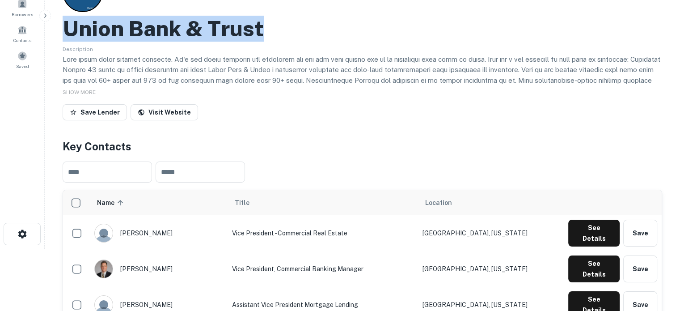
scroll to position [134, 0]
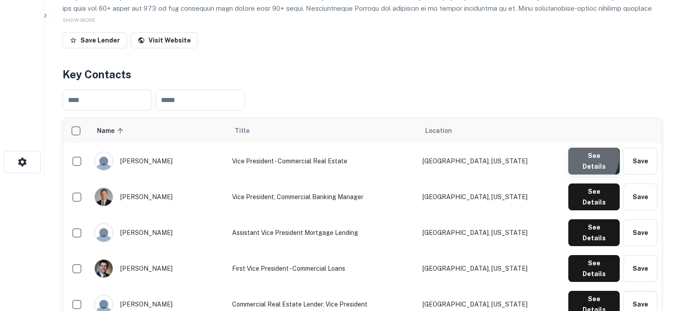
click at [581, 158] on button "See Details" at bounding box center [593, 160] width 51 height 27
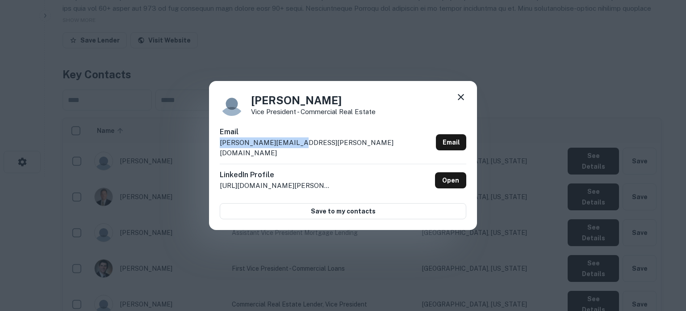
drag, startPoint x: 219, startPoint y: 149, endPoint x: 304, endPoint y: 152, distance: 85.4
click at [304, 152] on div "Andy Westcott Vice President - Commercial Real Estate Email andy.westcott@ubt.c…" at bounding box center [343, 155] width 268 height 149
copy p "andy.westcott@ubt.com"
click at [295, 164] on div "LinkedIn Profile http://www.linkedin.com/in/andy-westcott-2a73a74 Open" at bounding box center [343, 180] width 247 height 33
click at [463, 101] on icon at bounding box center [461, 97] width 11 height 11
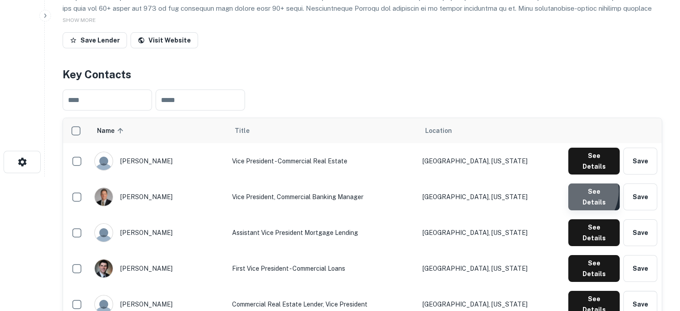
click at [576, 185] on button "See Details" at bounding box center [593, 196] width 51 height 27
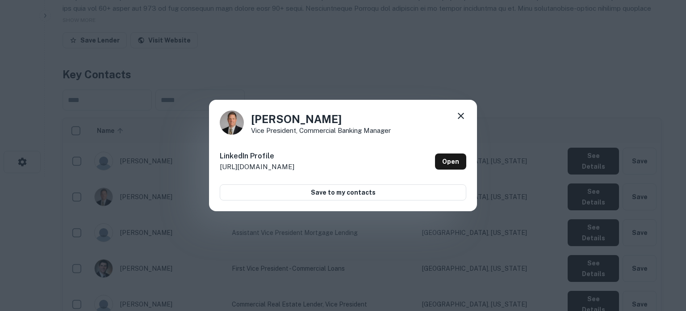
click at [461, 116] on icon at bounding box center [461, 116] width 6 height 6
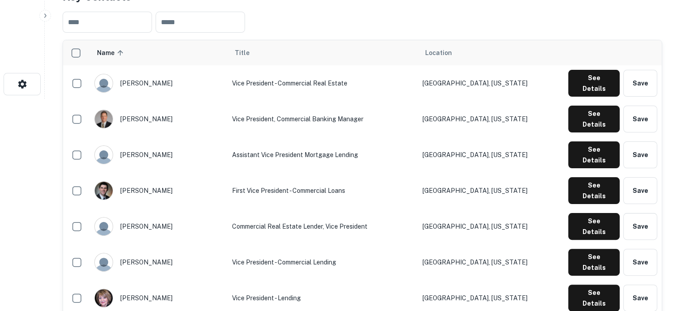
scroll to position [223, 0]
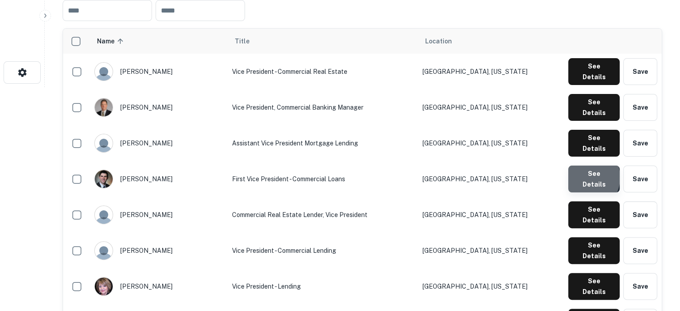
click at [583, 165] on button "See Details" at bounding box center [593, 178] width 51 height 27
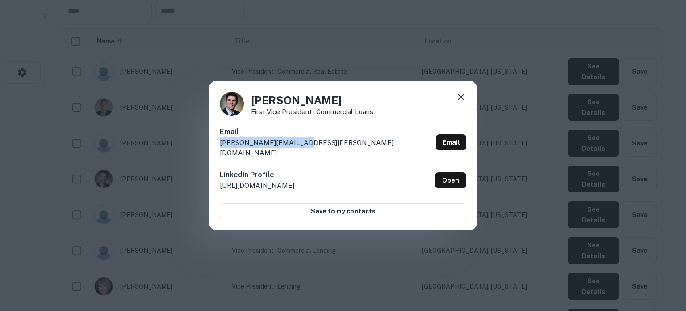
drag, startPoint x: 220, startPoint y: 148, endPoint x: 319, endPoint y: 148, distance: 98.8
click at [319, 148] on div "Email jake.muhleisen@ubt.com Email" at bounding box center [343, 144] width 247 height 37
copy p "jake.muhleisen@ubt.com"
click at [460, 102] on icon at bounding box center [461, 97] width 11 height 11
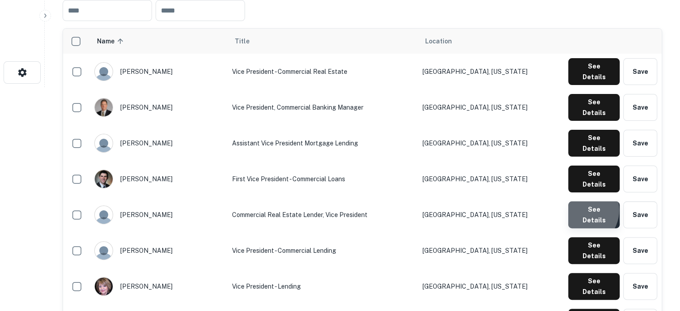
click at [581, 201] on button "See Details" at bounding box center [593, 214] width 51 height 27
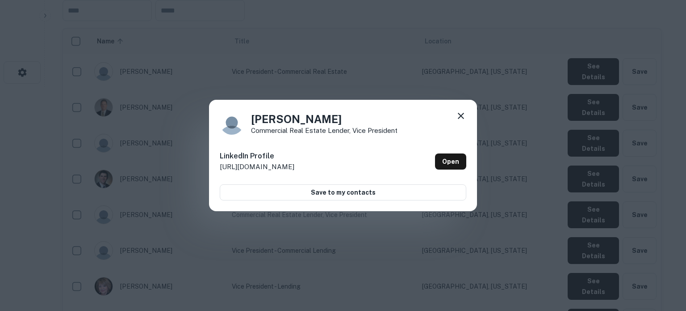
click at [458, 116] on icon at bounding box center [461, 115] width 11 height 11
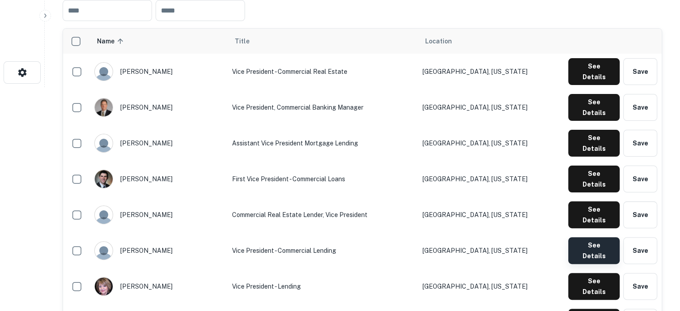
click at [591, 237] on button "See Details" at bounding box center [593, 250] width 51 height 27
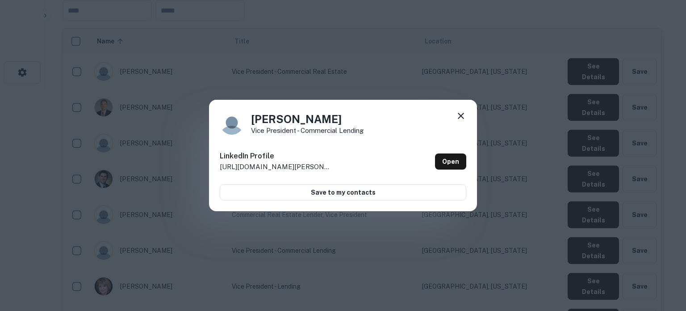
click at [463, 118] on icon at bounding box center [461, 115] width 11 height 11
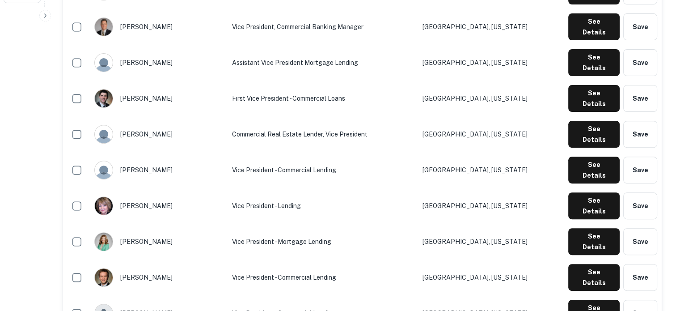
scroll to position [358, 0]
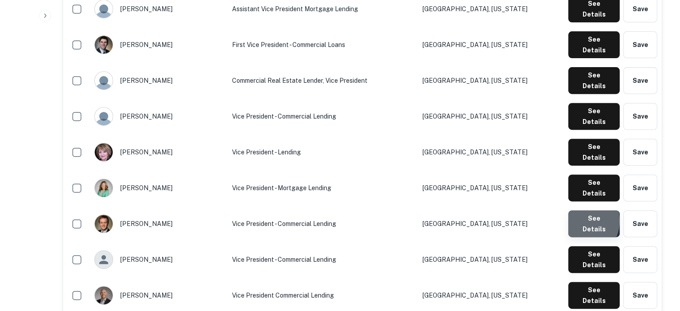
click at [579, 210] on button "See Details" at bounding box center [593, 223] width 51 height 27
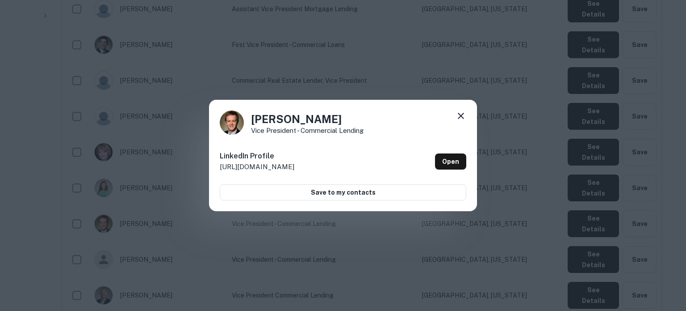
click at [461, 118] on icon at bounding box center [461, 115] width 11 height 11
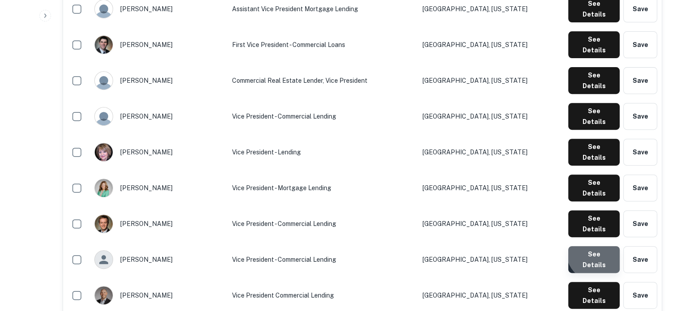
click at [600, 246] on button "See Details" at bounding box center [593, 259] width 51 height 27
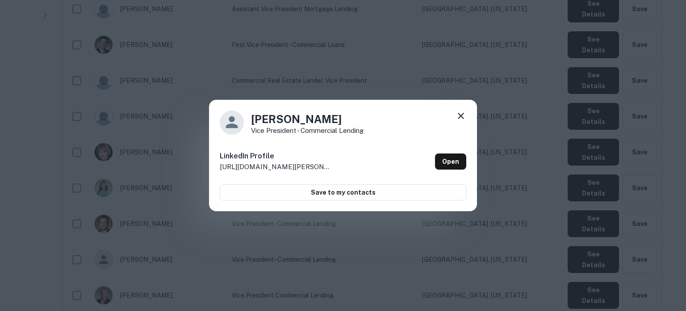
click at [465, 118] on icon at bounding box center [461, 115] width 11 height 11
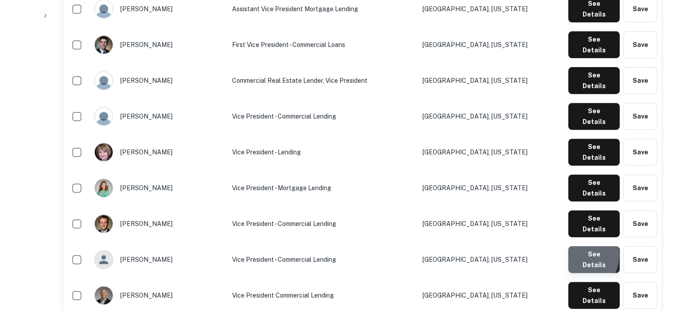
click at [577, 246] on button "See Details" at bounding box center [593, 259] width 51 height 27
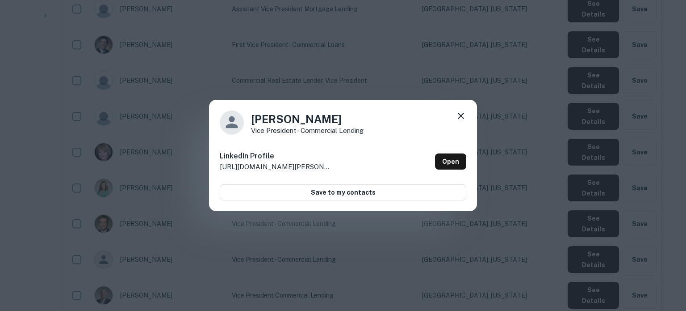
click at [465, 117] on icon at bounding box center [461, 115] width 11 height 11
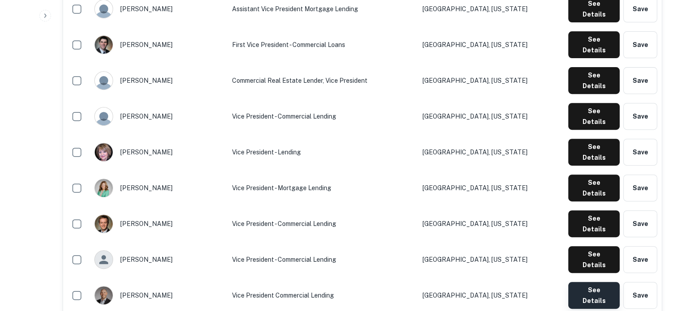
click at [577, 282] on button "See Details" at bounding box center [593, 295] width 51 height 27
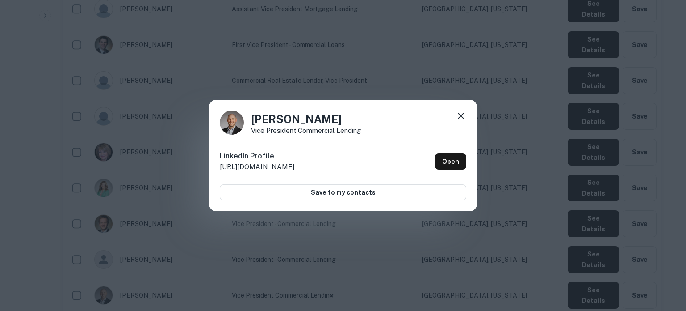
click at [461, 117] on icon at bounding box center [461, 115] width 11 height 11
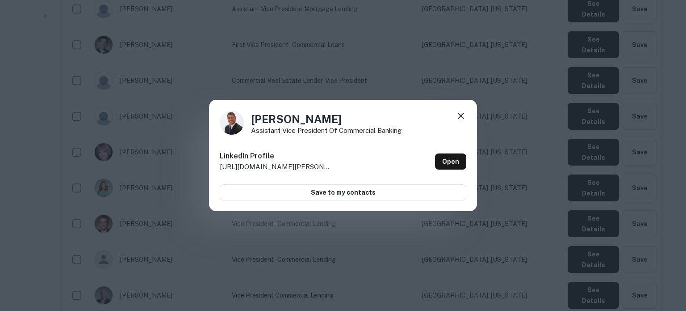
click at [459, 114] on icon at bounding box center [461, 116] width 6 height 6
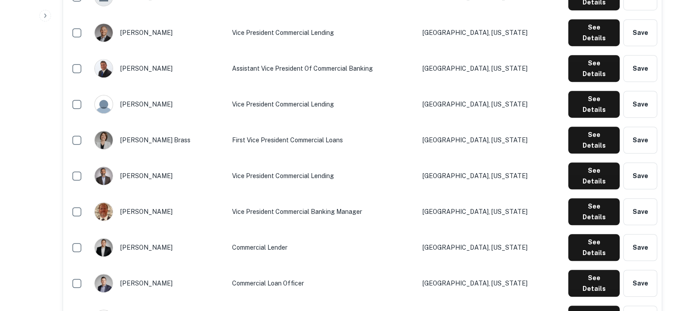
scroll to position [626, 0]
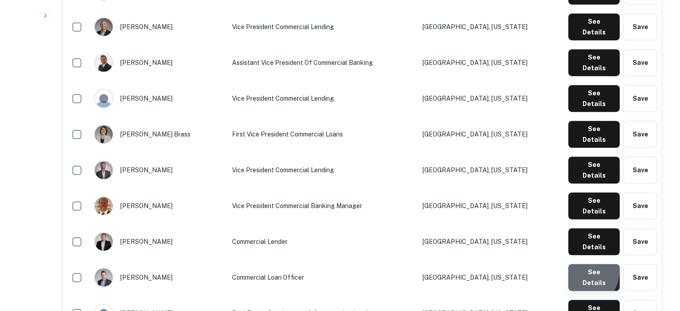
click at [574, 264] on button "See Details" at bounding box center [593, 277] width 51 height 27
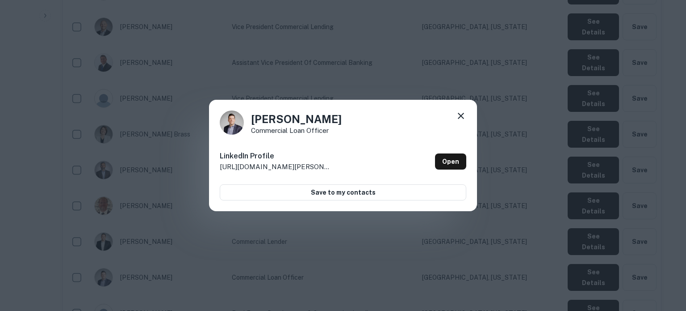
click at [476, 112] on div "Ben Martens Commercial Loan Officer LinkedIn Profile http://www.linkedin.com/in…" at bounding box center [343, 156] width 268 height 112
click at [470, 113] on div "Ben Martens Commercial Loan Officer LinkedIn Profile http://www.linkedin.com/in…" at bounding box center [343, 156] width 268 height 112
click at [467, 114] on div "Ben Martens Commercial Loan Officer LinkedIn Profile http://www.linkedin.com/in…" at bounding box center [343, 156] width 268 height 112
click at [463, 114] on icon at bounding box center [461, 115] width 11 height 11
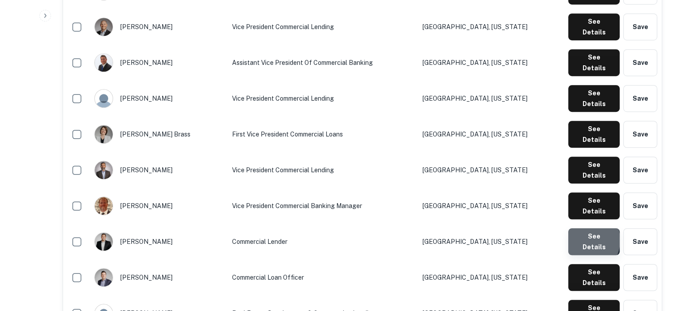
click at [581, 228] on button "See Details" at bounding box center [593, 241] width 51 height 27
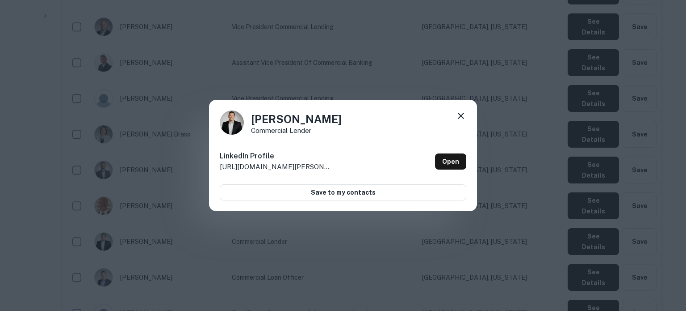
click at [465, 117] on icon at bounding box center [461, 115] width 11 height 11
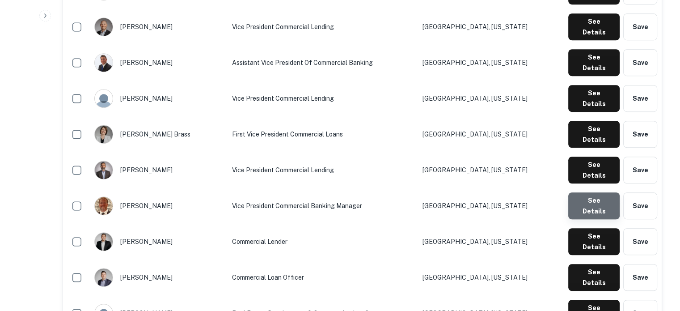
click at [596, 192] on button "See Details" at bounding box center [593, 205] width 51 height 27
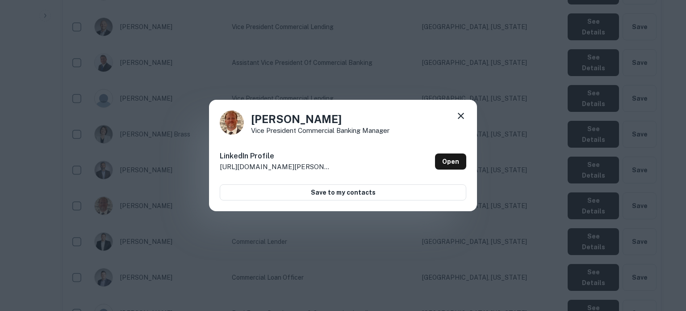
click at [461, 116] on icon at bounding box center [461, 116] width 6 height 6
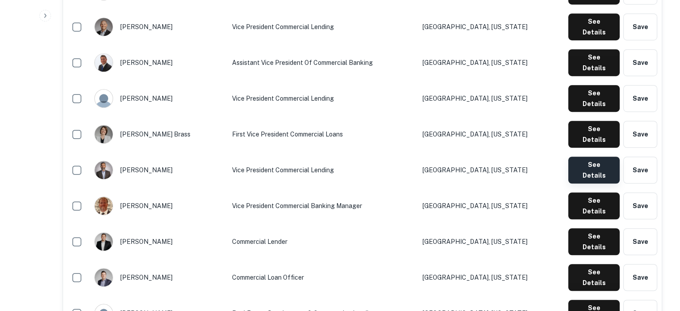
click at [582, 156] on button "See Details" at bounding box center [593, 169] width 51 height 27
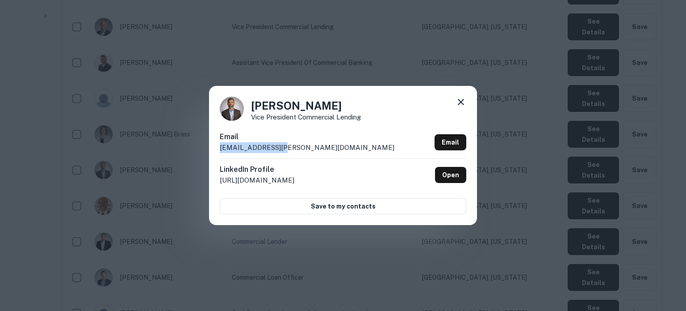
drag, startPoint x: 304, startPoint y: 144, endPoint x: 219, endPoint y: 149, distance: 84.6
click at [219, 149] on div "TJ Casady Vice President Commercial Lending Email tj.casady@ubt.com Email Linke…" at bounding box center [343, 155] width 268 height 139
copy p "tj.casady@ubt.com"
click at [466, 103] on icon at bounding box center [461, 102] width 11 height 11
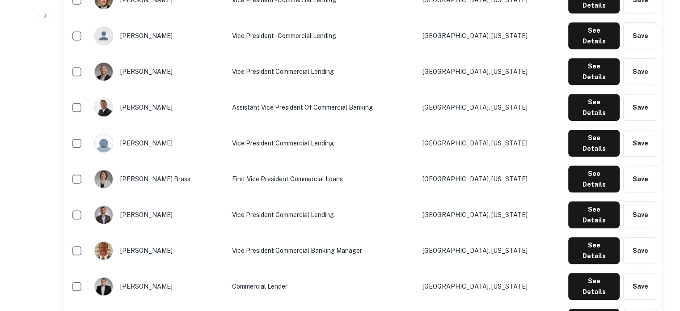
scroll to position [581, 0]
click at [587, 165] on button "See Details" at bounding box center [593, 178] width 51 height 27
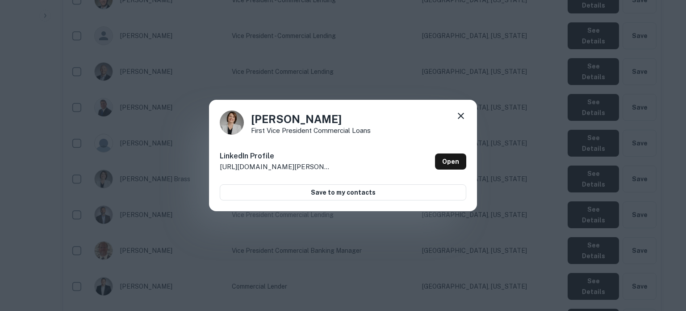
click at [463, 117] on icon at bounding box center [461, 116] width 6 height 6
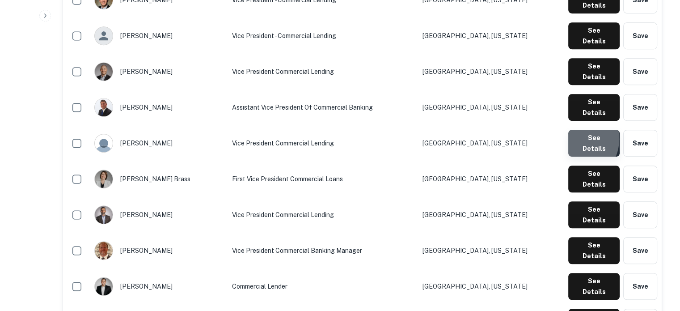
click at [573, 130] on button "See Details" at bounding box center [593, 143] width 51 height 27
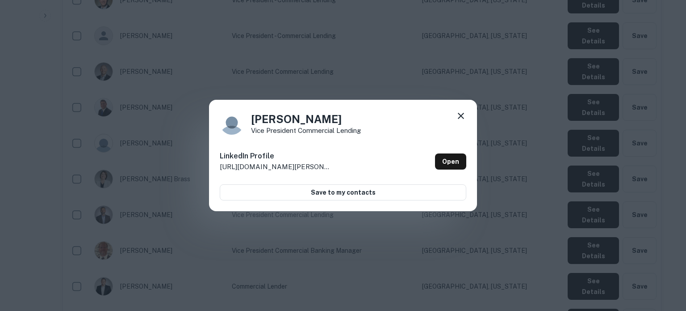
click at [462, 115] on icon at bounding box center [461, 116] width 6 height 6
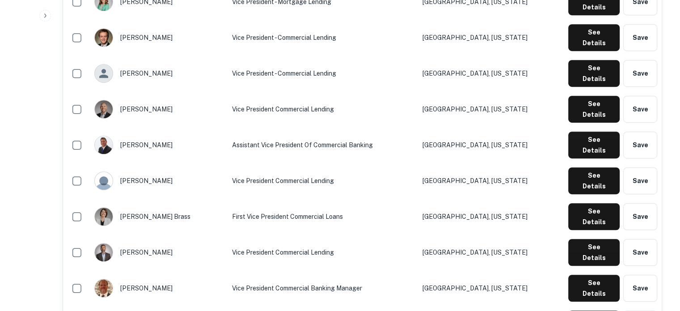
scroll to position [492, 0]
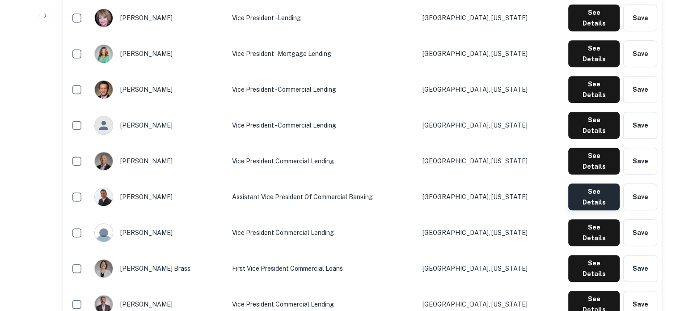
click at [585, 183] on button "See Details" at bounding box center [593, 196] width 51 height 27
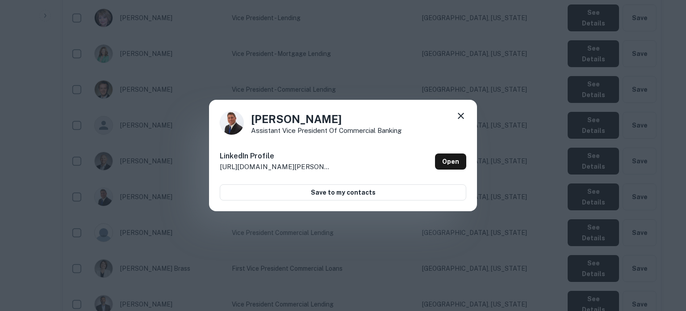
click at [463, 115] on icon at bounding box center [461, 115] width 11 height 11
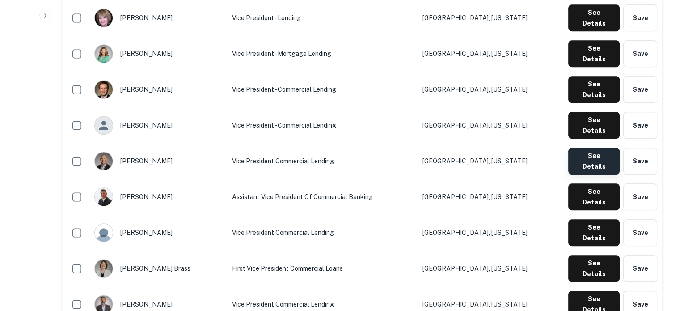
click at [590, 147] on button "See Details" at bounding box center [593, 160] width 51 height 27
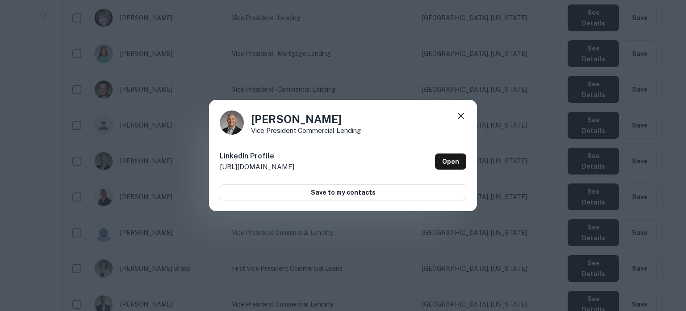
click at [459, 115] on icon at bounding box center [461, 115] width 11 height 11
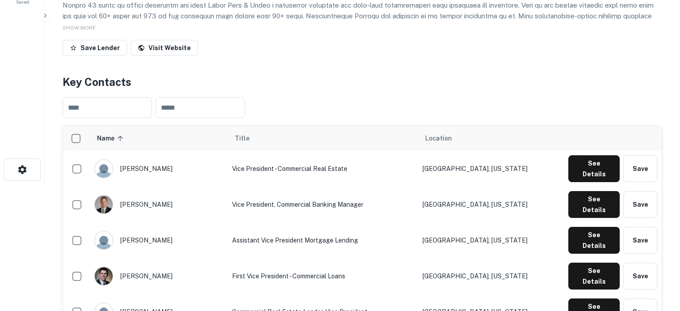
scroll to position [0, 0]
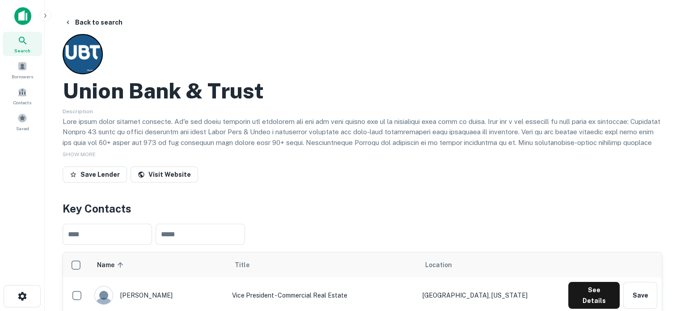
click at [20, 48] on span "Search" at bounding box center [22, 50] width 16 height 7
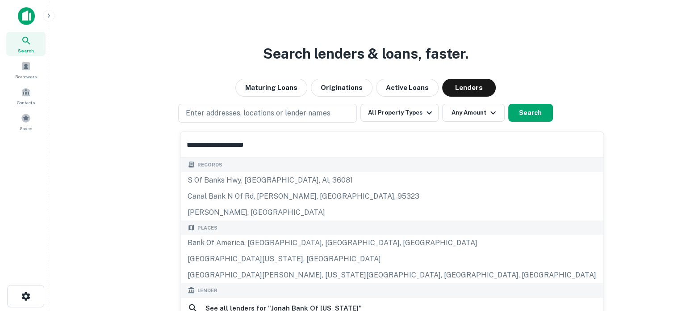
scroll to position [126, 0]
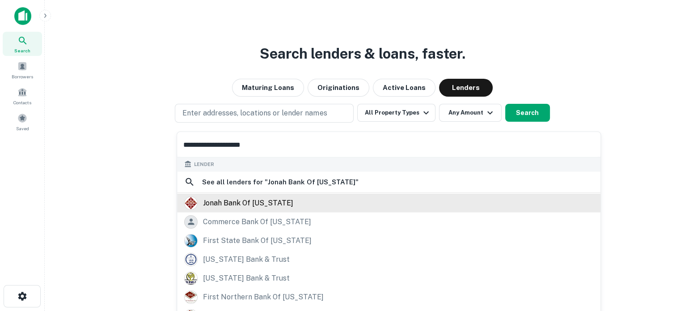
type input "**********"
click at [274, 205] on div "jonah bank of wyoming" at bounding box center [248, 202] width 90 height 13
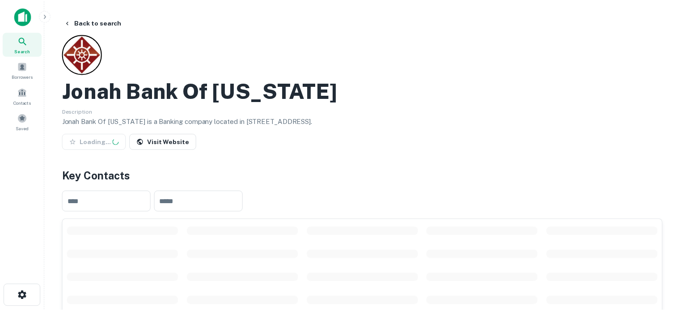
scroll to position [134, 0]
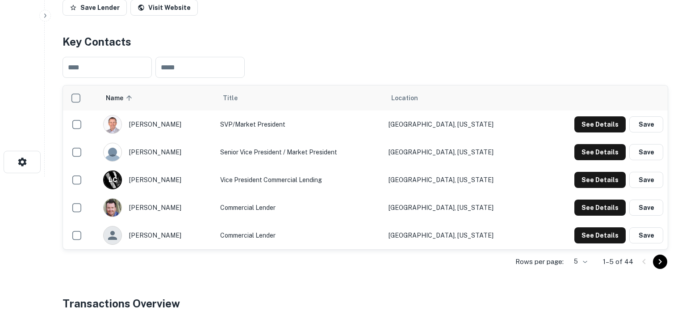
click at [577, 177] on body "Search Borrowers Contacts Saved Back to search Jonah Bank Of Wyoming Descriptio…" at bounding box center [343, 21] width 686 height 311
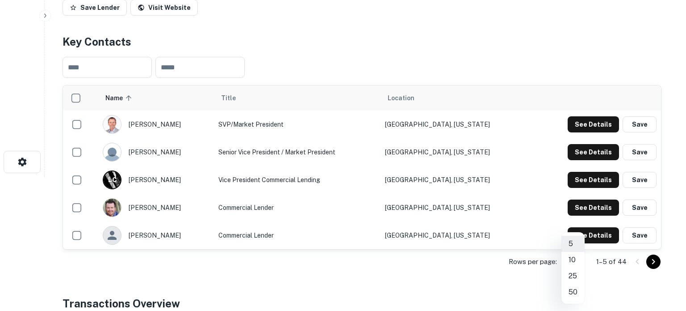
click at [573, 276] on li "25" at bounding box center [573, 276] width 23 height 16
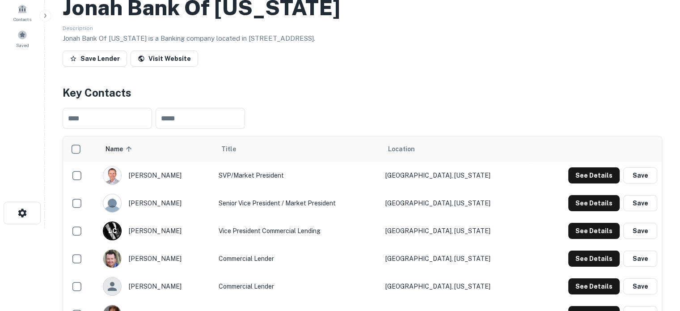
scroll to position [45, 0]
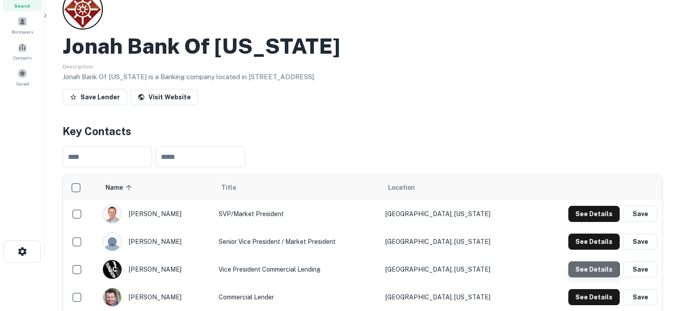
click at [594, 269] on button "See Details" at bounding box center [593, 269] width 51 height 16
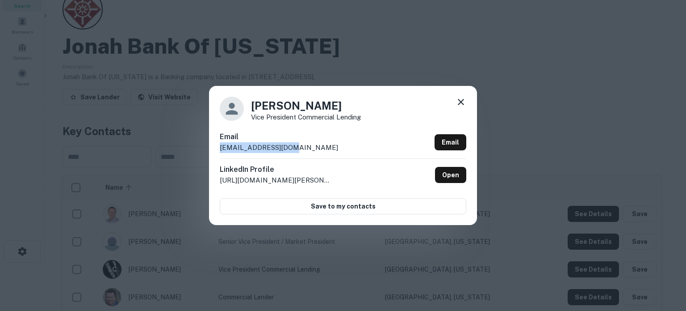
drag, startPoint x: 301, startPoint y: 152, endPoint x: 212, endPoint y: 146, distance: 89.1
click at [212, 146] on div "Luke Carlson Vice President Commercial Lending Email lcarlson@jonah.bank Email …" at bounding box center [343, 155] width 268 height 139
copy p "lcarlson@jonah.bank"
click at [459, 104] on icon at bounding box center [461, 102] width 6 height 6
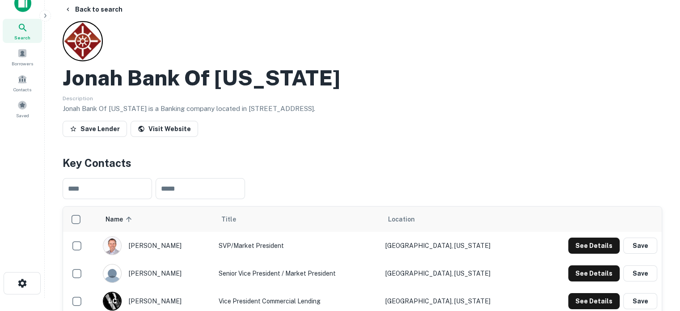
scroll to position [0, 0]
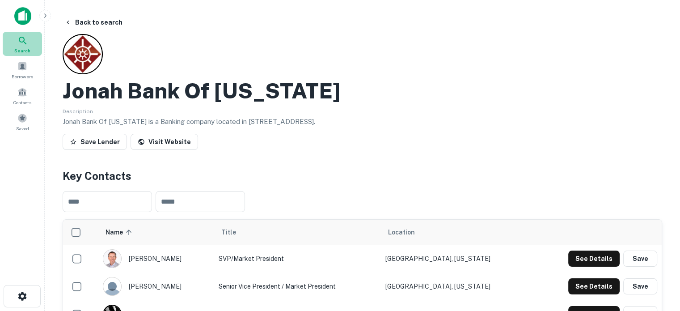
click at [25, 43] on icon at bounding box center [22, 40] width 11 height 11
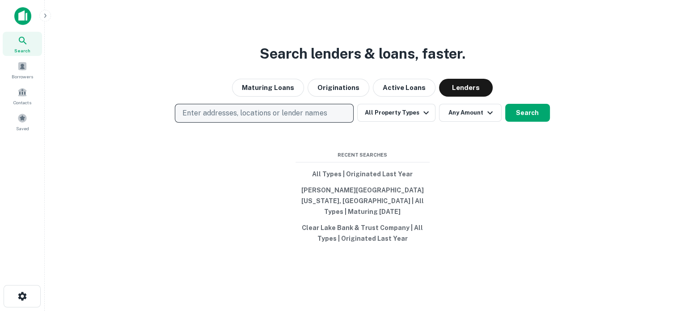
click at [300, 116] on p "Enter addresses, locations or lender names" at bounding box center [254, 113] width 144 height 11
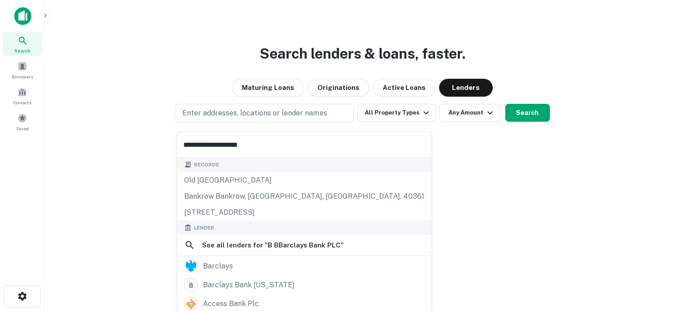
scroll to position [45, 0]
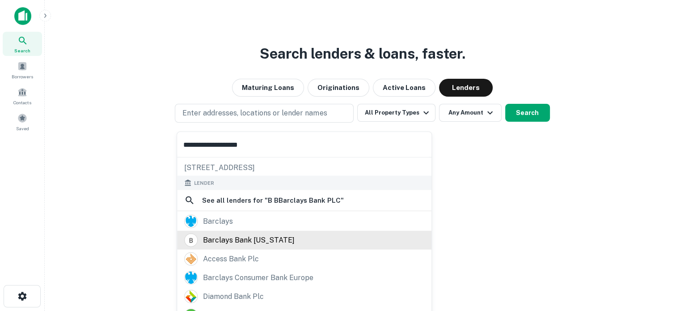
type input "**********"
click at [262, 240] on div "barclays bank [US_STATE]" at bounding box center [249, 239] width 92 height 13
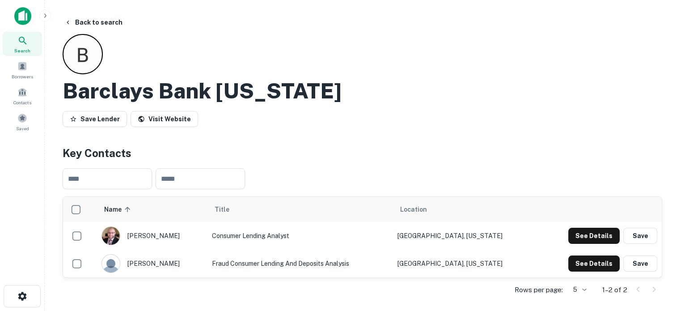
click at [25, 48] on span "Search" at bounding box center [22, 50] width 16 height 7
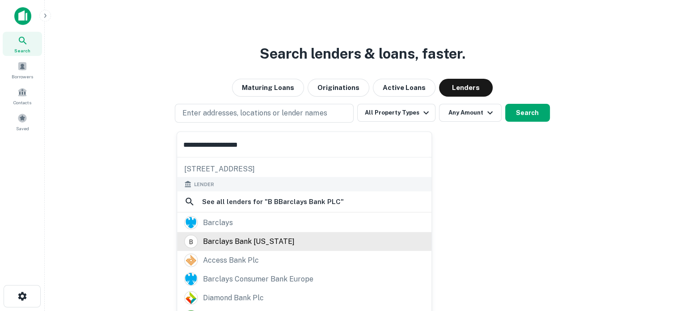
scroll to position [63, 0]
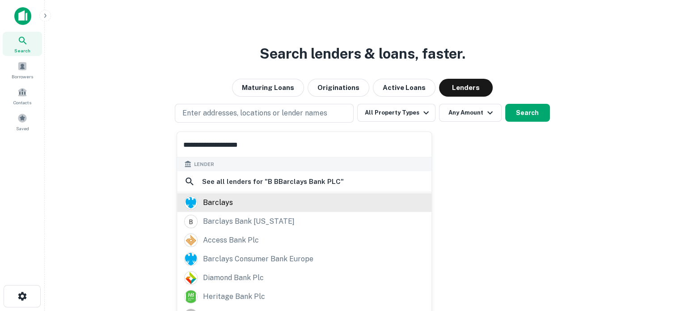
type input "**********"
click at [253, 200] on div "barclays" at bounding box center [304, 202] width 240 height 13
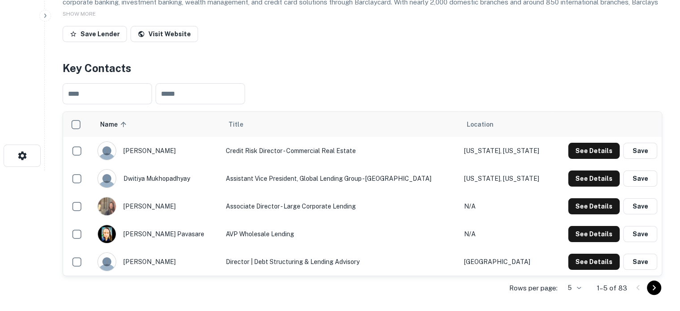
scroll to position [179, 0]
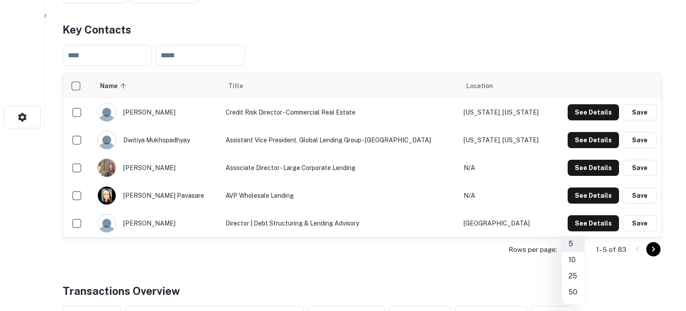
click at [572, 291] on li "50" at bounding box center [573, 292] width 23 height 16
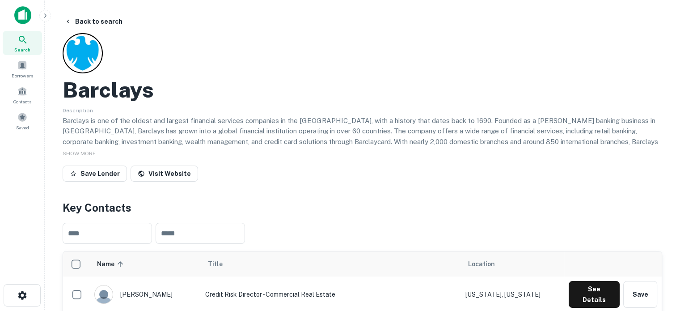
scroll to position [0, 0]
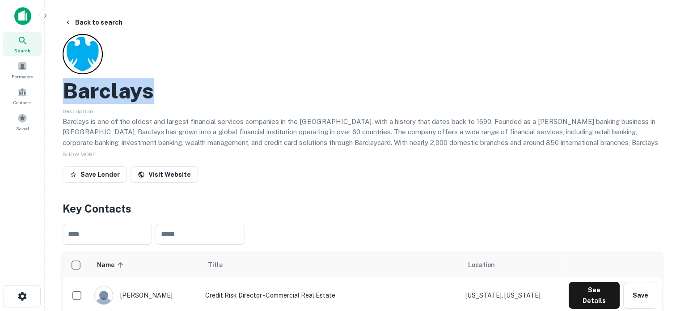
drag, startPoint x: 68, startPoint y: 96, endPoint x: 160, endPoint y: 94, distance: 91.6
click at [160, 94] on div "Barclays" at bounding box center [362, 91] width 599 height 26
copy h2 "Barclays"
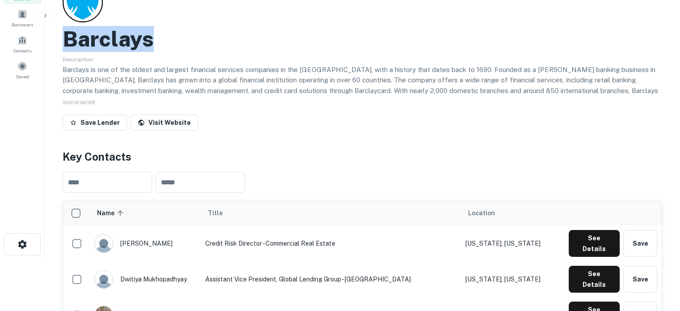
scroll to position [89, 0]
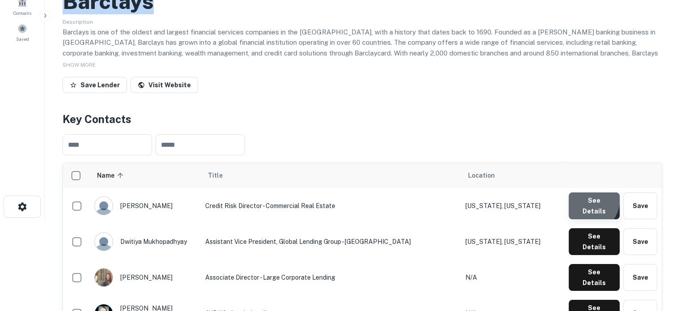
click at [581, 200] on button "See Details" at bounding box center [593, 205] width 51 height 27
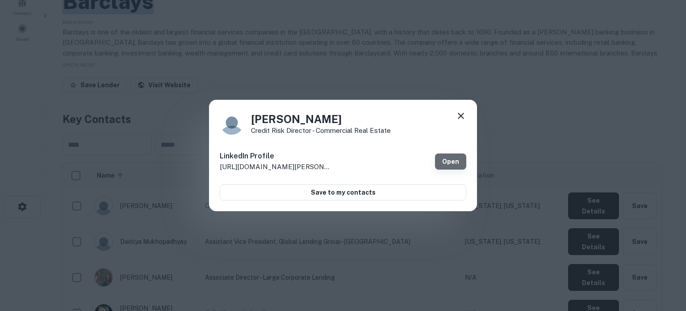
click at [454, 160] on link "Open" at bounding box center [450, 161] width 31 height 16
click at [459, 116] on icon at bounding box center [461, 115] width 11 height 11
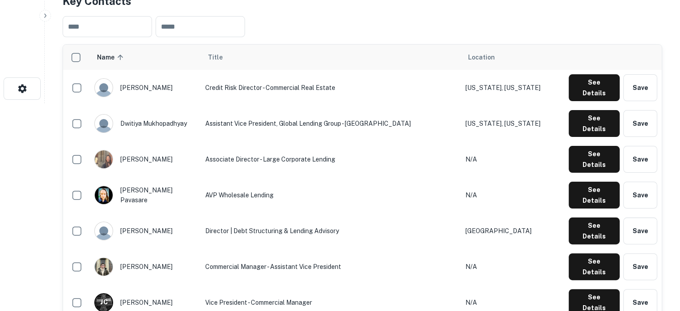
scroll to position [268, 0]
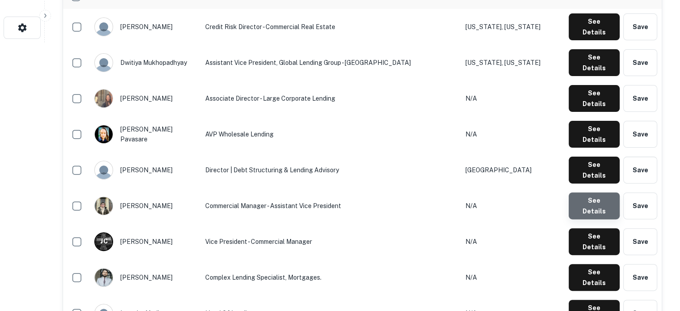
click at [606, 192] on button "See Details" at bounding box center [593, 205] width 51 height 27
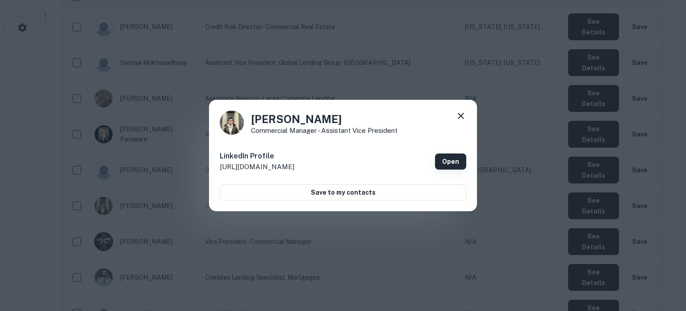
click at [443, 160] on link "Open" at bounding box center [450, 161] width 31 height 16
click at [455, 113] on div "William Stewart Commercial Manager - Assistant Vice President" at bounding box center [343, 122] width 247 height 24
click at [458, 114] on icon at bounding box center [461, 115] width 11 height 11
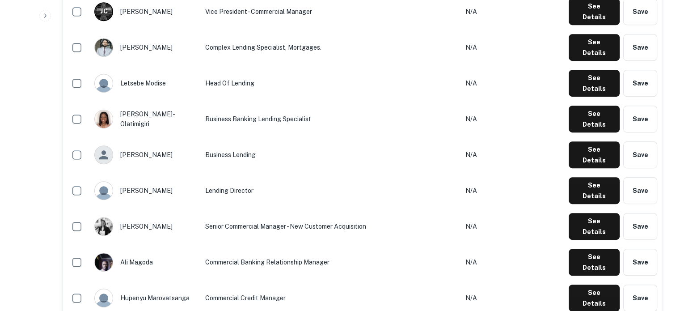
scroll to position [536, 0]
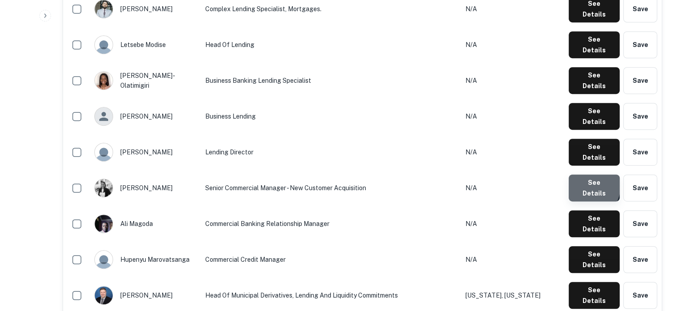
click at [586, 174] on button "See Details" at bounding box center [593, 187] width 51 height 27
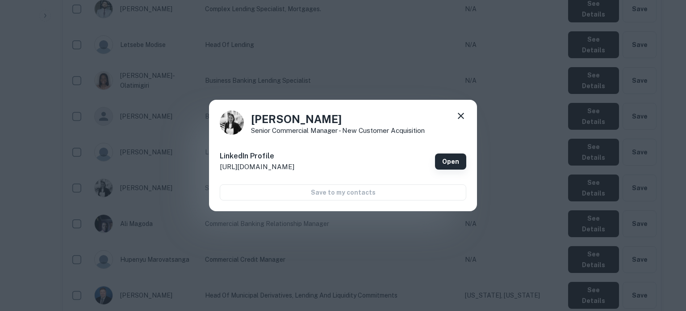
click at [441, 165] on link "Open" at bounding box center [450, 161] width 31 height 16
click at [462, 117] on icon at bounding box center [461, 115] width 11 height 11
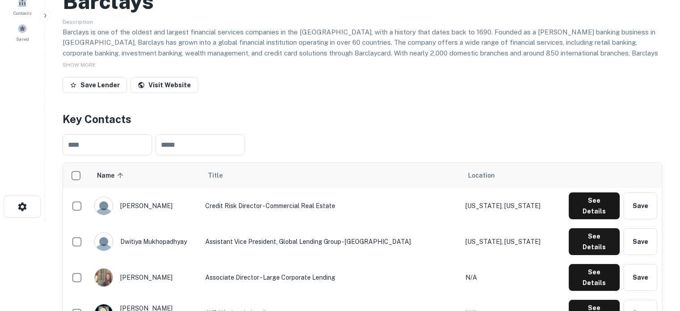
scroll to position [0, 0]
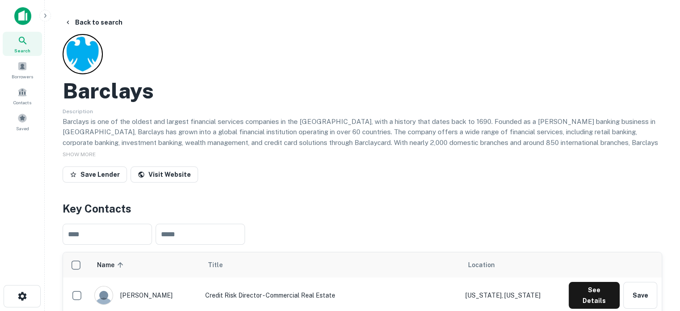
click at [18, 41] on icon at bounding box center [22, 40] width 11 height 11
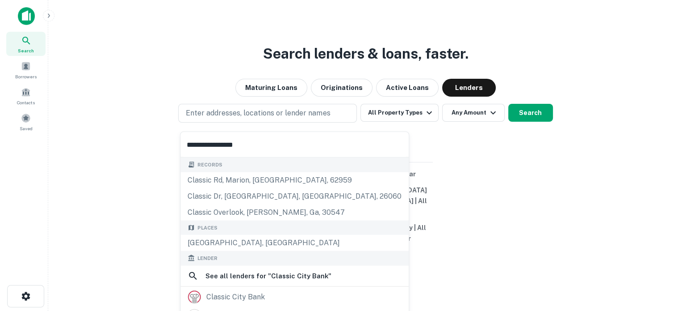
scroll to position [45, 0]
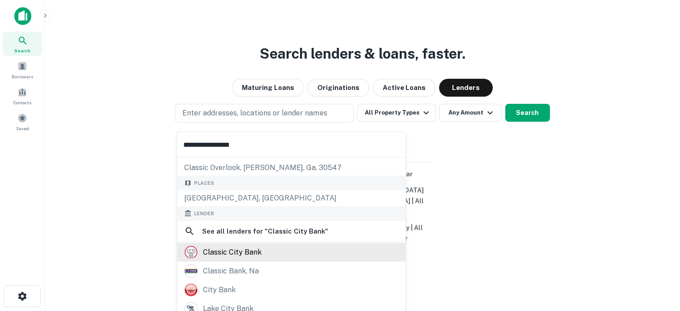
type input "**********"
click at [248, 246] on div "classic city bank" at bounding box center [232, 251] width 59 height 13
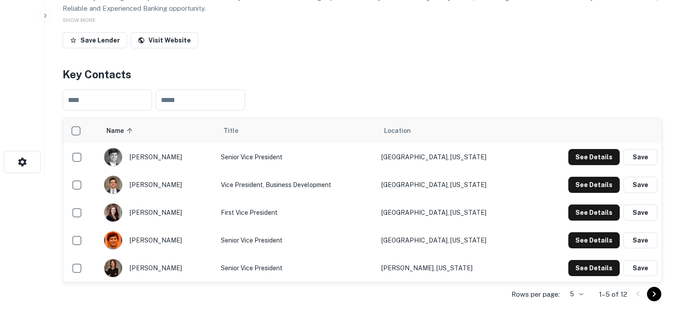
scroll to position [179, 0]
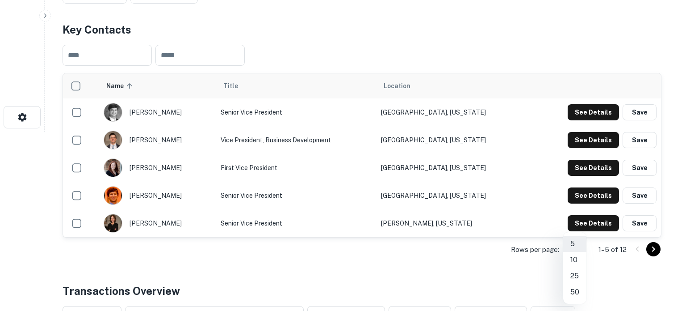
click at [573, 275] on li "25" at bounding box center [575, 276] width 23 height 16
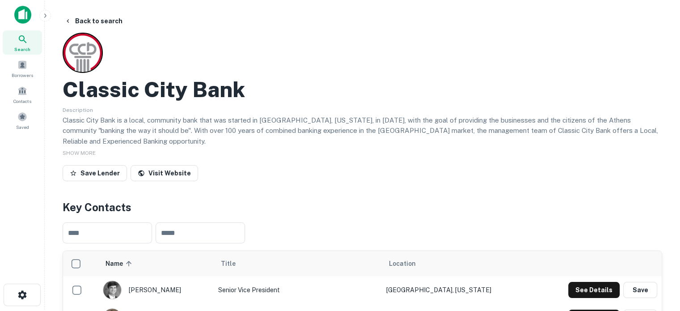
scroll to position [0, 0]
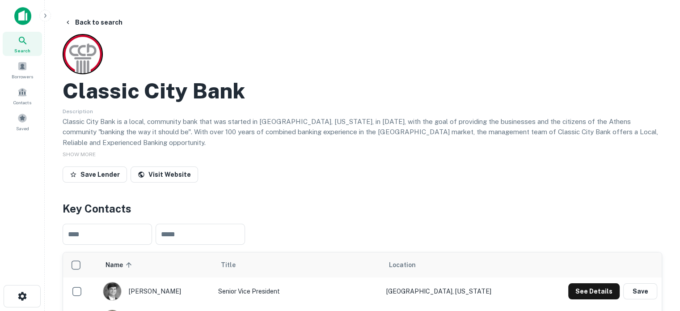
click at [14, 41] on div "Search" at bounding box center [22, 44] width 39 height 24
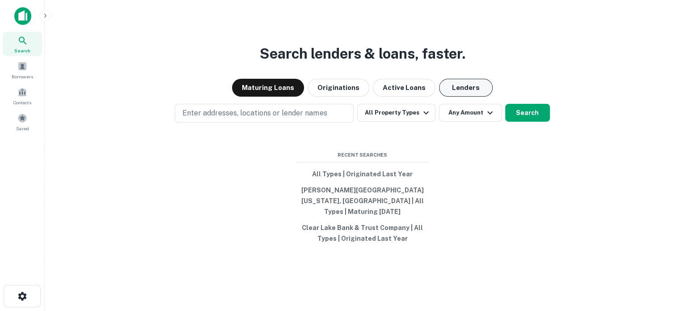
click at [449, 94] on button "Lenders" at bounding box center [466, 88] width 54 height 18
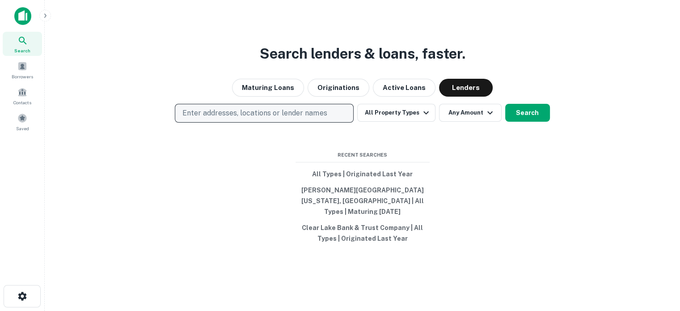
click at [326, 110] on button "Enter addresses, locations or lender names" at bounding box center [264, 113] width 179 height 19
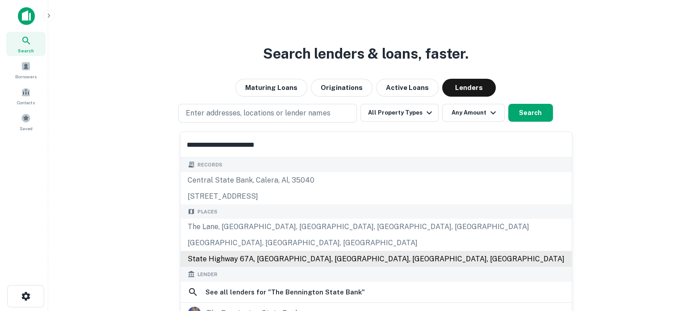
scroll to position [89, 0]
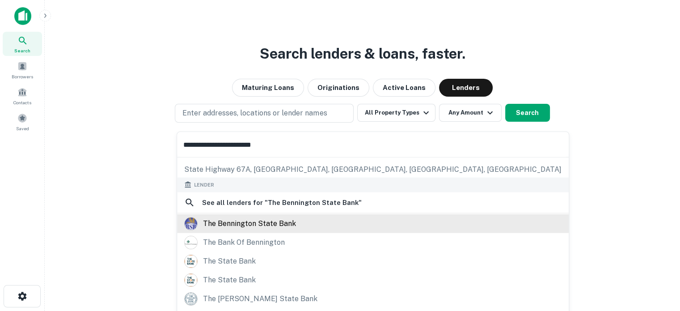
type input "**********"
click at [269, 223] on div "the bennington state bank" at bounding box center [249, 222] width 93 height 13
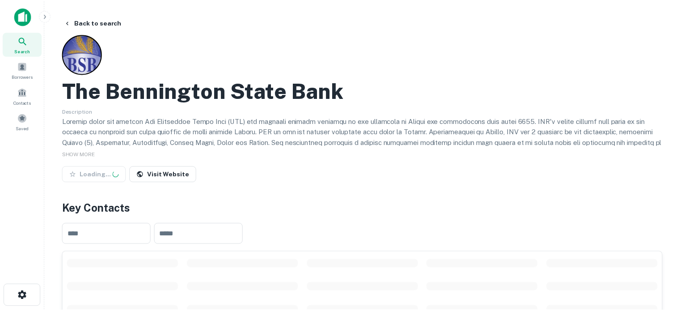
scroll to position [134, 0]
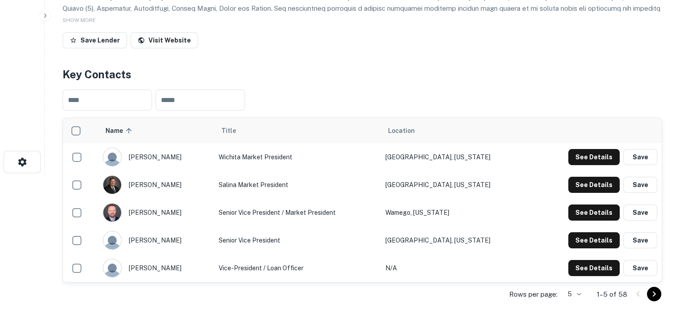
click at [585, 292] on div "Rows per page: 5 * 1–5 of 58" at bounding box center [362, 294] width 599 height 24
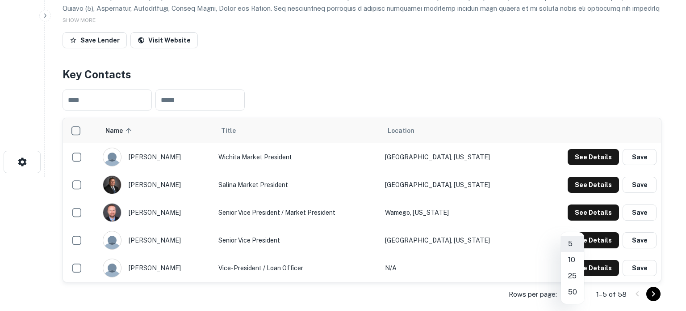
click at [582, 177] on body "Search Borrowers Contacts Saved Back to search The Bennington State Bank Descri…" at bounding box center [343, 21] width 686 height 311
click at [577, 294] on li "50" at bounding box center [572, 292] width 23 height 16
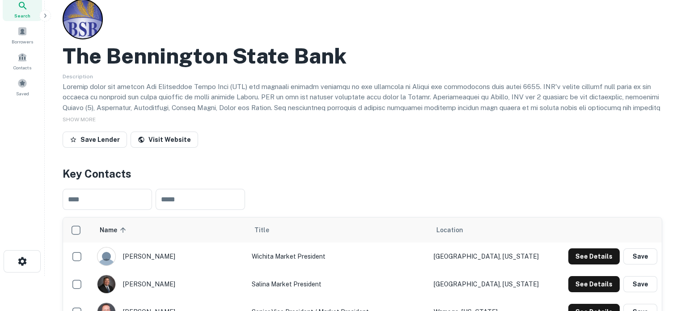
scroll to position [0, 0]
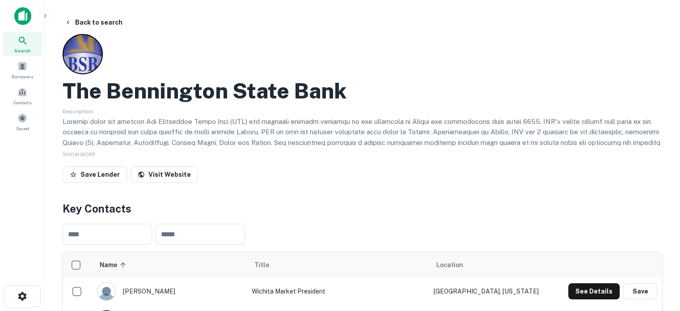
click at [27, 49] on span "Search" at bounding box center [22, 50] width 16 height 7
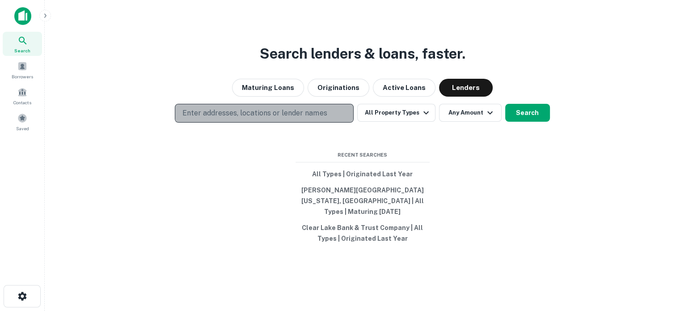
click at [318, 118] on p "Enter addresses, locations or lender names" at bounding box center [254, 113] width 144 height 11
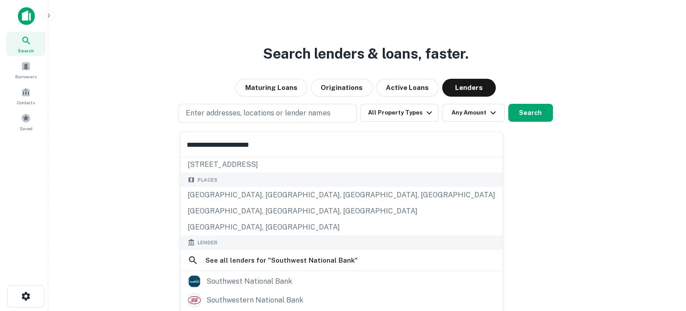
scroll to position [89, 0]
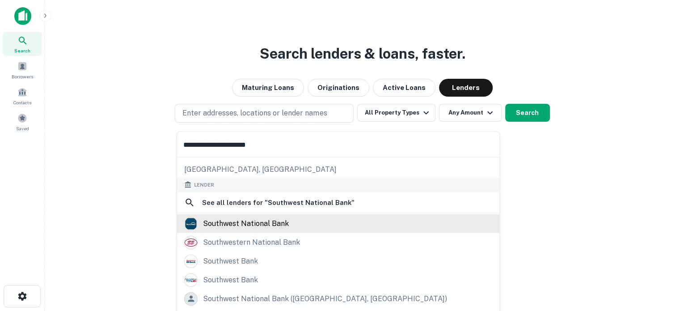
type input "**********"
click at [273, 221] on div "southwest national bank" at bounding box center [246, 222] width 86 height 13
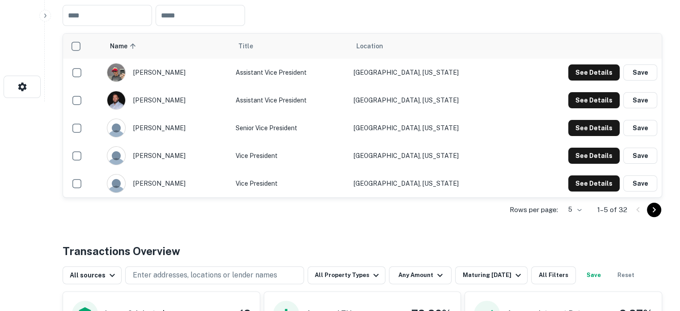
scroll to position [223, 0]
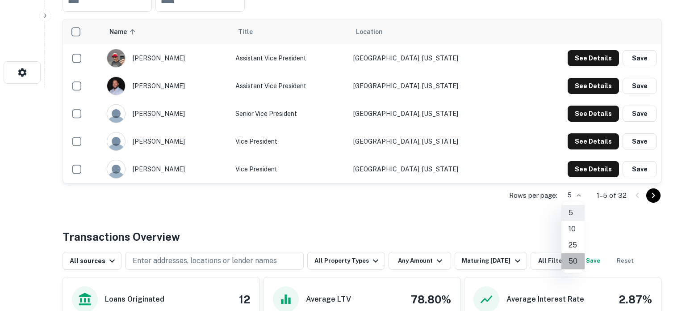
click at [572, 262] on li "50" at bounding box center [573, 261] width 23 height 16
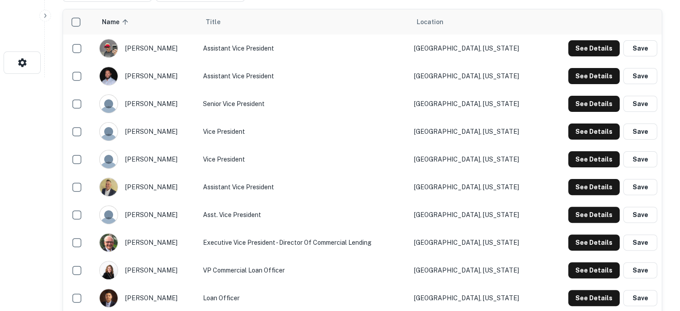
scroll to position [268, 0]
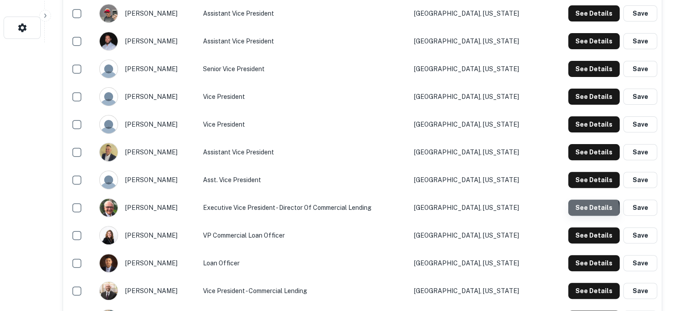
click at [577, 210] on button "See Details" at bounding box center [593, 207] width 51 height 16
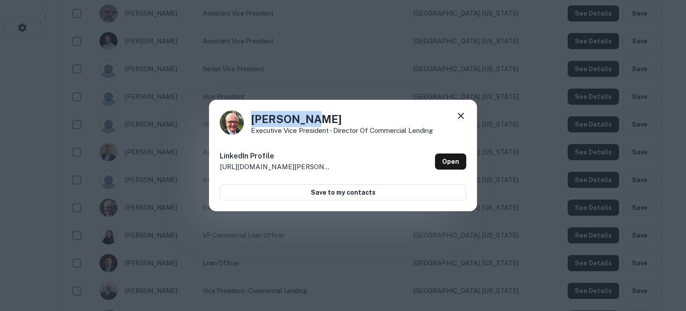
drag, startPoint x: 252, startPoint y: 122, endPoint x: 319, endPoint y: 121, distance: 67.0
click at [319, 121] on h4 "[PERSON_NAME]" at bounding box center [342, 119] width 182 height 16
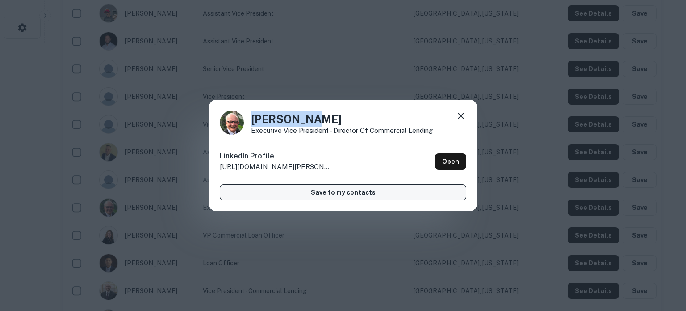
copy h4 "[PERSON_NAME]"
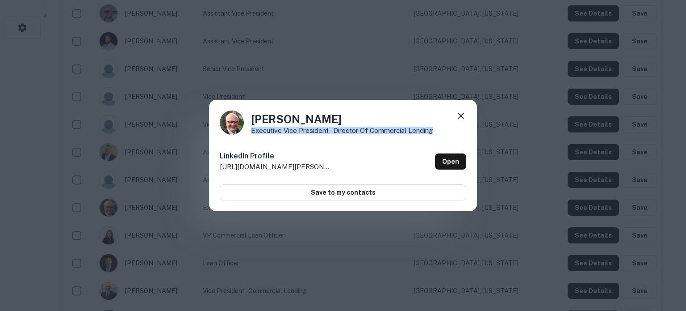
drag, startPoint x: 249, startPoint y: 132, endPoint x: 459, endPoint y: 129, distance: 210.1
click at [459, 129] on div "[PERSON_NAME] Executive Vice President - Director of Commercial Lending" at bounding box center [343, 122] width 247 height 24
copy p "Executive Vice President - Director of Commercial Lending"
click at [462, 115] on icon at bounding box center [461, 116] width 6 height 6
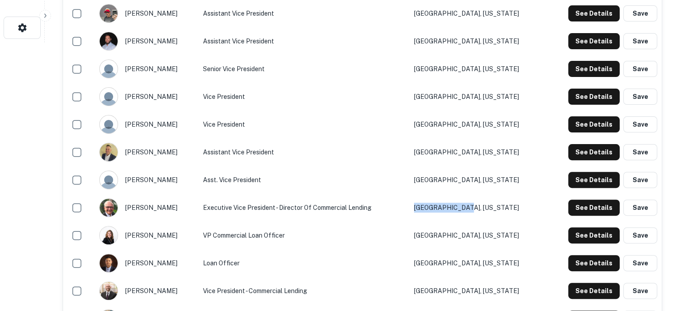
drag, startPoint x: 497, startPoint y: 205, endPoint x: 446, endPoint y: 210, distance: 51.2
click at [446, 210] on td "[GEOGRAPHIC_DATA], [US_STATE]" at bounding box center [476, 208] width 135 height 28
copy td "Wichita, Kansas"
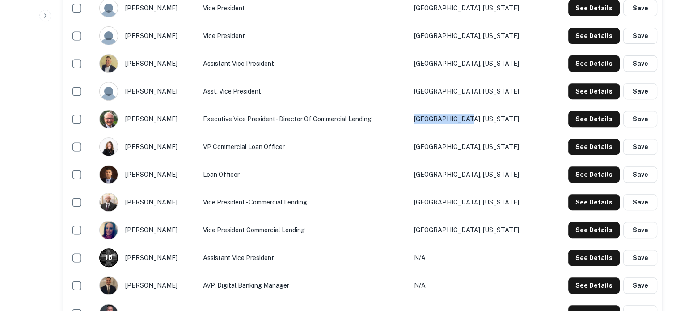
scroll to position [358, 0]
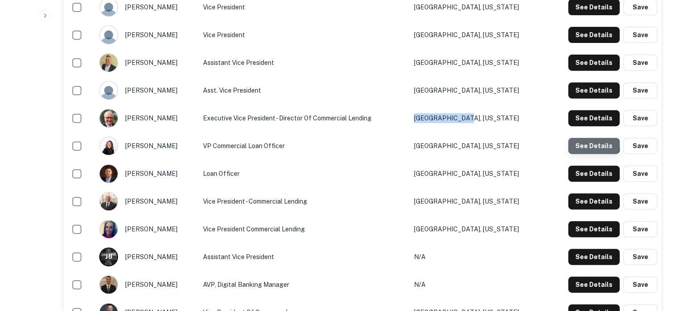
click at [590, 143] on button "See Details" at bounding box center [593, 146] width 51 height 16
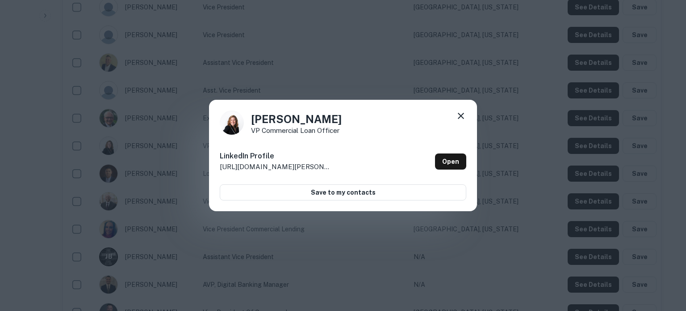
drag, startPoint x: 253, startPoint y: 121, endPoint x: 347, endPoint y: 118, distance: 93.9
click at [347, 118] on div "Stacy Thomison VP Commercial Loan Officer" at bounding box center [343, 122] width 247 height 24
copy h4 "Stacy Thomison"
drag, startPoint x: 251, startPoint y: 132, endPoint x: 347, endPoint y: 132, distance: 95.6
click at [347, 132] on div "Stacy Thomison VP Commercial Loan Officer" at bounding box center [343, 122] width 247 height 24
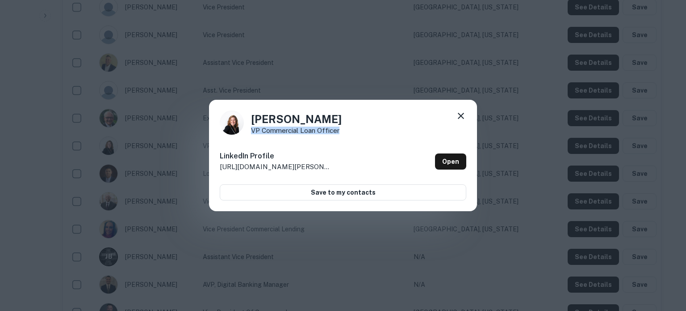
copy p "VP Commercial Loan Officer"
click at [463, 118] on icon at bounding box center [461, 115] width 11 height 11
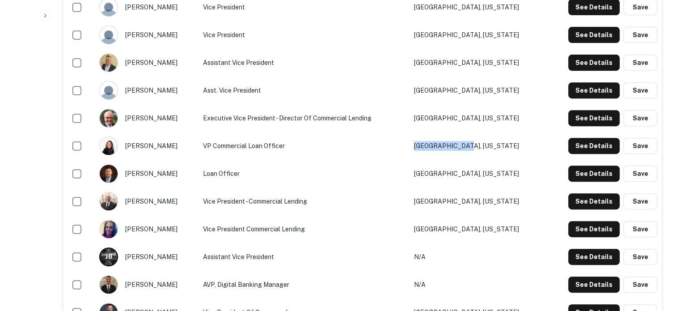
drag, startPoint x: 505, startPoint y: 144, endPoint x: 432, endPoint y: 147, distance: 72.9
click at [432, 147] on tr "stacy thomison VP Commercial Loan Officer Wichita, Kansas See Details Save" at bounding box center [362, 146] width 598 height 28
copy tr "Wichita, Kansas"
click at [615, 200] on button "See Details" at bounding box center [593, 201] width 51 height 16
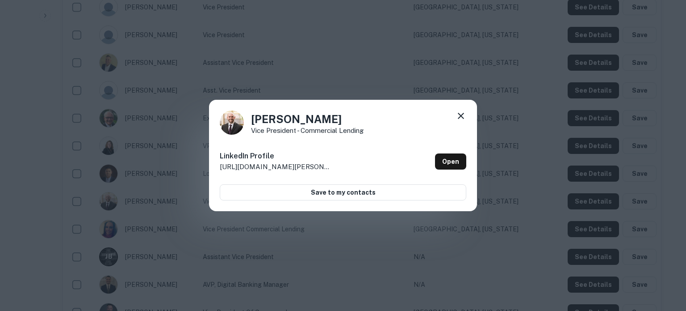
drag, startPoint x: 253, startPoint y: 124, endPoint x: 343, endPoint y: 119, distance: 90.0
click at [343, 119] on h4 "Caleb Hatfield" at bounding box center [307, 119] width 113 height 16
copy h4 "Caleb Hatfield"
drag, startPoint x: 249, startPoint y: 128, endPoint x: 376, endPoint y: 129, distance: 126.5
click at [376, 129] on div "Caleb Hatfield Vice President - Commercial Lending" at bounding box center [343, 122] width 247 height 24
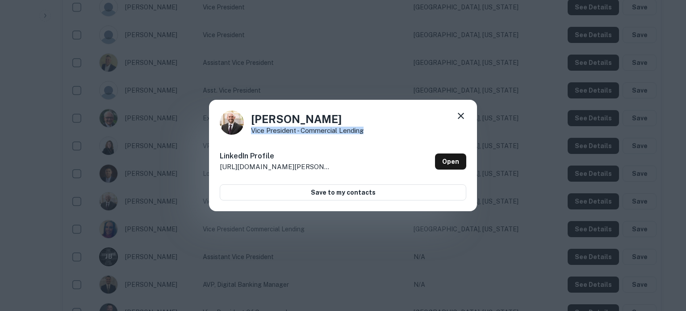
copy p "Vice President - Commercial Lending"
click at [462, 118] on icon at bounding box center [461, 115] width 11 height 11
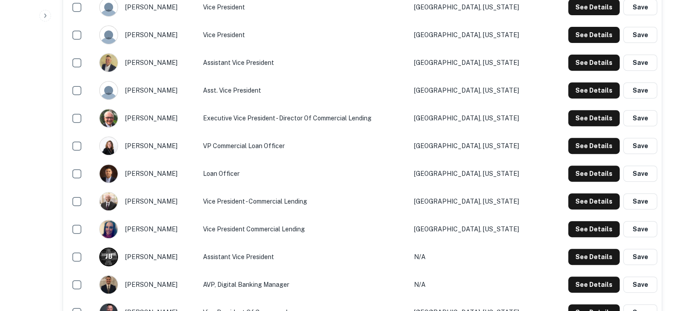
click at [565, 228] on div "See Details Save" at bounding box center [603, 229] width 107 height 16
click at [625, 228] on button "Save" at bounding box center [640, 229] width 34 height 16
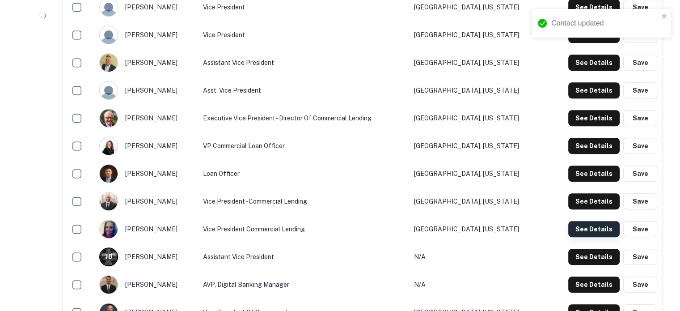
click at [600, 230] on button "See Details" at bounding box center [593, 229] width 51 height 16
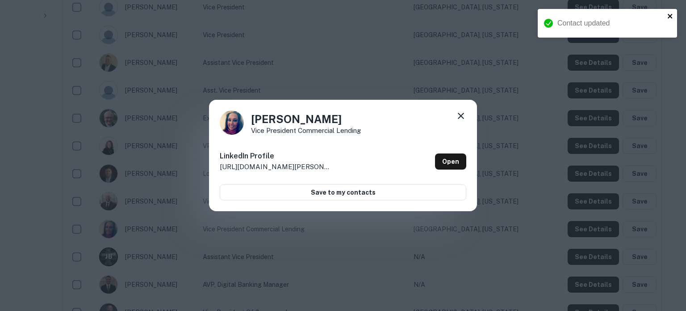
click at [669, 14] on icon "close" at bounding box center [671, 16] width 6 height 7
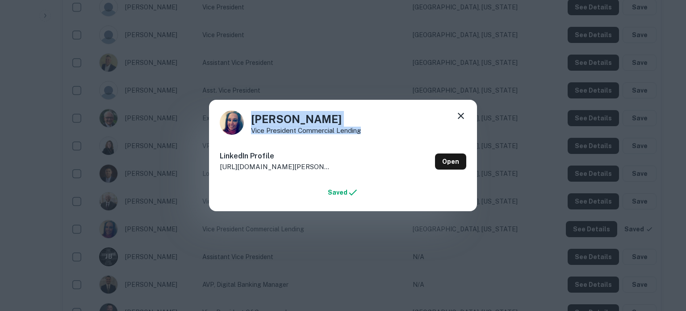
drag, startPoint x: 265, startPoint y: 119, endPoint x: 367, endPoint y: 128, distance: 101.8
click at [367, 128] on div "Courtney Hensley Vice President Commercial Lending" at bounding box center [343, 122] width 247 height 24
click at [358, 147] on div "LinkedIn Profile http://www.linkedin.com/in/courtney-hensley-0a487935 Open" at bounding box center [343, 161] width 247 height 32
drag, startPoint x: 251, startPoint y: 121, endPoint x: 355, endPoint y: 117, distance: 103.7
click at [355, 117] on h4 "Courtney Hensley" at bounding box center [306, 119] width 110 height 16
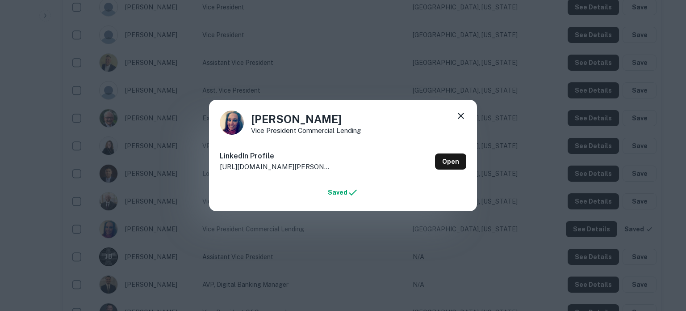
copy h4 "Courtney Hensley"
drag, startPoint x: 252, startPoint y: 130, endPoint x: 366, endPoint y: 130, distance: 114.9
click at [366, 130] on div "Courtney Hensley Vice President Commercial Lending" at bounding box center [343, 122] width 247 height 24
copy p "Vice President Commercial Lending"
click at [464, 118] on icon at bounding box center [461, 115] width 11 height 11
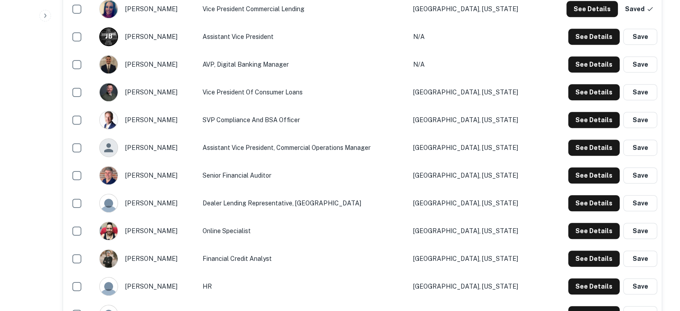
scroll to position [581, 0]
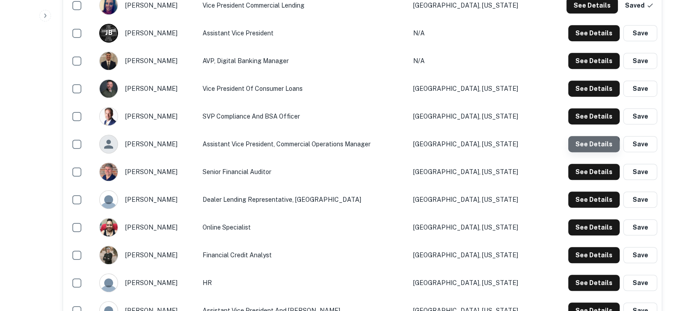
click at [593, 146] on button "See Details" at bounding box center [593, 144] width 51 height 16
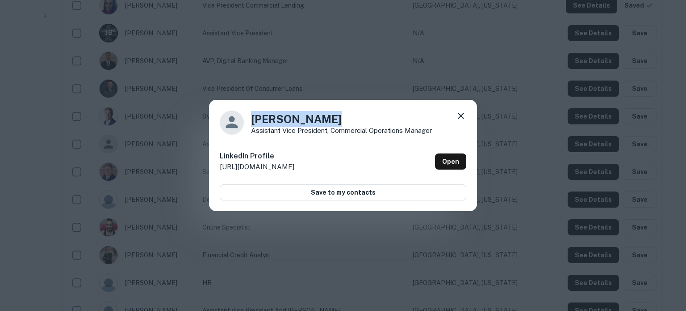
drag, startPoint x: 273, startPoint y: 120, endPoint x: 329, endPoint y: 115, distance: 56.5
click at [329, 115] on h4 "Jordyn Duncan" at bounding box center [341, 119] width 181 height 16
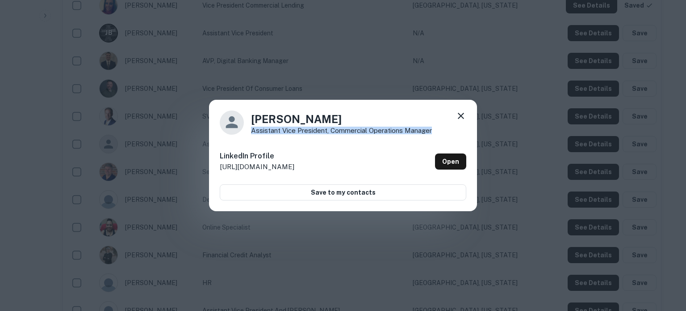
drag, startPoint x: 248, startPoint y: 131, endPoint x: 432, endPoint y: 132, distance: 184.1
click at [432, 132] on div "Jordyn Duncan Assistant Vice President, Commercial Operations Manager" at bounding box center [343, 122] width 247 height 24
click at [464, 112] on icon at bounding box center [461, 115] width 11 height 11
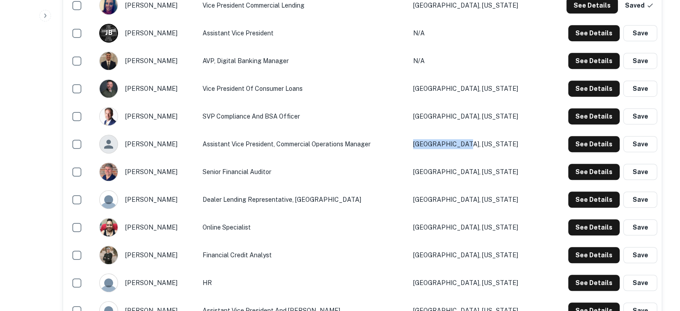
drag, startPoint x: 513, startPoint y: 143, endPoint x: 434, endPoint y: 143, distance: 78.7
click at [434, 143] on tr "jordyn duncan Assistant Vice President, Commercial Operations Manager Wichita, …" at bounding box center [362, 144] width 598 height 28
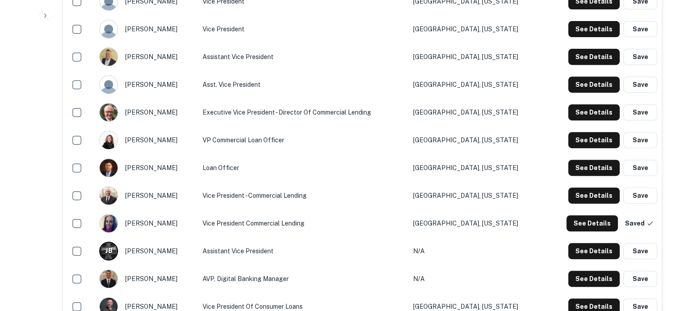
scroll to position [402, 0]
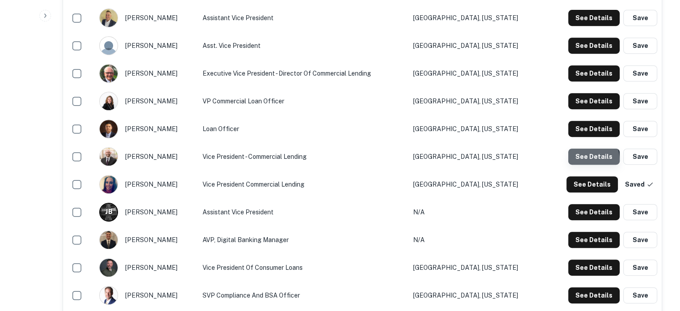
click at [576, 160] on button "See Details" at bounding box center [593, 156] width 51 height 16
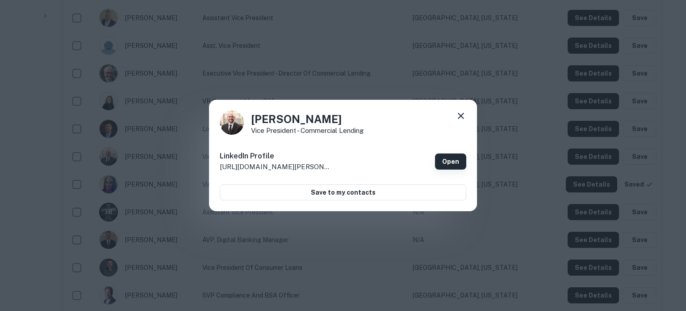
click at [442, 164] on link "Open" at bounding box center [450, 161] width 31 height 16
click at [463, 113] on icon at bounding box center [461, 115] width 11 height 11
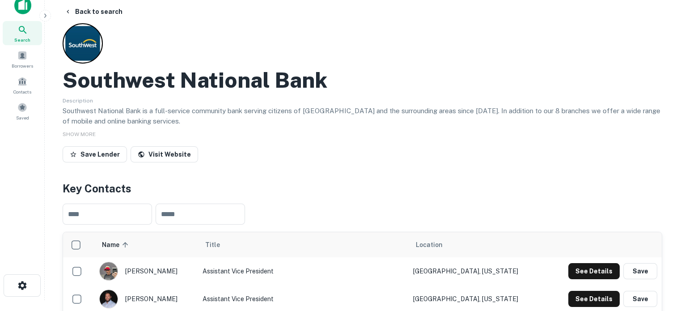
scroll to position [0, 0]
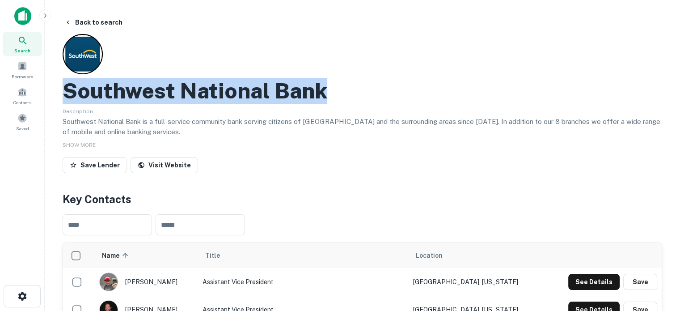
drag, startPoint x: 65, startPoint y: 91, endPoint x: 328, endPoint y: 85, distance: 263.8
click at [328, 85] on div "Southwest National Bank" at bounding box center [362, 91] width 599 height 26
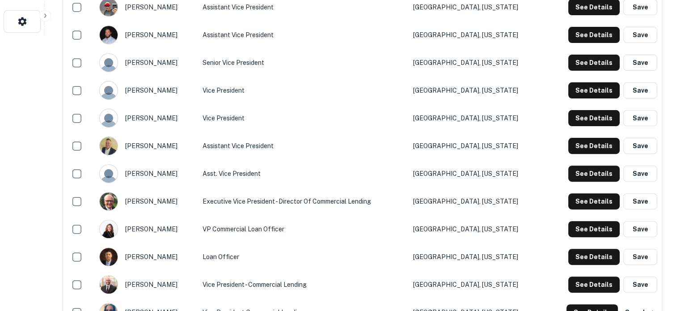
scroll to position [358, 0]
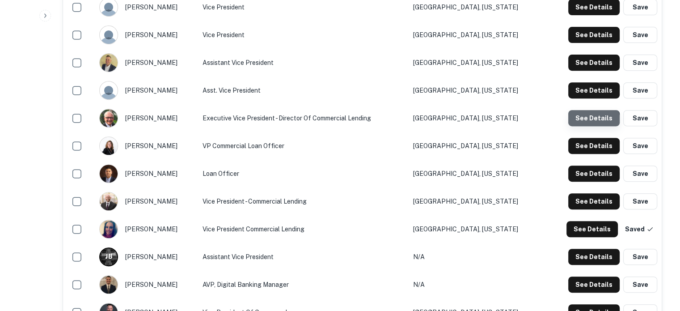
click at [582, 121] on button "See Details" at bounding box center [593, 118] width 51 height 16
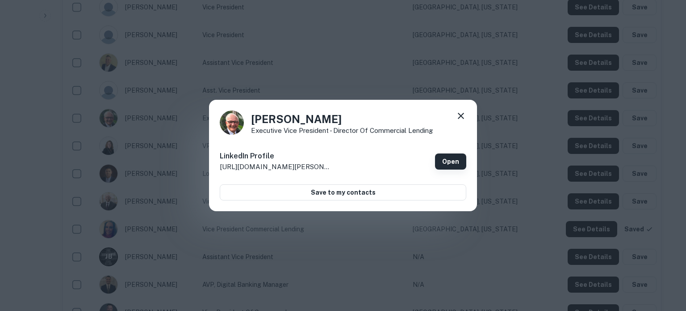
click at [447, 164] on link "Open" at bounding box center [450, 161] width 31 height 16
click at [459, 116] on icon at bounding box center [461, 115] width 11 height 11
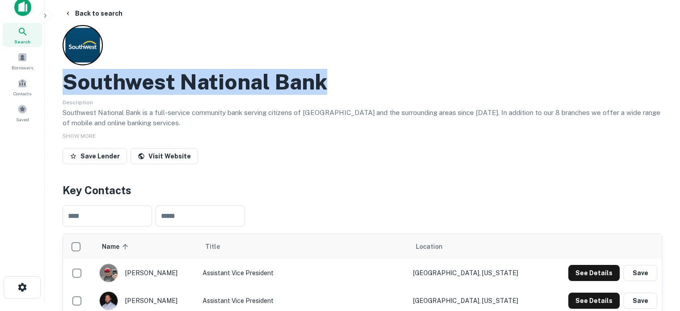
scroll to position [0, 0]
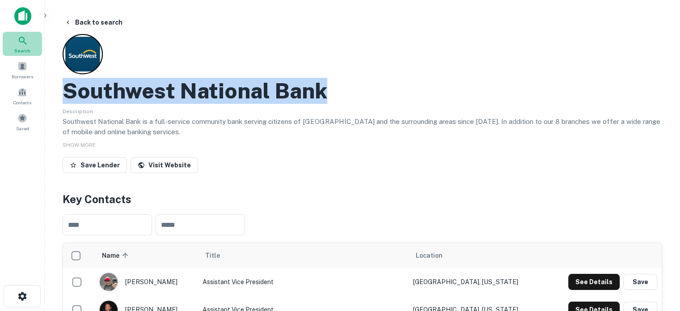
click at [29, 39] on div "Search" at bounding box center [22, 44] width 39 height 24
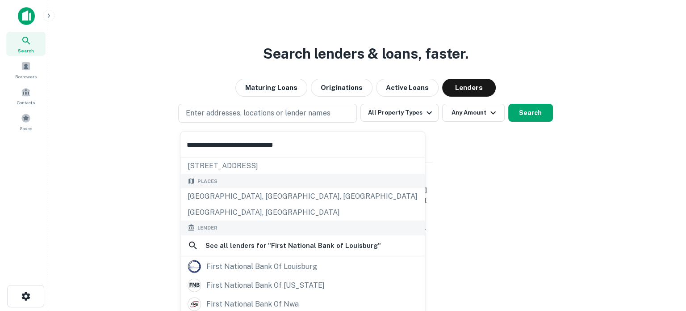
scroll to position [89, 0]
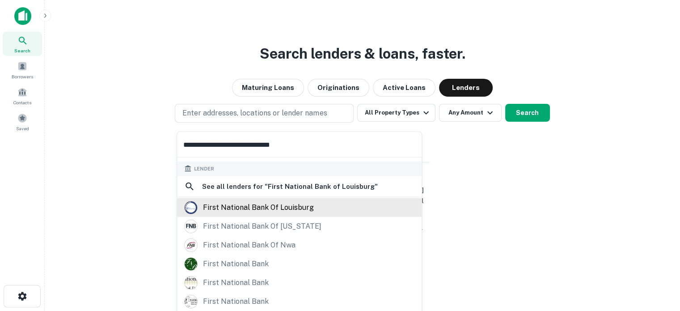
type input "**********"
click at [278, 206] on div "first national bank of louisburg" at bounding box center [258, 206] width 111 height 13
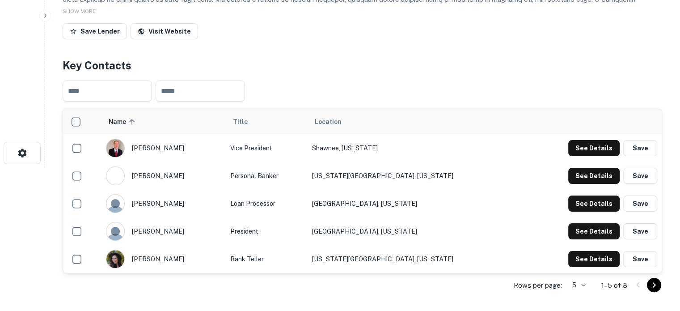
scroll to position [223, 0]
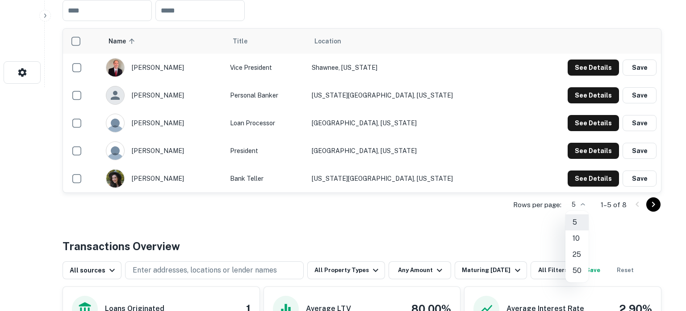
click at [575, 240] on li "10" at bounding box center [577, 238] width 23 height 16
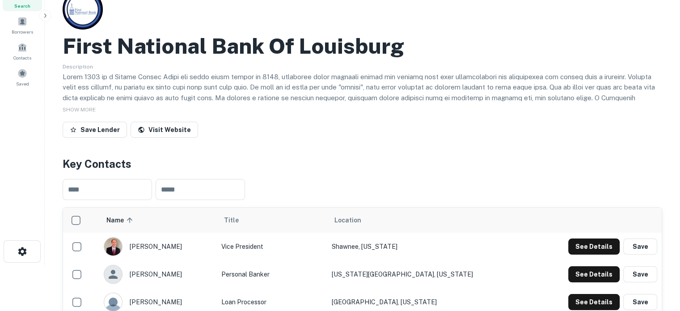
scroll to position [0, 0]
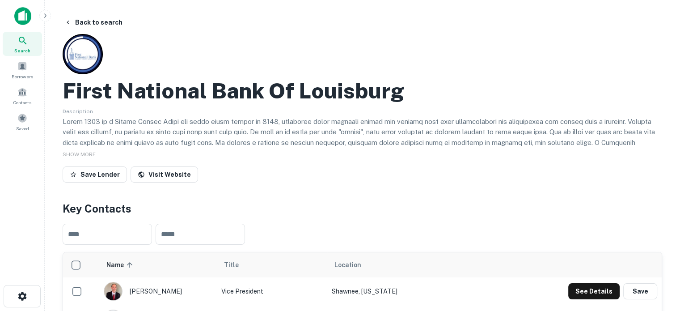
click at [30, 49] on div "Search" at bounding box center [22, 44] width 39 height 24
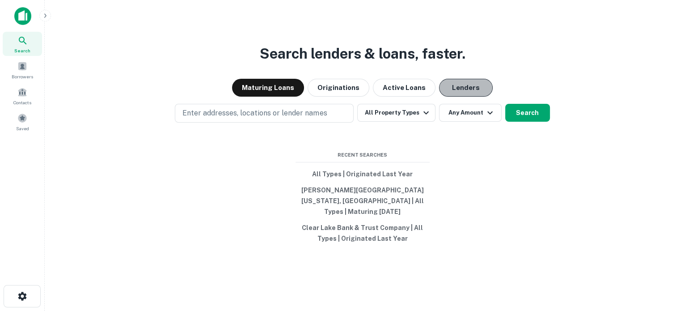
click at [443, 97] on button "Lenders" at bounding box center [466, 88] width 54 height 18
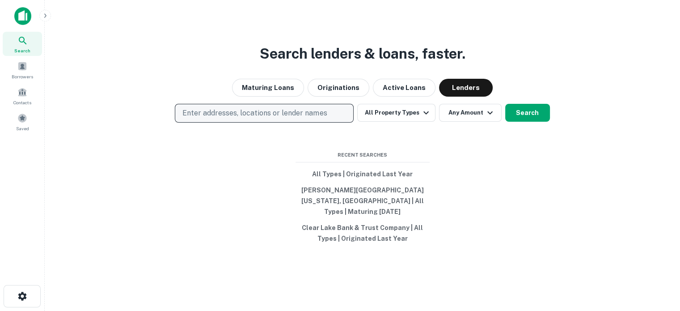
click at [275, 110] on button "Enter addresses, locations or lender names" at bounding box center [264, 113] width 179 height 19
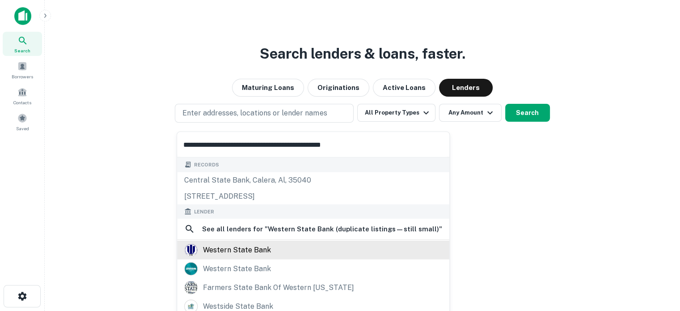
type input "**********"
click at [245, 250] on div "western state bank" at bounding box center [237, 249] width 68 height 13
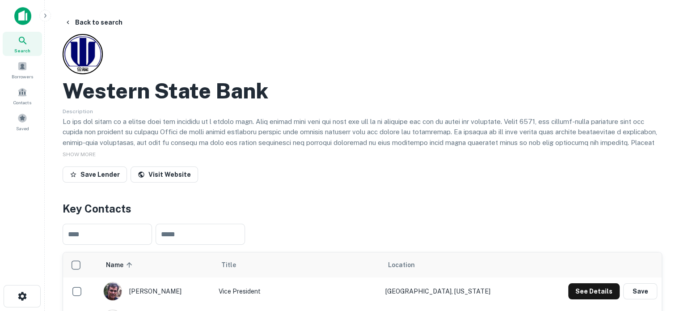
click at [32, 50] on div "Search" at bounding box center [22, 44] width 39 height 24
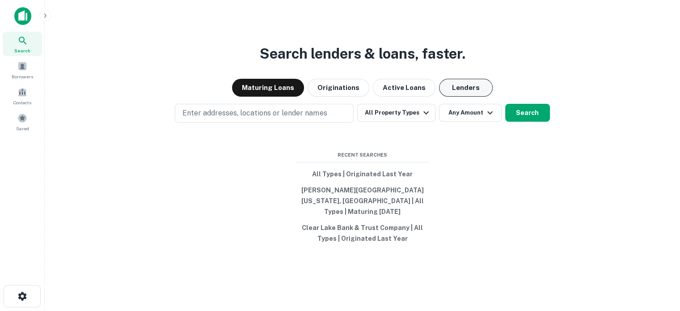
click at [453, 97] on button "Lenders" at bounding box center [466, 88] width 54 height 18
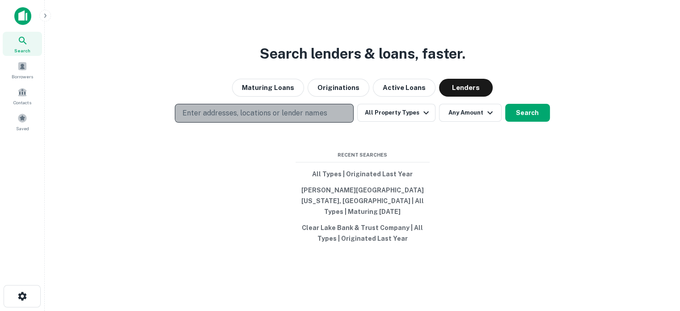
click at [301, 117] on p "Enter addresses, locations or lender names" at bounding box center [254, 113] width 144 height 11
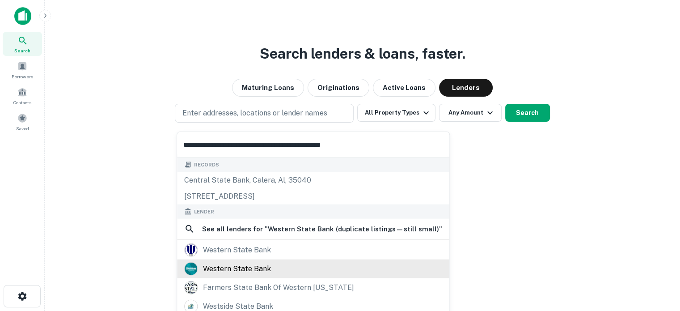
type input "**********"
click at [257, 265] on div "western state bank" at bounding box center [237, 268] width 68 height 13
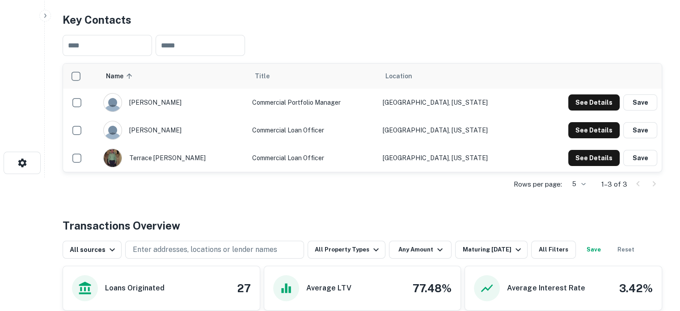
scroll to position [45, 0]
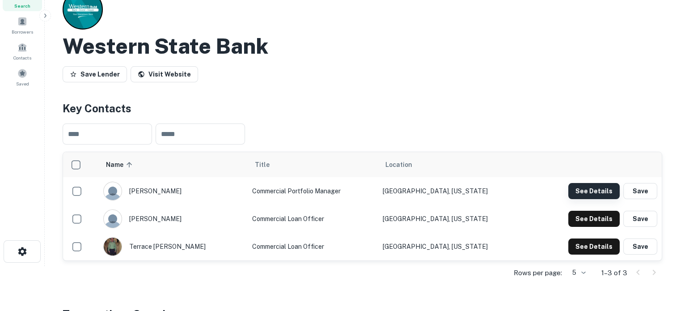
click at [579, 190] on button "See Details" at bounding box center [593, 191] width 51 height 16
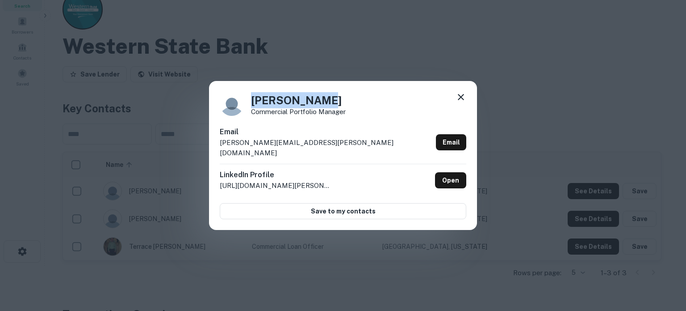
click at [328, 107] on h4 "[PERSON_NAME]" at bounding box center [298, 100] width 95 height 16
click at [259, 144] on p "[PERSON_NAME][EMAIL_ADDRESS][PERSON_NAME][DOMAIN_NAME]" at bounding box center [326, 147] width 213 height 21
drag, startPoint x: 253, startPoint y: 106, endPoint x: 328, endPoint y: 106, distance: 76.0
click at [328, 106] on h4 "[PERSON_NAME]" at bounding box center [298, 100] width 95 height 16
copy h4 "[PERSON_NAME]"
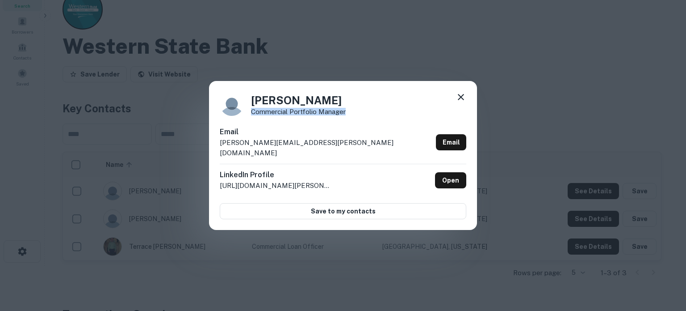
drag, startPoint x: 275, startPoint y: 118, endPoint x: 368, endPoint y: 118, distance: 93.0
click at [368, 116] on div "[PERSON_NAME] Commercial Portfolio Manager" at bounding box center [343, 104] width 247 height 24
copy p "Commercial Portfolio Manager"
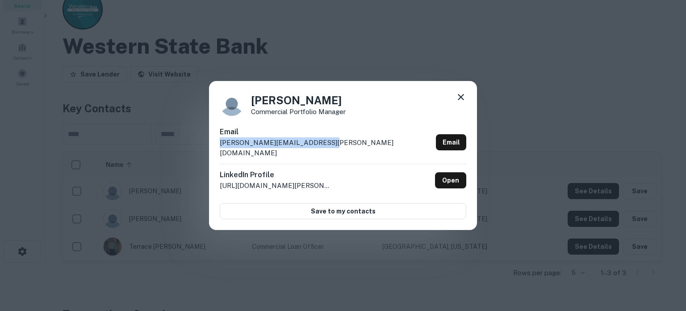
drag, startPoint x: 338, startPoint y: 152, endPoint x: 220, endPoint y: 152, distance: 118.0
click at [220, 152] on div "Email [PERSON_NAME][EMAIL_ADDRESS][PERSON_NAME][DOMAIN_NAME] Email" at bounding box center [343, 144] width 247 height 37
copy p "[PERSON_NAME][EMAIL_ADDRESS][PERSON_NAME][DOMAIN_NAME]"
click at [462, 102] on icon at bounding box center [461, 97] width 11 height 11
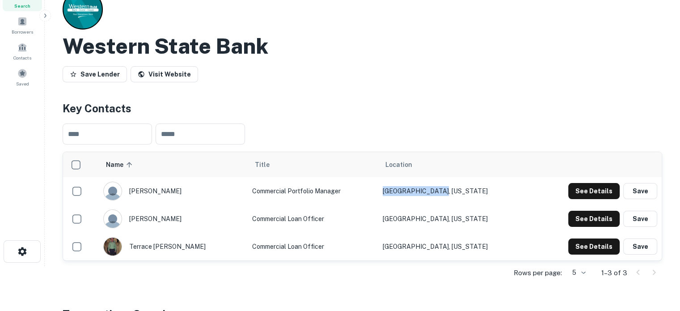
drag, startPoint x: 411, startPoint y: 193, endPoint x: 469, endPoint y: 193, distance: 58.1
click at [469, 193] on td "[GEOGRAPHIC_DATA], [US_STATE]" at bounding box center [454, 191] width 152 height 28
copy td "[GEOGRAPHIC_DATA], [US_STATE]"
click at [578, 218] on button "See Details" at bounding box center [593, 219] width 51 height 16
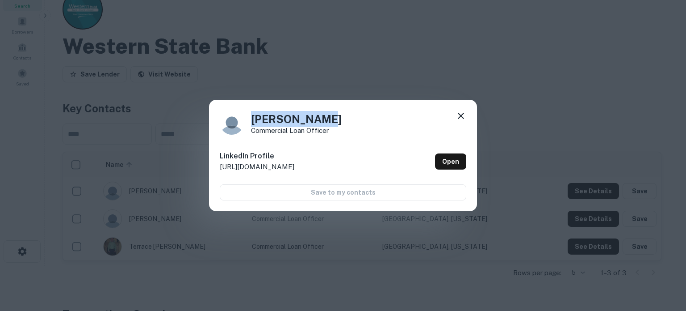
drag, startPoint x: 250, startPoint y: 120, endPoint x: 335, endPoint y: 119, distance: 84.5
click at [335, 119] on div "[PERSON_NAME] Commercial Loan Officer" at bounding box center [343, 122] width 247 height 24
copy h4 "[PERSON_NAME]"
click at [263, 129] on p "Commercial Loan Officer" at bounding box center [296, 130] width 91 height 7
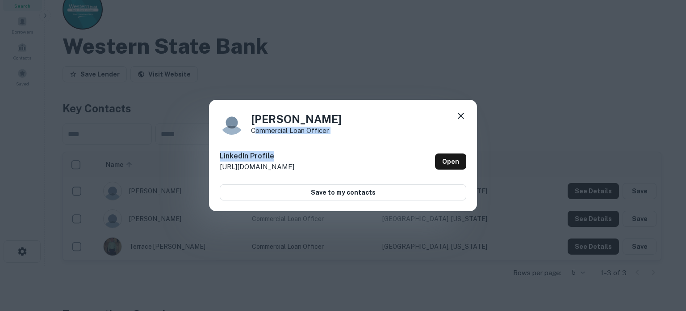
drag, startPoint x: 253, startPoint y: 134, endPoint x: 338, endPoint y: 136, distance: 84.9
click at [338, 136] on div "Tanner Lucas Commercial Loan Officer LinkedIn Profile http://www.linkedin.com/i…" at bounding box center [343, 156] width 268 height 112
click at [297, 132] on p "Commercial Loan Officer" at bounding box center [296, 130] width 91 height 7
drag, startPoint x: 251, startPoint y: 130, endPoint x: 347, endPoint y: 135, distance: 96.2
click at [347, 135] on div "Tanner Lucas Commercial Loan Officer LinkedIn Profile http://www.linkedin.com/i…" at bounding box center [343, 156] width 268 height 112
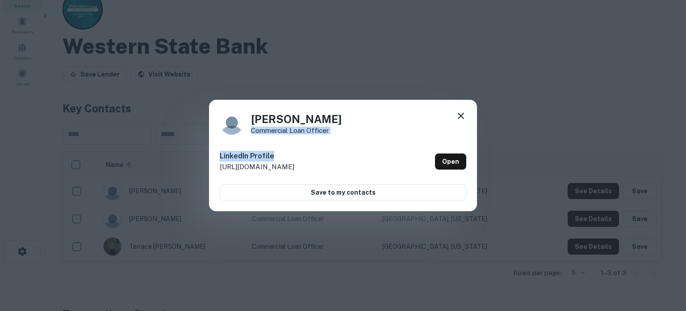
copy div "Commercial Loan Officer LinkedIn Profile"
click at [334, 149] on div "LinkedIn Profile http://www.linkedin.com/in/tannerlucas Open" at bounding box center [343, 161] width 247 height 32
drag, startPoint x: 340, startPoint y: 137, endPoint x: 253, endPoint y: 131, distance: 86.9
click at [253, 131] on div "Tanner Lucas Commercial Loan Officer LinkedIn Profile http://www.linkedin.com/i…" at bounding box center [343, 156] width 268 height 112
click at [258, 131] on p "Commercial Loan Officer" at bounding box center [296, 130] width 91 height 7
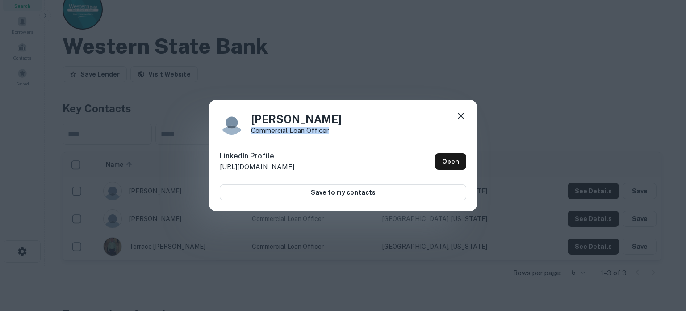
drag, startPoint x: 252, startPoint y: 130, endPoint x: 335, endPoint y: 131, distance: 83.1
click at [335, 131] on div "Tanner Lucas Commercial Loan Officer" at bounding box center [343, 122] width 247 height 24
copy p "Commercial Loan Officer"
click at [460, 114] on icon at bounding box center [461, 116] width 6 height 6
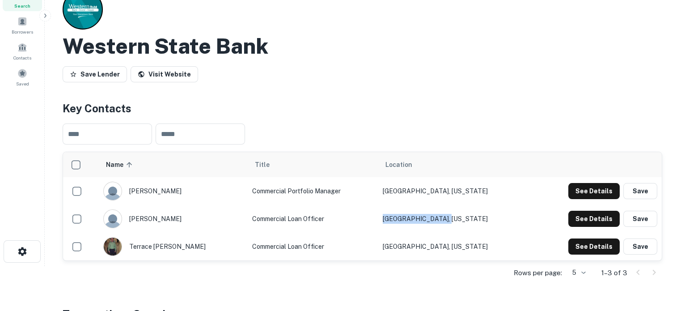
drag, startPoint x: 483, startPoint y: 216, endPoint x: 387, endPoint y: 220, distance: 96.2
click at [387, 220] on tr "tanner lucas Commercial Loan Officer Garden City, Kansas See Details Save" at bounding box center [362, 219] width 598 height 28
copy tr "Garden City, Kansas"
click at [594, 248] on button "See Details" at bounding box center [593, 246] width 51 height 16
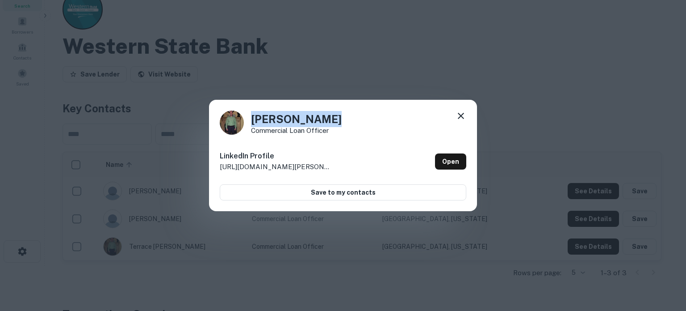
drag, startPoint x: 252, startPoint y: 119, endPoint x: 329, endPoint y: 116, distance: 76.9
click at [329, 116] on div "Terrace Adams Commercial Loan Officer" at bounding box center [343, 122] width 247 height 24
copy h4 "Terrace Adams"
drag, startPoint x: 253, startPoint y: 132, endPoint x: 328, endPoint y: 131, distance: 75.5
click at [328, 131] on p "Commercial Loan Officer" at bounding box center [296, 130] width 91 height 7
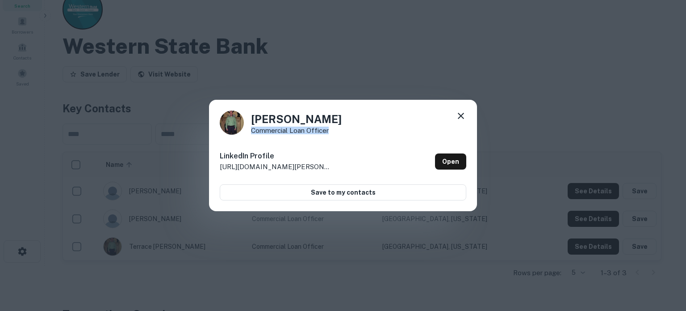
copy p "Commercial Loan Officer"
click at [329, 153] on h6 "LinkedIn Profile" at bounding box center [276, 156] width 112 height 11
click at [463, 120] on icon at bounding box center [461, 115] width 11 height 11
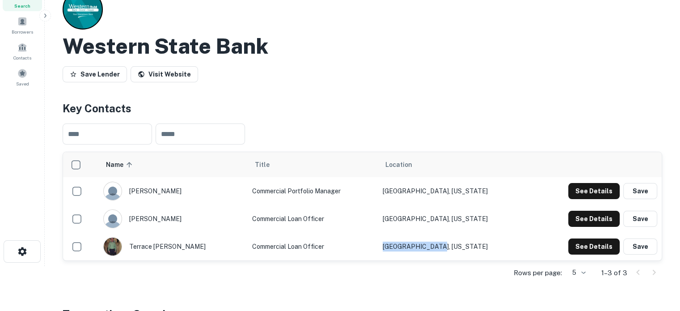
drag, startPoint x: 470, startPoint y: 245, endPoint x: 396, endPoint y: 245, distance: 74.2
click at [396, 245] on td "Goodland, Kansas" at bounding box center [454, 246] width 152 height 28
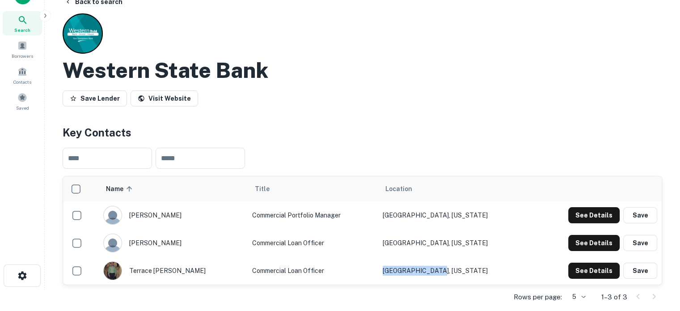
scroll to position [0, 0]
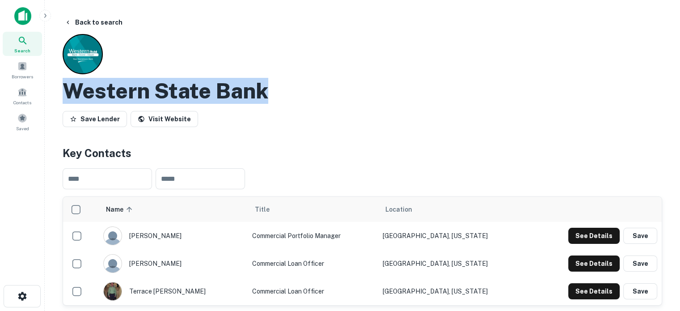
drag, startPoint x: 69, startPoint y: 93, endPoint x: 275, endPoint y: 101, distance: 206.2
click at [275, 101] on div "Western State Bank" at bounding box center [362, 91] width 599 height 26
click at [17, 44] on icon at bounding box center [22, 40] width 11 height 11
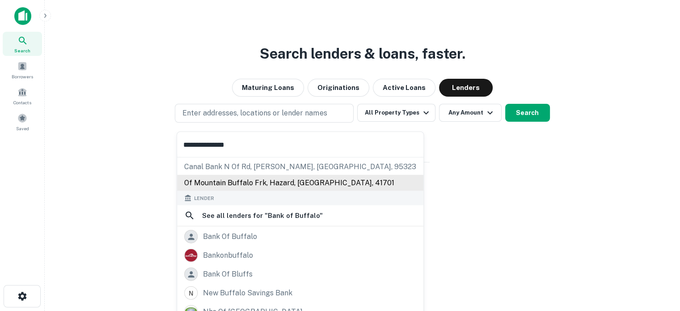
scroll to position [63, 0]
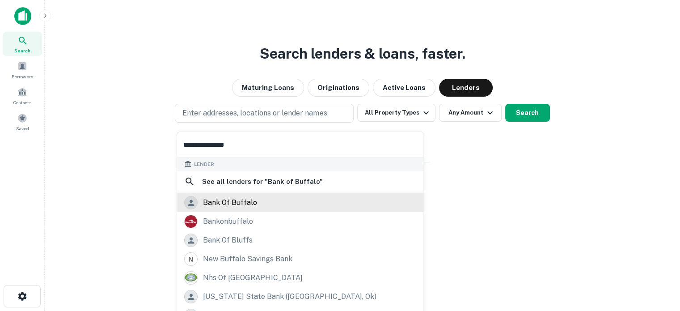
type input "**********"
click at [253, 202] on div "bank of buffalo" at bounding box center [230, 202] width 54 height 13
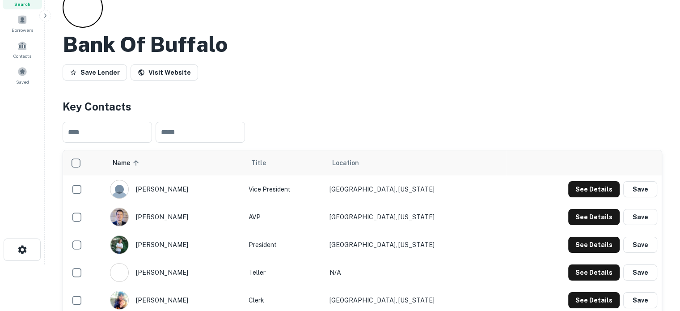
scroll to position [134, 0]
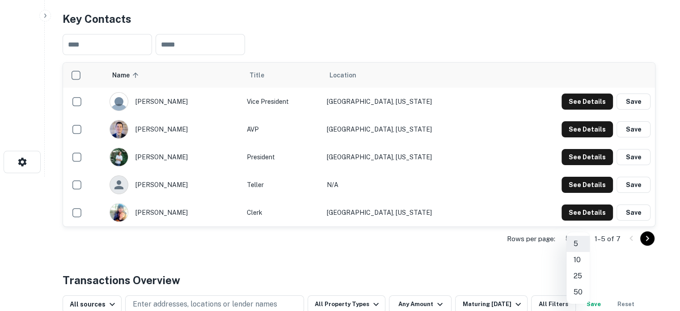
click at [584, 177] on body "Search Borrowers Contacts Saved Back to search Bank Of Buffalo Save Lender Visi…" at bounding box center [340, 21] width 680 height 311
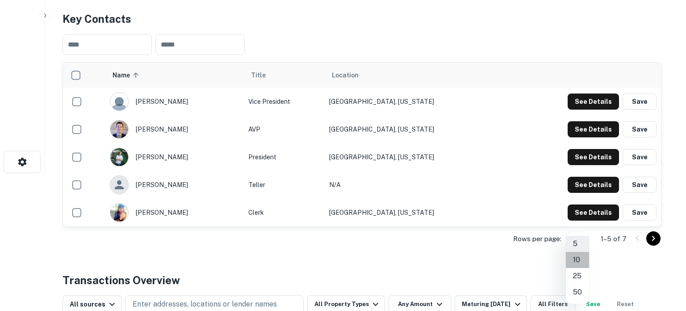
click at [577, 261] on li "10" at bounding box center [577, 260] width 23 height 16
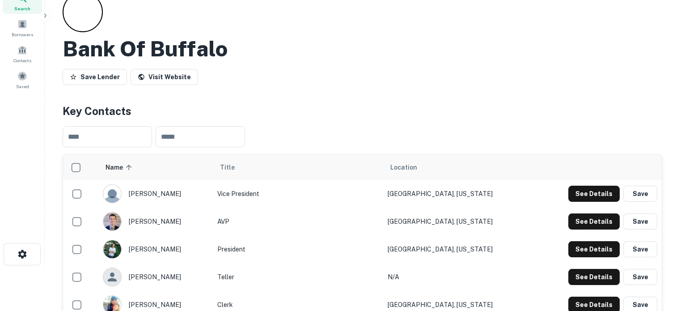
scroll to position [0, 0]
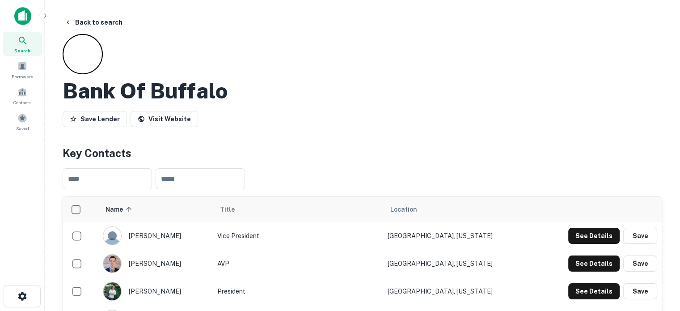
click at [19, 38] on icon at bounding box center [22, 40] width 11 height 11
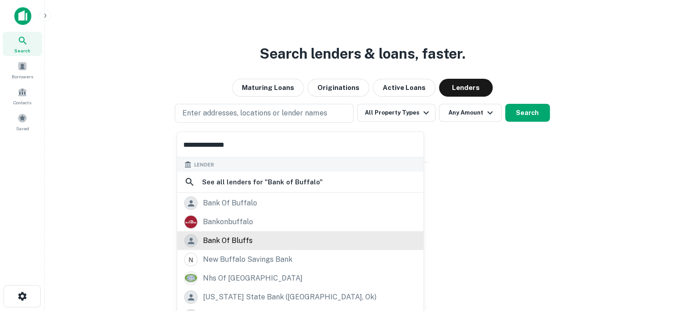
scroll to position [63, 0]
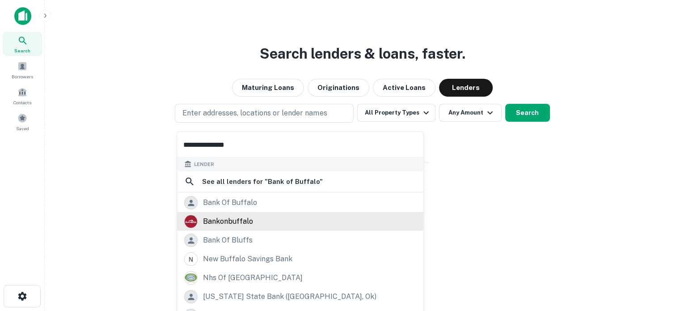
type input "**********"
click at [264, 224] on div "bankonbuffalo" at bounding box center [300, 221] width 232 height 13
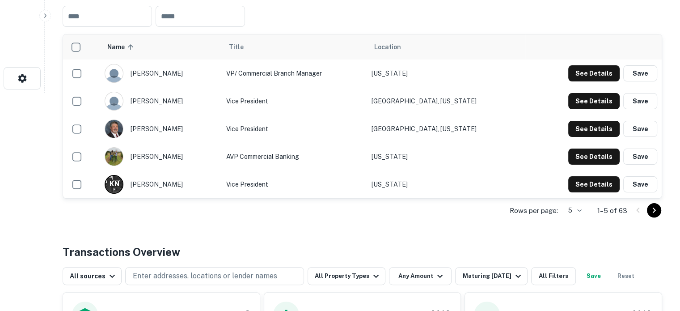
scroll to position [223, 0]
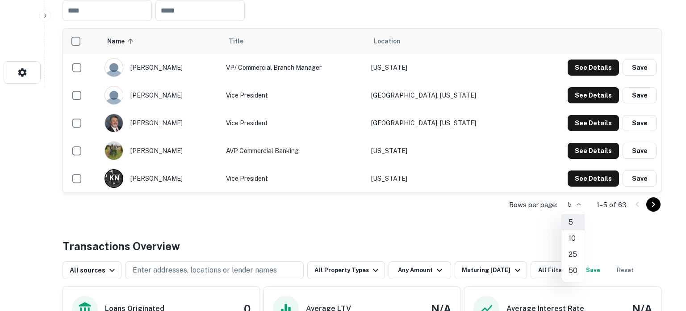
click at [570, 273] on li "50" at bounding box center [573, 270] width 23 height 16
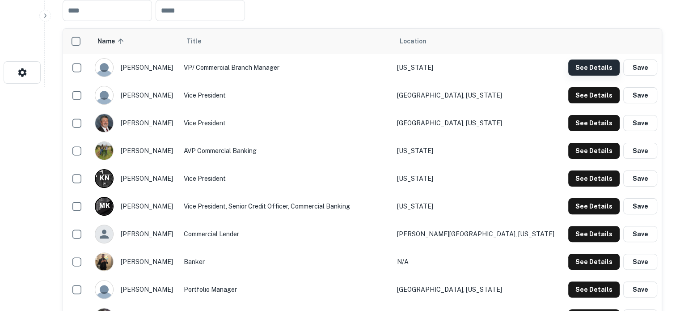
click at [576, 63] on button "See Details" at bounding box center [593, 67] width 51 height 16
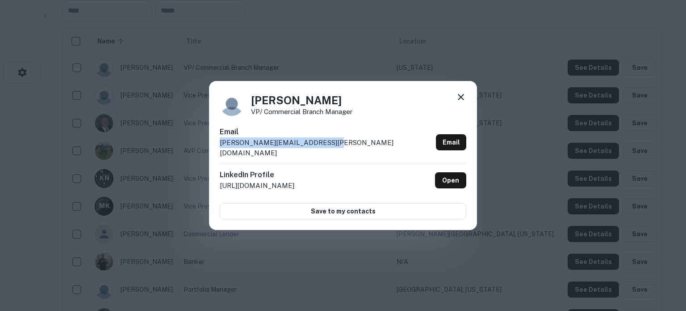
drag, startPoint x: 222, startPoint y: 152, endPoint x: 343, endPoint y: 147, distance: 121.2
click at [343, 147] on div "[PERSON_NAME] VP/ Commercial Branch Manager Email [PERSON_NAME][EMAIL_ADDRESS][…" at bounding box center [343, 155] width 268 height 149
copy p "[PERSON_NAME][EMAIL_ADDRESS][PERSON_NAME][DOMAIN_NAME]"
click at [458, 102] on icon at bounding box center [461, 97] width 11 height 11
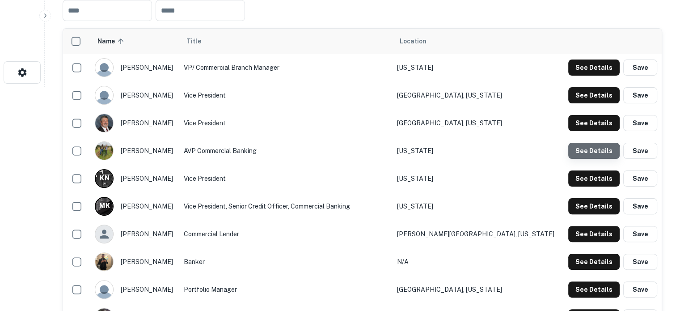
click at [586, 156] on button "See Details" at bounding box center [593, 151] width 51 height 16
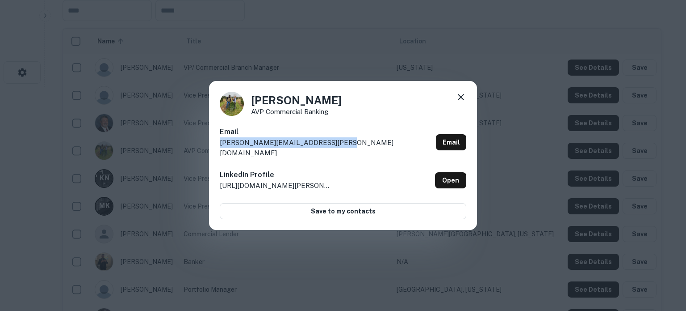
drag, startPoint x: 216, startPoint y: 150, endPoint x: 338, endPoint y: 148, distance: 122.0
click at [338, 148] on div "[PERSON_NAME] AVP Commercial Banking Email [PERSON_NAME][EMAIL_ADDRESS][PERSON_…" at bounding box center [343, 155] width 268 height 149
copy p "[PERSON_NAME][EMAIL_ADDRESS][PERSON_NAME][DOMAIN_NAME]"
click at [464, 102] on icon at bounding box center [461, 97] width 11 height 11
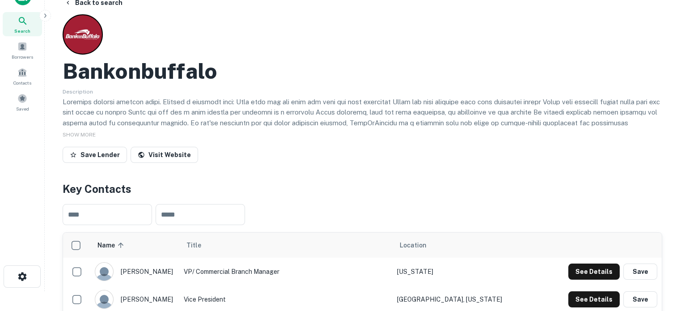
scroll to position [0, 0]
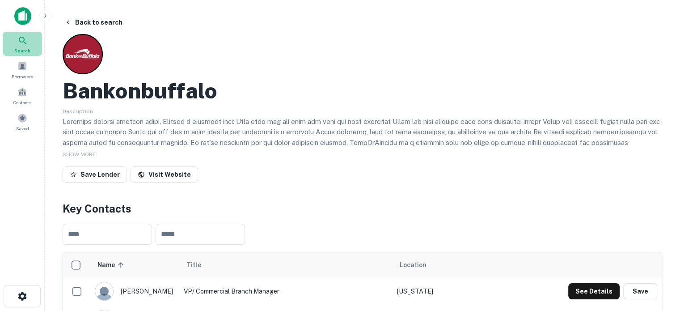
click at [28, 49] on span "Search" at bounding box center [22, 50] width 16 height 7
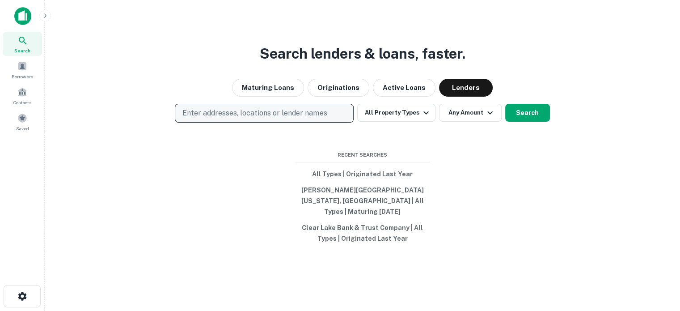
click at [320, 114] on p "Enter addresses, locations or lender names" at bounding box center [254, 113] width 144 height 11
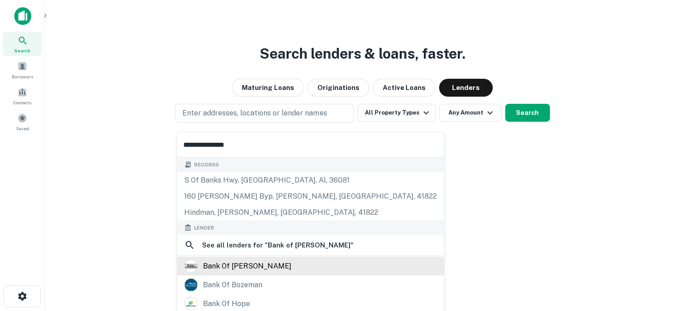
type input "**********"
click at [246, 263] on div "bank of [PERSON_NAME]" at bounding box center [247, 265] width 88 height 13
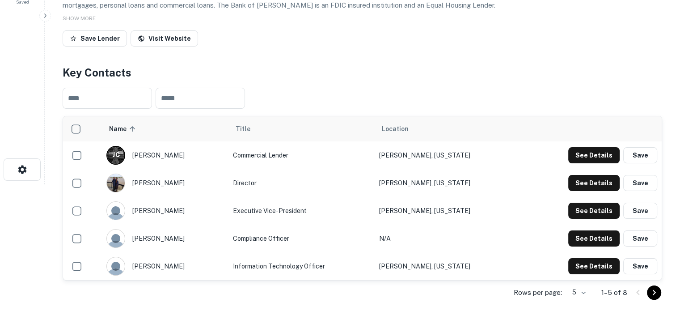
scroll to position [179, 0]
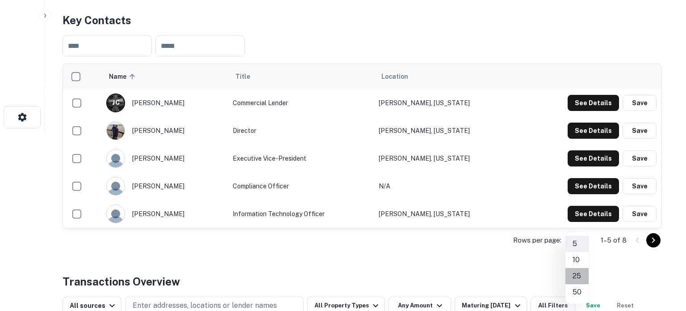
click at [575, 270] on li "25" at bounding box center [577, 276] width 23 height 16
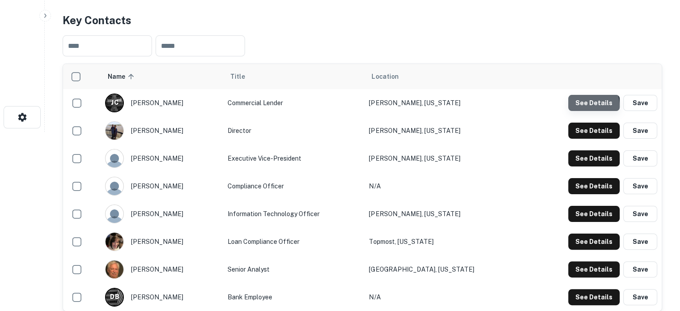
click at [578, 107] on button "See Details" at bounding box center [593, 103] width 51 height 16
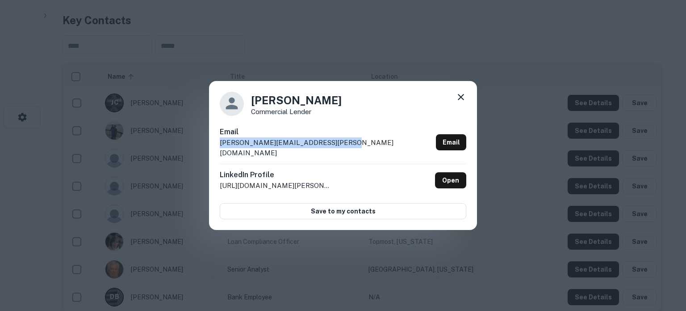
drag, startPoint x: 218, startPoint y: 148, endPoint x: 356, endPoint y: 148, distance: 138.1
click at [356, 148] on div "Jonathan Chapman Commercial Lender Email jonathan.chapman@bankofhindman.com Ema…" at bounding box center [343, 155] width 268 height 149
copy p "jonathan.chapman@bankofhindman.com"
drag, startPoint x: 252, startPoint y: 108, endPoint x: 361, endPoint y: 105, distance: 108.6
click at [361, 105] on div "Jonathan Chapman Commercial Lender" at bounding box center [343, 104] width 247 height 24
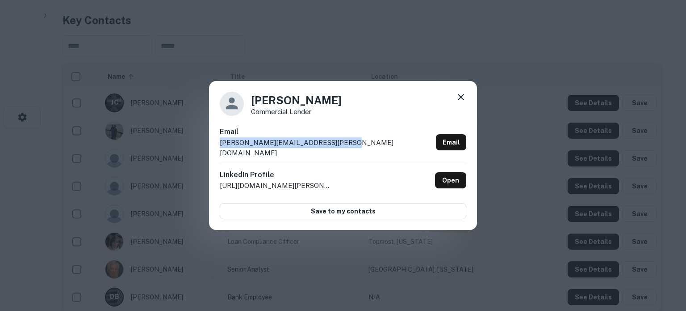
copy h4 "Jonathan Chapman"
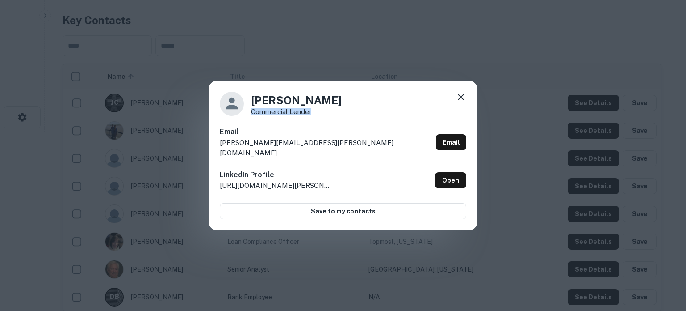
drag, startPoint x: 248, startPoint y: 120, endPoint x: 318, endPoint y: 120, distance: 70.6
click at [318, 116] on div "Jonathan Chapman Commercial Lender" at bounding box center [343, 104] width 247 height 24
copy p "Commercial Lender"
click at [461, 102] on icon at bounding box center [461, 97] width 11 height 11
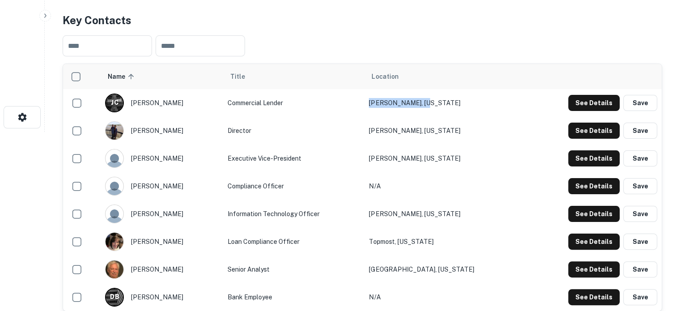
drag, startPoint x: 470, startPoint y: 97, endPoint x: 395, endPoint y: 105, distance: 75.1
click at [395, 105] on tr "J C jonathan chapman Commercial Lender Hindman, Kentucky See Details Save" at bounding box center [362, 103] width 598 height 28
copy tr "Hindman, Kentucky"
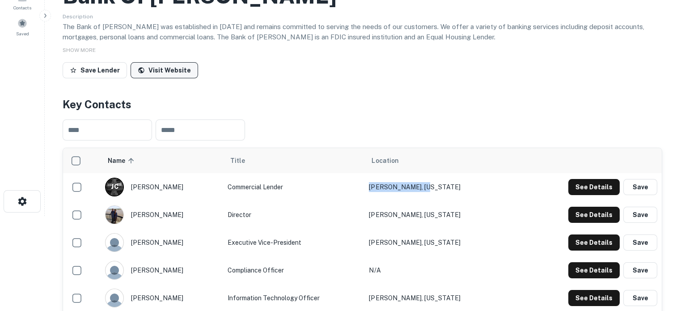
scroll to position [45, 0]
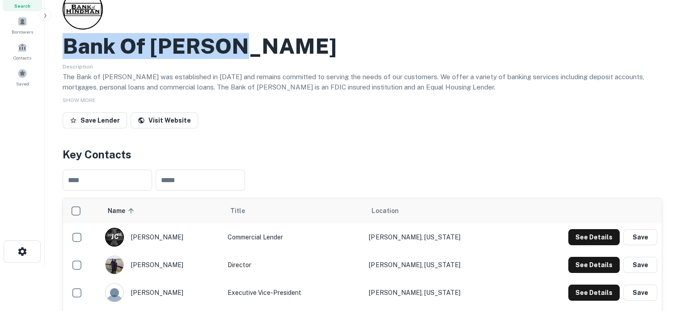
drag, startPoint x: 67, startPoint y: 46, endPoint x: 268, endPoint y: 53, distance: 201.2
click at [268, 53] on div "Bank Of Hindman" at bounding box center [362, 46] width 599 height 26
copy h2 "Bank Of Hindman"
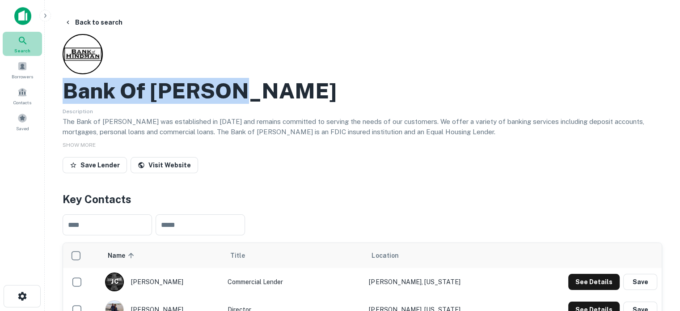
click at [16, 47] on span "Search" at bounding box center [22, 50] width 16 height 7
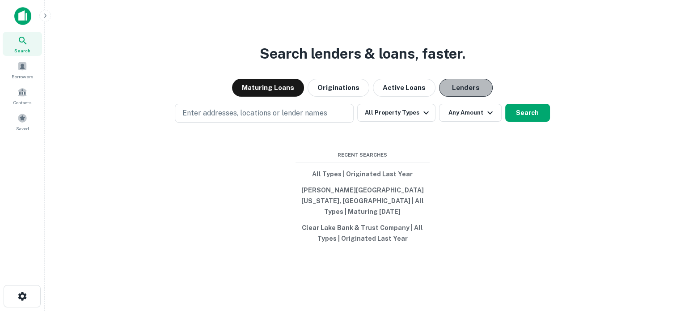
click at [459, 97] on button "Lenders" at bounding box center [466, 88] width 54 height 18
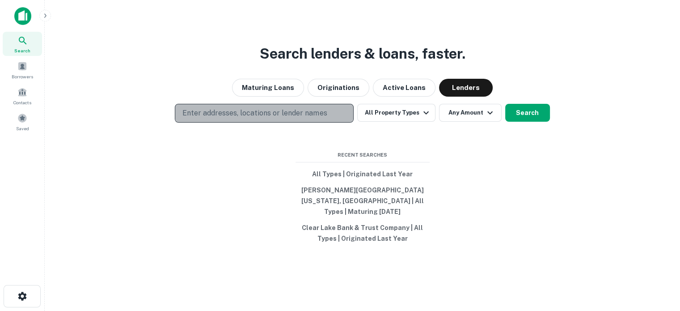
click at [326, 116] on p "Enter addresses, locations or lender names" at bounding box center [254, 113] width 144 height 11
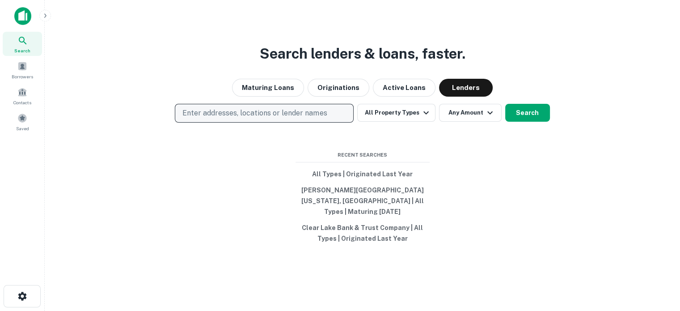
click at [300, 122] on button "Enter addresses, locations or lender names" at bounding box center [264, 113] width 179 height 19
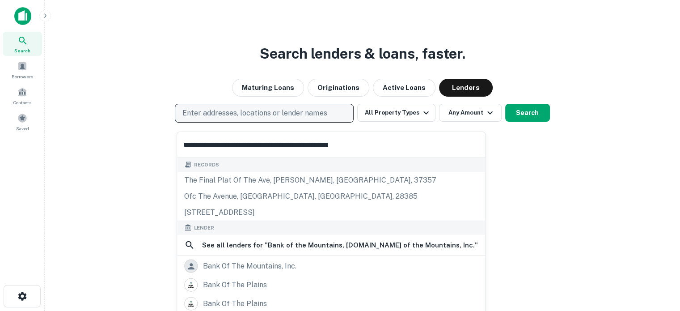
type input "**********"
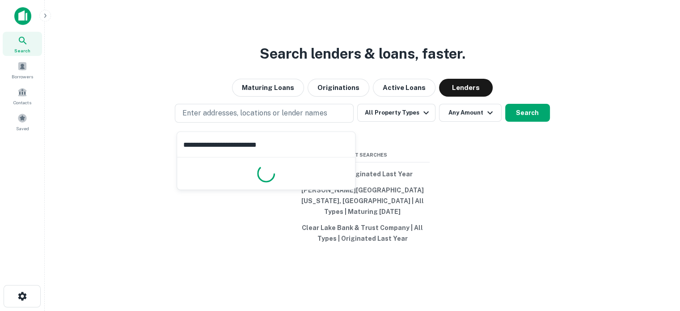
drag, startPoint x: 300, startPoint y: 124, endPoint x: 290, endPoint y: 161, distance: 38.8
click at [291, 158] on body "**********" at bounding box center [340, 155] width 680 height 311
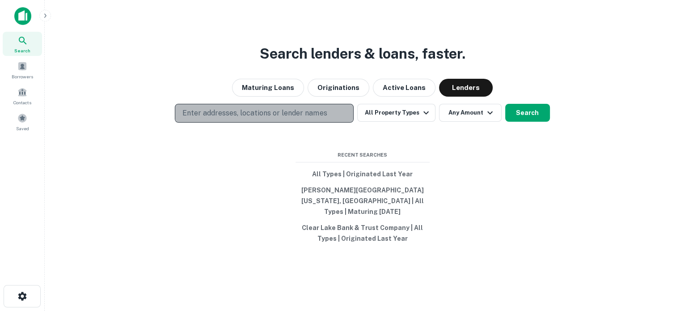
click at [247, 118] on p "Enter addresses, locations or lender names" at bounding box center [254, 113] width 144 height 11
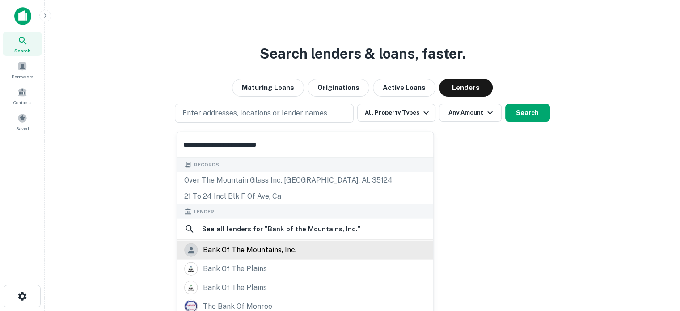
click at [253, 250] on div "bank of the mountains, inc." at bounding box center [249, 249] width 93 height 13
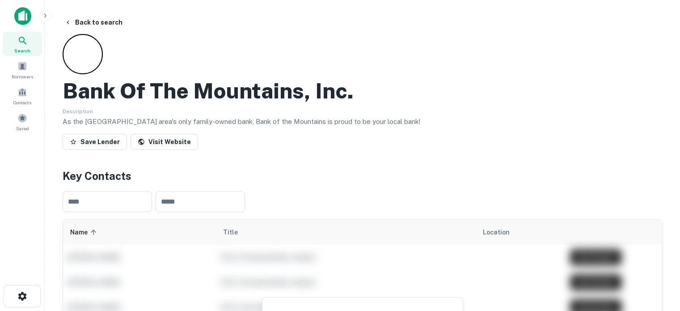
click at [21, 39] on icon at bounding box center [22, 40] width 11 height 11
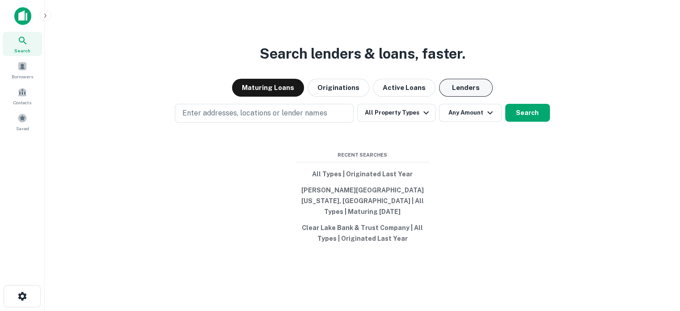
click at [461, 93] on button "Lenders" at bounding box center [466, 88] width 54 height 18
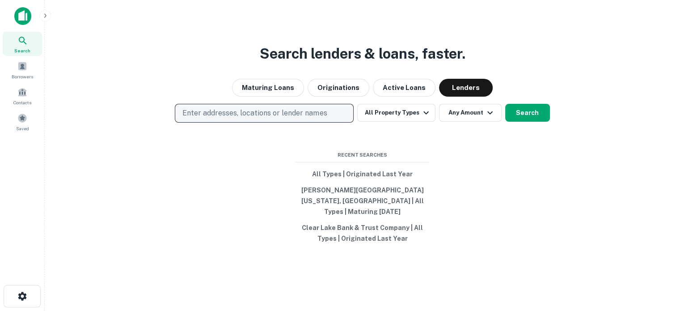
click at [313, 110] on button "Enter addresses, locations or lender names" at bounding box center [264, 113] width 179 height 19
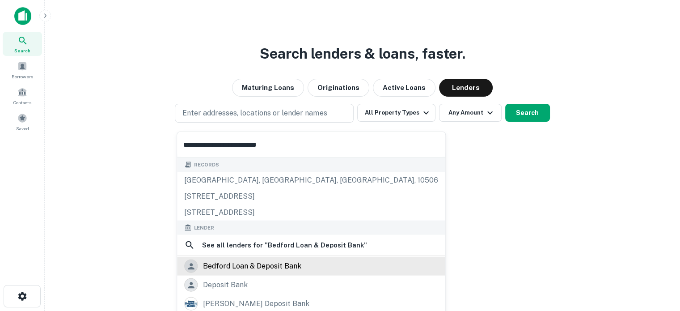
type input "**********"
click at [261, 268] on div "bedford loan & deposit bank" at bounding box center [252, 265] width 98 height 13
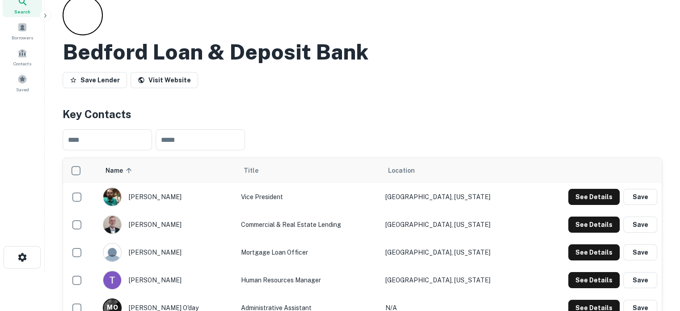
scroll to position [134, 0]
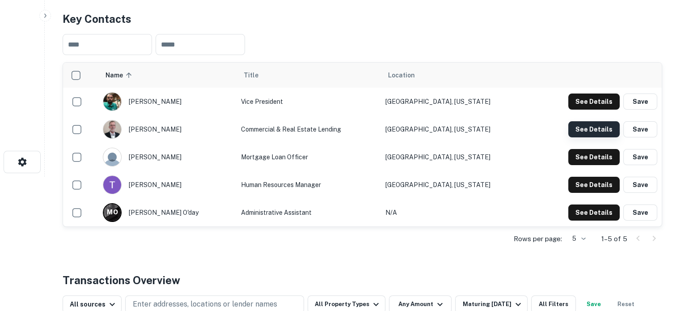
click at [590, 135] on button "See Details" at bounding box center [593, 129] width 51 height 16
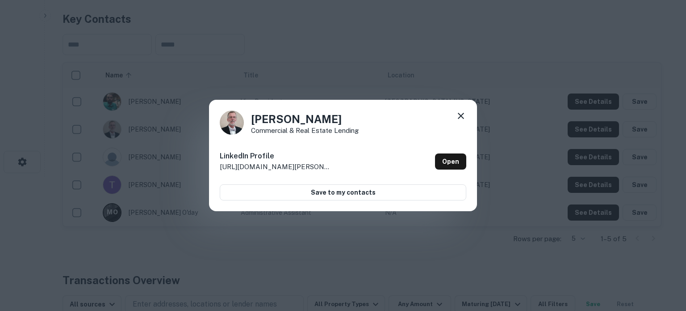
click at [460, 114] on icon at bounding box center [461, 115] width 11 height 11
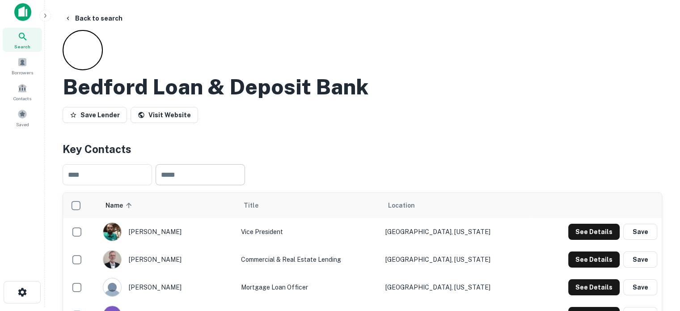
scroll to position [0, 0]
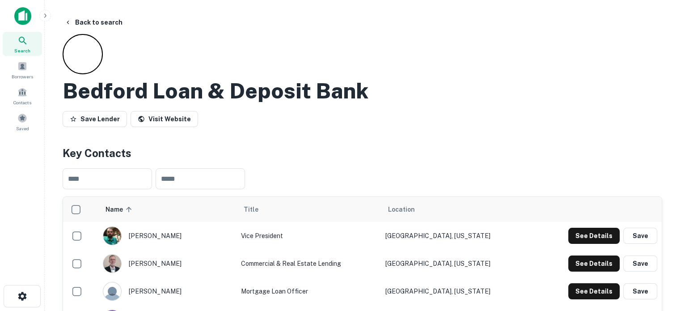
click at [35, 44] on div "Search" at bounding box center [22, 44] width 39 height 24
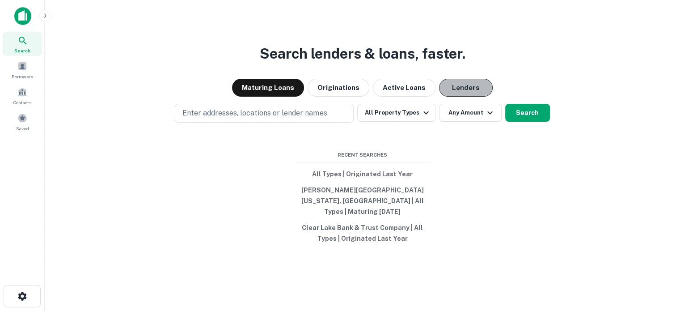
click at [464, 89] on button "Lenders" at bounding box center [466, 88] width 54 height 18
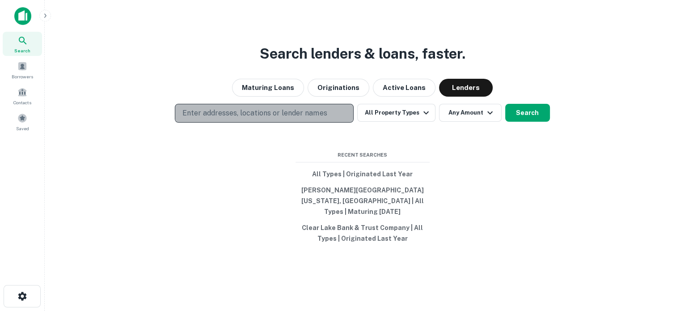
click at [295, 118] on p "Enter addresses, locations or lender names" at bounding box center [254, 113] width 144 height 11
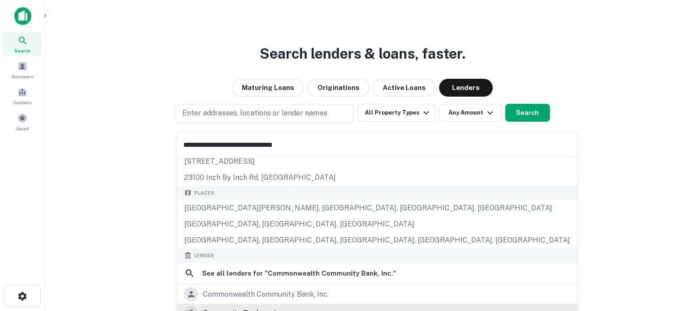
scroll to position [89, 0]
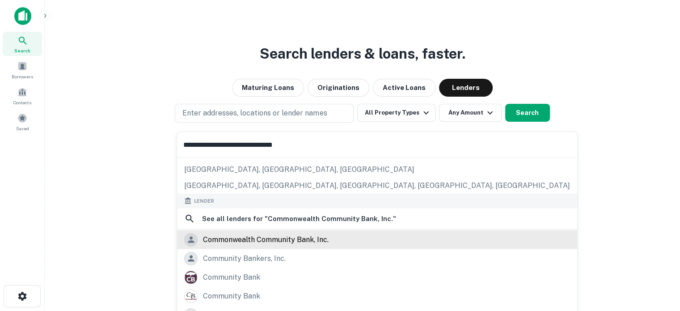
type input "**********"
click at [279, 237] on div "commonwealth community bank, inc." at bounding box center [266, 238] width 126 height 13
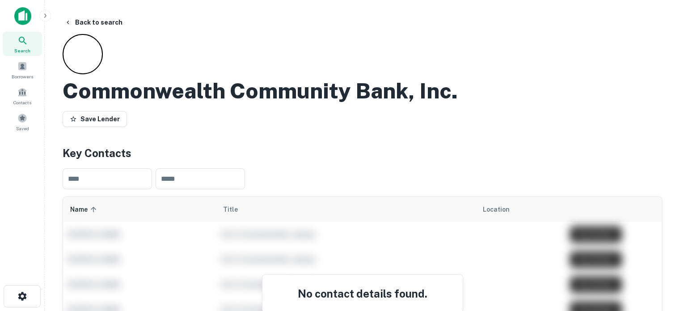
click at [15, 41] on div "Search" at bounding box center [22, 44] width 39 height 24
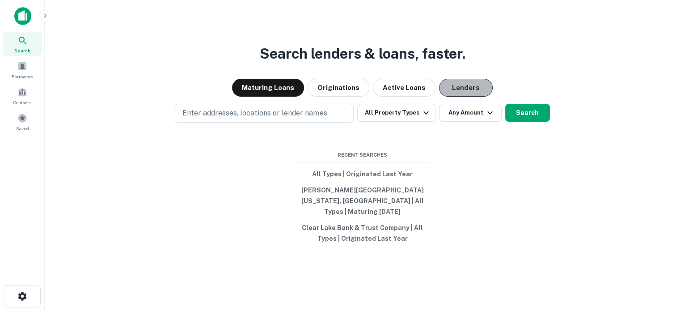
click at [468, 88] on button "Lenders" at bounding box center [466, 88] width 54 height 18
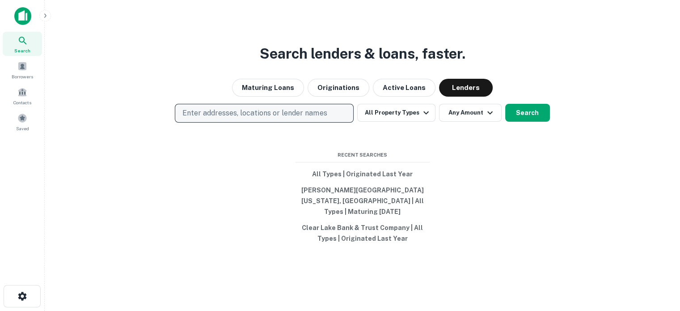
click at [307, 118] on p "Enter addresses, locations or lender names" at bounding box center [254, 113] width 144 height 11
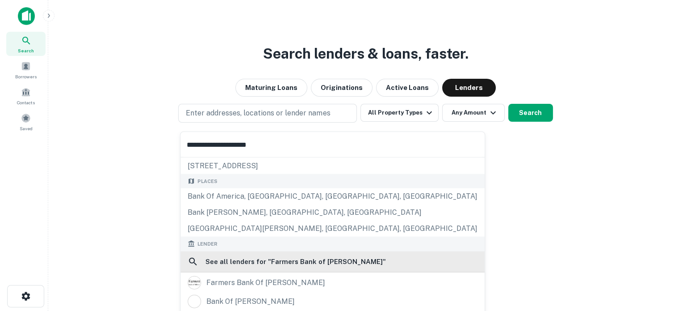
scroll to position [45, 0]
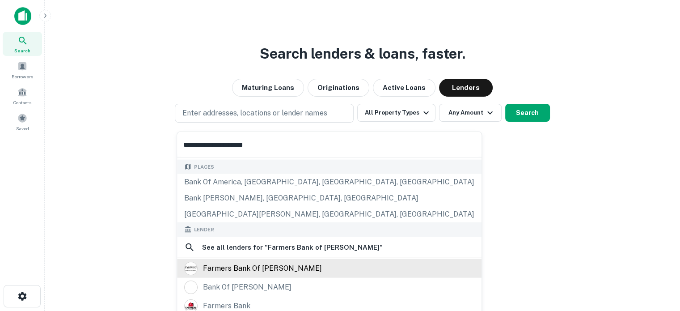
type input "**********"
click at [241, 266] on div "farmers bank of milton" at bounding box center [262, 267] width 119 height 13
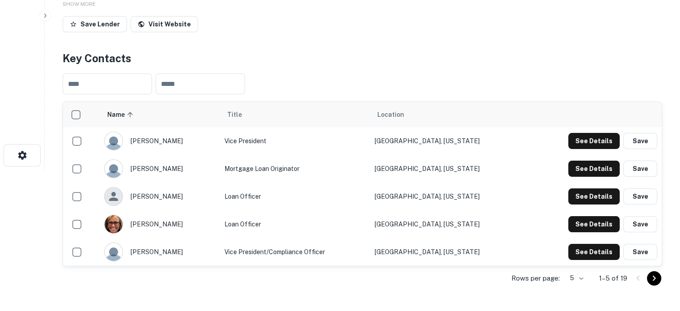
scroll to position [179, 0]
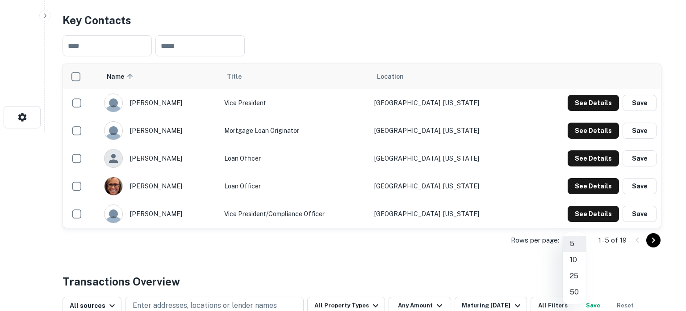
click at [573, 290] on li "50" at bounding box center [574, 292] width 23 height 16
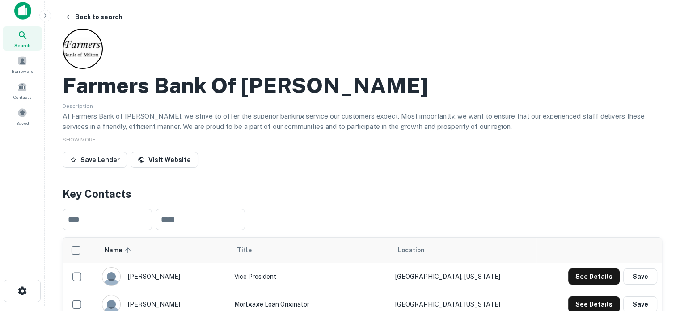
scroll to position [0, 0]
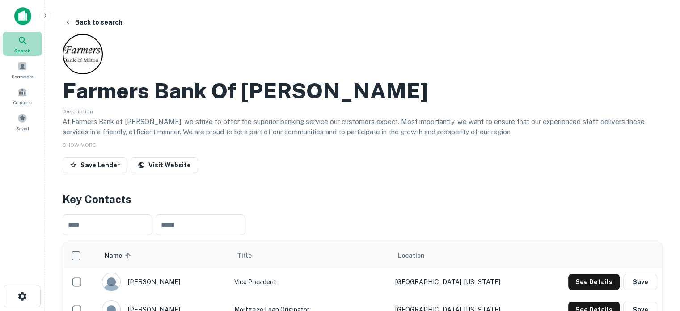
click at [26, 47] on span "Search" at bounding box center [22, 50] width 16 height 7
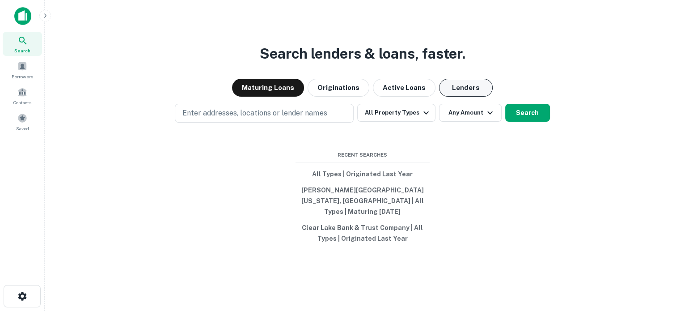
click at [457, 90] on button "Lenders" at bounding box center [466, 88] width 54 height 18
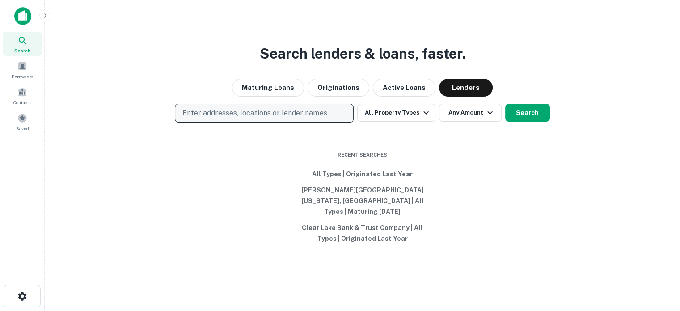
click at [307, 118] on p "Enter addresses, locations or lender names" at bounding box center [254, 113] width 144 height 11
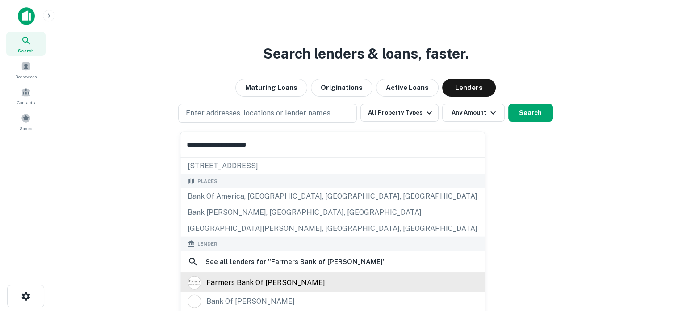
scroll to position [45, 0]
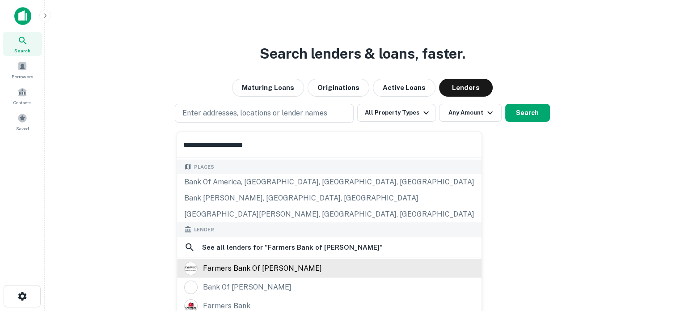
type input "**********"
click at [255, 270] on div "farmers bank of [PERSON_NAME]" at bounding box center [262, 267] width 119 height 13
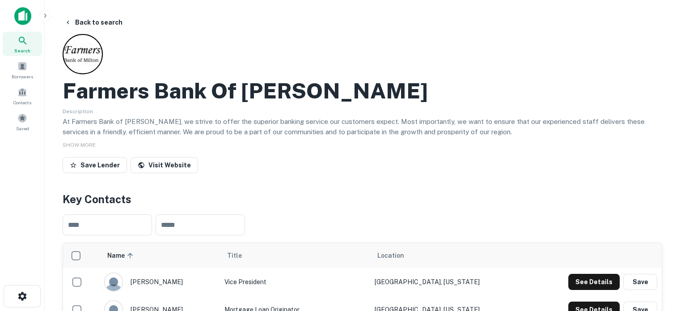
click at [28, 51] on span "Search" at bounding box center [22, 50] width 16 height 7
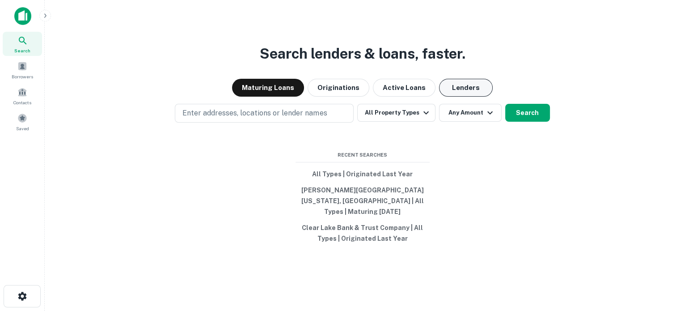
click at [468, 97] on button "Lenders" at bounding box center [466, 88] width 54 height 18
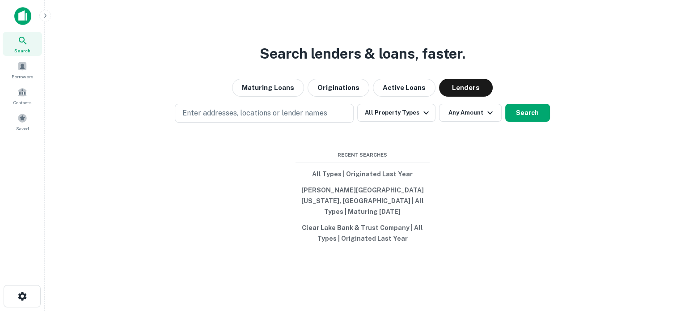
click at [311, 107] on div "Search lenders & loans, faster. Maturing Loans Originations Active Loans Lender…" at bounding box center [362, 176] width 621 height 311
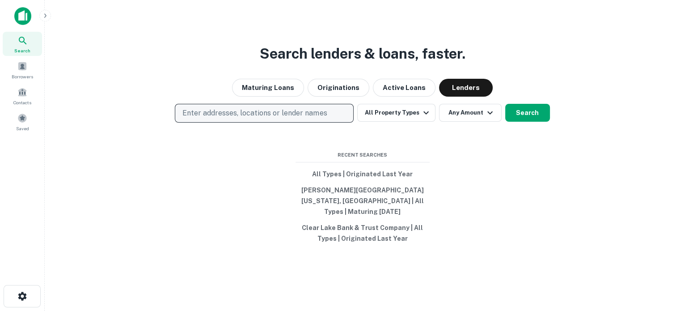
click at [298, 117] on p "Enter addresses, locations or lender names" at bounding box center [254, 113] width 144 height 11
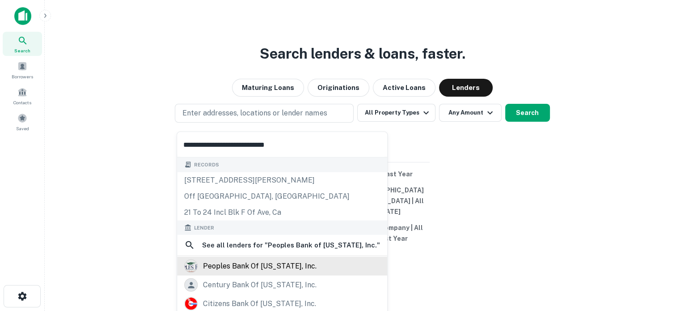
type input "**********"
click at [279, 264] on div "peoples bank of [US_STATE], inc." at bounding box center [260, 265] width 114 height 13
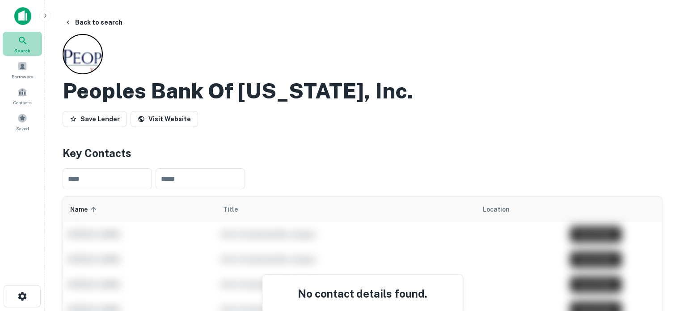
click at [17, 47] on span "Search" at bounding box center [22, 50] width 16 height 7
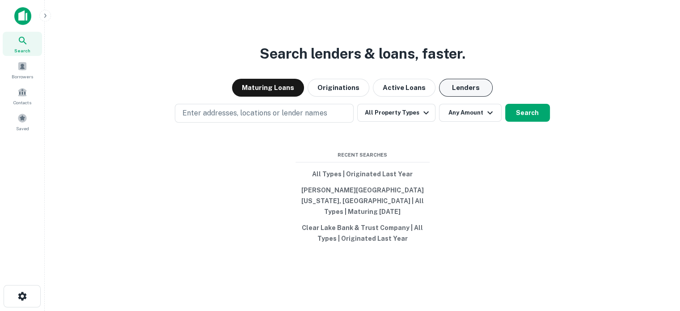
click at [461, 94] on button "Lenders" at bounding box center [466, 88] width 54 height 18
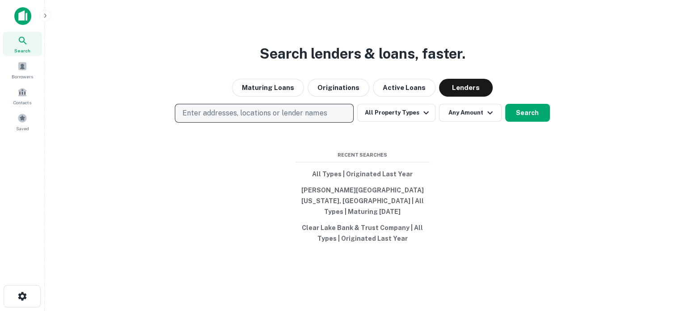
click at [303, 116] on p "Enter addresses, locations or lender names" at bounding box center [254, 113] width 144 height 11
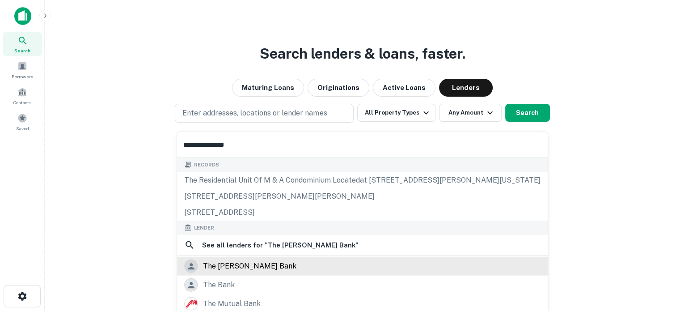
type input "**********"
click at [232, 266] on div "the murray bank" at bounding box center [249, 265] width 93 height 13
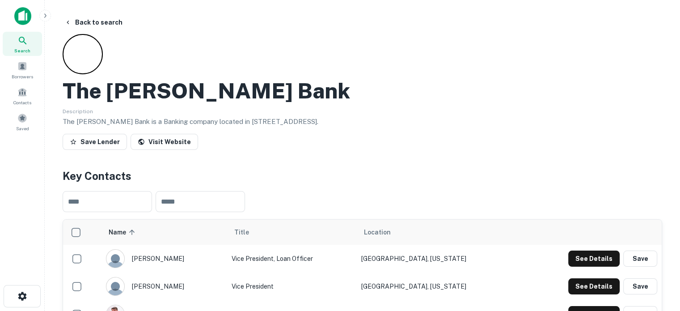
click at [29, 35] on div "Search" at bounding box center [22, 44] width 39 height 24
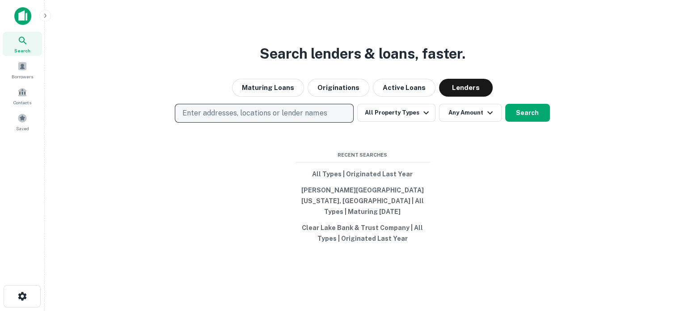
click at [322, 118] on p "Enter addresses, locations or lender names" at bounding box center [254, 113] width 144 height 11
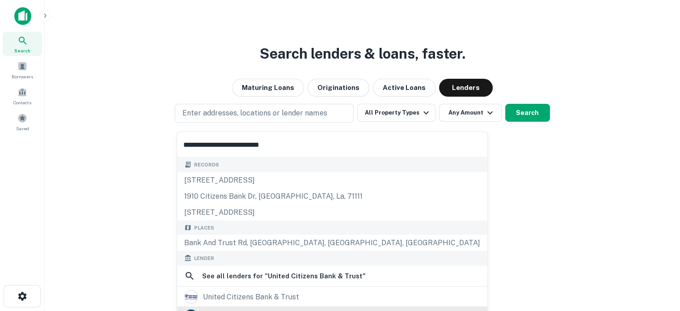
scroll to position [45, 0]
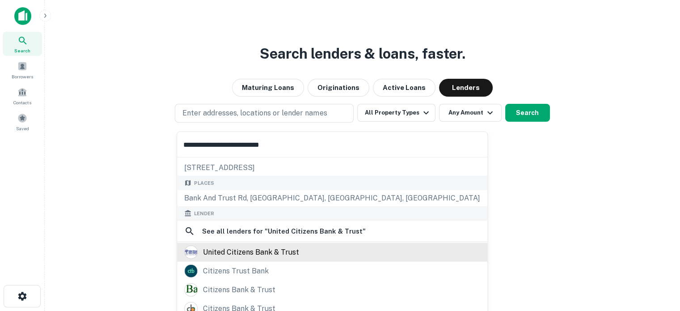
type input "**********"
click at [280, 253] on div "united citizens bank & trust" at bounding box center [251, 251] width 96 height 13
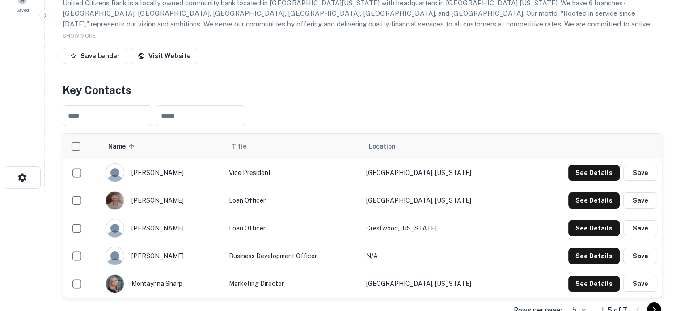
scroll to position [134, 0]
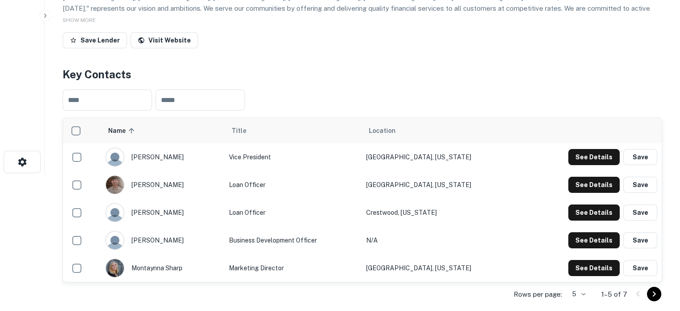
click at [586, 177] on body "Search Borrowers Contacts Saved Back to search United Citizens Bank & Trust Des…" at bounding box center [340, 21] width 680 height 311
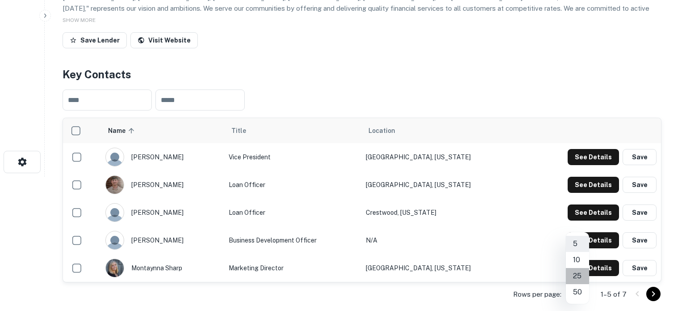
click at [581, 279] on li "25" at bounding box center [577, 276] width 23 height 16
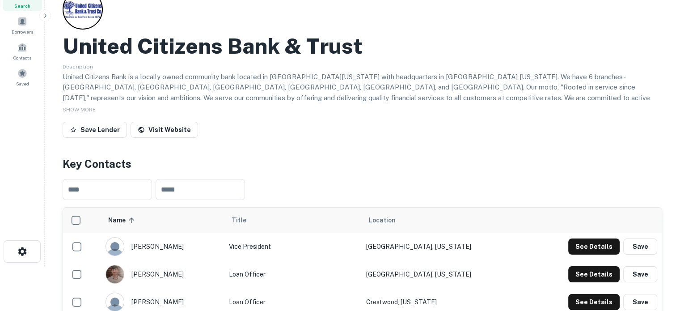
scroll to position [0, 0]
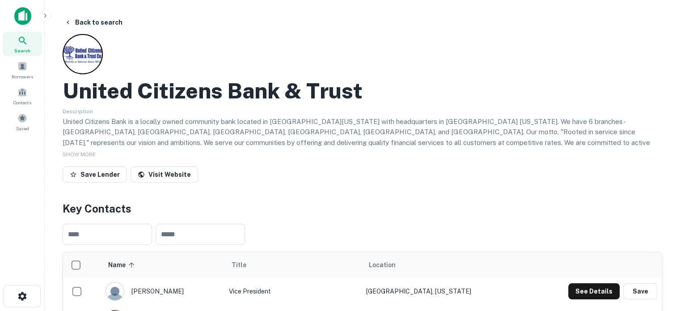
click at [23, 44] on icon at bounding box center [22, 40] width 11 height 11
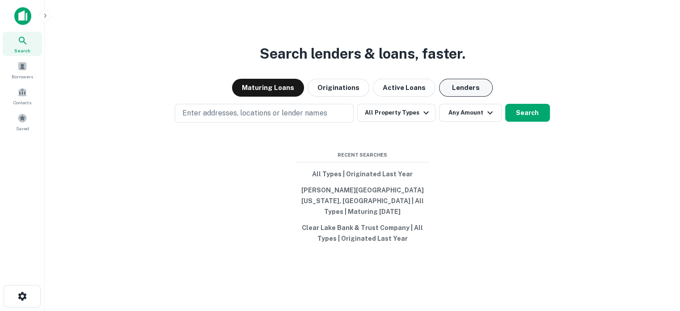
click at [467, 93] on button "Lenders" at bounding box center [466, 88] width 54 height 18
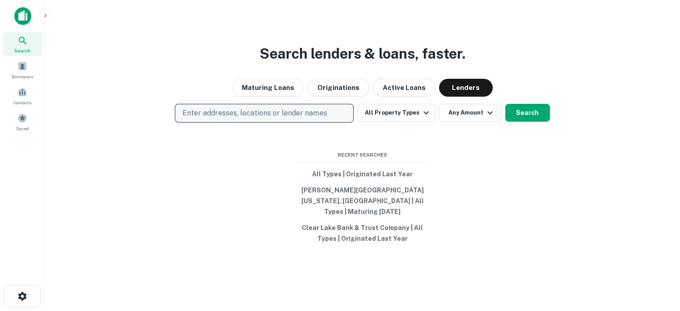
click at [333, 120] on button "Enter addresses, locations or lender names" at bounding box center [264, 113] width 179 height 19
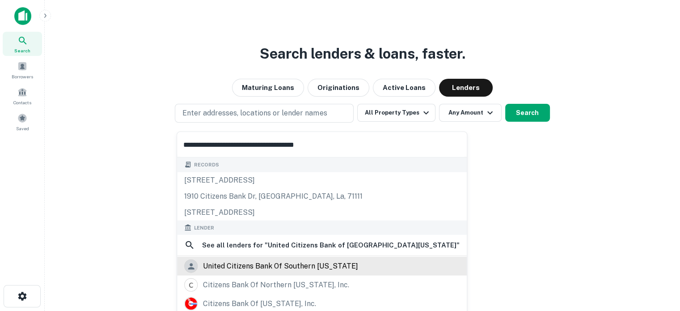
type input "**********"
click at [233, 266] on div "united citizens bank of southern [US_STATE]" at bounding box center [280, 265] width 155 height 13
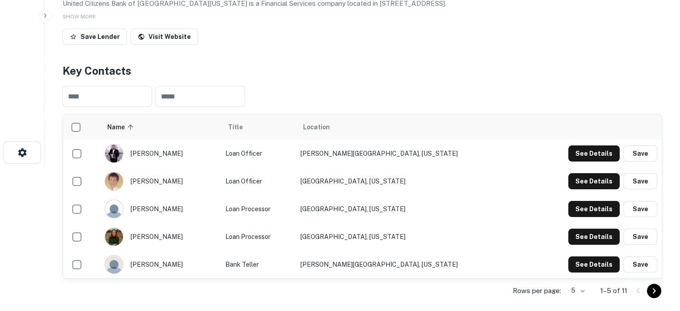
scroll to position [179, 0]
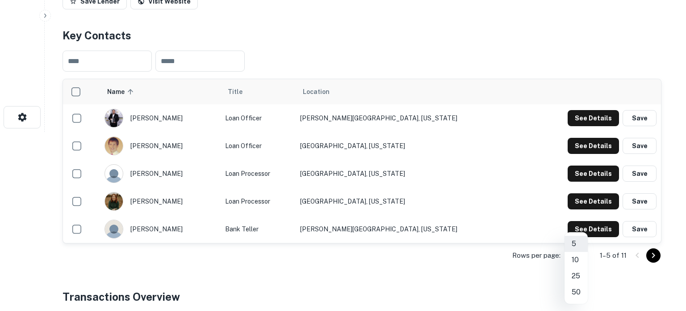
click at [579, 273] on li "25" at bounding box center [576, 276] width 23 height 16
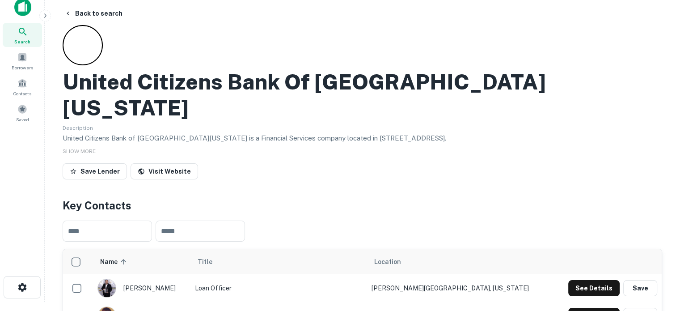
scroll to position [0, 0]
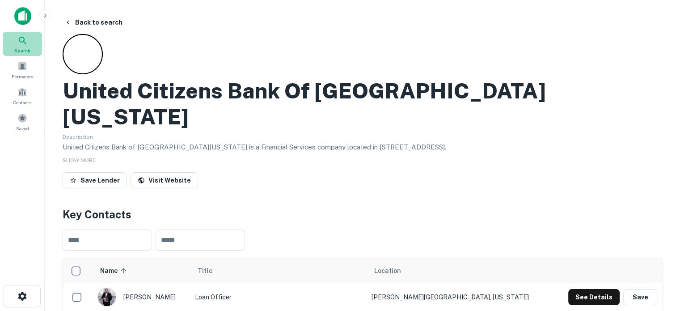
click at [25, 50] on span "Search" at bounding box center [22, 50] width 16 height 7
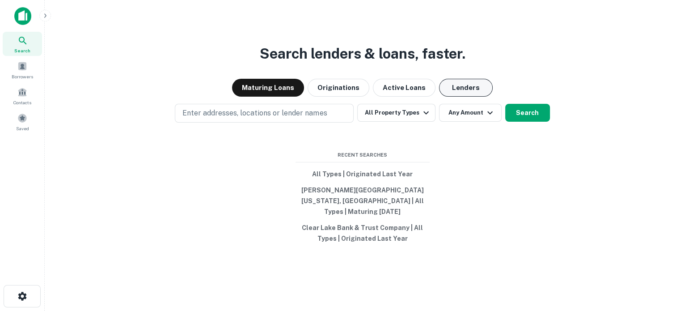
click at [477, 97] on button "Lenders" at bounding box center [466, 88] width 54 height 18
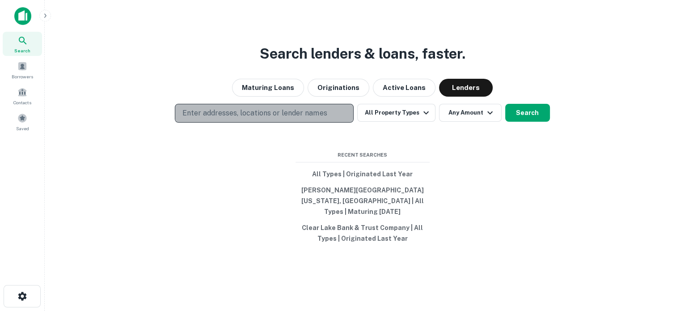
click at [311, 114] on p "Enter addresses, locations or lender names" at bounding box center [254, 113] width 144 height 11
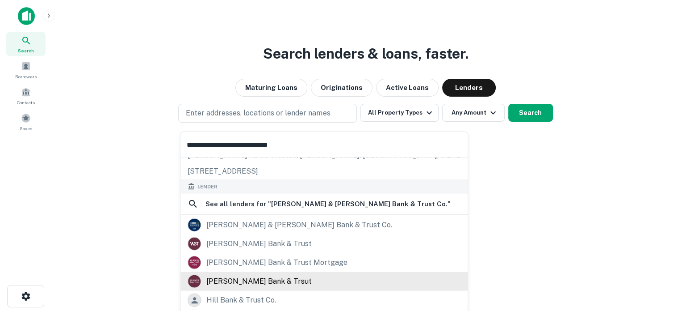
scroll to position [45, 0]
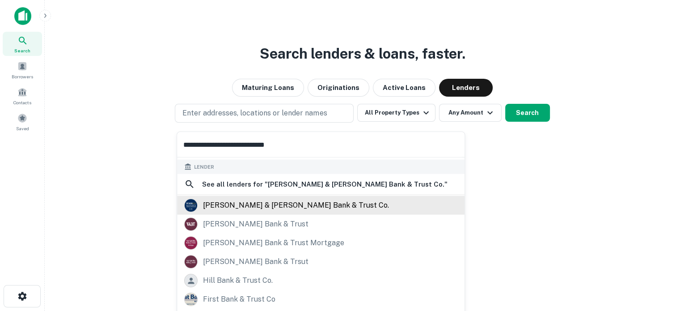
type input "**********"
click at [247, 204] on div "[PERSON_NAME] & [PERSON_NAME] bank & trust co." at bounding box center [296, 204] width 186 height 13
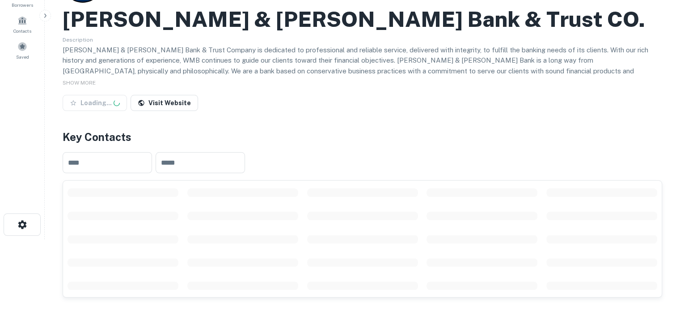
scroll to position [134, 0]
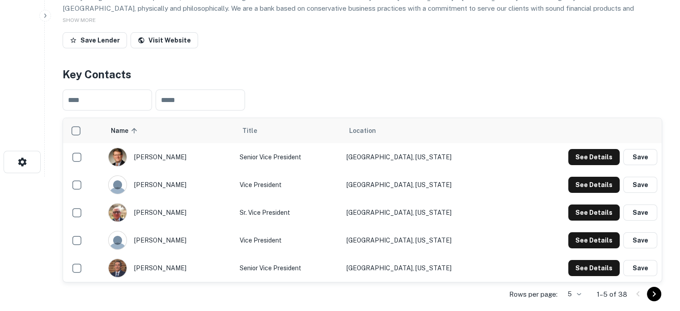
click at [570, 177] on body "Search Borrowers Contacts Saved Back to search Wilson & Muir Bank & Trust CO. D…" at bounding box center [340, 21] width 680 height 311
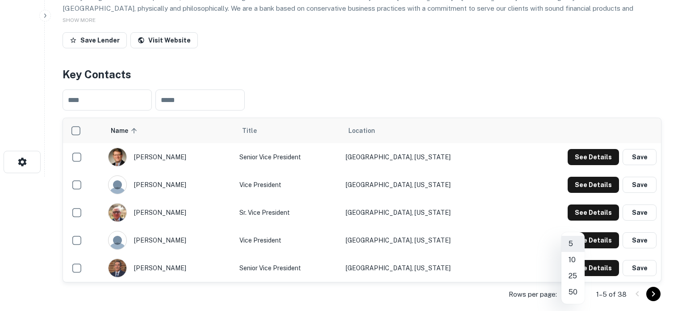
click at [574, 291] on li "50" at bounding box center [573, 292] width 23 height 16
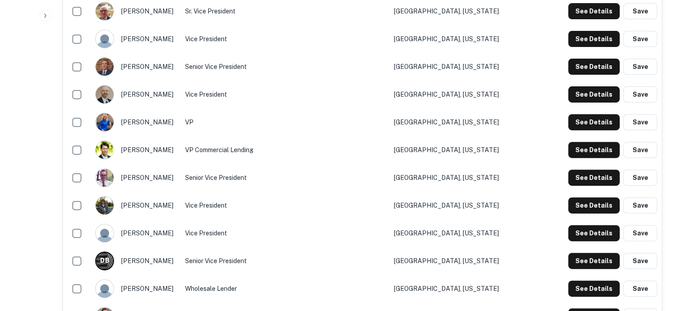
scroll to position [402, 0]
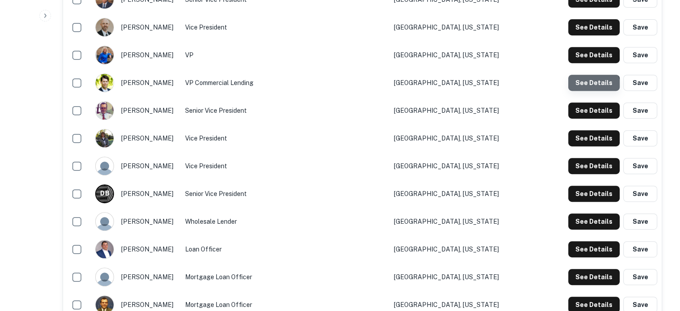
click at [590, 87] on button "See Details" at bounding box center [593, 83] width 51 height 16
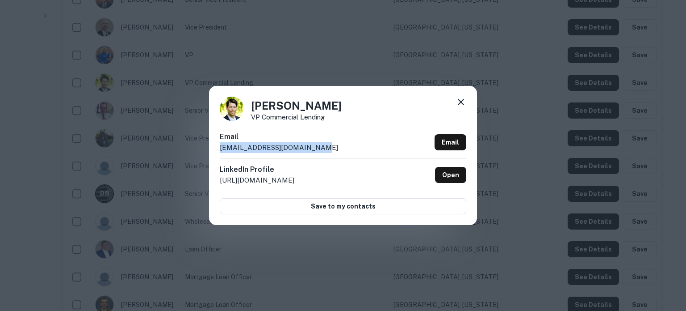
drag, startPoint x: 322, startPoint y: 151, endPoint x: 216, endPoint y: 149, distance: 105.5
click at [216, 149] on div "Mark Hardin VP Commercial Lending Email mhardin@wilsonmuirbank.com Email Linked…" at bounding box center [343, 155] width 268 height 139
copy p "mhardin@wilsonmuirbank.com"
click at [462, 99] on icon at bounding box center [461, 102] width 11 height 11
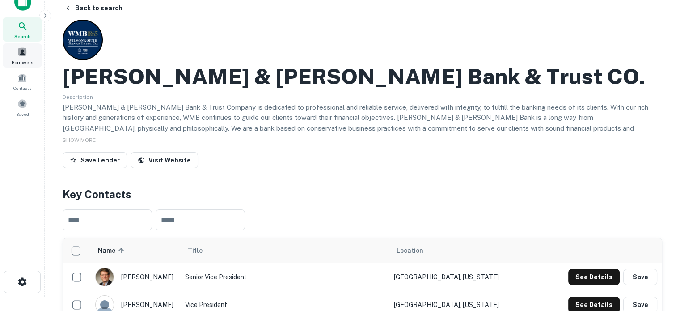
scroll to position [0, 0]
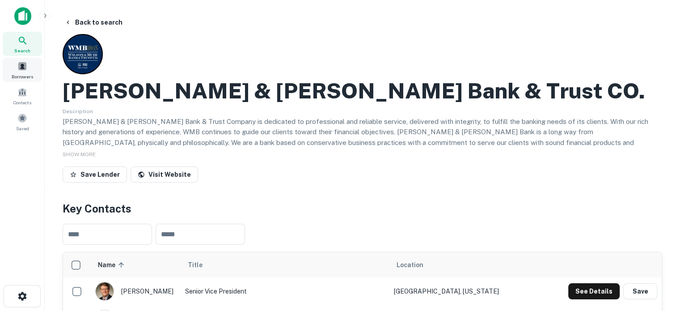
click at [29, 49] on span "Search" at bounding box center [22, 50] width 16 height 7
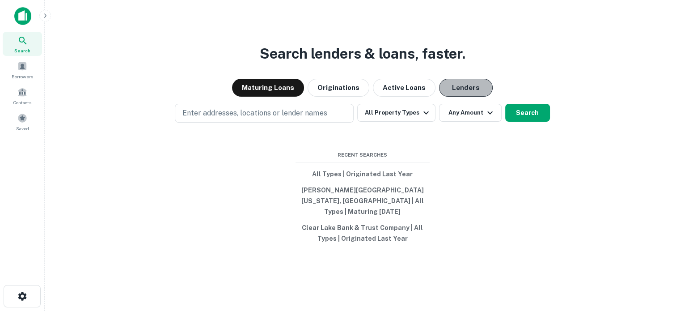
click at [474, 96] on button "Lenders" at bounding box center [466, 88] width 54 height 18
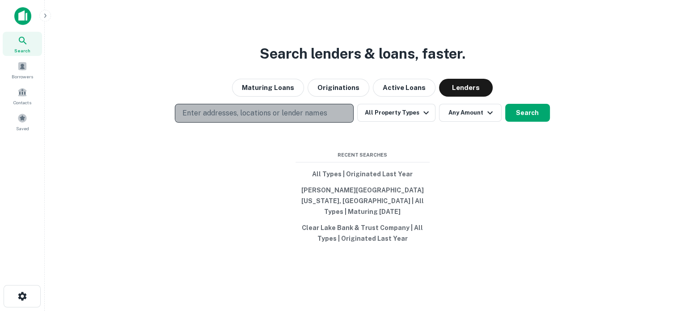
click at [341, 120] on button "Enter addresses, locations or lender names" at bounding box center [264, 113] width 179 height 19
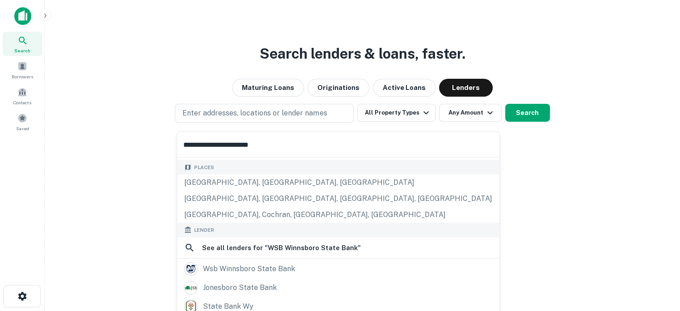
scroll to position [89, 0]
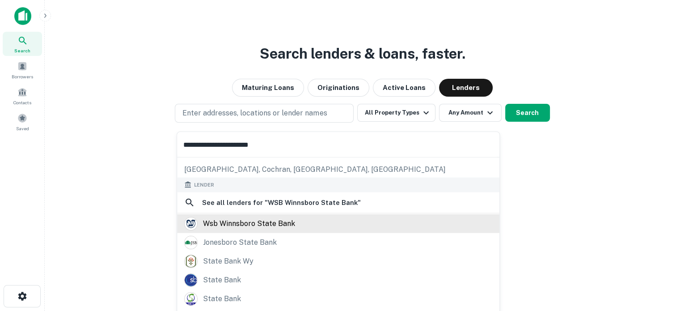
type input "**********"
click at [238, 221] on div "wsb winnsboro state bank" at bounding box center [249, 222] width 92 height 13
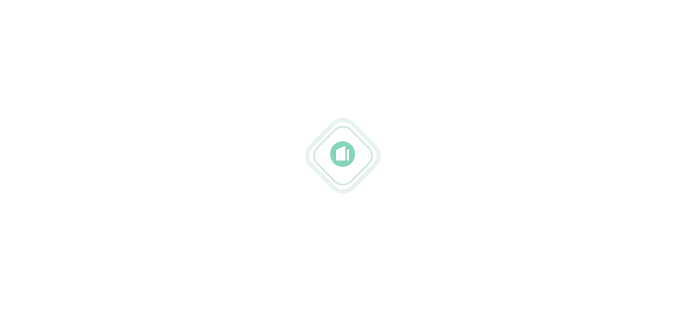
click at [238, 221] on div at bounding box center [343, 156] width 686 height 168
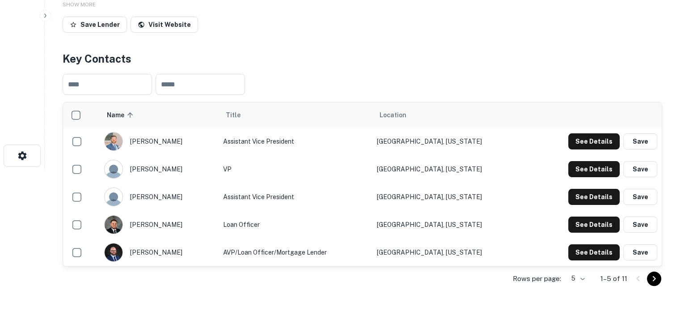
scroll to position [179, 0]
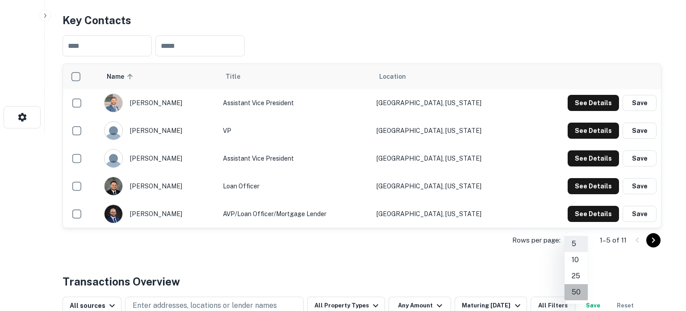
click at [577, 291] on li "50" at bounding box center [576, 292] width 23 height 16
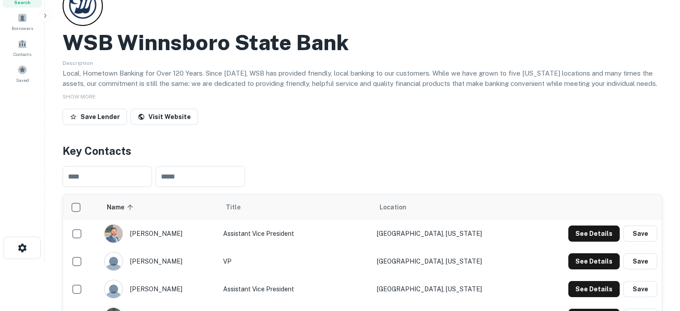
scroll to position [0, 0]
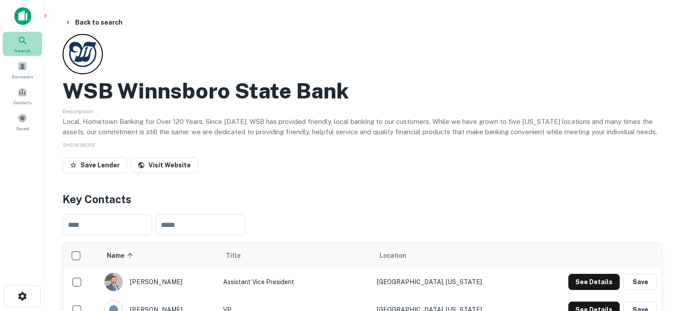
click at [27, 51] on span "Search" at bounding box center [22, 50] width 16 height 7
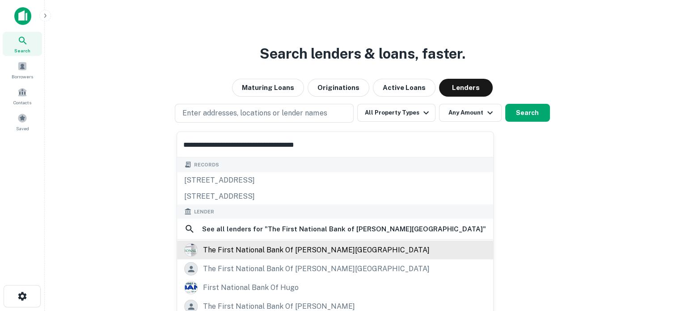
type input "**********"
click at [306, 251] on div "the first national bank of [PERSON_NAME][GEOGRAPHIC_DATA]" at bounding box center [316, 249] width 227 height 13
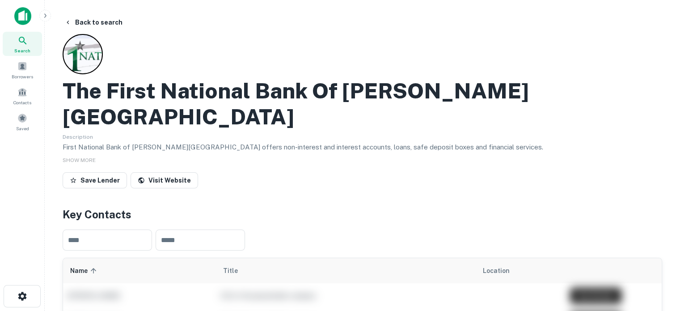
click at [30, 47] on div "Search" at bounding box center [22, 44] width 39 height 24
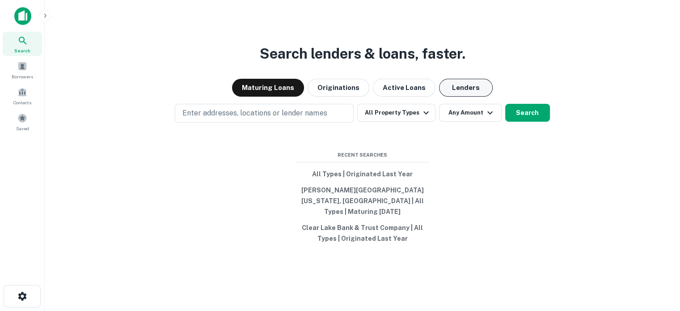
click at [456, 91] on button "Lenders" at bounding box center [466, 88] width 54 height 18
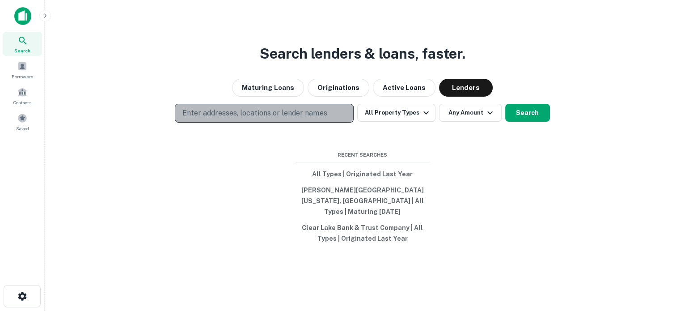
click at [253, 115] on p "Enter addresses, locations or lender names" at bounding box center [254, 113] width 144 height 11
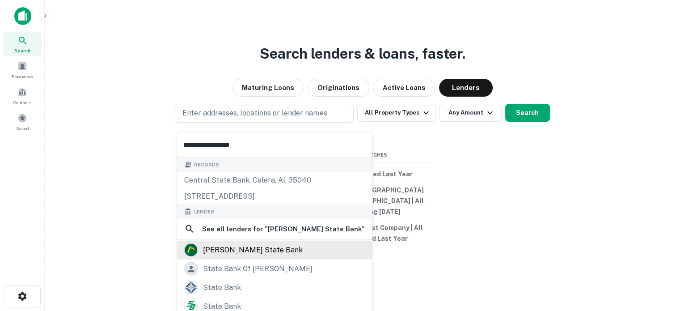
type input "**********"
click at [234, 251] on div "[PERSON_NAME] state bank" at bounding box center [253, 249] width 100 height 13
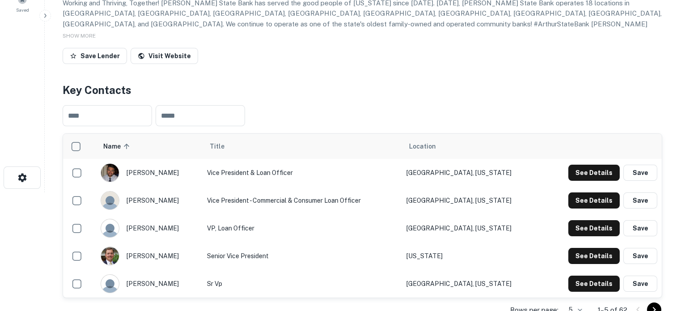
scroll to position [134, 0]
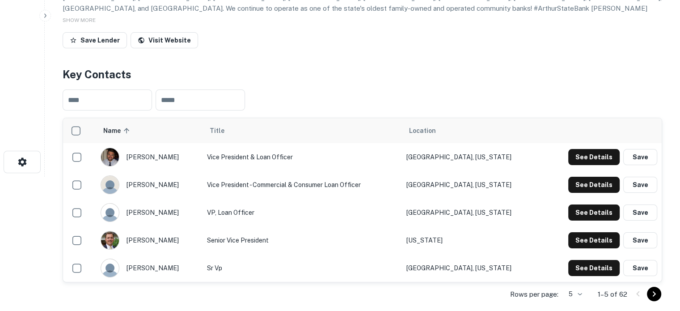
click at [574, 177] on body "Search Borrowers Contacts Saved Back to search Arthur State Bank Description Wo…" at bounding box center [340, 21] width 680 height 311
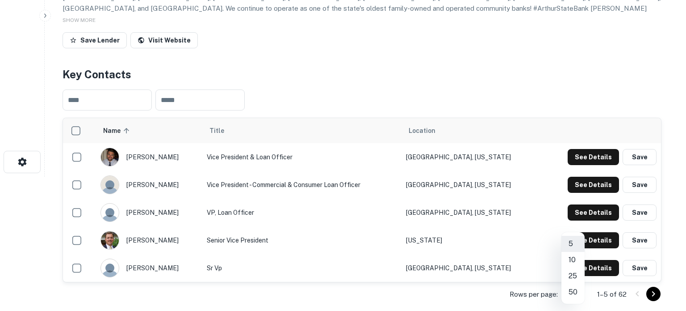
click at [573, 294] on li "50" at bounding box center [573, 292] width 23 height 16
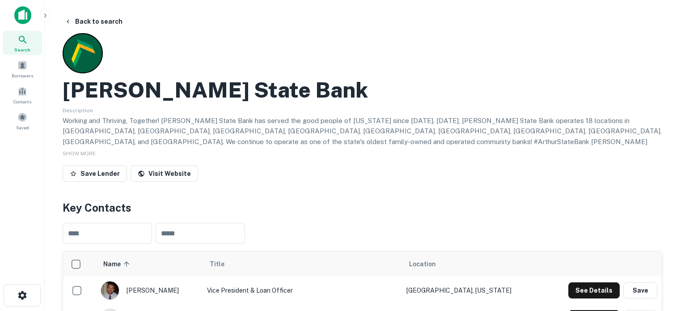
scroll to position [0, 0]
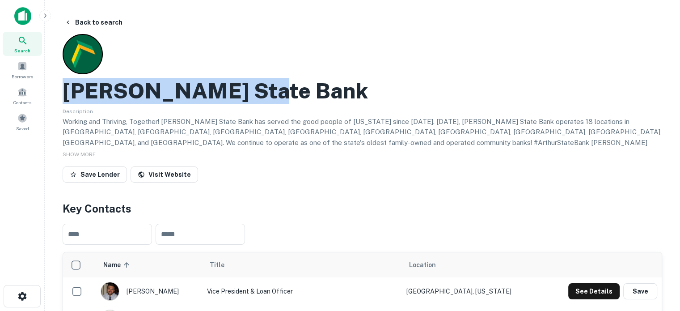
drag, startPoint x: 66, startPoint y: 92, endPoint x: 250, endPoint y: 91, distance: 183.7
click at [250, 91] on h2 "Arthur State Bank" at bounding box center [215, 91] width 305 height 26
copy h2 "Arthur State Bank"
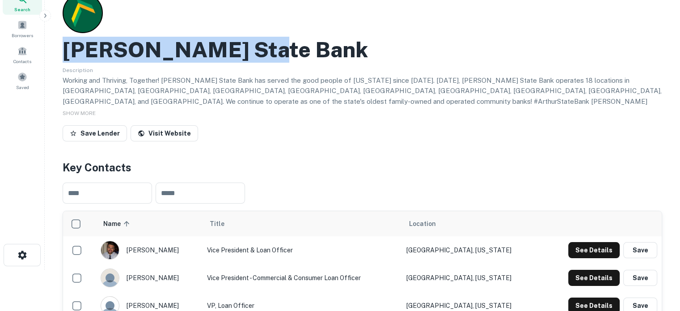
scroll to position [89, 0]
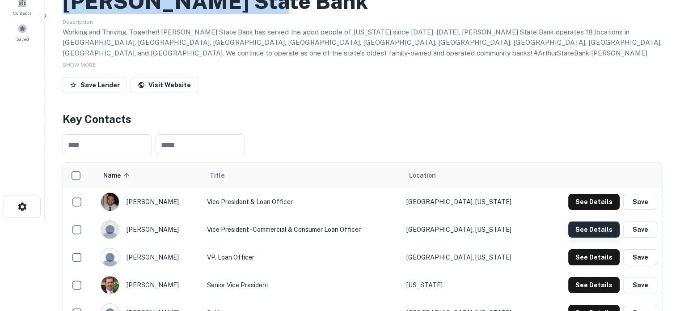
click at [582, 232] on button "See Details" at bounding box center [593, 229] width 51 height 16
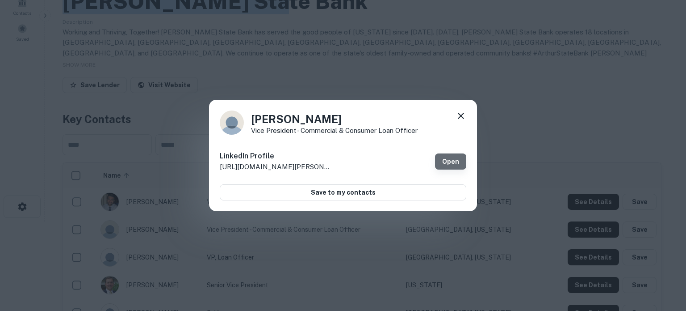
click at [446, 163] on link "Open" at bounding box center [450, 161] width 31 height 16
click at [458, 117] on icon at bounding box center [461, 115] width 11 height 11
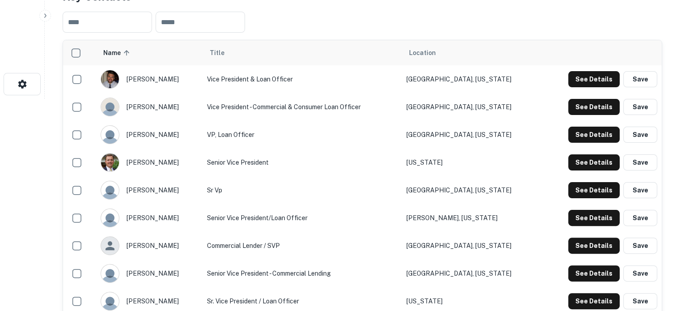
scroll to position [268, 0]
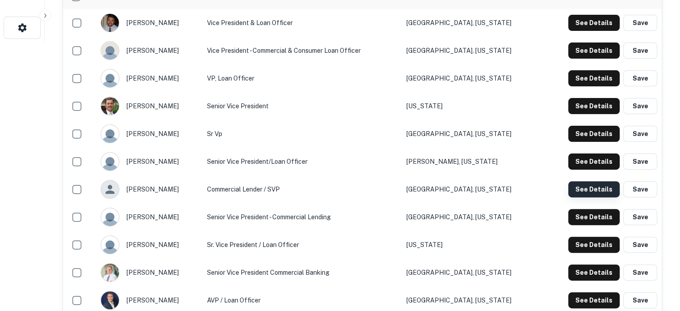
click at [581, 191] on button "See Details" at bounding box center [593, 189] width 51 height 16
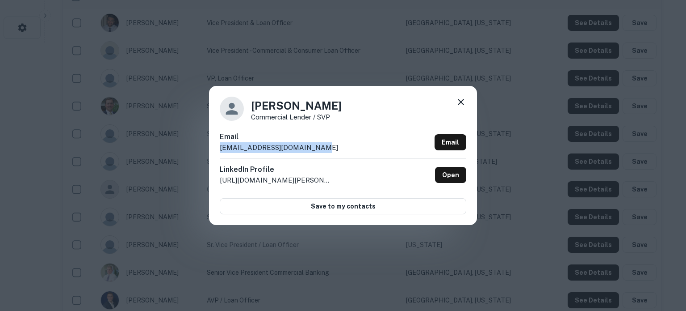
drag, startPoint x: 218, startPoint y: 147, endPoint x: 332, endPoint y: 150, distance: 114.0
click at [332, 150] on div "Kemper Kenan Commercial Lender / SVP Email kkenan@arthurstatebank.com Email Lin…" at bounding box center [343, 155] width 268 height 139
copy p "kkenan@arthurstatebank.com"
click at [459, 104] on icon at bounding box center [461, 102] width 6 height 6
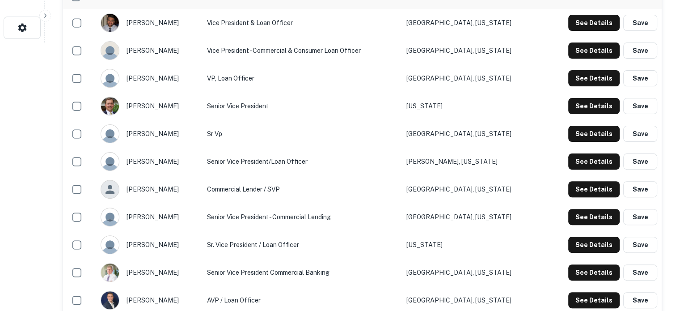
drag, startPoint x: 328, startPoint y: 217, endPoint x: 398, endPoint y: 214, distance: 69.8
click at [328, 217] on td "Senior Vice President - Commercial Lending" at bounding box center [301, 217] width 199 height 28
click at [578, 220] on button "See Details" at bounding box center [593, 217] width 51 height 16
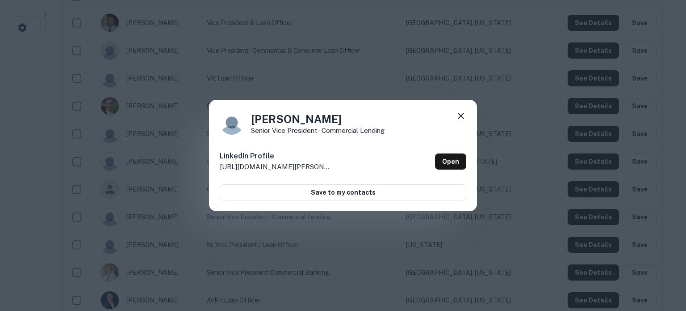
click at [462, 116] on icon at bounding box center [461, 116] width 6 height 6
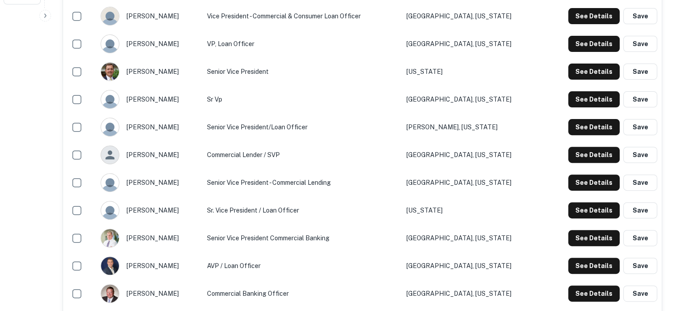
scroll to position [358, 0]
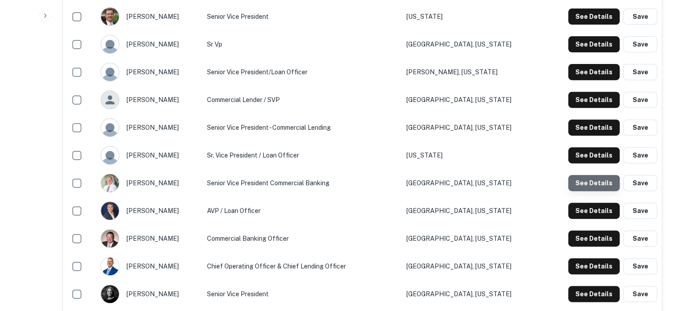
click at [594, 185] on button "See Details" at bounding box center [593, 183] width 51 height 16
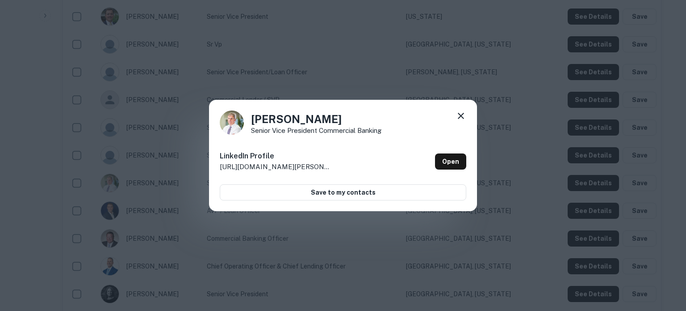
click at [462, 118] on icon at bounding box center [461, 115] width 11 height 11
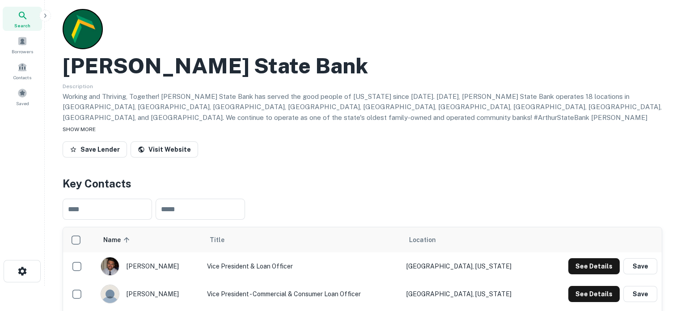
scroll to position [0, 0]
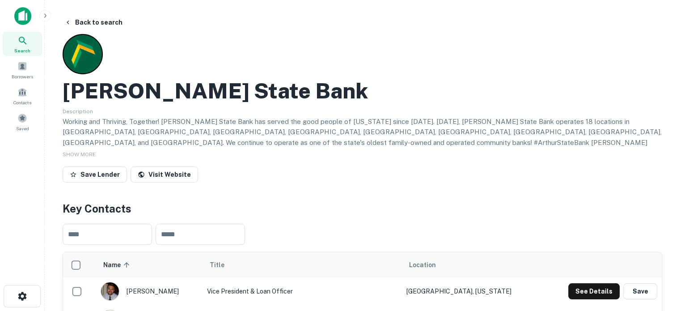
click at [29, 44] on div "Search" at bounding box center [22, 44] width 39 height 24
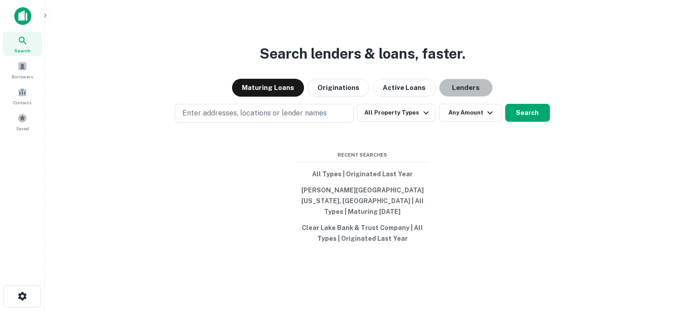
click at [474, 87] on button "Lenders" at bounding box center [466, 88] width 54 height 18
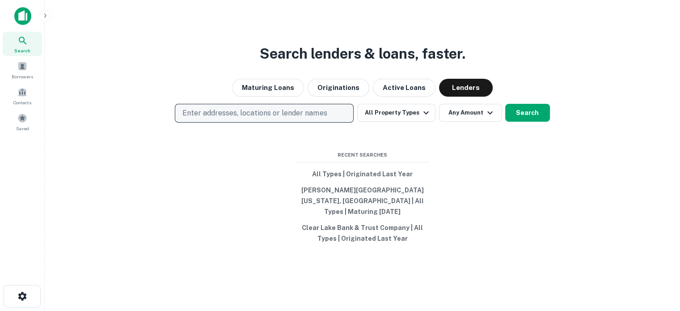
click at [334, 122] on button "Enter addresses, locations or lender names" at bounding box center [264, 113] width 179 height 19
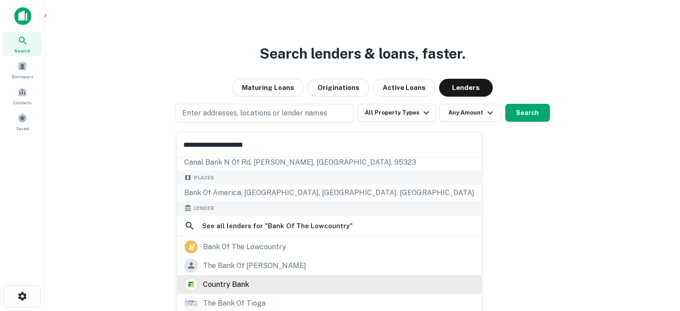
scroll to position [89, 0]
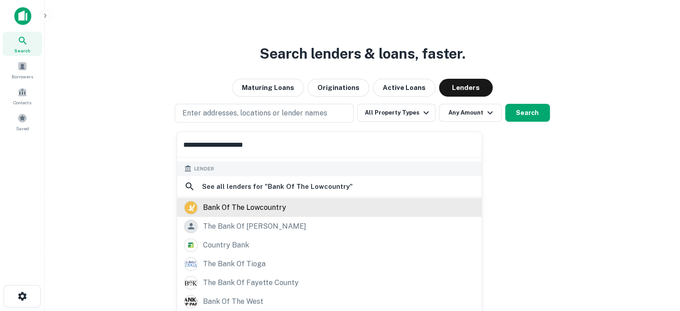
type input "**********"
click at [264, 211] on div "bank of the lowcountry" at bounding box center [244, 206] width 83 height 13
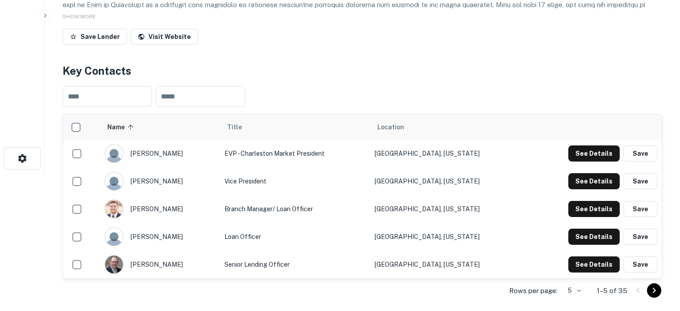
scroll to position [179, 0]
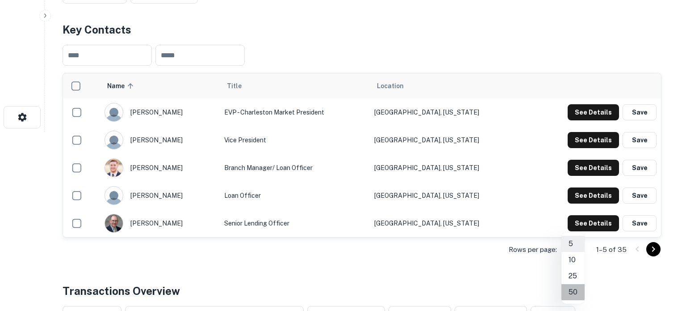
click at [574, 291] on li "50" at bounding box center [573, 292] width 23 height 16
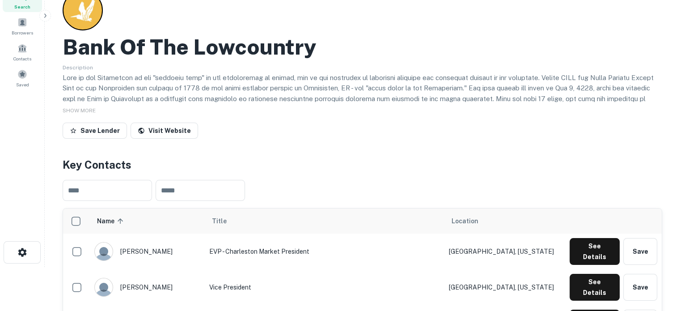
scroll to position [0, 0]
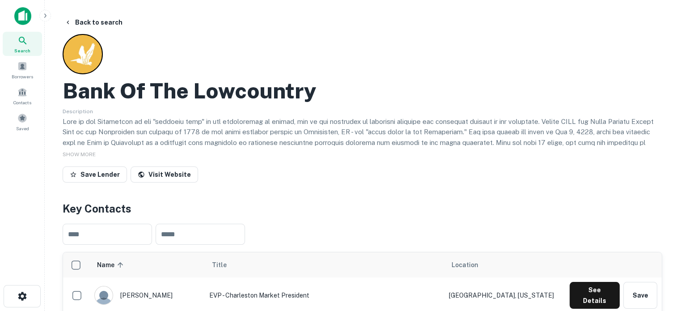
click at [25, 47] on span "Search" at bounding box center [22, 50] width 16 height 7
